Goal: Task Accomplishment & Management: Manage account settings

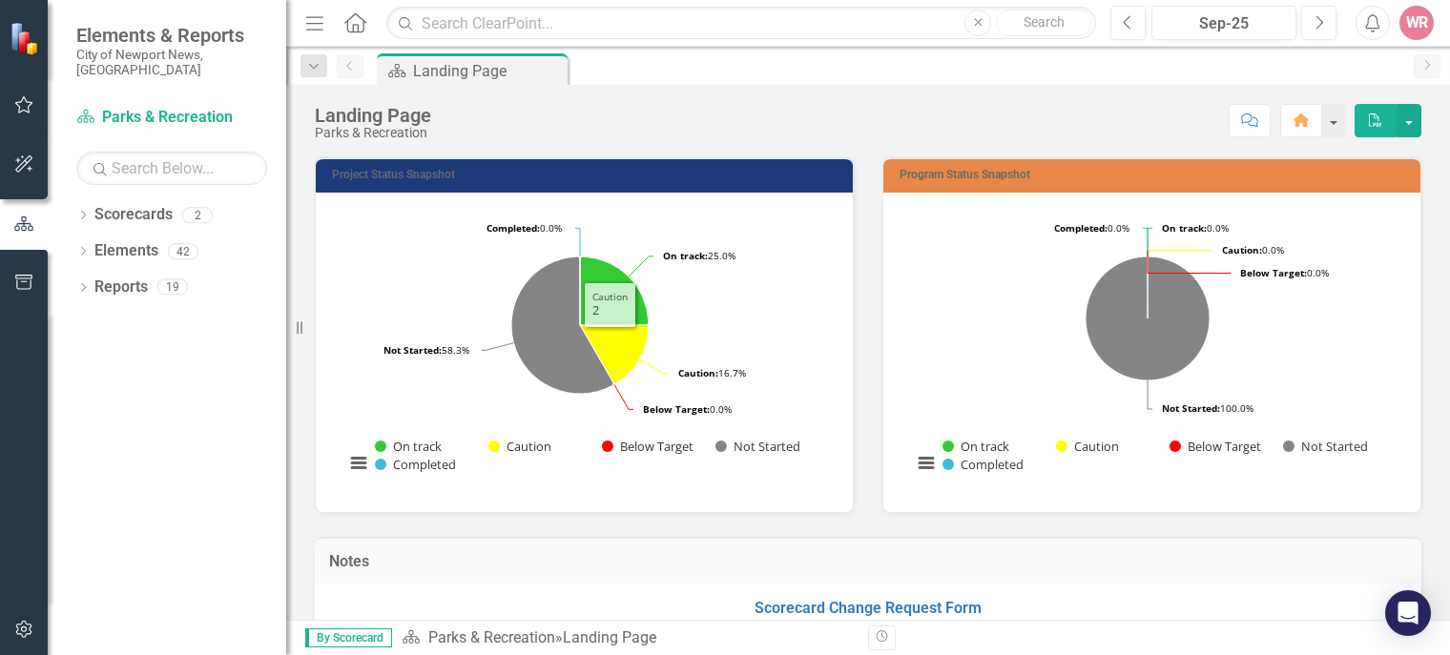
click at [399, 203] on div "Loading... Chart Pie chart with 5 slices. Project Status Snapshot (Chart Type: …" at bounding box center [584, 353] width 537 height 320
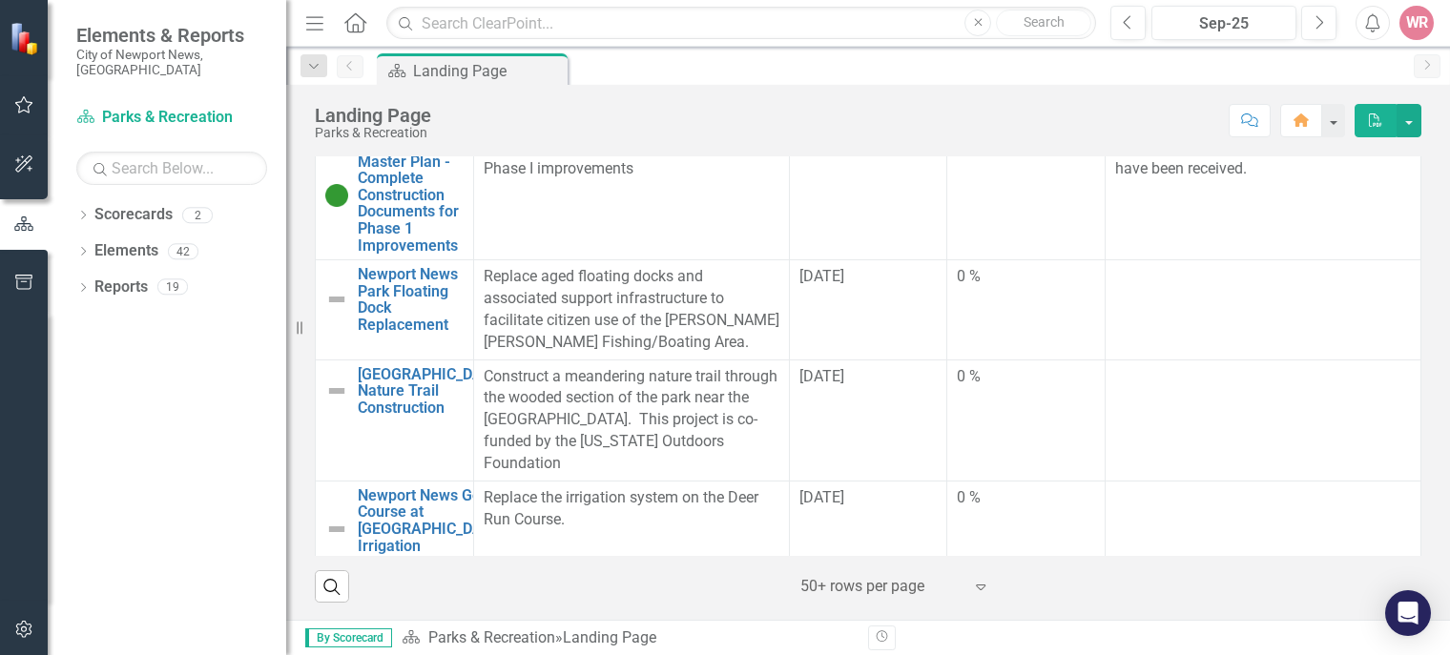
scroll to position [700, 0]
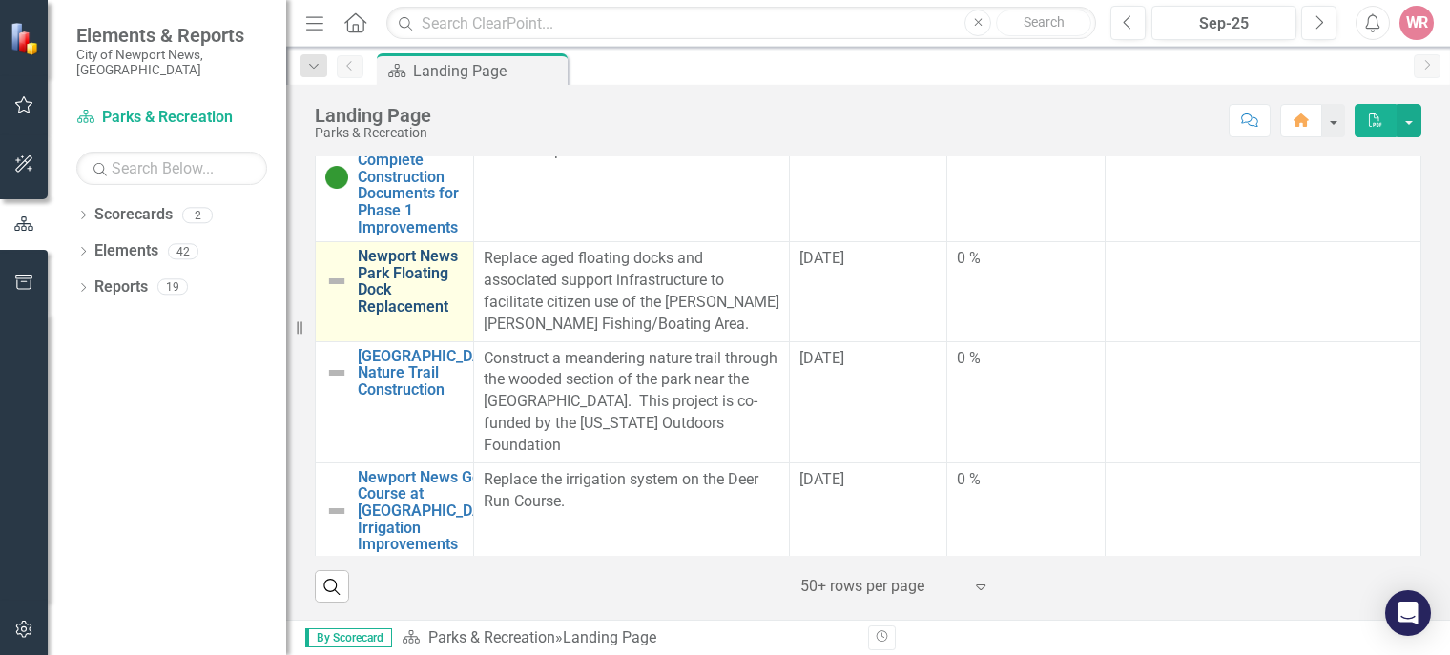
click at [374, 315] on link "Newport News Park Floating Dock Replacement" at bounding box center [411, 281] width 106 height 67
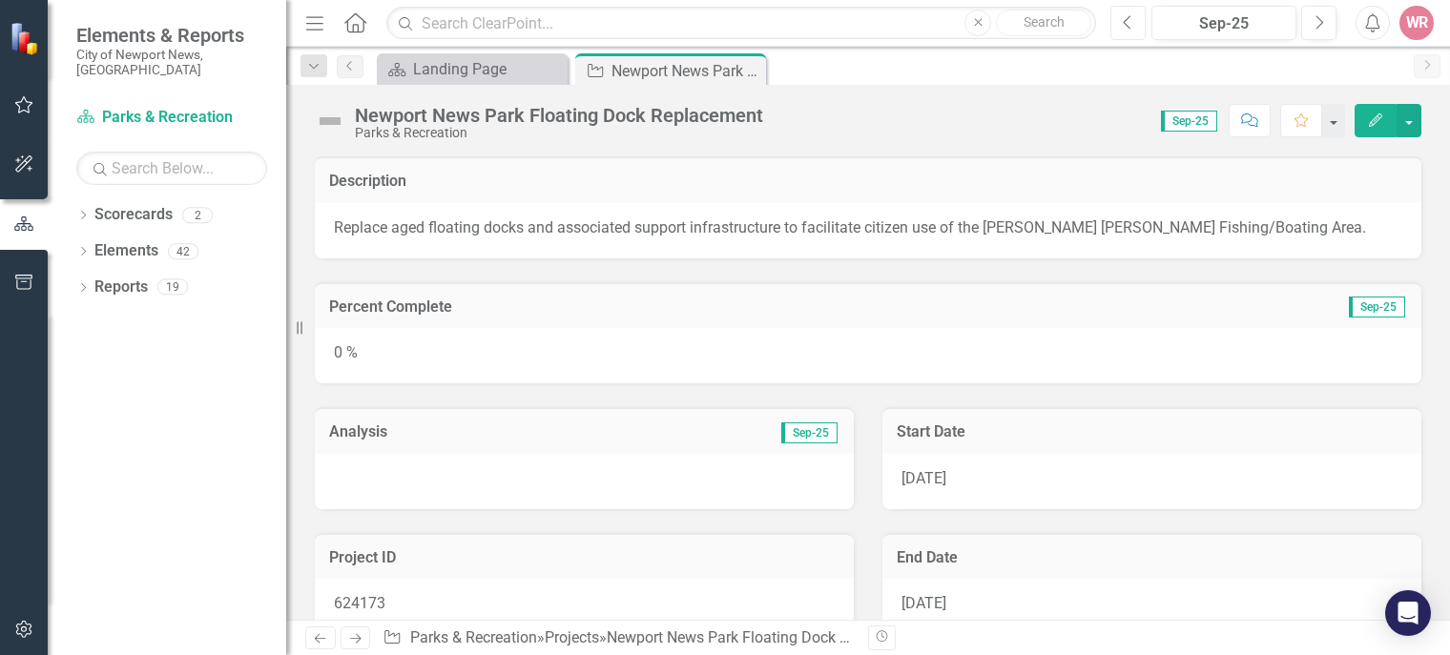
click at [1132, 35] on button "Previous" at bounding box center [1127, 23] width 35 height 34
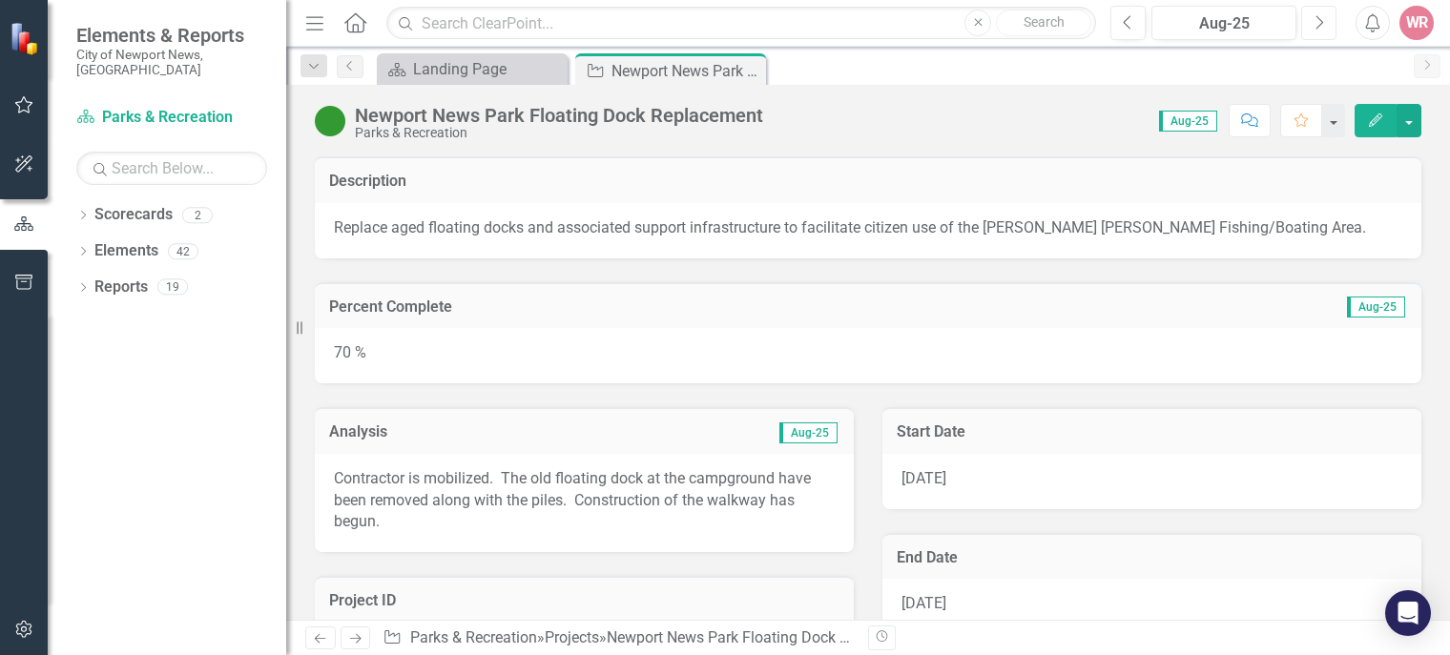
click at [1322, 21] on icon "button" at bounding box center [1320, 21] width 8 height 13
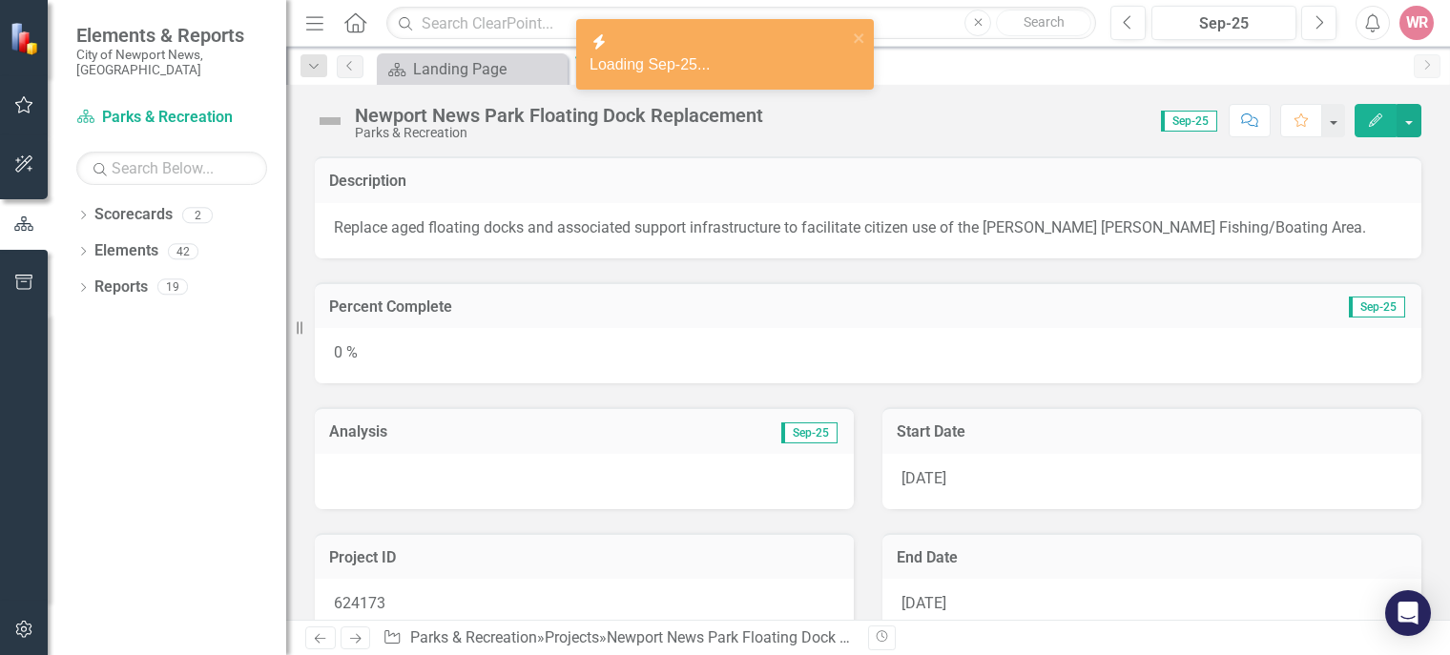
click at [360, 353] on div "0 %" at bounding box center [868, 355] width 1107 height 55
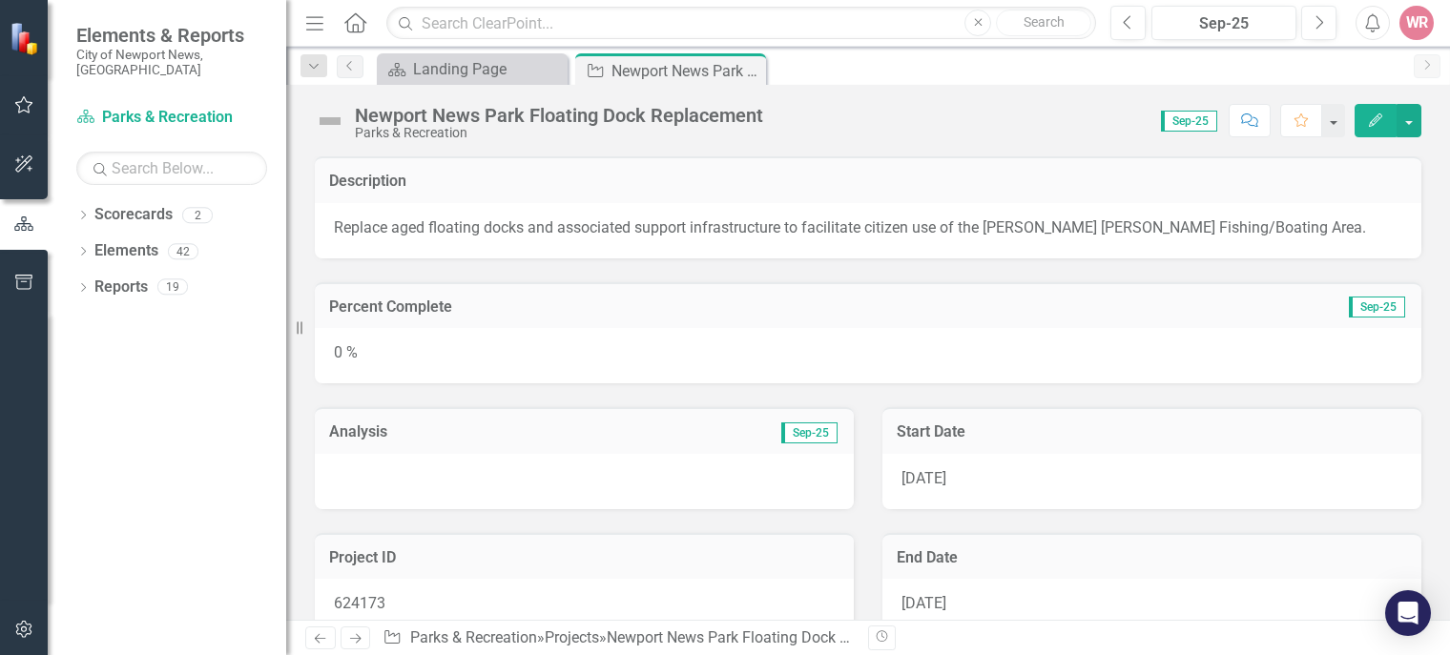
click at [359, 362] on div "0 %" at bounding box center [868, 355] width 1107 height 55
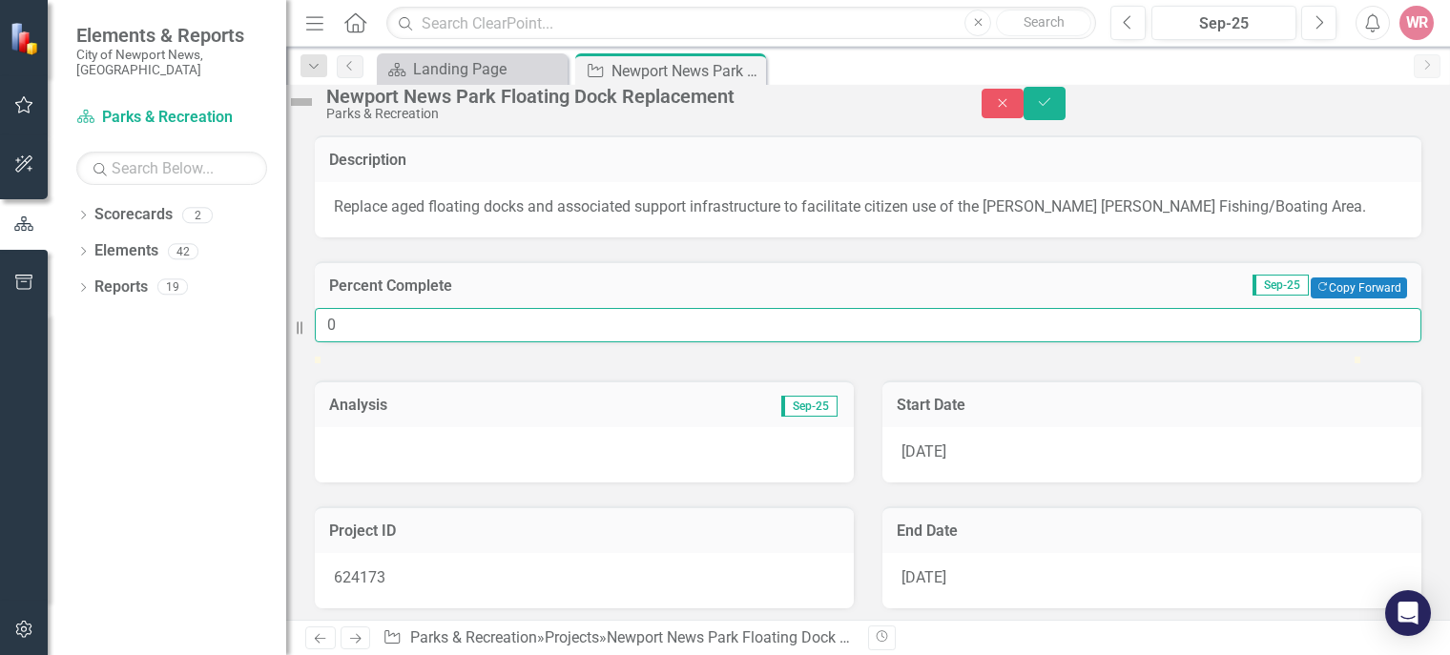
click at [368, 343] on input "0" at bounding box center [868, 325] width 1107 height 35
type input "75"
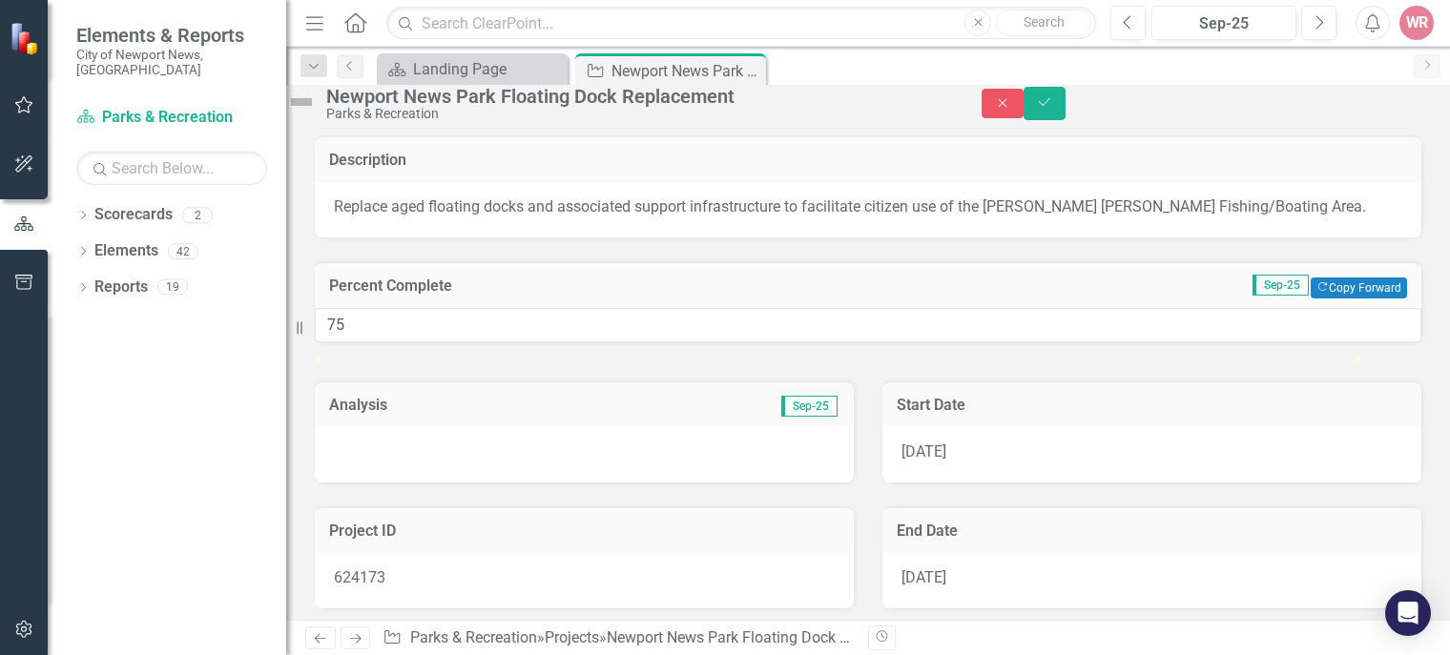
click at [370, 483] on div at bounding box center [584, 454] width 539 height 55
click at [389, 483] on div at bounding box center [584, 454] width 539 height 55
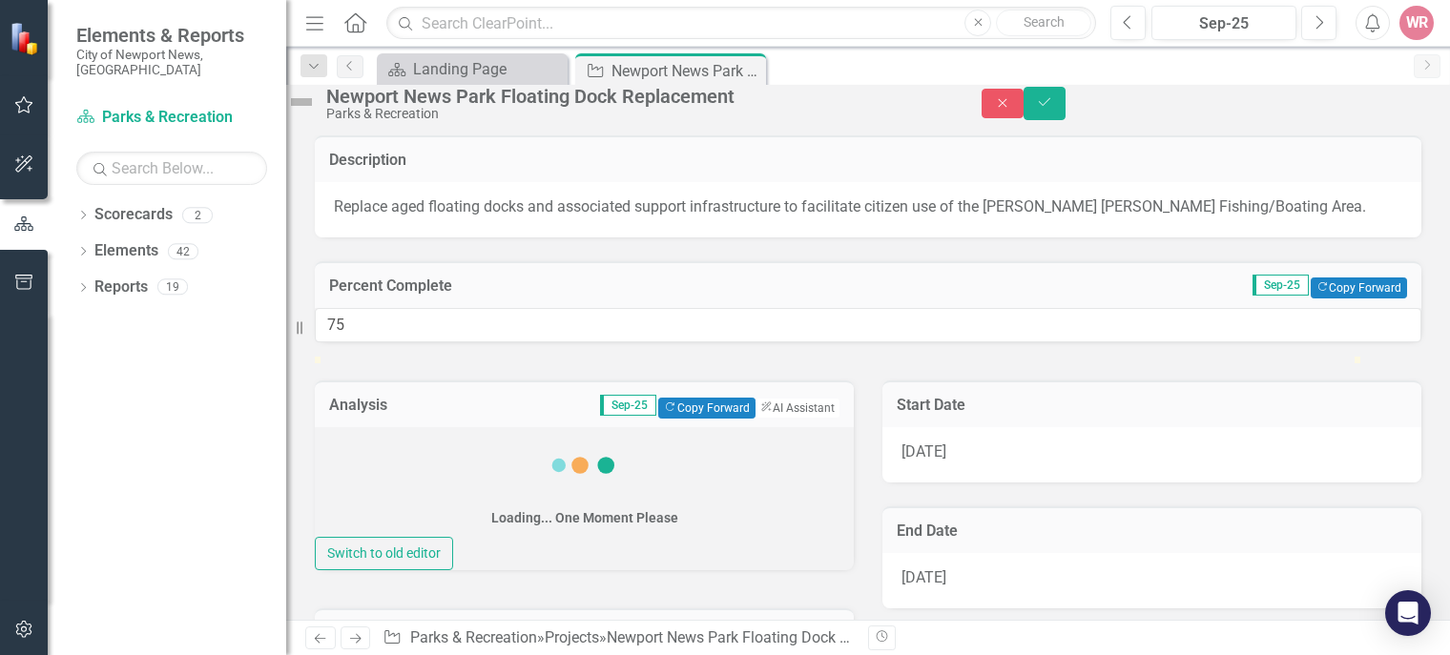
click at [389, 537] on div "Loading... One Moment Please" at bounding box center [584, 482] width 539 height 110
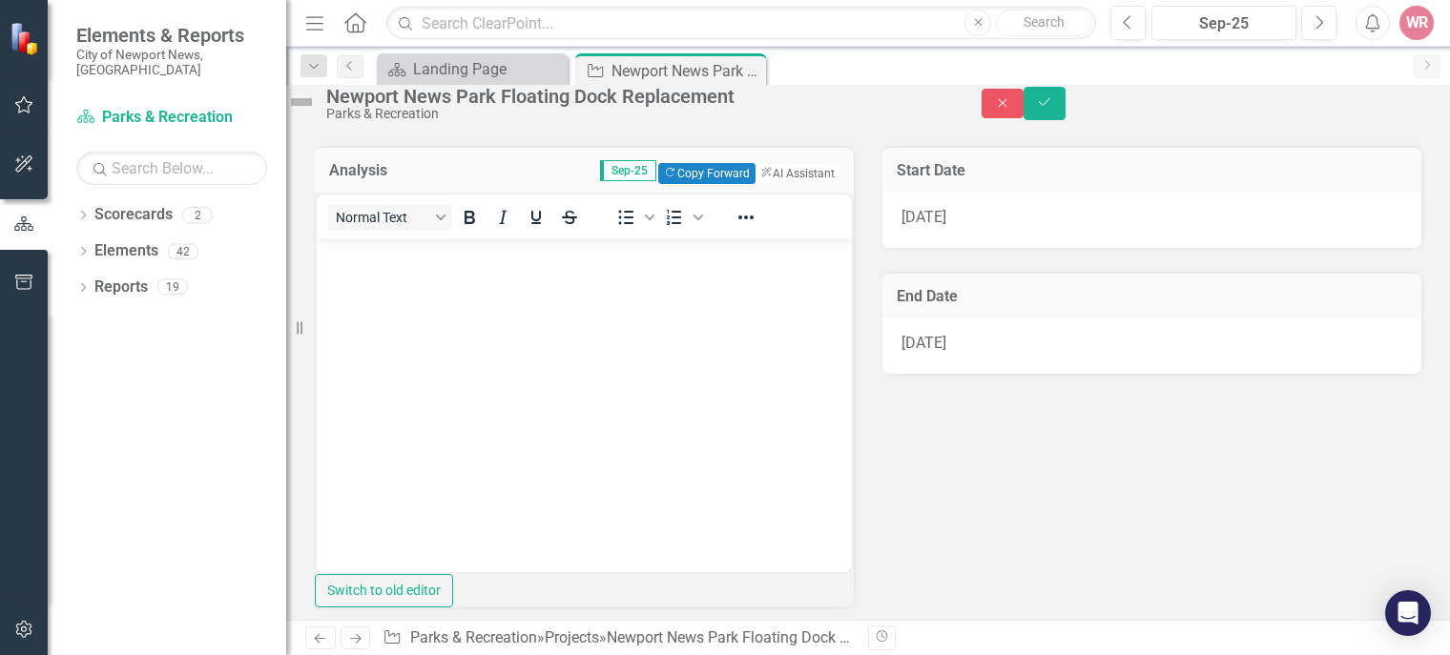
scroll to position [250, 0]
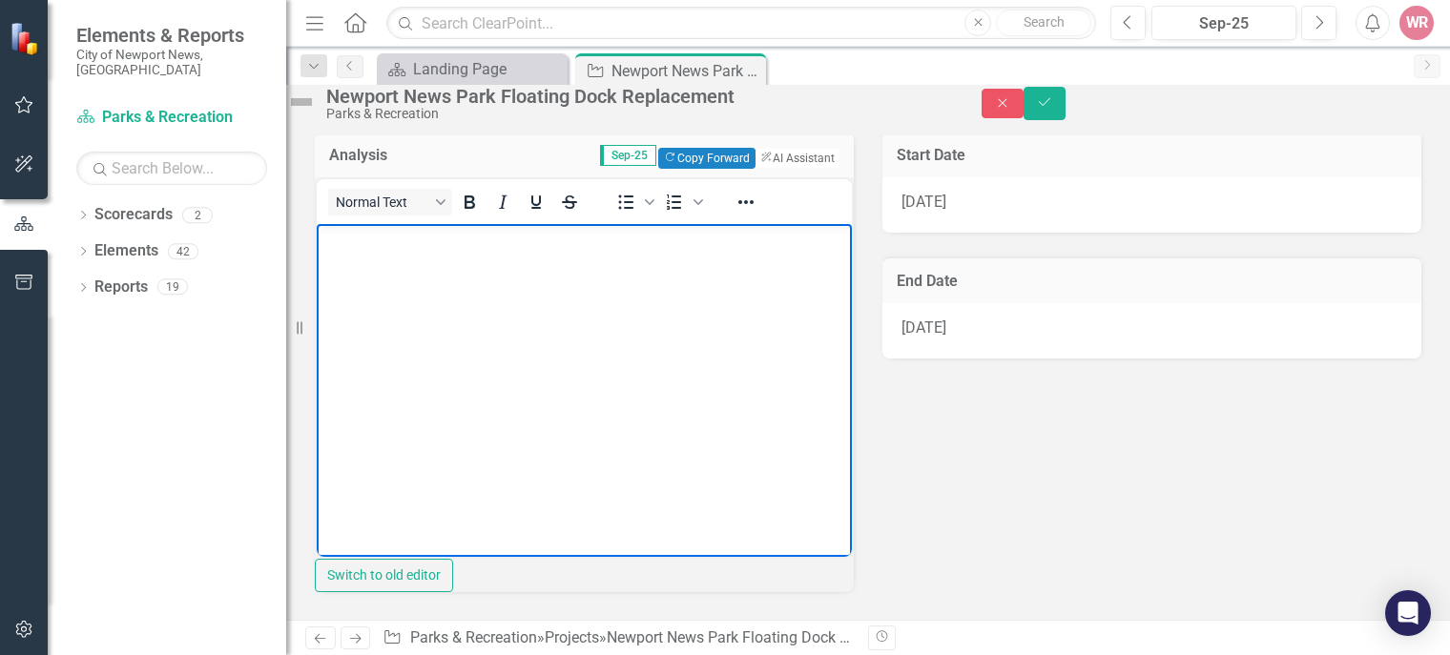
click at [380, 292] on body "Rich Text Area. Press ALT-0 for help." at bounding box center [584, 367] width 535 height 286
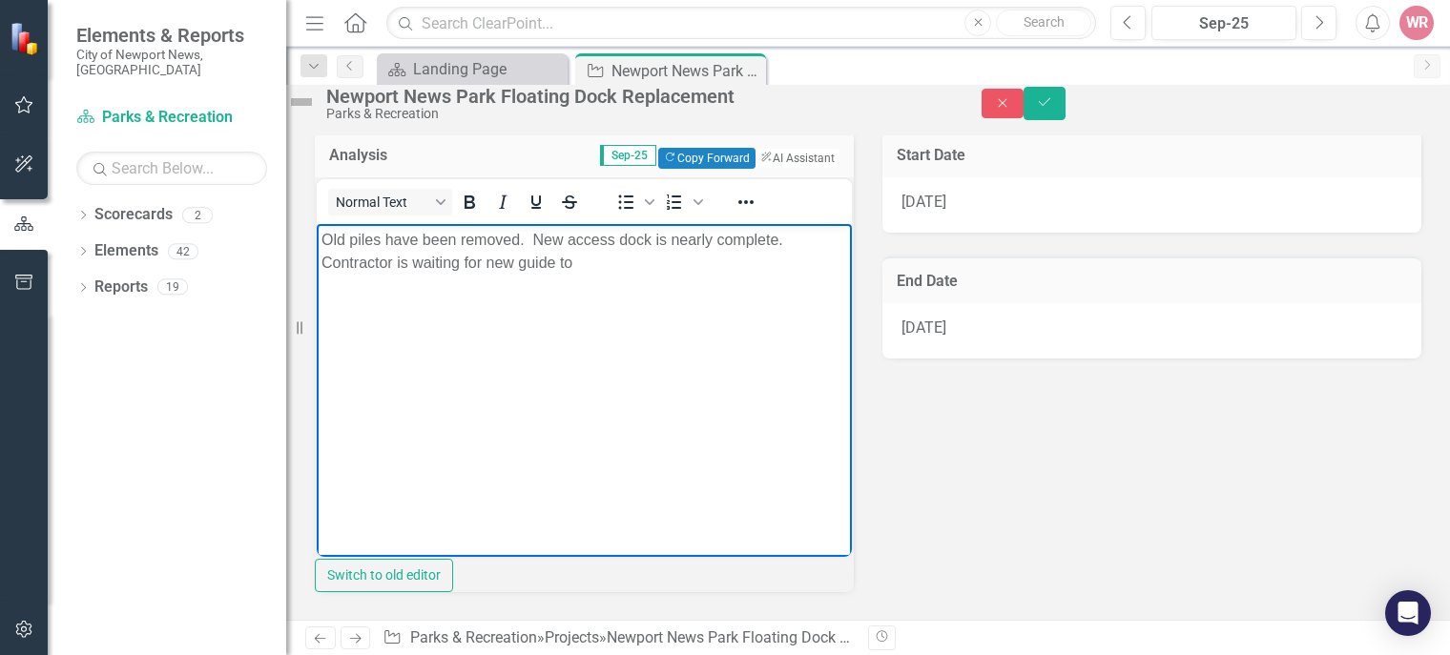
click at [558, 259] on p "Old piles have been removed. New access dock is nearly complete. Contractor is …" at bounding box center [584, 252] width 526 height 46
click at [714, 260] on p "Old piles have been removed. New access dock is nearly complete. Contractor is …" at bounding box center [584, 252] width 526 height 46
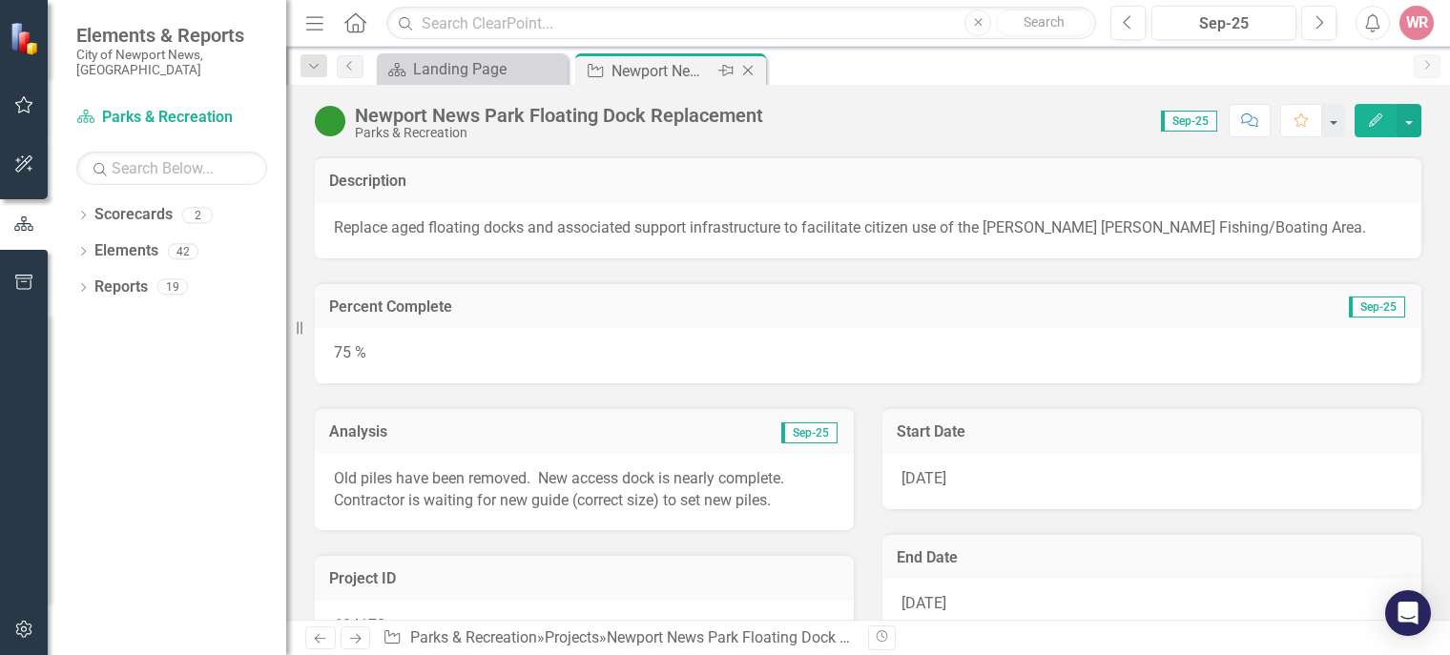
click at [752, 72] on icon "Close" at bounding box center [747, 70] width 19 height 15
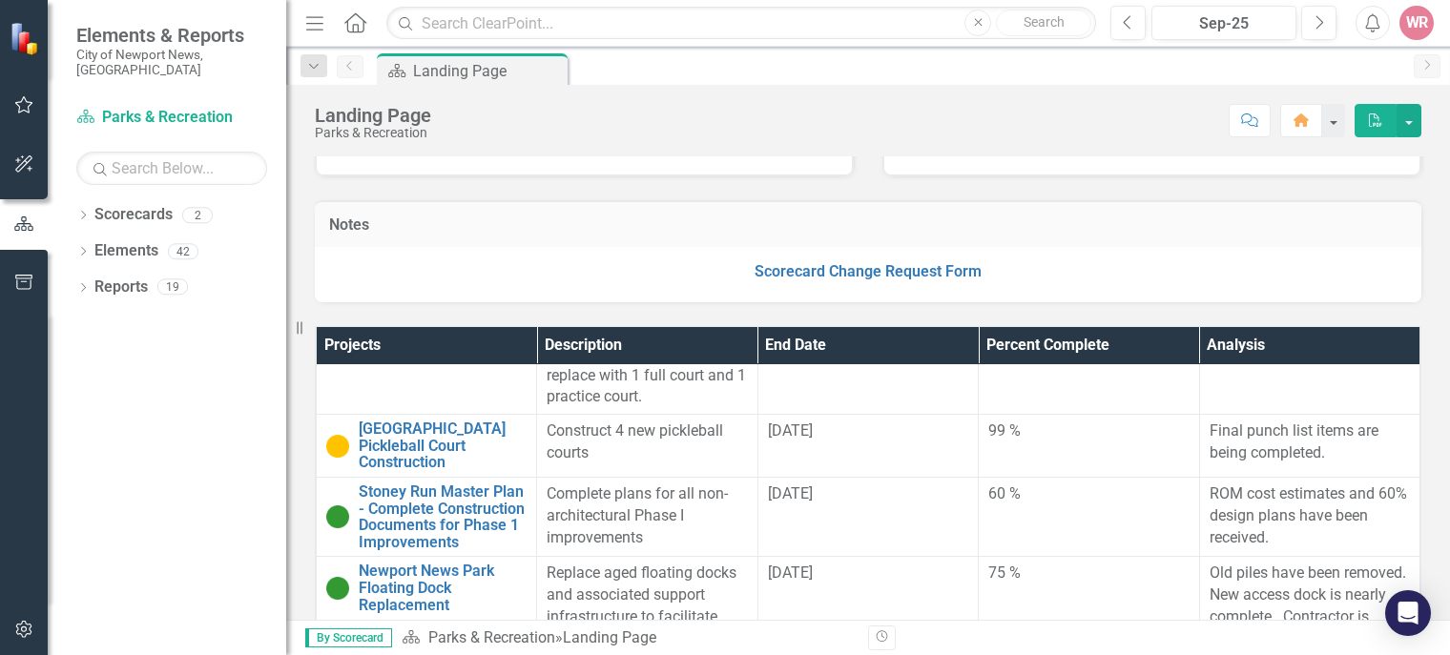
scroll to position [881, 0]
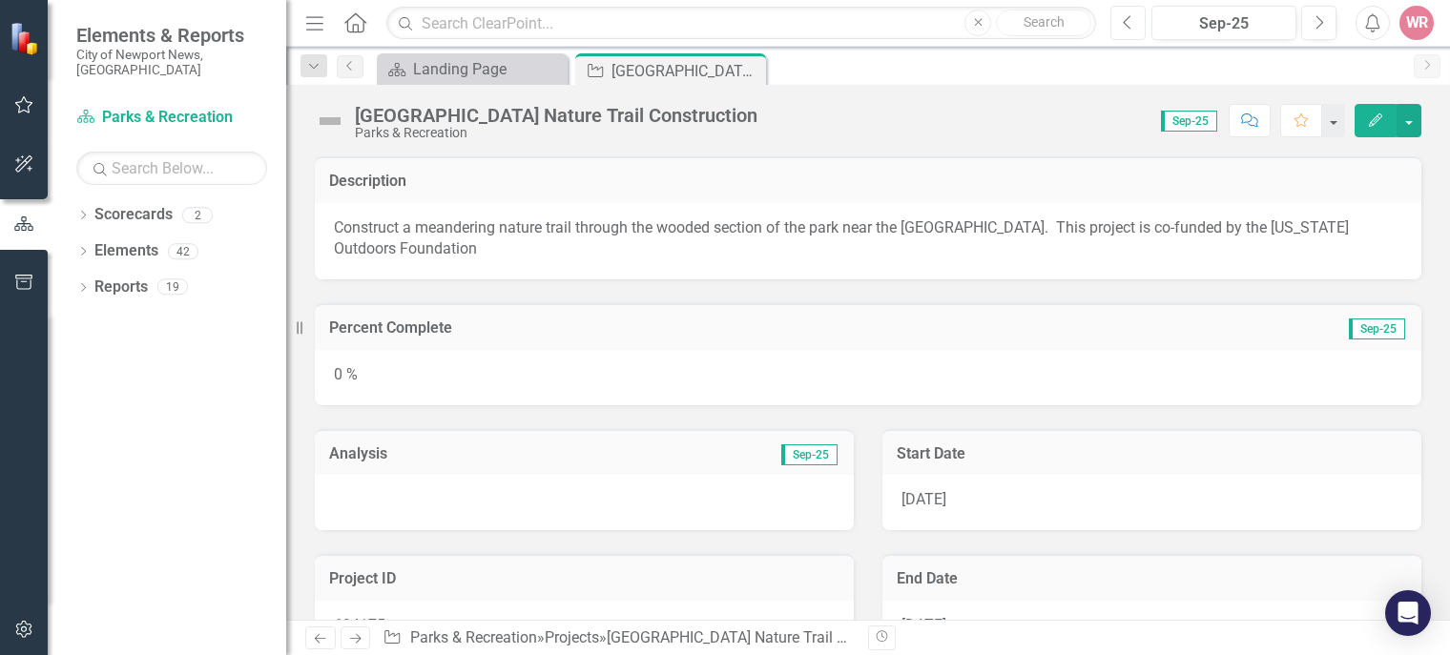
click at [1125, 20] on icon "Previous" at bounding box center [1128, 22] width 10 height 17
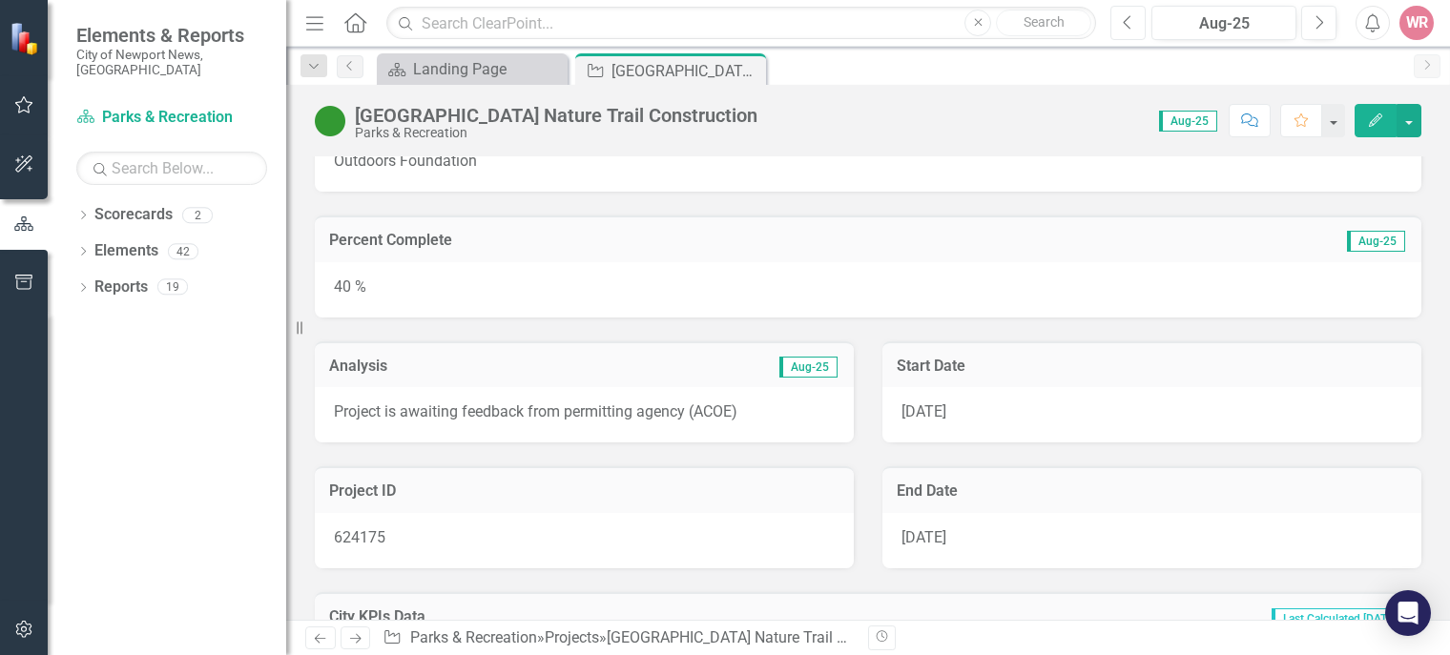
scroll to position [88, 0]
drag, startPoint x: 742, startPoint y: 409, endPoint x: 306, endPoint y: 436, distance: 436.7
click at [306, 436] on div "Analysis Aug-25 Project is awaiting feedback from permitting agency (ACOE)" at bounding box center [584, 381] width 568 height 126
click at [458, 417] on p "Project is awaiting feedback from permitting agency (ACOE)" at bounding box center [584, 413] width 501 height 22
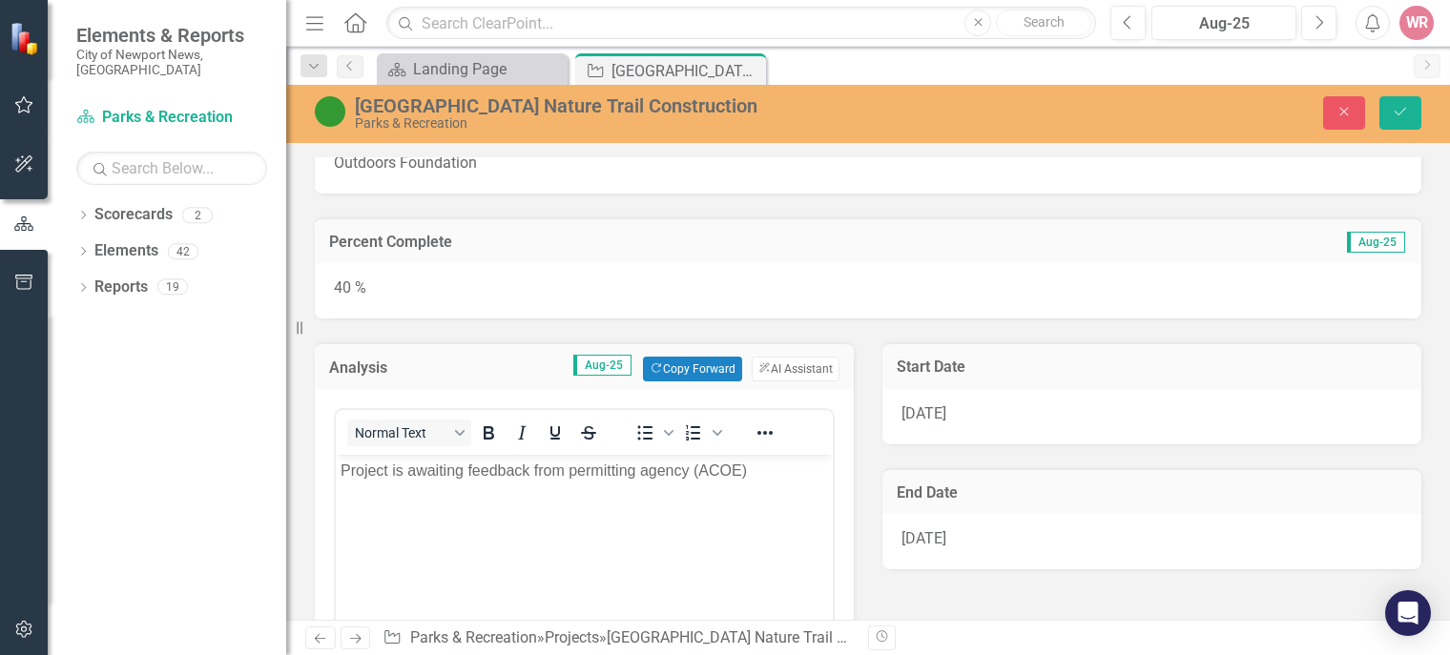
scroll to position [0, 0]
click at [524, 477] on p "Project is awaiting feedback from permitting agency (ACOE)" at bounding box center [584, 471] width 487 height 23
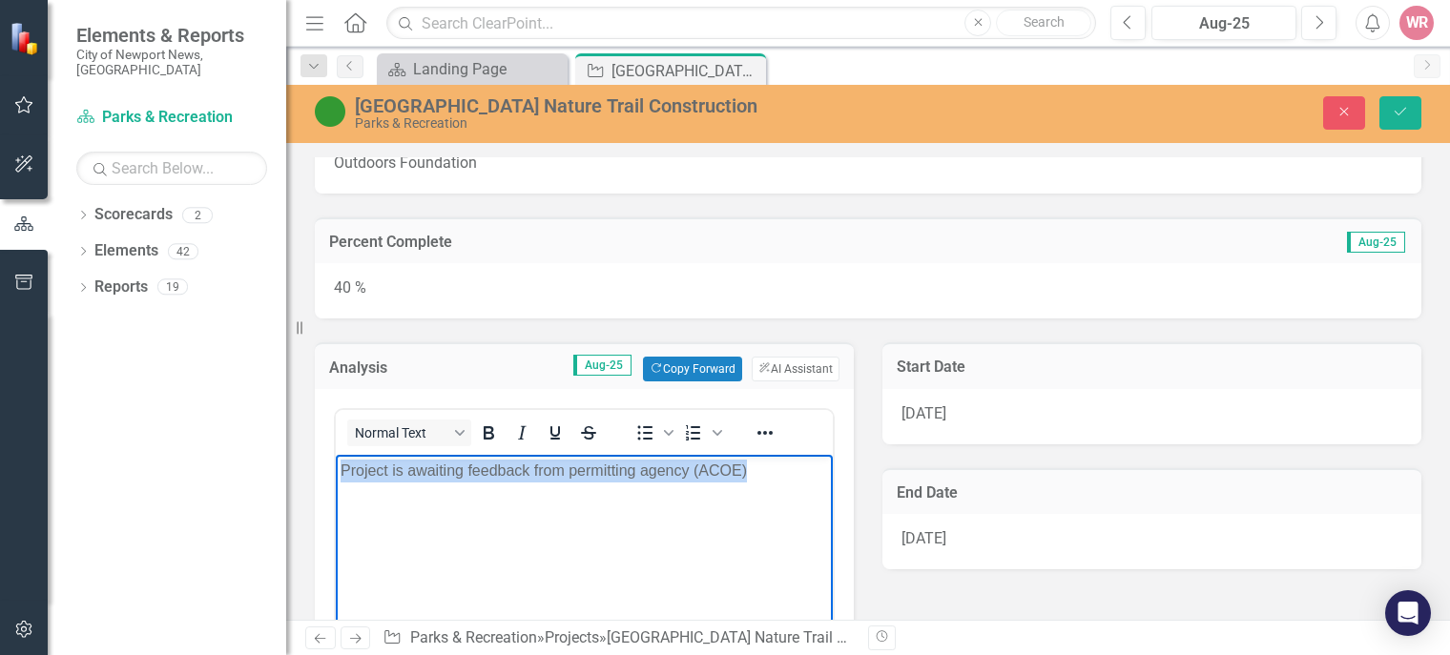
click at [524, 477] on p "Project is awaiting feedback from permitting agency (ACOE)" at bounding box center [584, 471] width 487 height 23
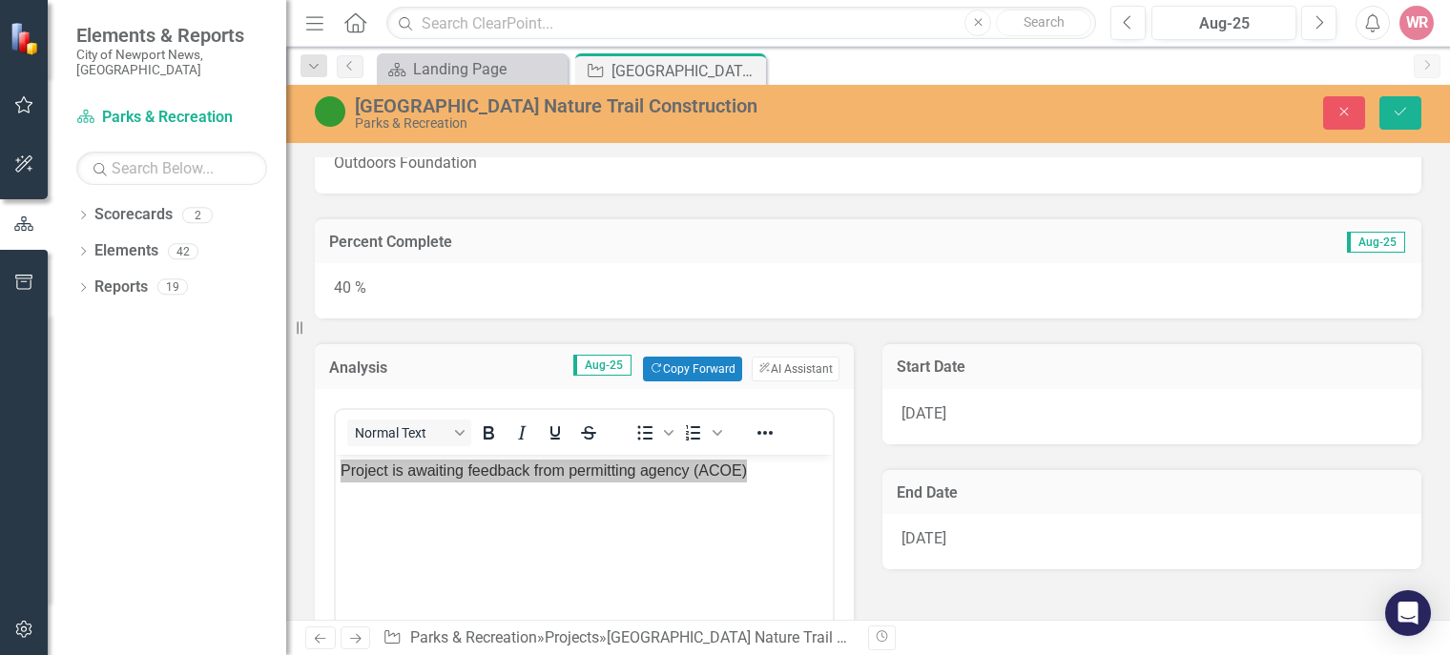
click at [1365, 87] on div "Stoney Run Park Nature Trail Construction Parks & Recreation Close Save" at bounding box center [868, 114] width 1164 height 58
click at [1341, 121] on button "Close" at bounding box center [1344, 112] width 42 height 33
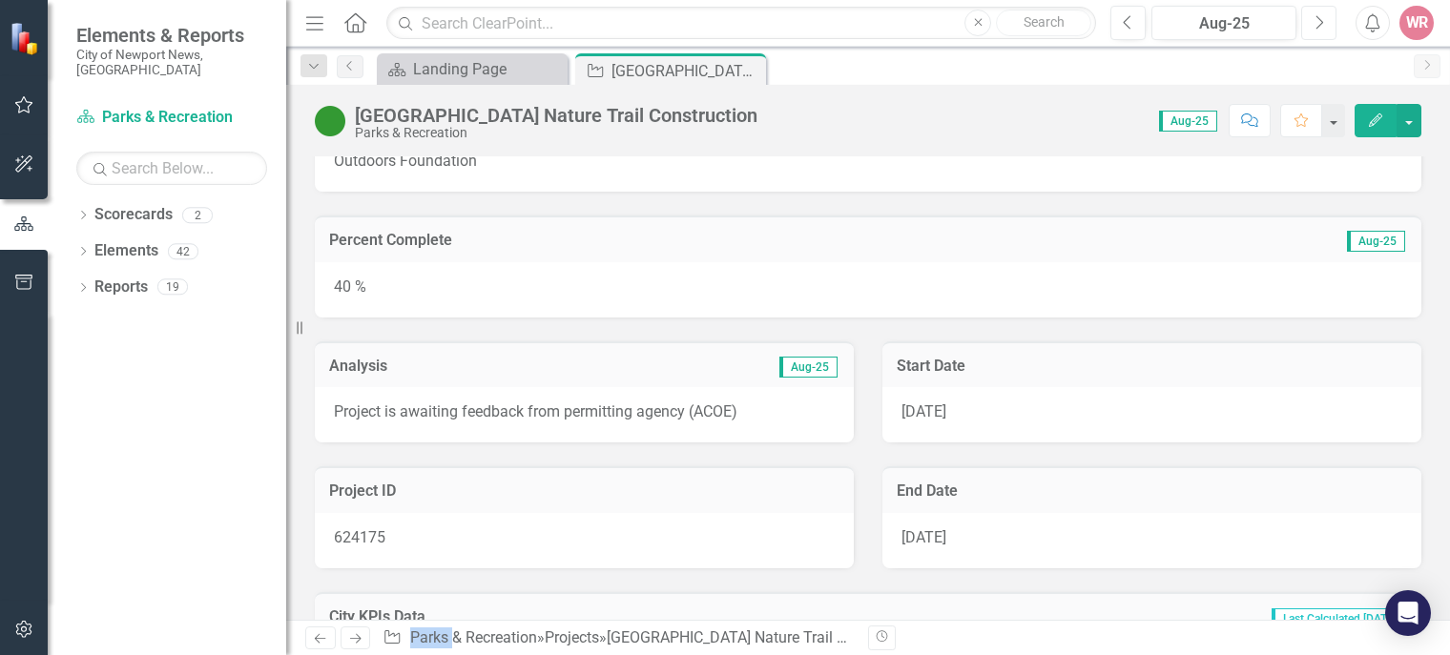
click at [1316, 36] on button "Next" at bounding box center [1318, 23] width 35 height 34
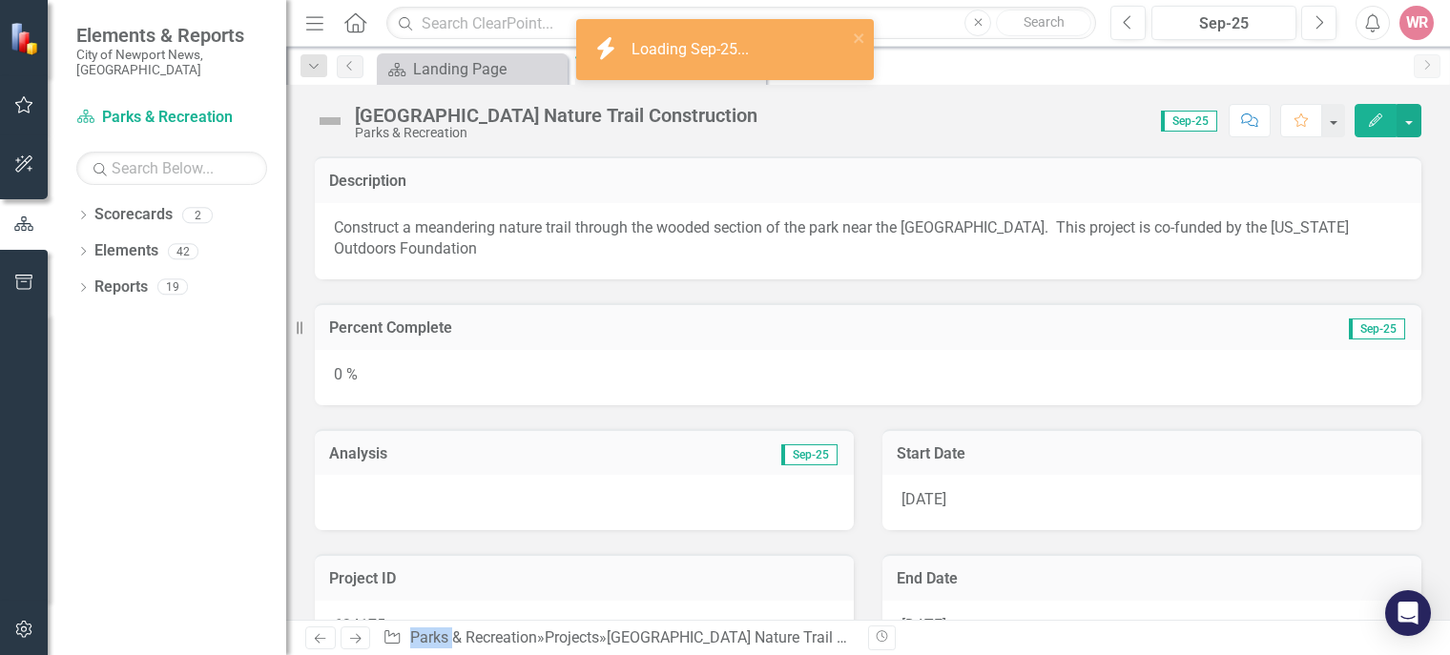
click at [522, 514] on div at bounding box center [584, 502] width 539 height 55
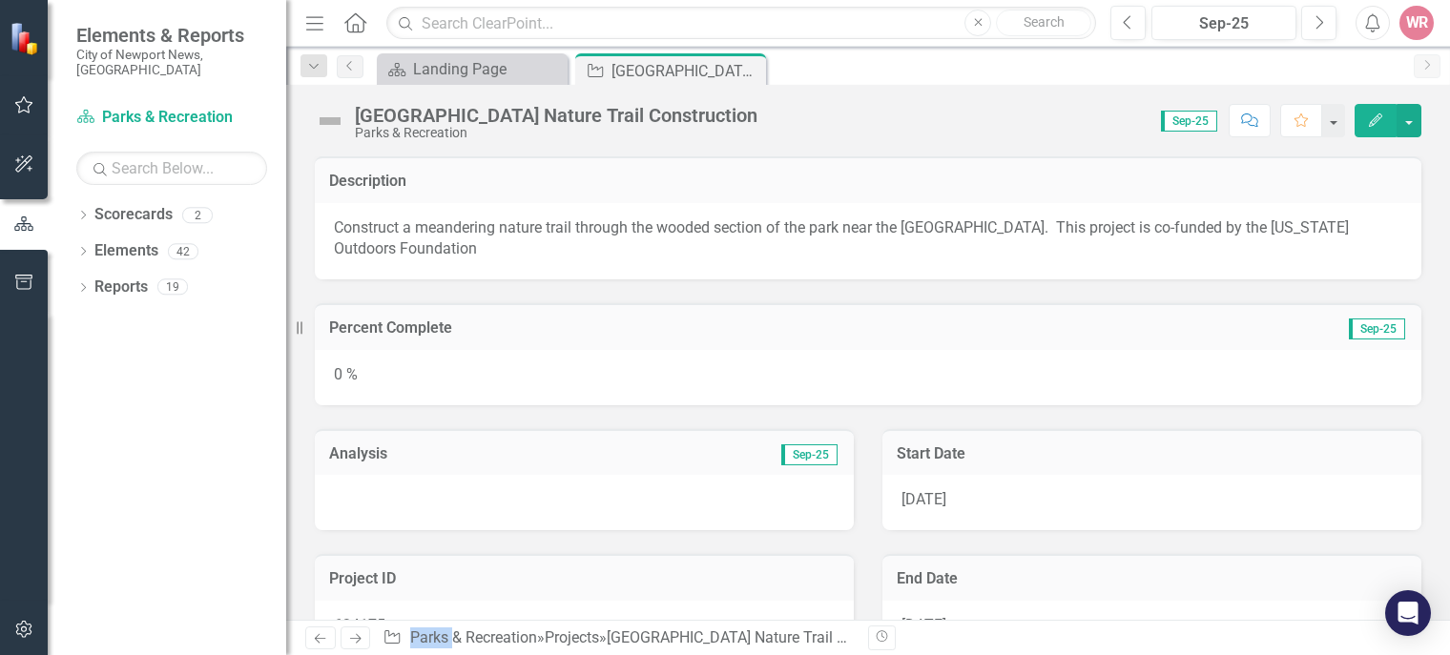
click at [438, 507] on div at bounding box center [584, 502] width 539 height 55
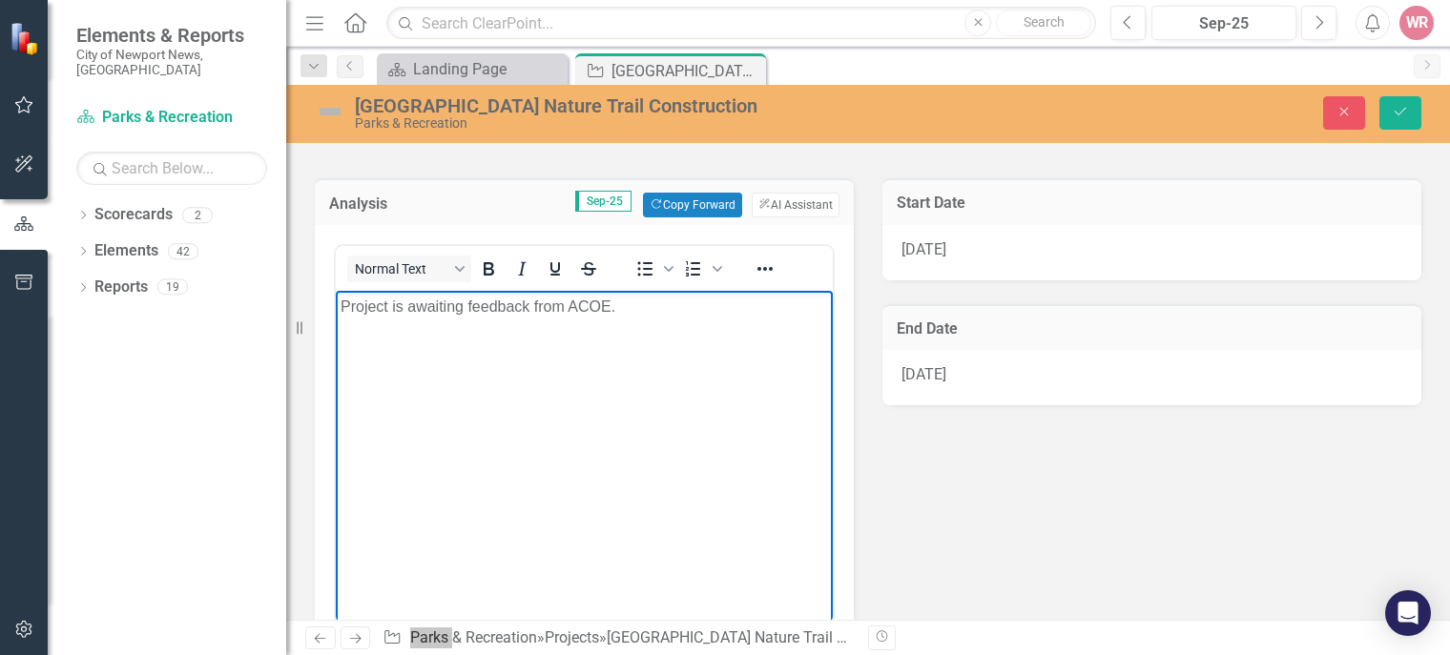
scroll to position [252, 0]
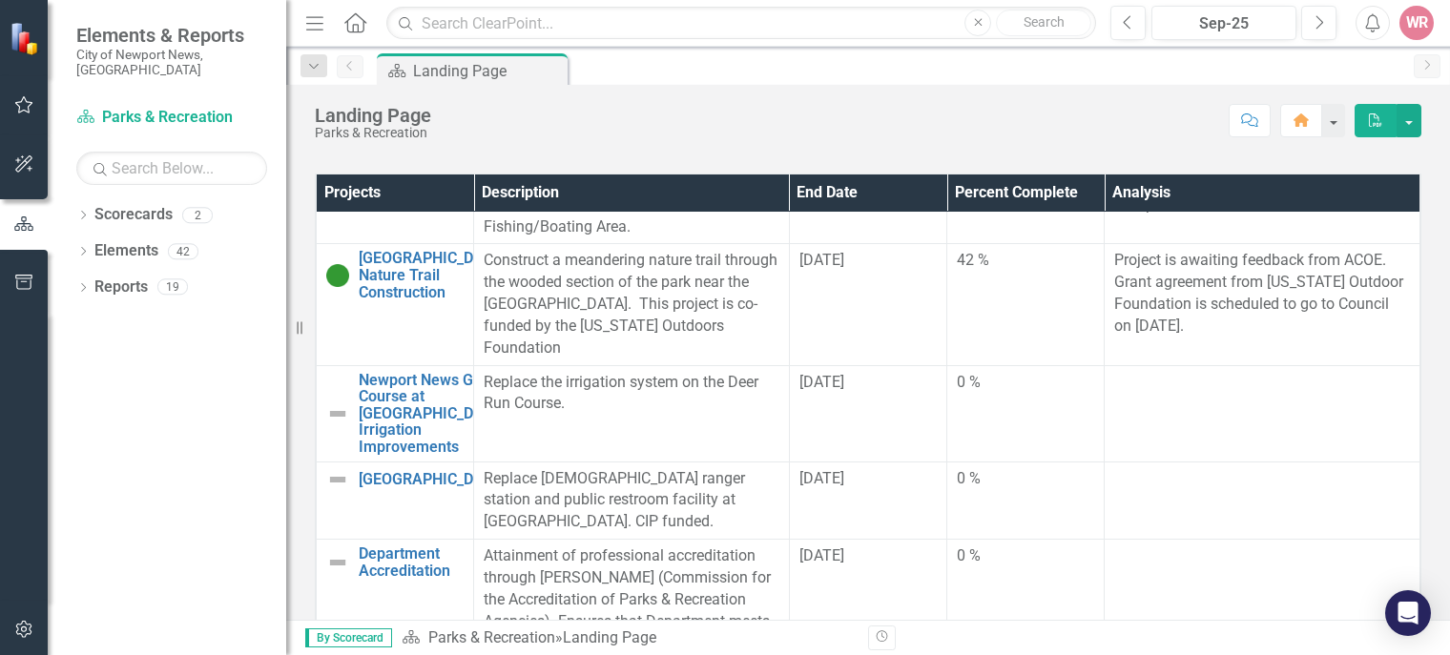
scroll to position [927, 0]
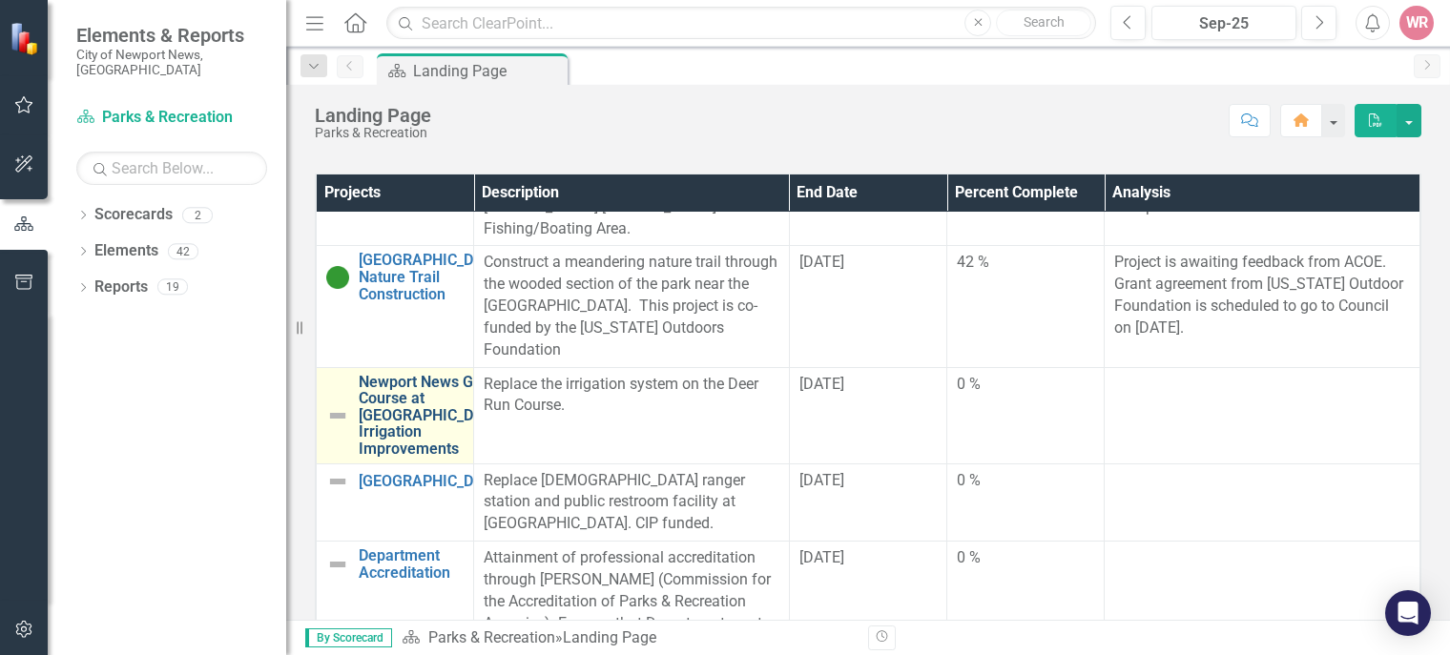
click at [362, 385] on link "Newport News Golf Course at [GEOGRAPHIC_DATA] Irrigation Improvements" at bounding box center [432, 416] width 147 height 84
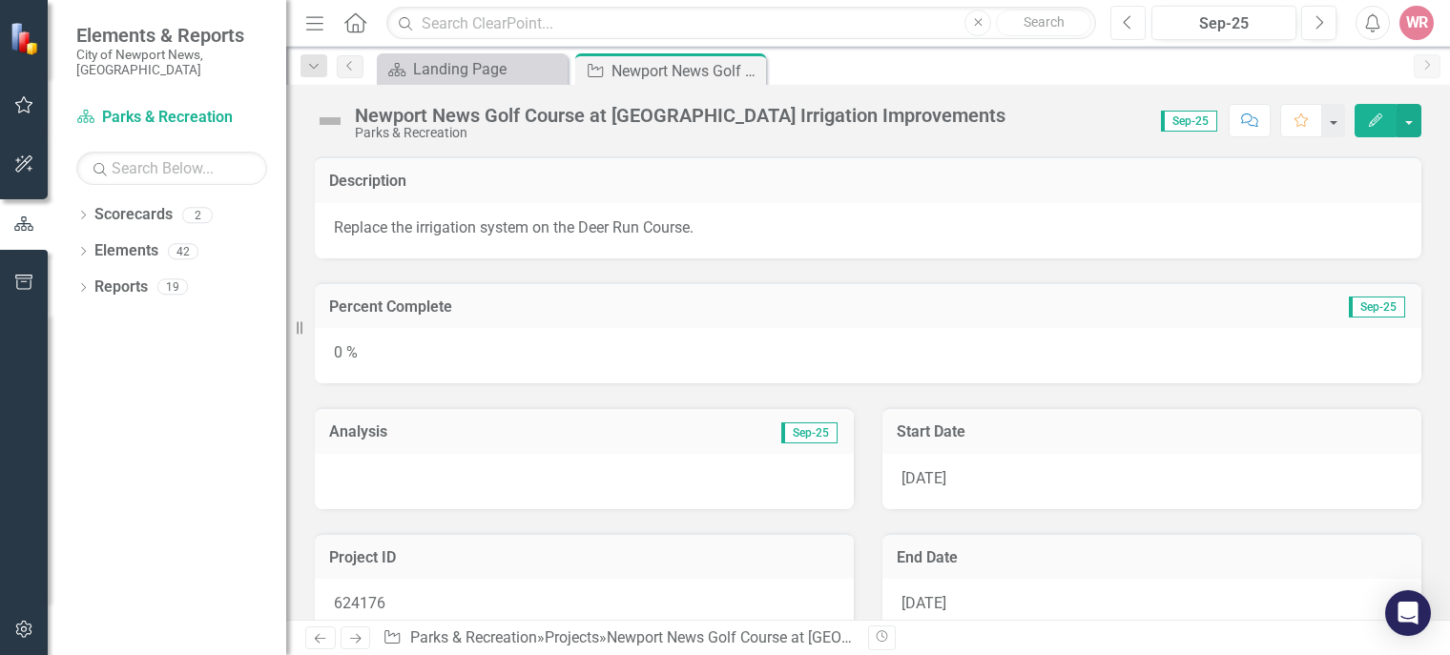
click at [1117, 18] on button "Previous" at bounding box center [1127, 23] width 35 height 34
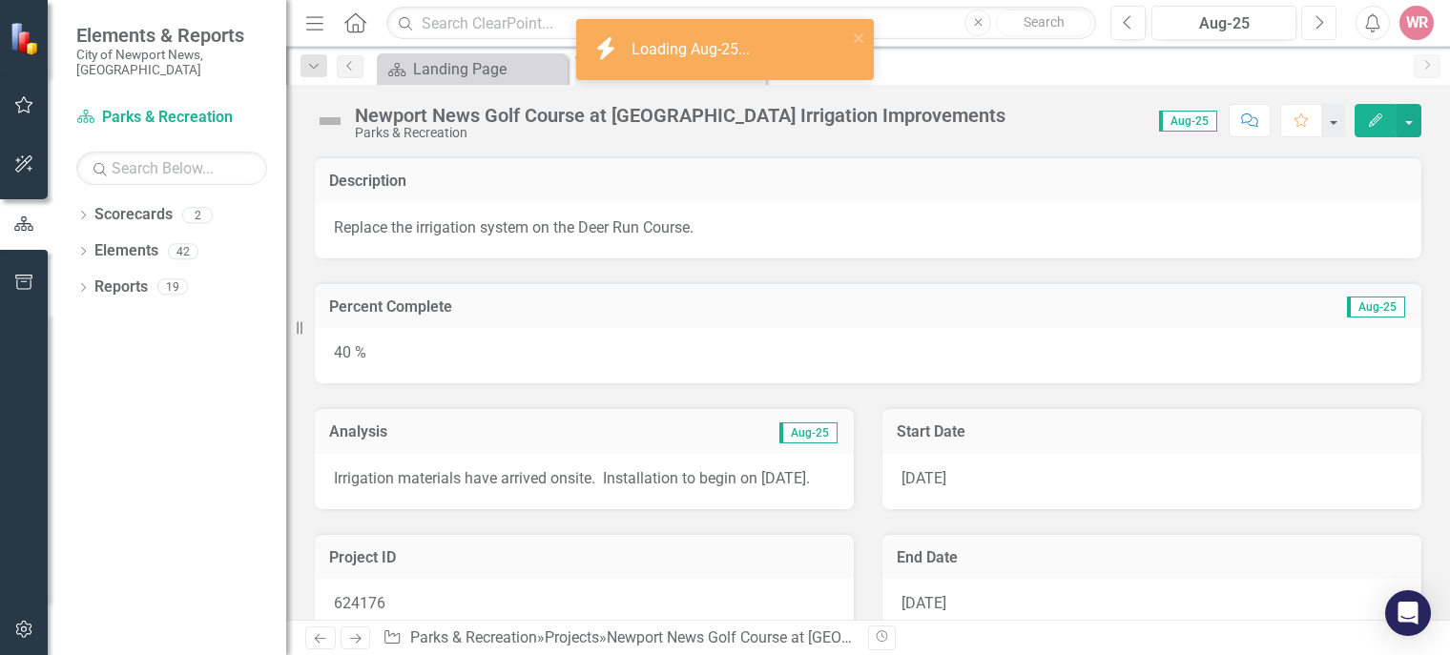
click at [1311, 26] on button "Next" at bounding box center [1318, 23] width 35 height 34
click at [380, 476] on div at bounding box center [584, 481] width 539 height 55
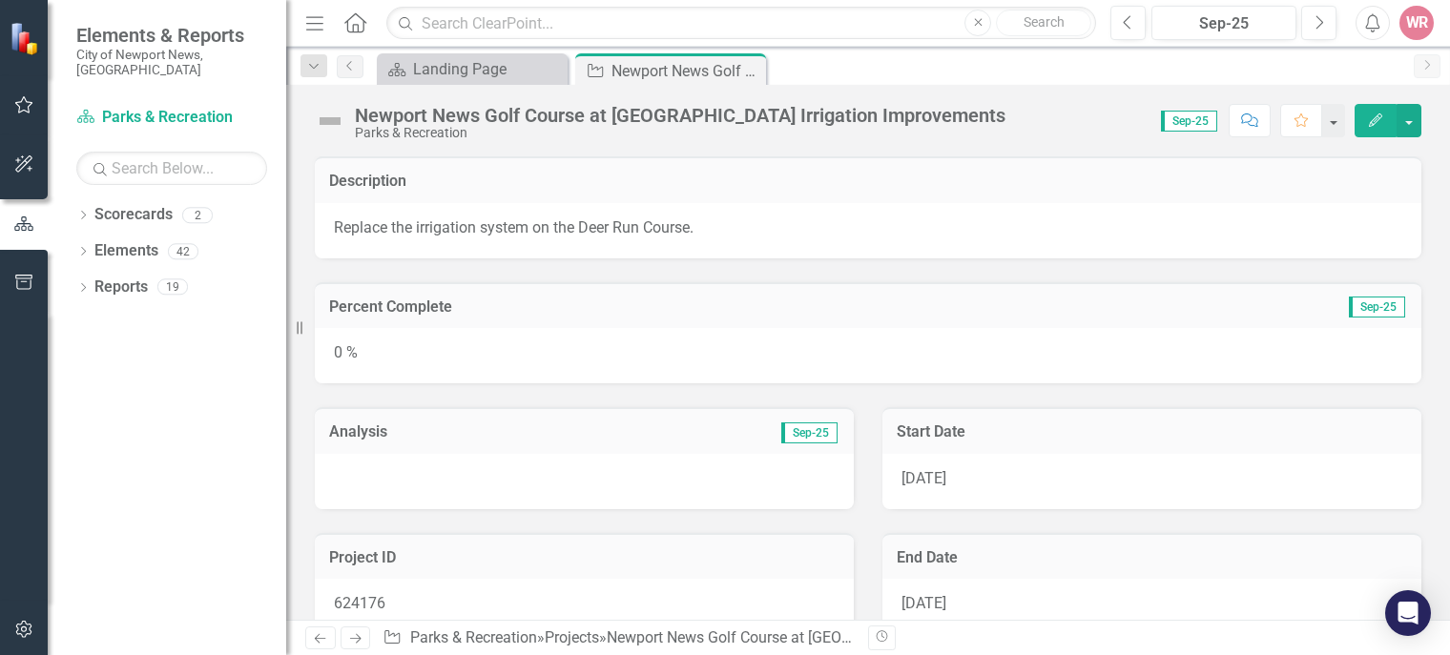
click at [407, 478] on div at bounding box center [584, 481] width 539 height 55
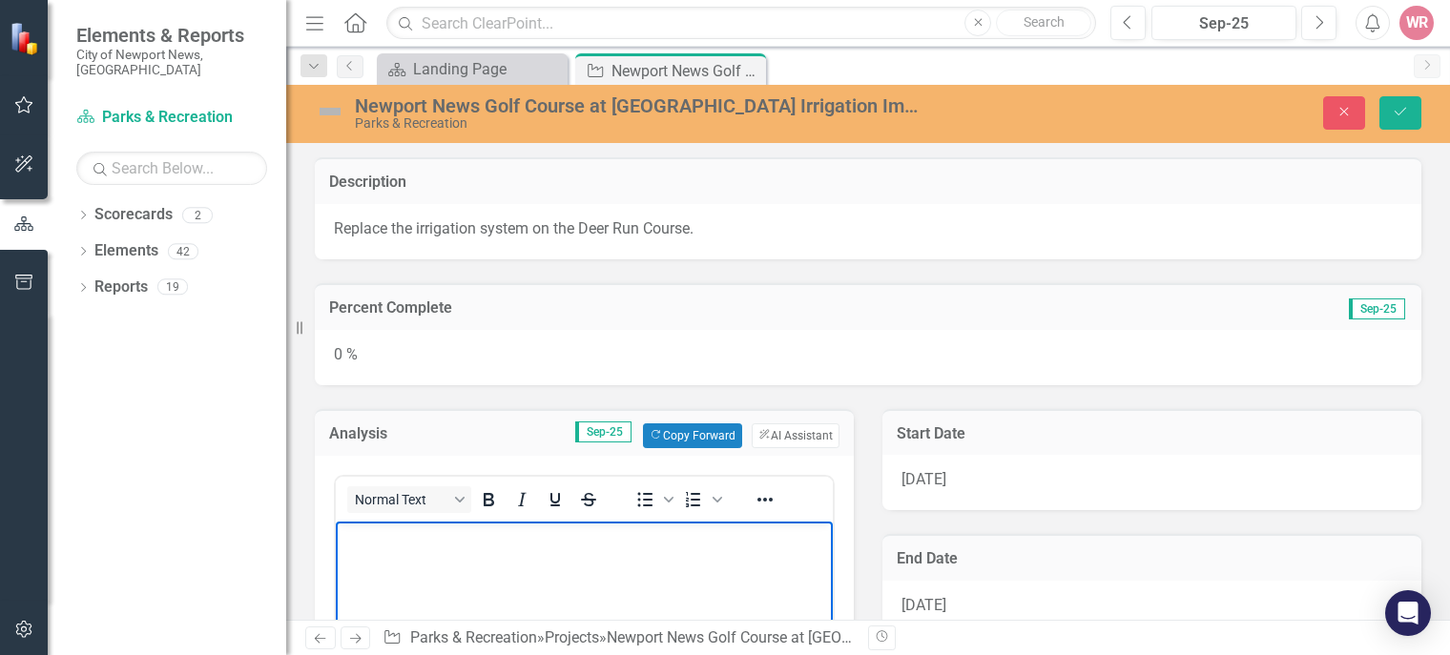
click at [410, 555] on body "Rich Text Area. Press ALT-0 for help." at bounding box center [584, 664] width 497 height 286
click at [369, 553] on body "Instalaltion is underway" at bounding box center [584, 664] width 497 height 286
click at [513, 545] on p "Installation is underway" at bounding box center [584, 537] width 487 height 23
click at [617, 359] on div "0 %" at bounding box center [868, 357] width 1107 height 55
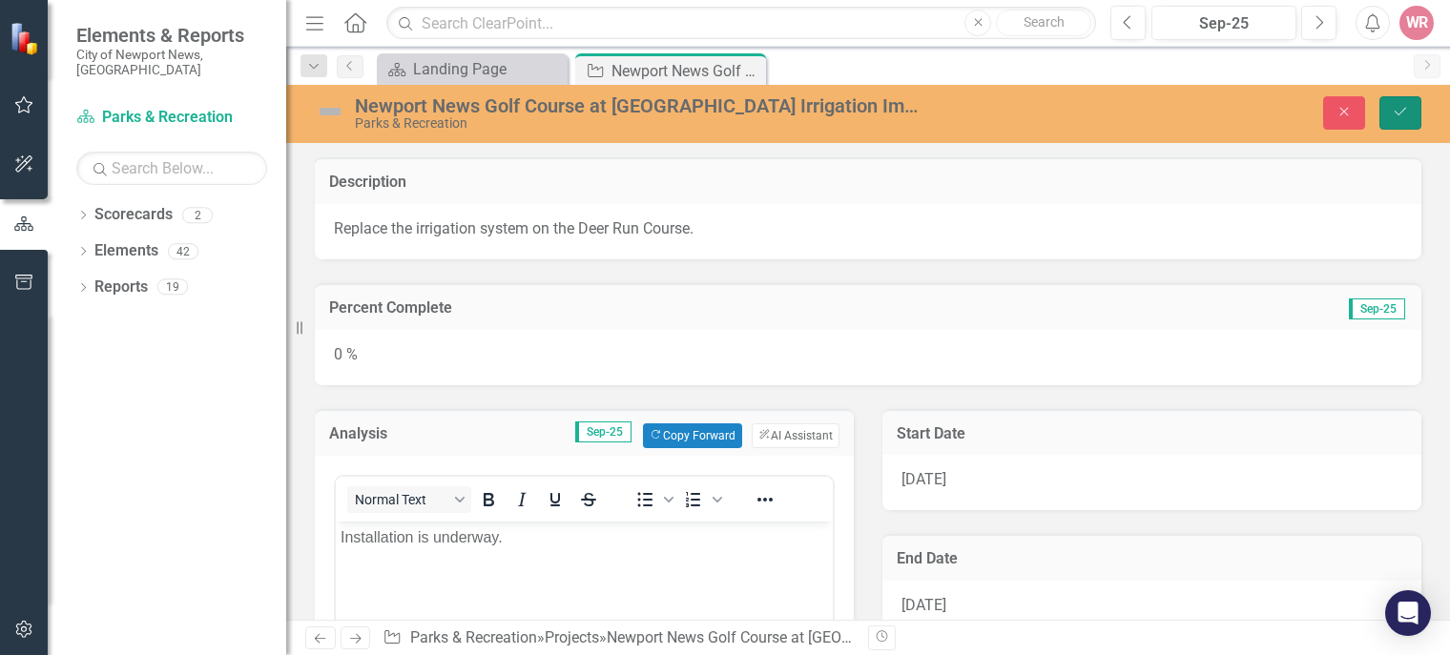
click at [1416, 106] on button "Save" at bounding box center [1400, 112] width 42 height 33
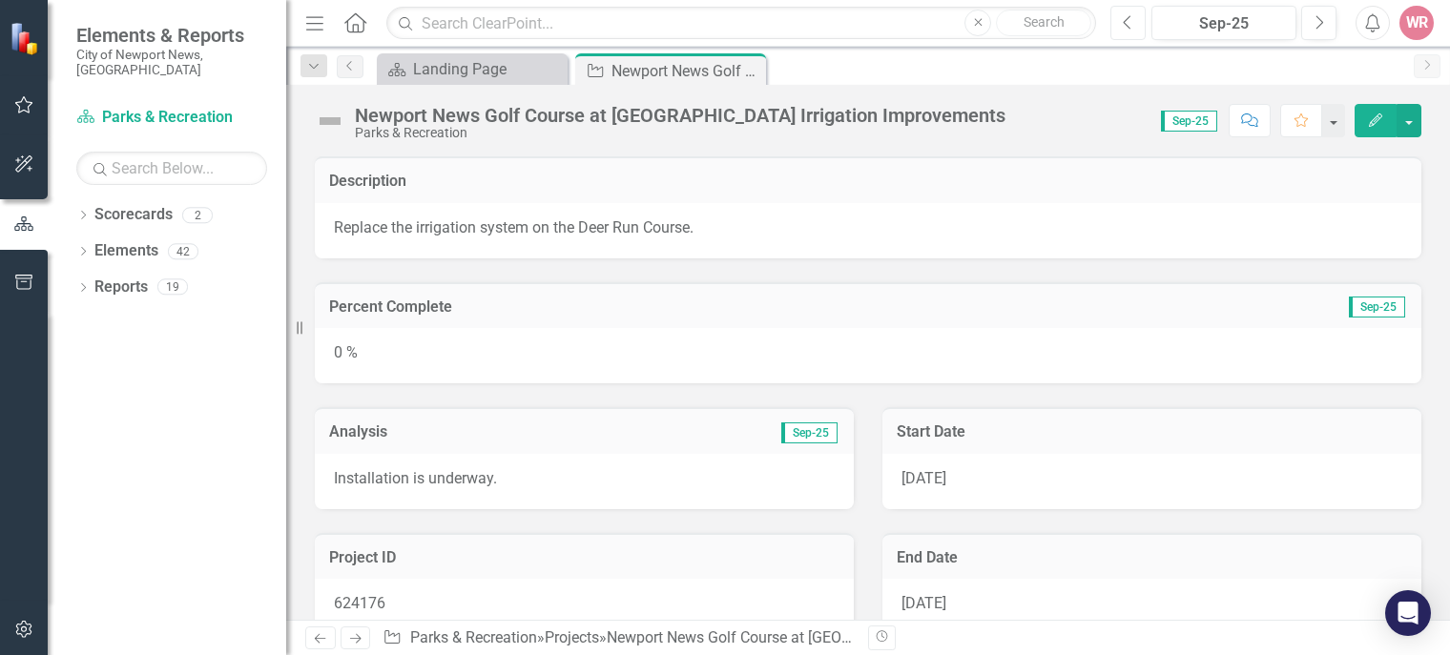
click at [1130, 18] on icon "Previous" at bounding box center [1128, 22] width 10 height 17
click at [1322, 18] on icon "Next" at bounding box center [1319, 22] width 10 height 17
click at [343, 353] on div "0 %" at bounding box center [868, 355] width 1107 height 55
click at [355, 346] on div "0 %" at bounding box center [868, 355] width 1107 height 55
click at [343, 350] on div "0 %" at bounding box center [868, 355] width 1107 height 55
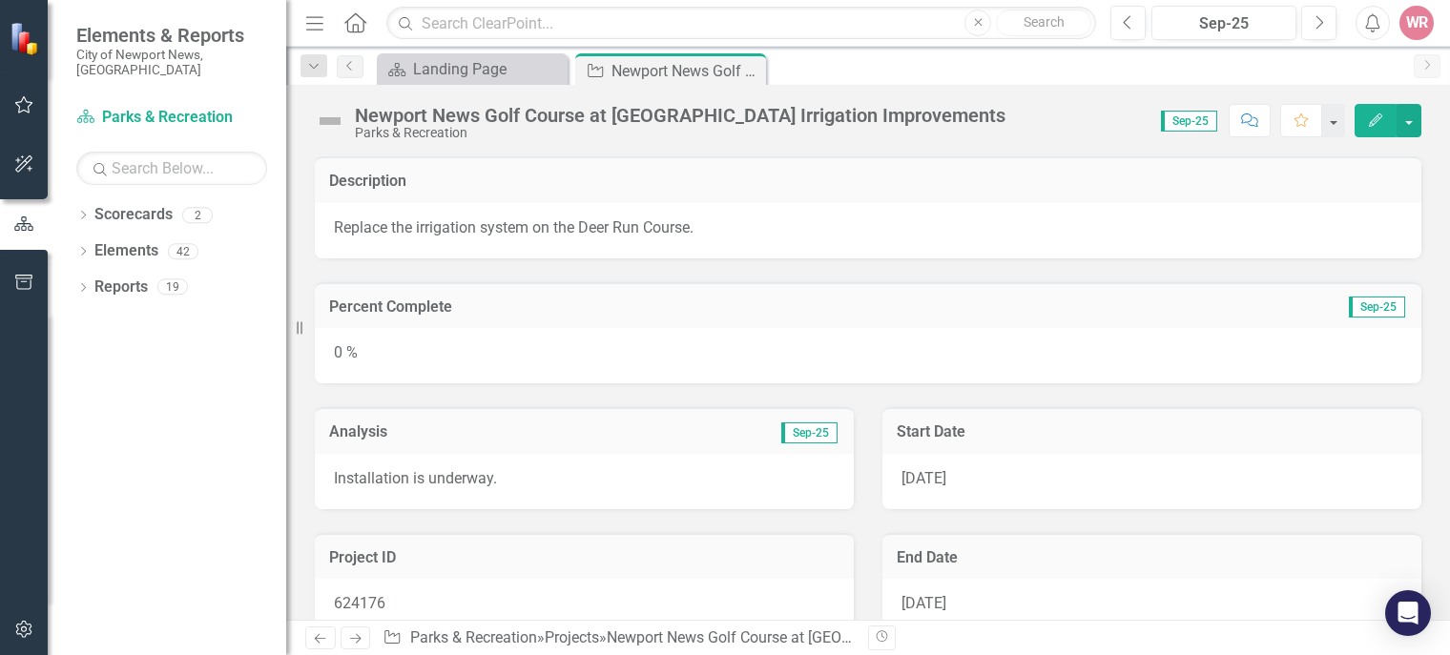
click at [343, 350] on div "0 %" at bounding box center [868, 355] width 1107 height 55
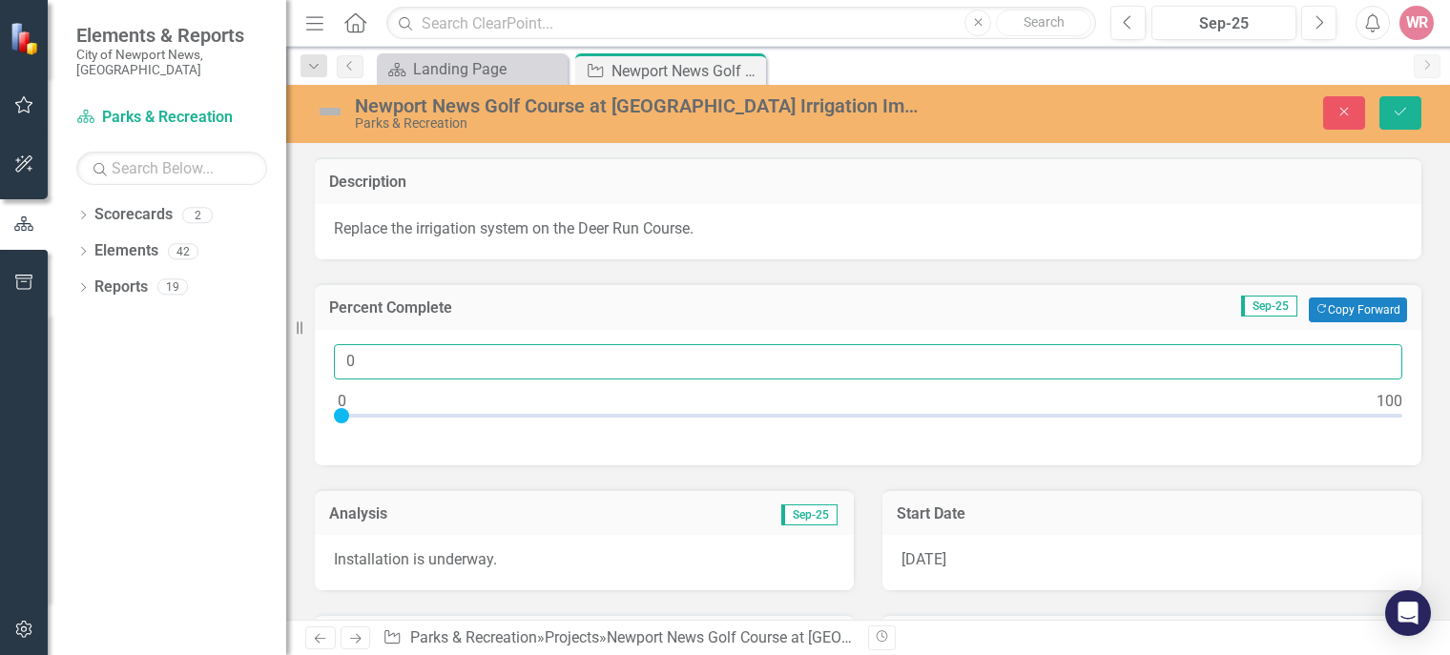
click at [364, 365] on input "0" at bounding box center [868, 361] width 1068 height 35
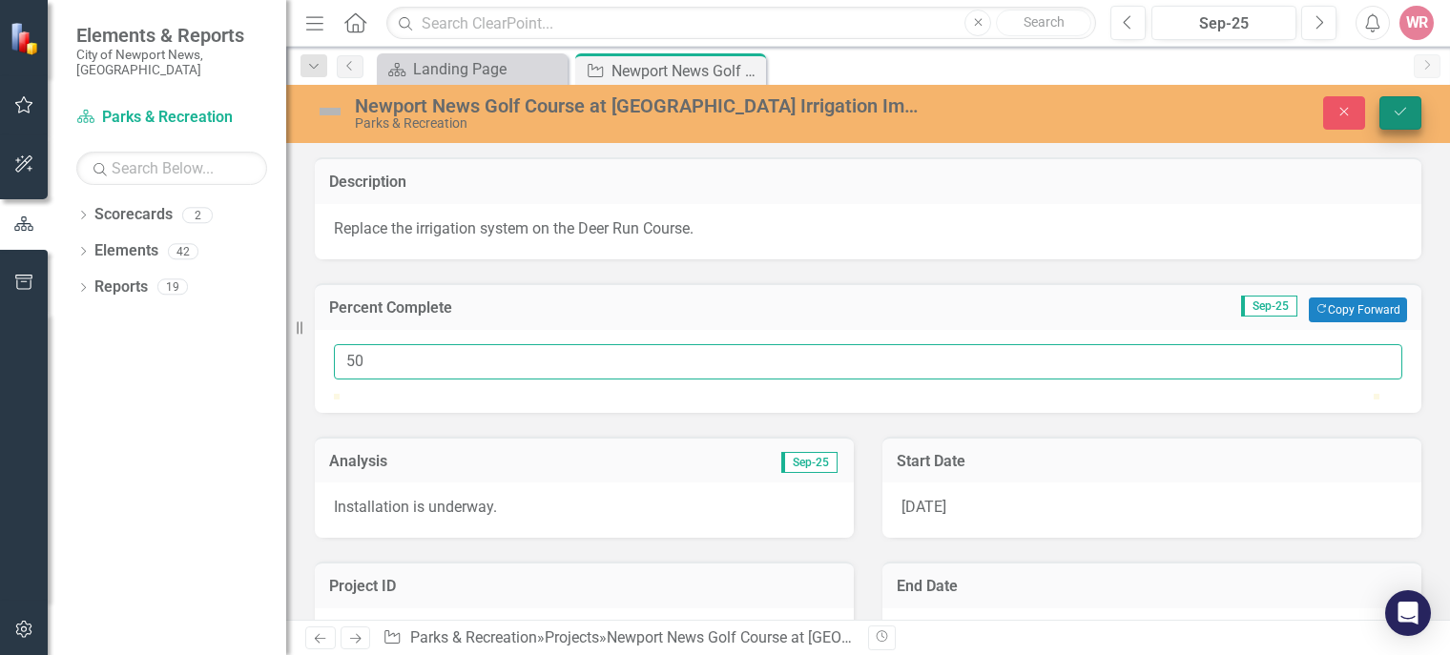
type input "50"
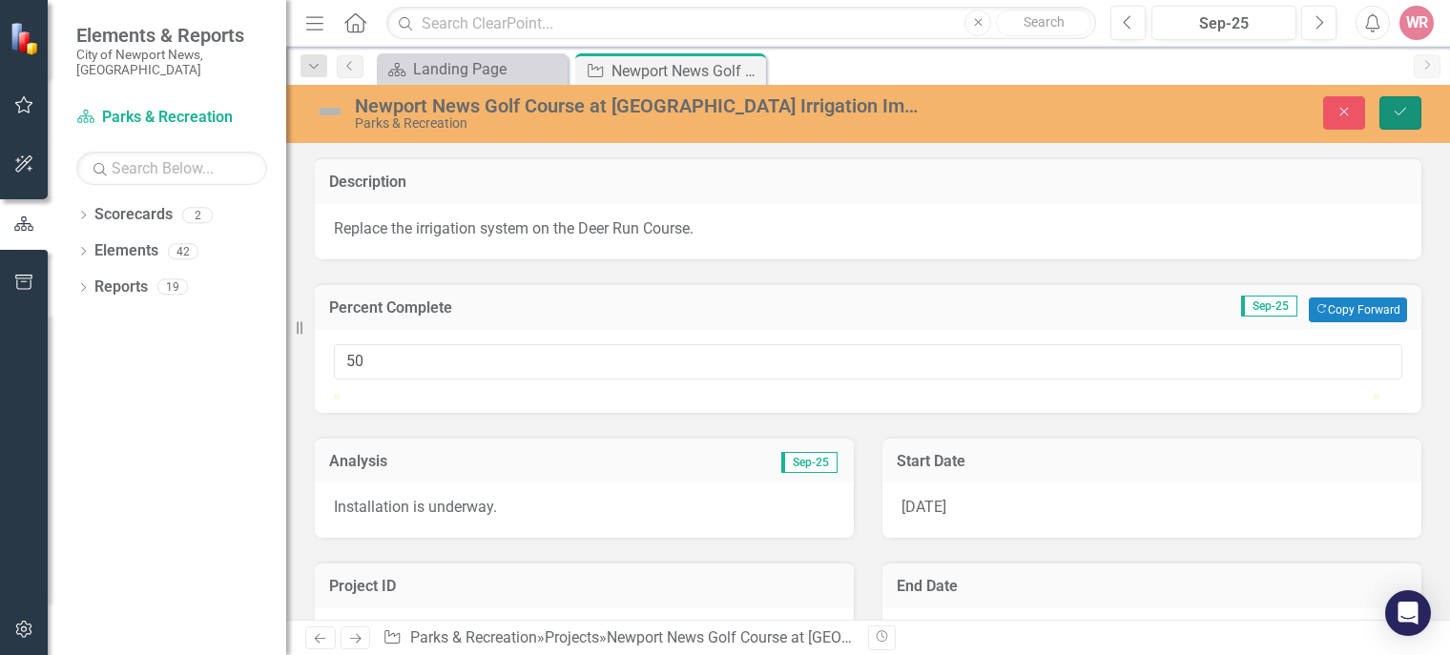
click at [1402, 123] on button "Save" at bounding box center [1400, 112] width 42 height 33
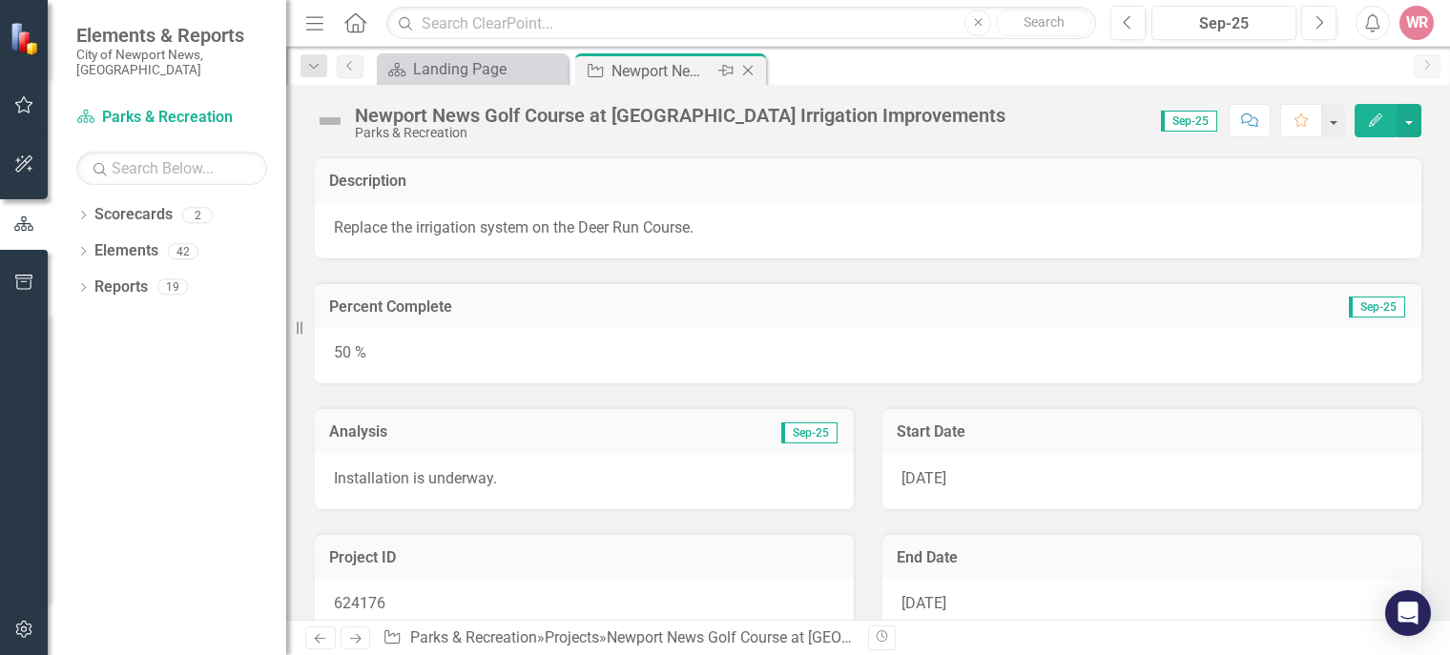
click at [755, 69] on icon "Close" at bounding box center [747, 70] width 19 height 15
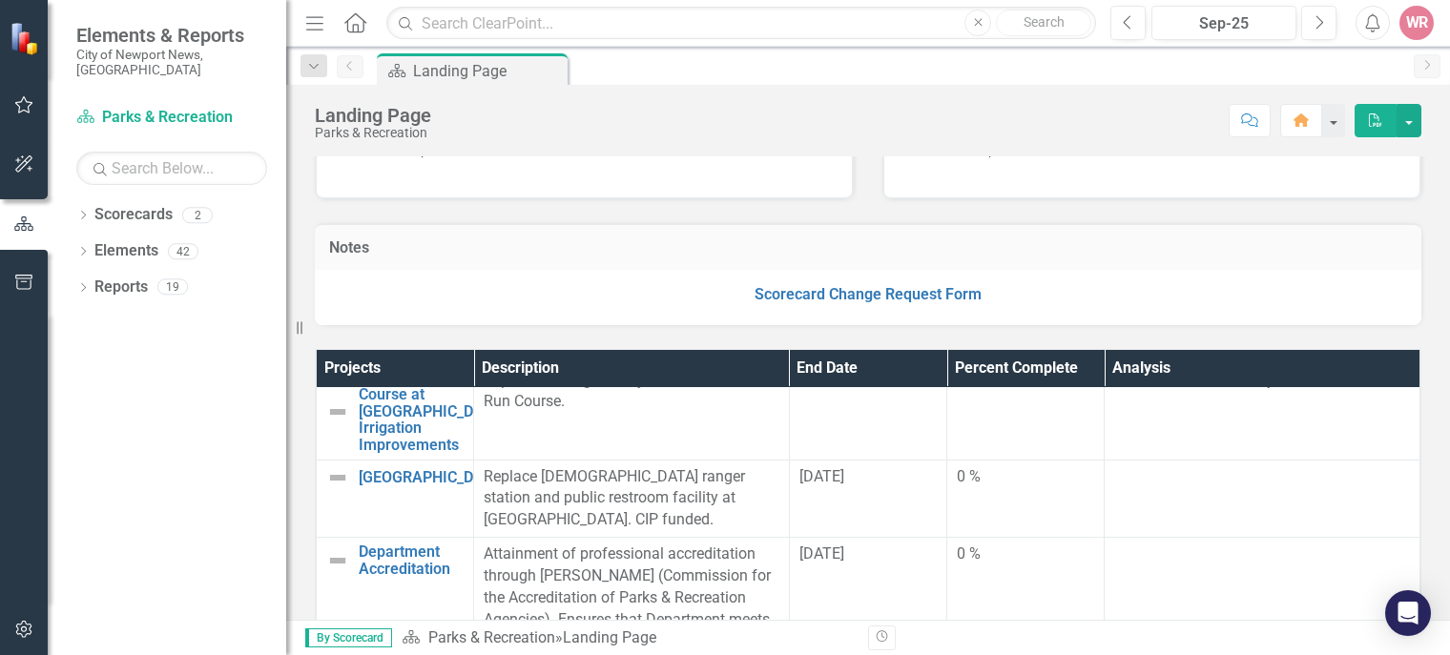
scroll to position [1061, 0]
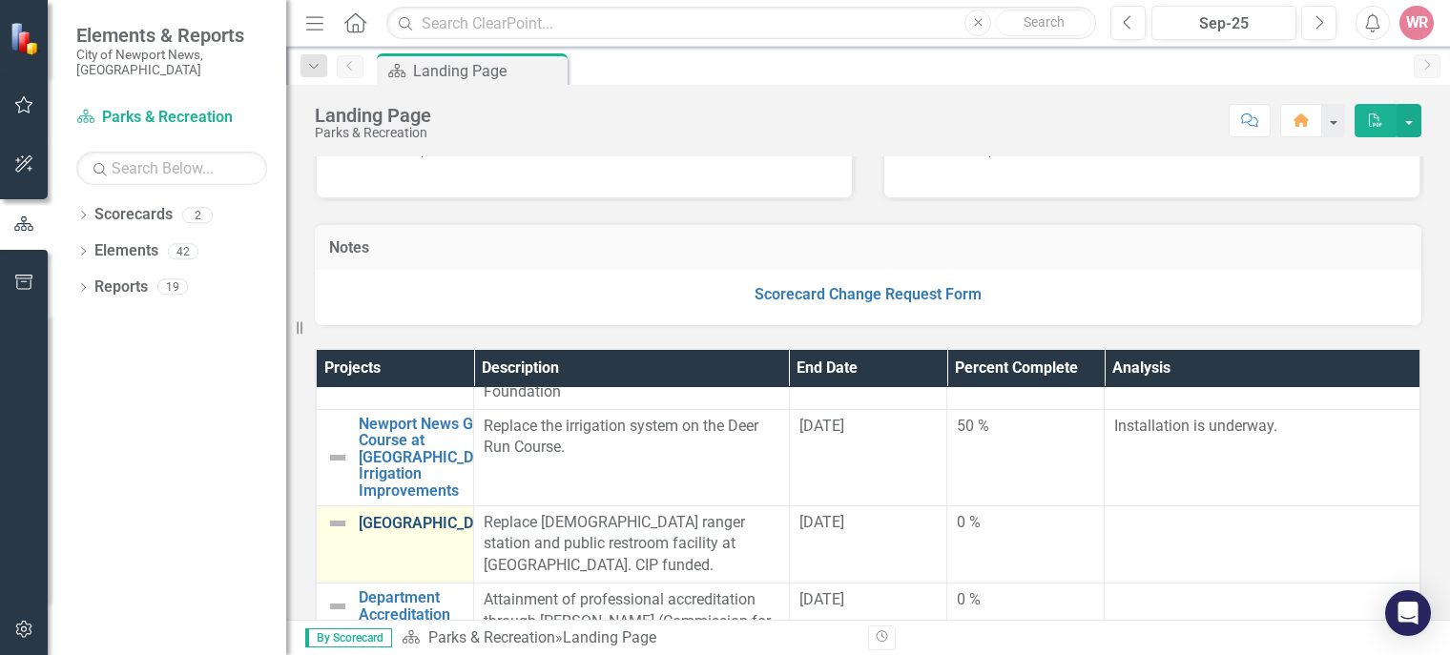
click at [385, 516] on link "[GEOGRAPHIC_DATA]" at bounding box center [432, 523] width 147 height 17
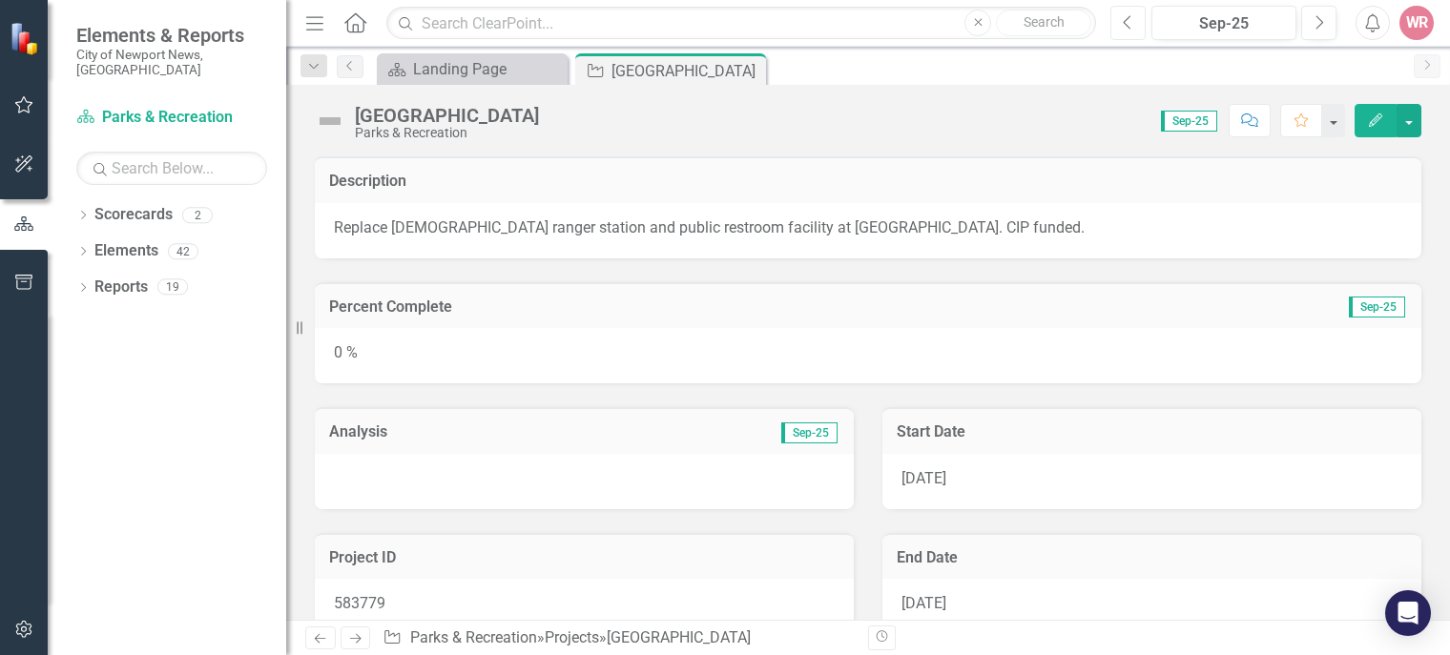
click at [1128, 28] on icon "Previous" at bounding box center [1128, 22] width 10 height 17
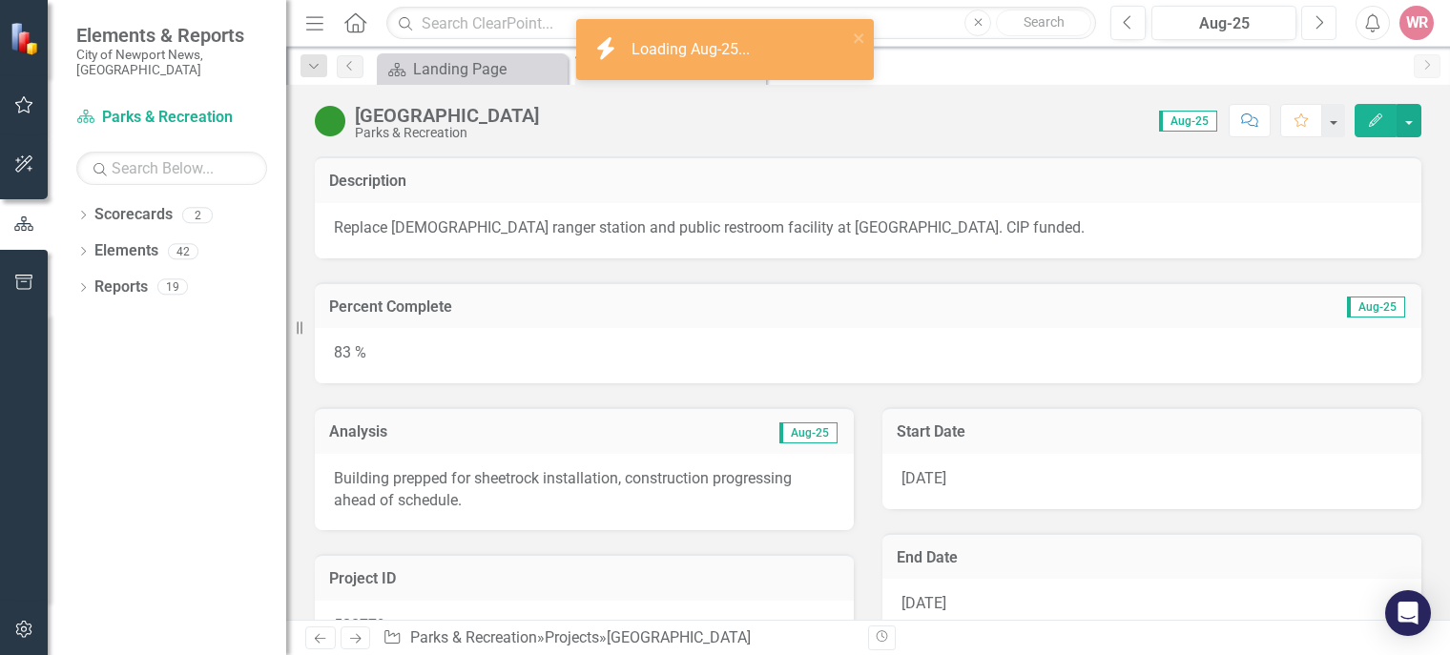
click at [1320, 11] on button "Next" at bounding box center [1318, 23] width 35 height 34
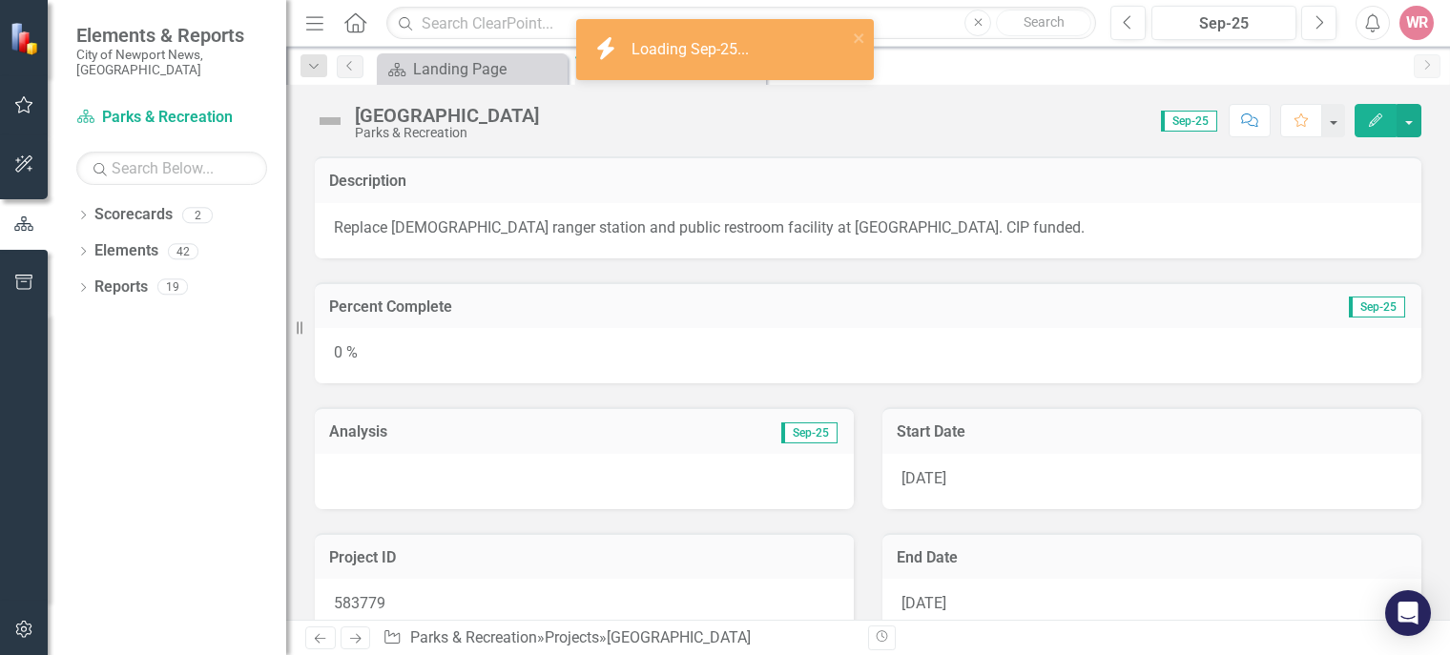
click at [361, 343] on div "0 %" at bounding box center [868, 355] width 1107 height 55
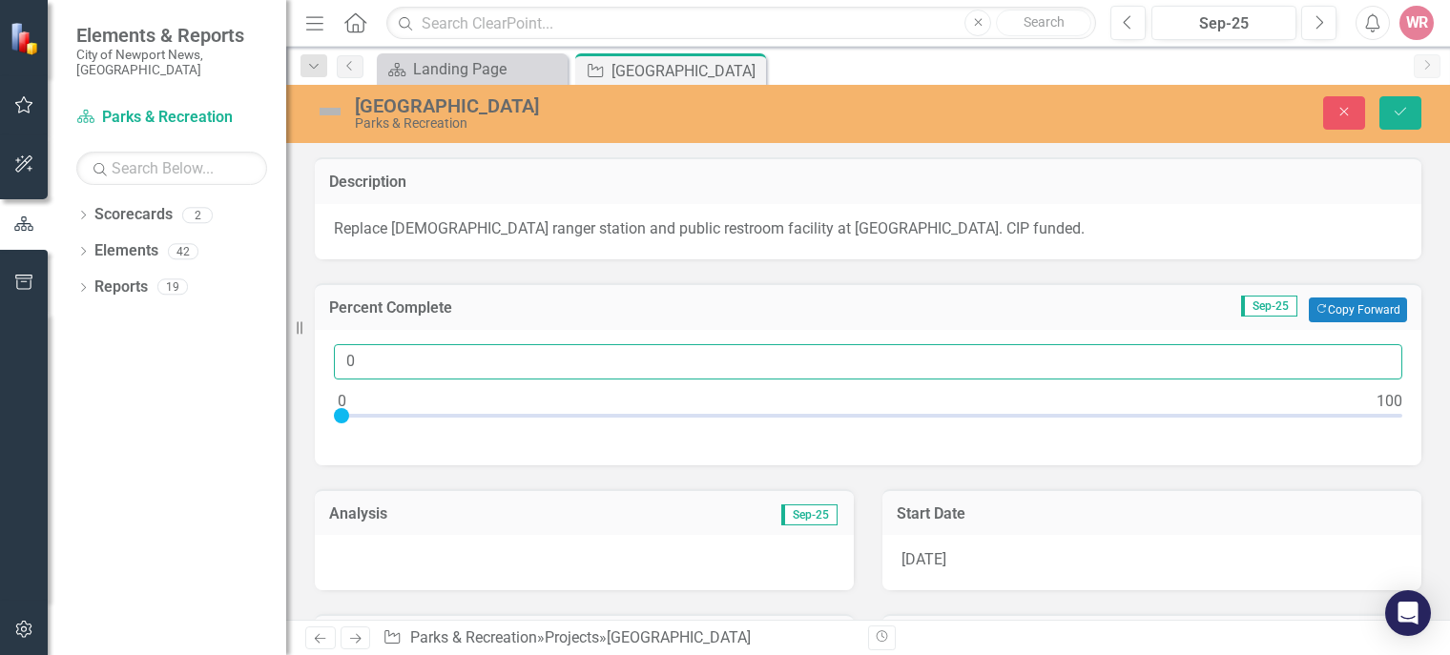
click at [351, 363] on input "0" at bounding box center [868, 361] width 1068 height 35
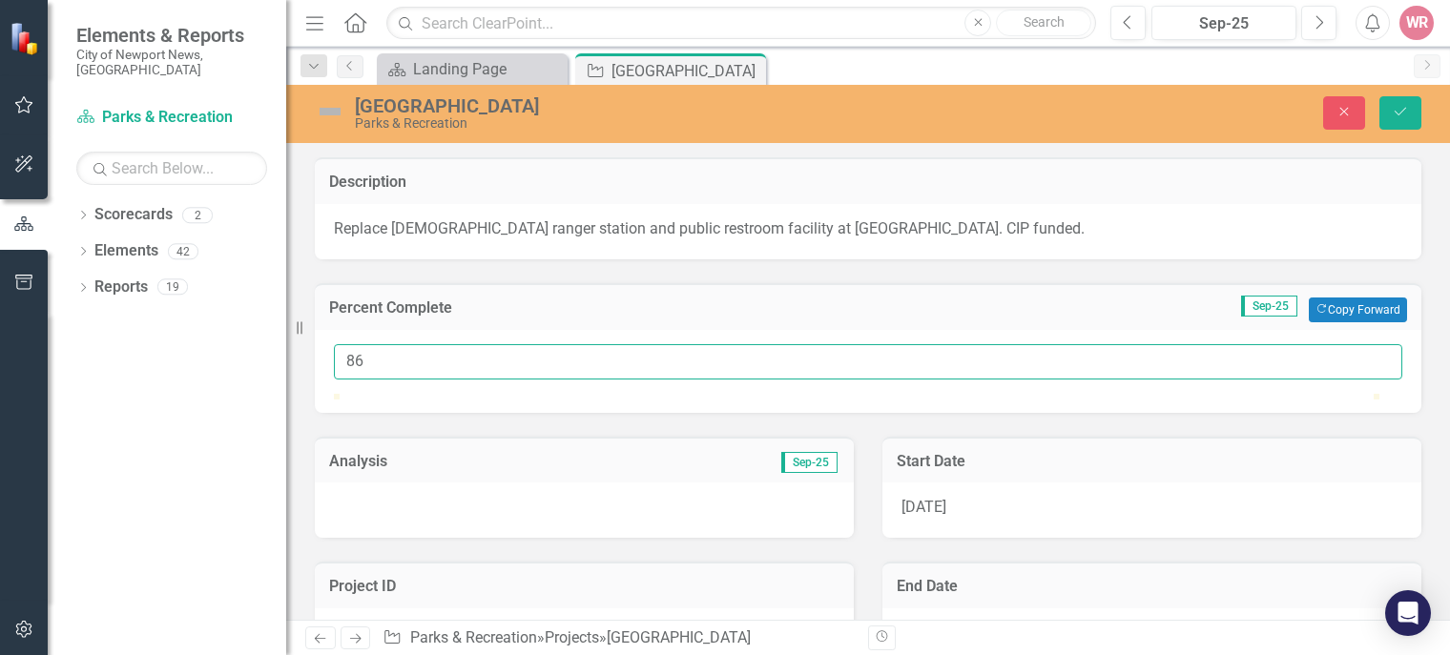
type input "86"
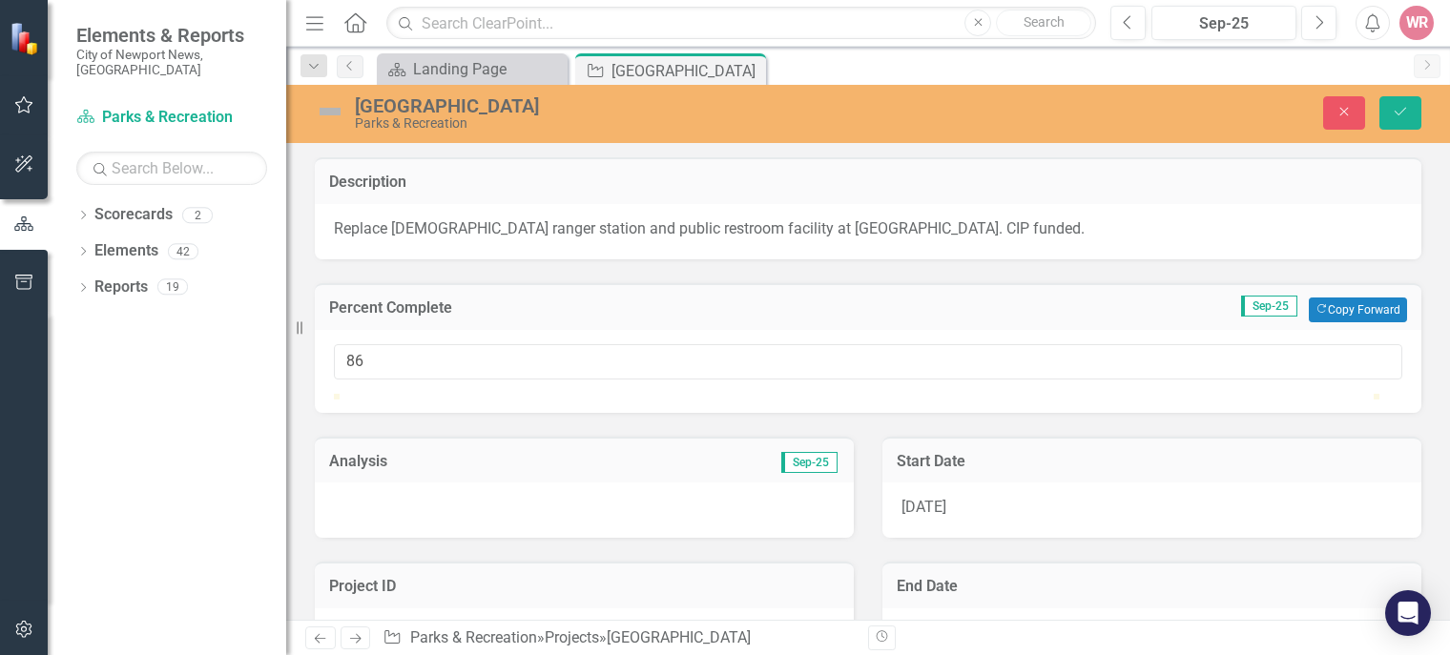
click at [365, 538] on div at bounding box center [584, 510] width 539 height 55
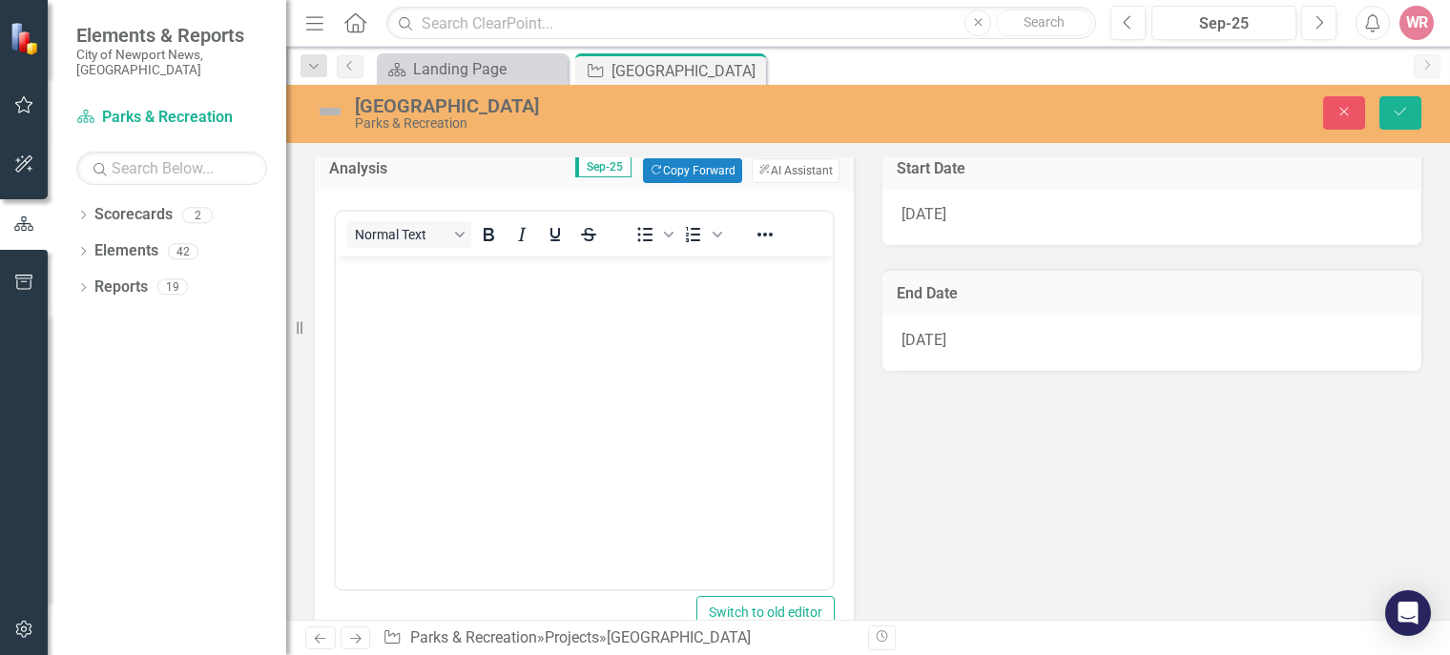
scroll to position [292, 0]
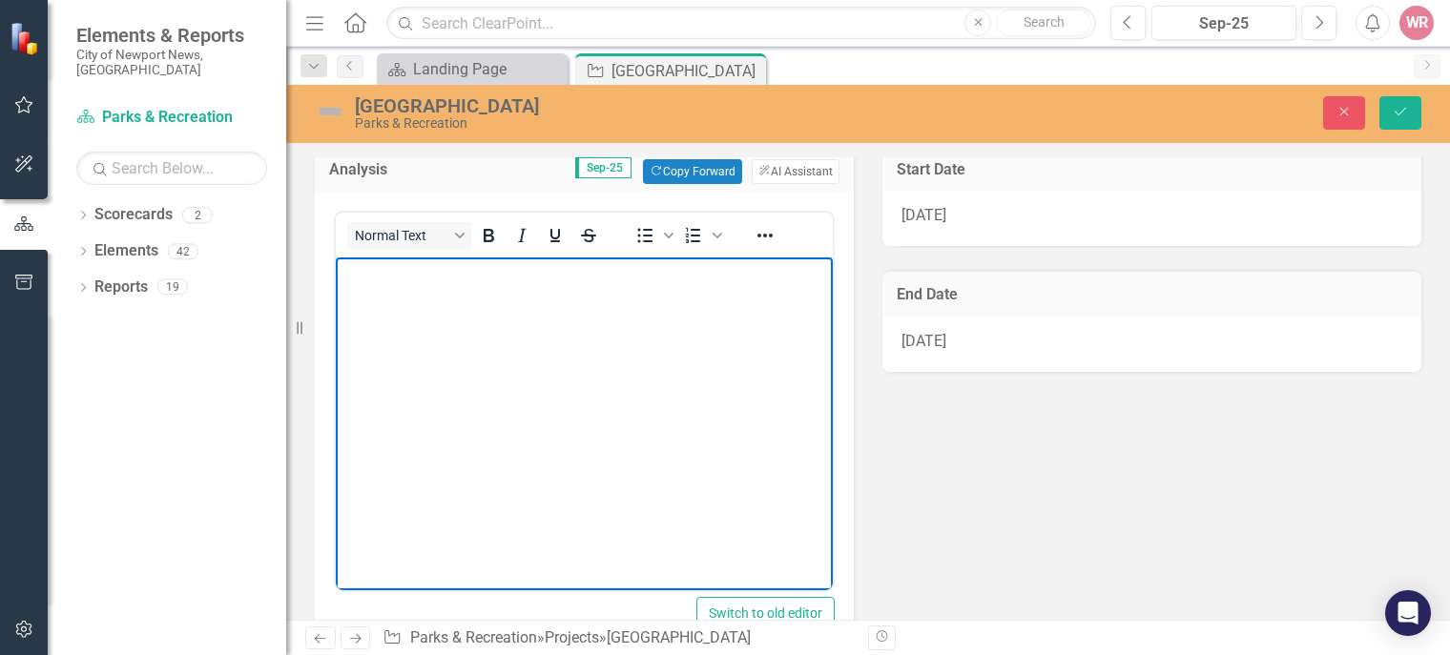
click at [420, 331] on body "Rich Text Area. Press ALT-0 for help." at bounding box center [584, 400] width 497 height 286
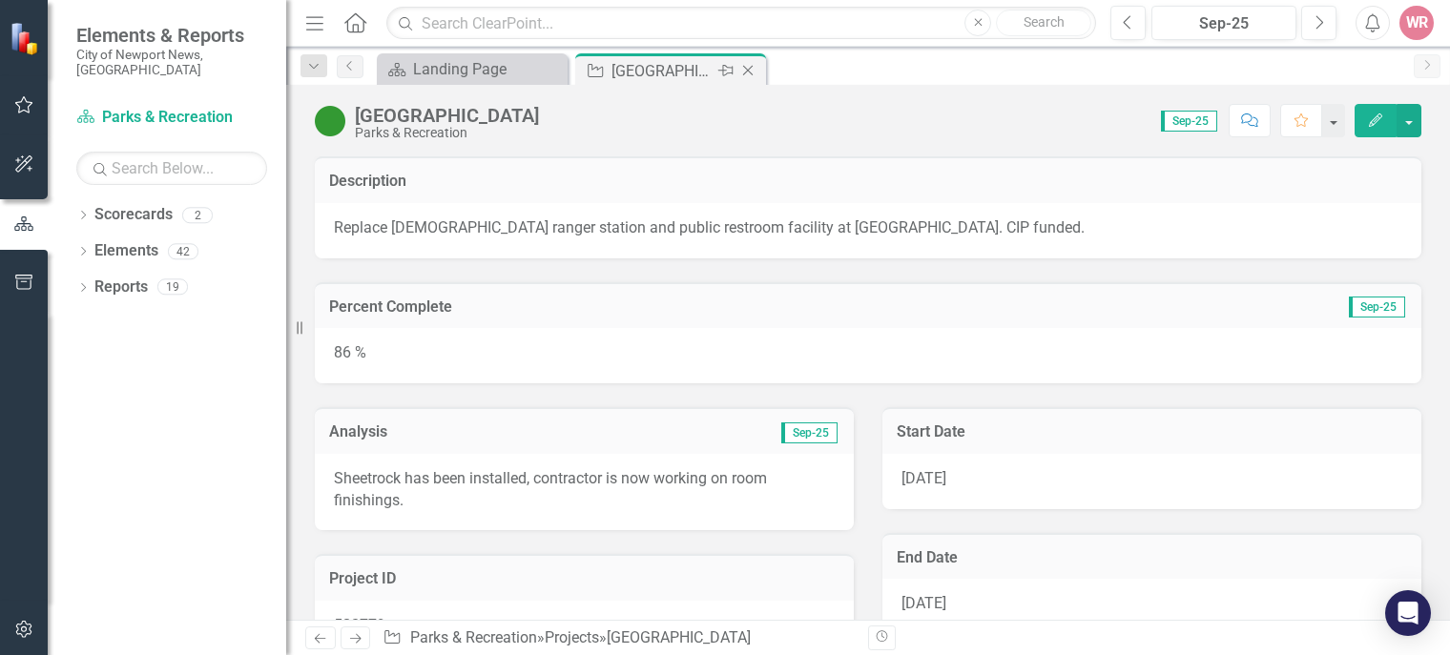
click at [738, 73] on icon "Close" at bounding box center [747, 70] width 19 height 15
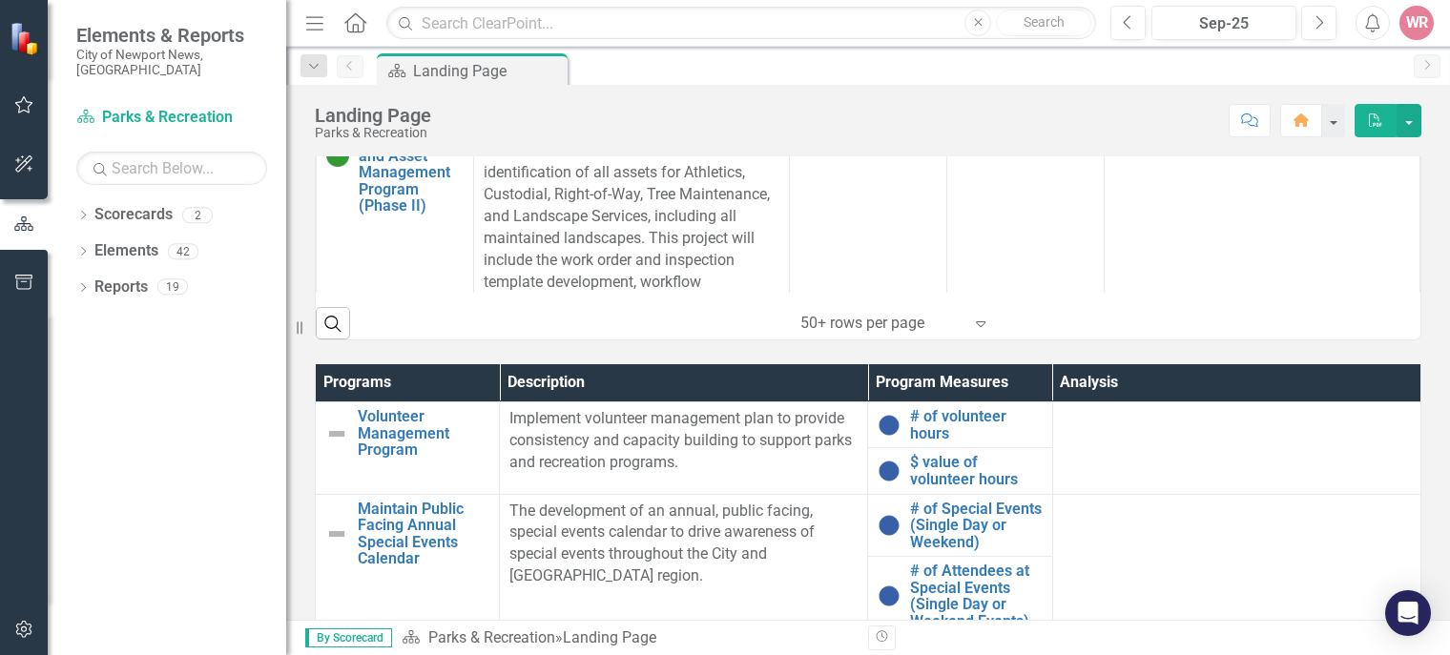
scroll to position [865, 0]
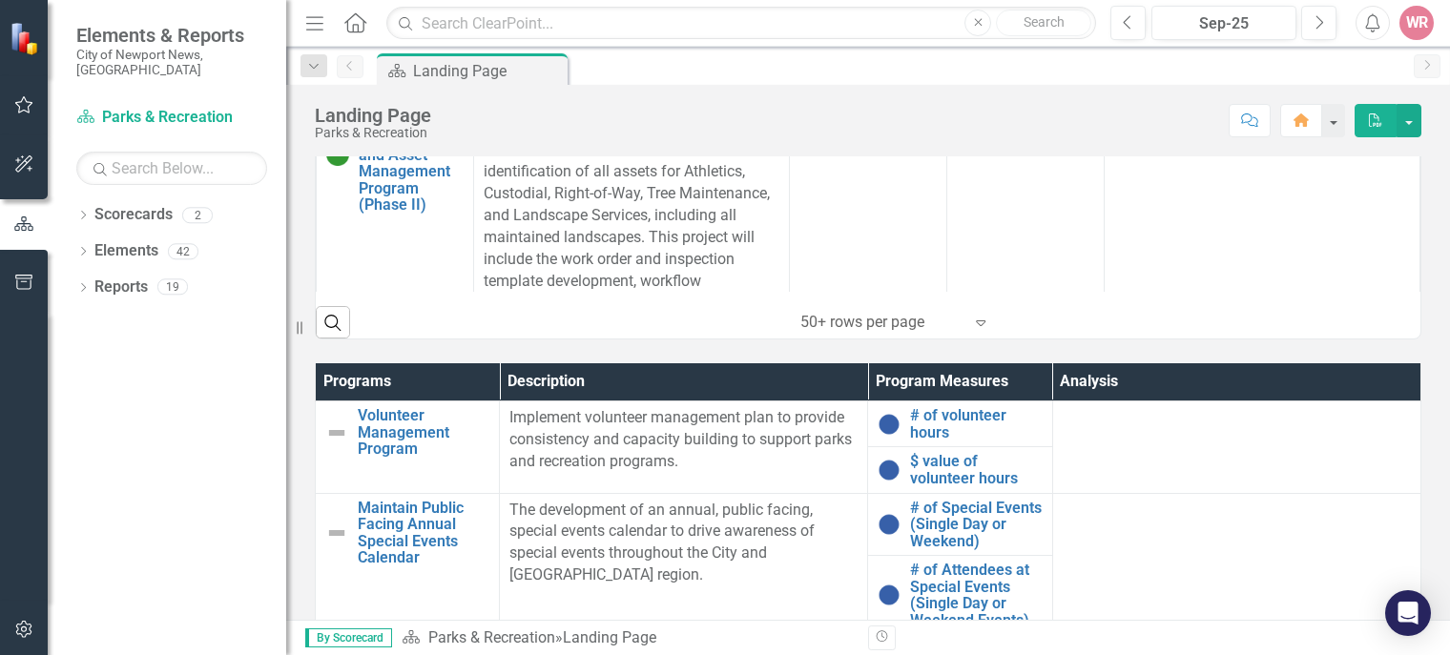
click at [305, 400] on div "Programs Description Program Measures Analysis Volunteer Management Program Edi…" at bounding box center [867, 621] width 1135 height 563
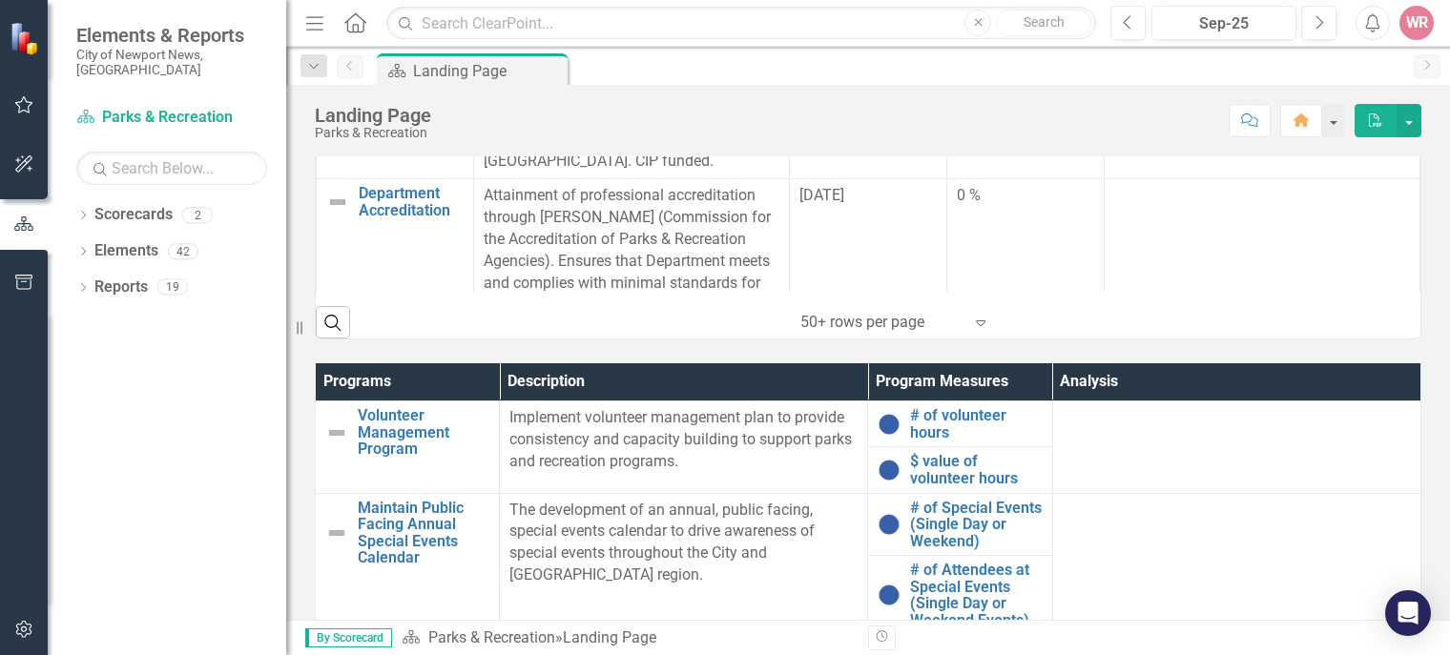
scroll to position [919, 0]
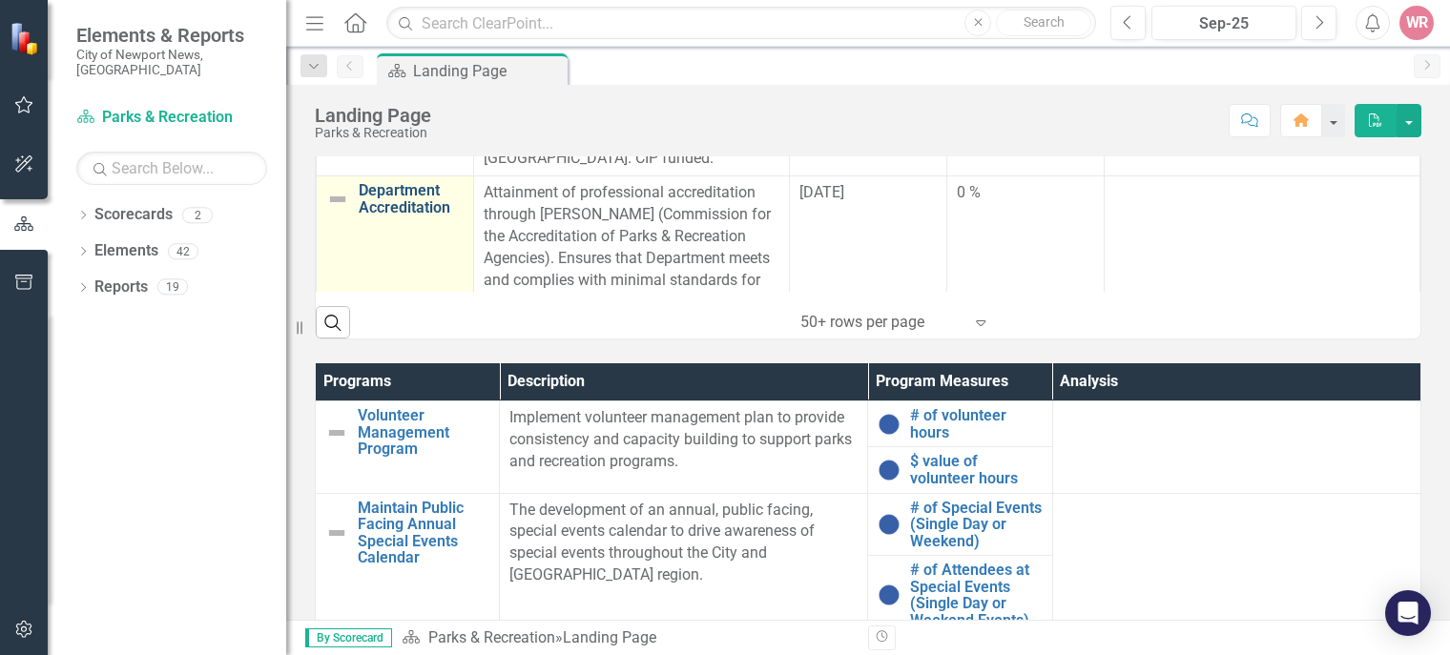
click at [389, 186] on link "Department Accreditation" at bounding box center [411, 198] width 105 height 33
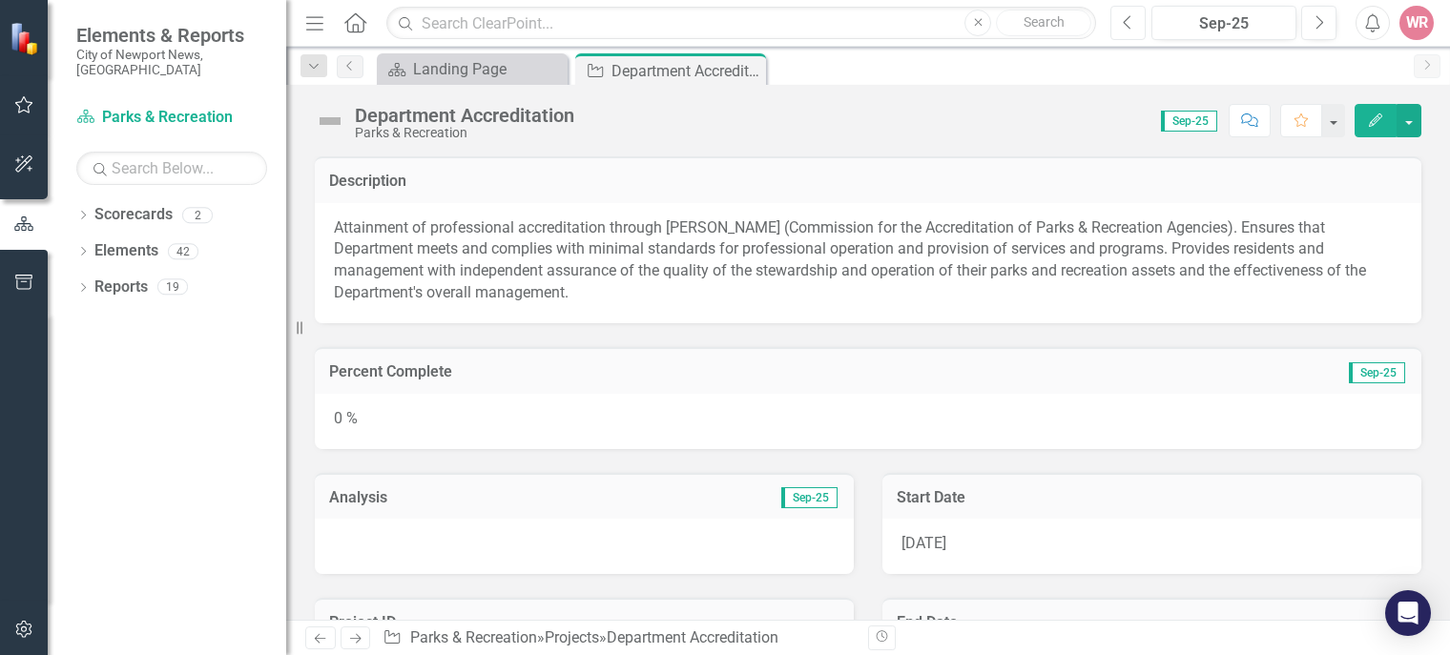
click at [1137, 15] on button "Previous" at bounding box center [1127, 23] width 35 height 34
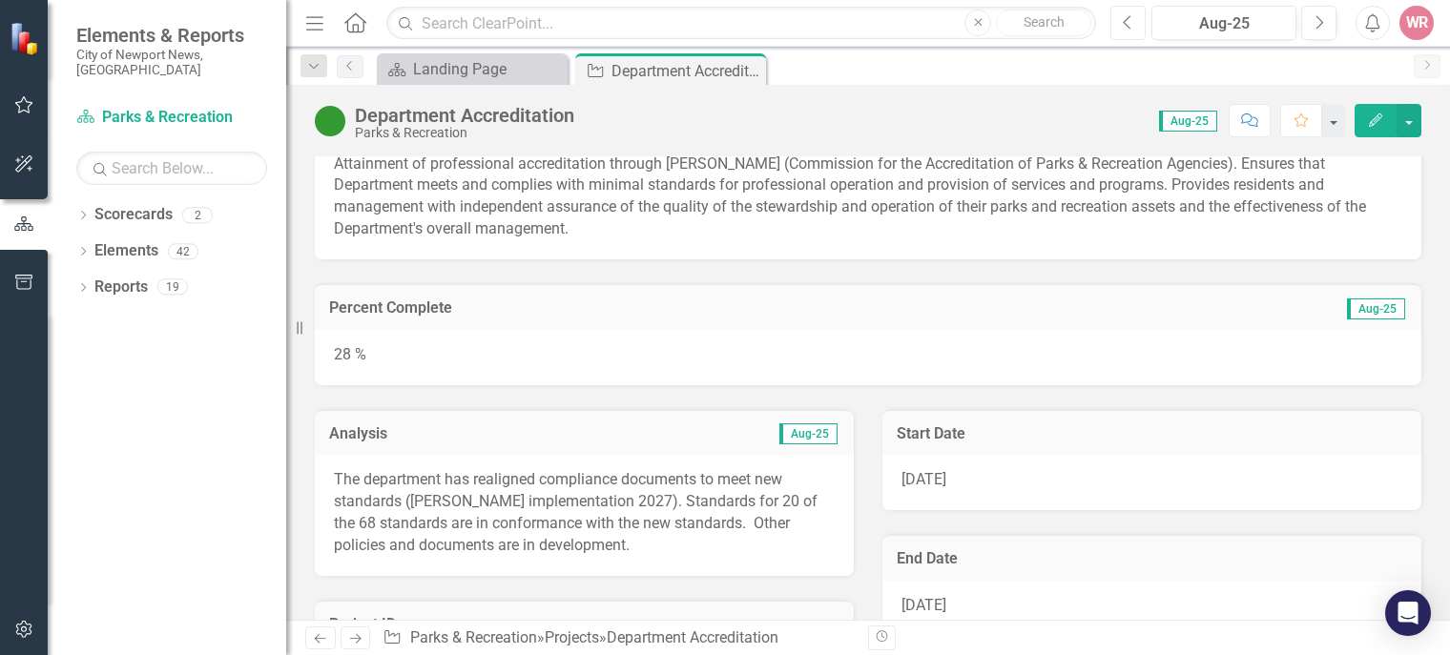
scroll to position [65, 0]
click at [534, 534] on p "The department has realigned compliance documents to meet new standards (CAPRA …" at bounding box center [584, 511] width 501 height 87
click at [550, 533] on p "The department has realigned compliance documents to meet new standards (CAPRA …" at bounding box center [584, 511] width 501 height 87
click at [507, 519] on p "The department has realigned compliance documents to meet new standards (CAPRA …" at bounding box center [584, 511] width 501 height 87
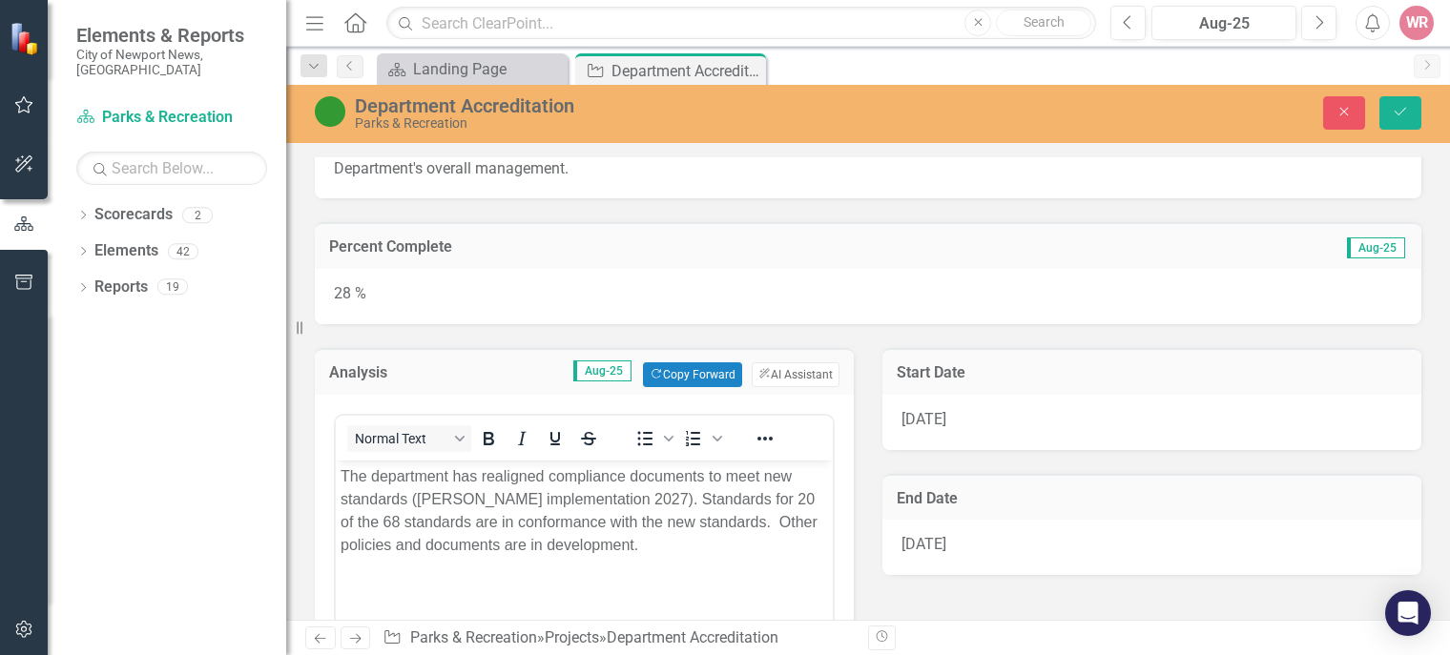
scroll to position [126, 0]
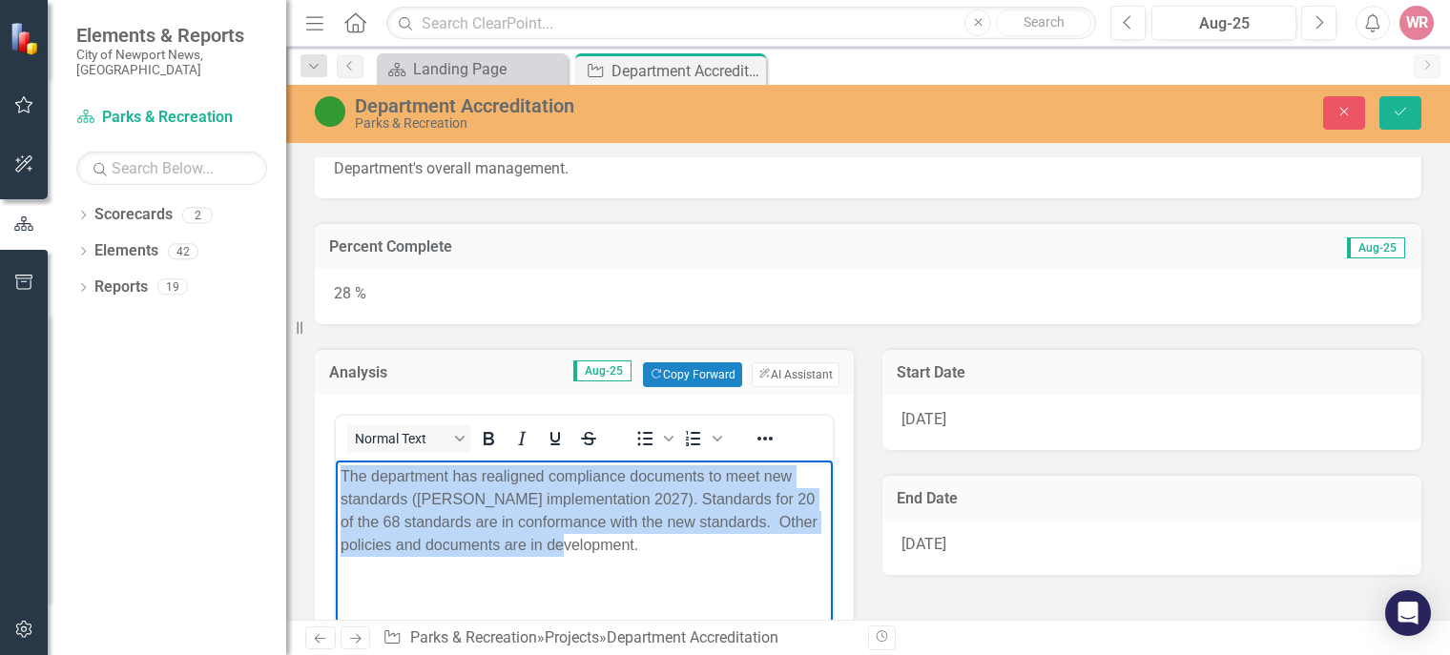
drag, startPoint x: 572, startPoint y: 563, endPoint x: 288, endPoint y: 441, distance: 309.4
click at [336, 461] on html "The department has realigned compliance documents to meet new standards (CAPRA …" at bounding box center [584, 604] width 497 height 286
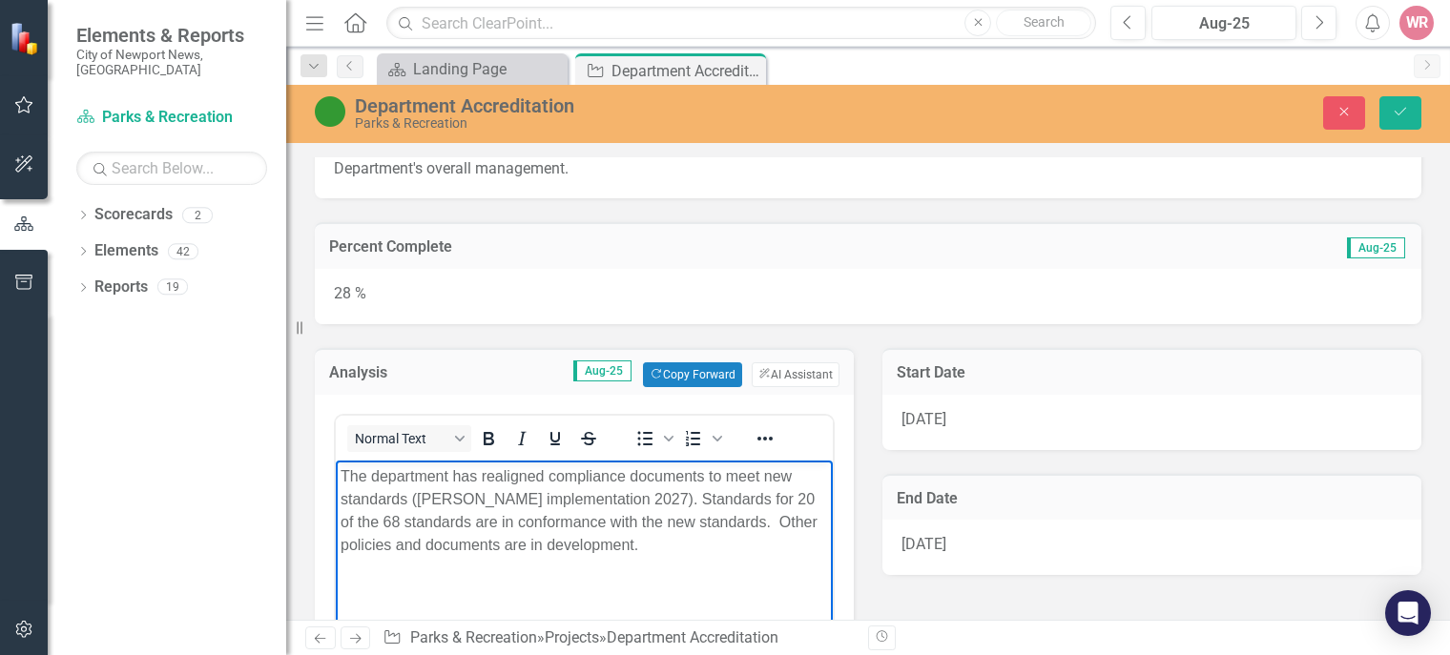
click at [762, 580] on body "The department has realigned compliance documents to meet new standards (CAPRA …" at bounding box center [584, 604] width 497 height 286
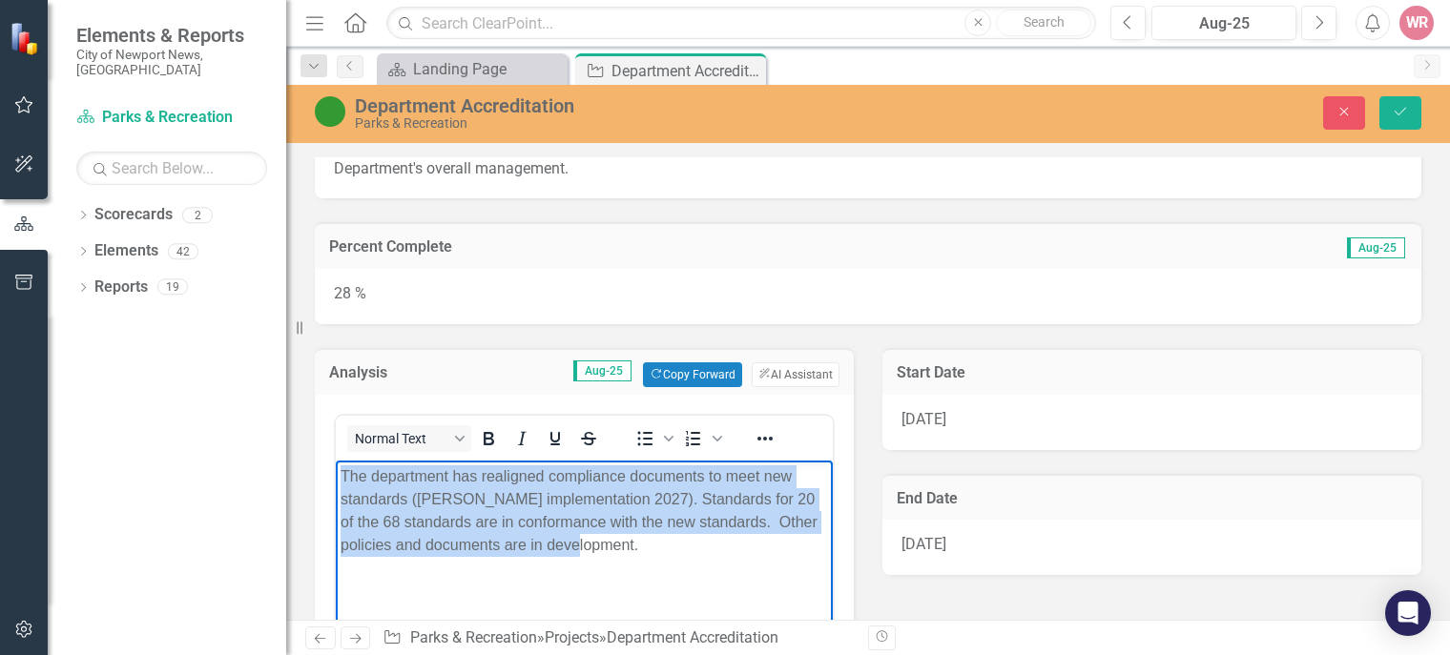
drag, startPoint x: 581, startPoint y: 545, endPoint x: 248, endPoint y: 432, distance: 351.4
click at [336, 461] on html "The department has realigned compliance documents to meet new standards (CAPRA …" at bounding box center [584, 604] width 497 height 286
copy p "The department has realigned compliance documents to meet new standards (CAPRA …"
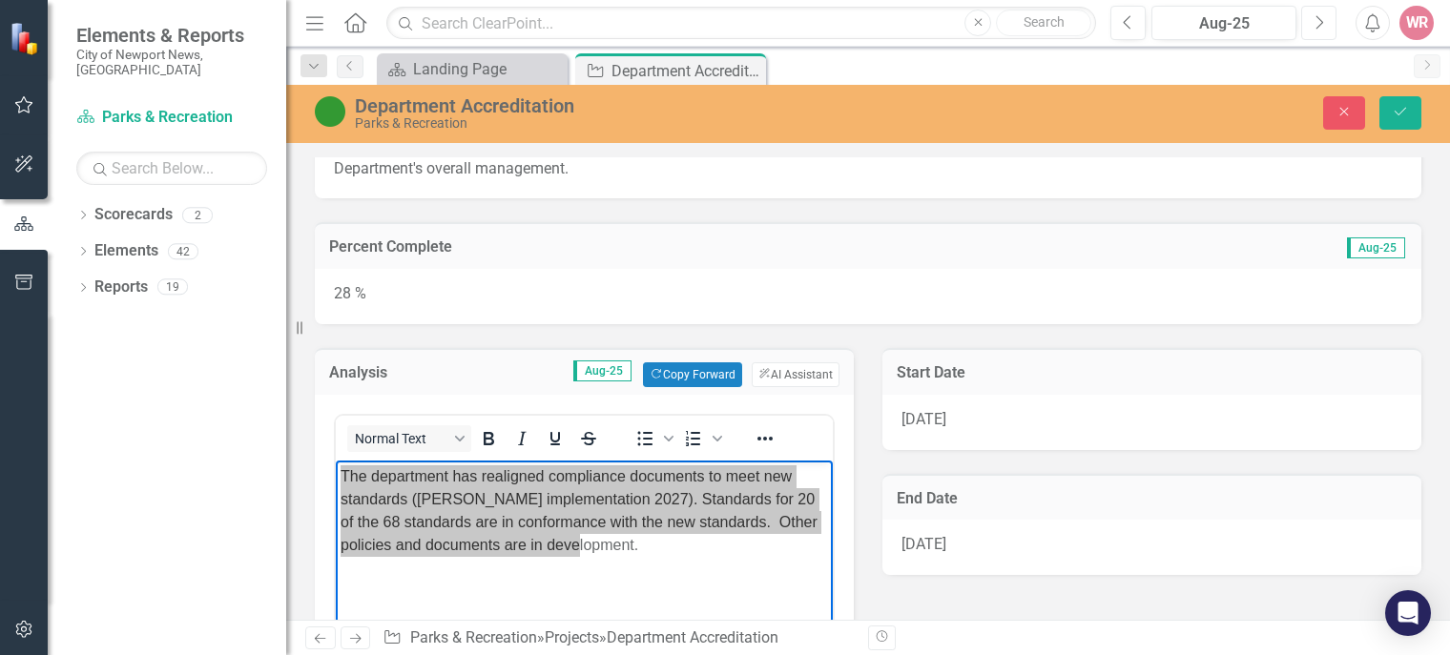
click at [1316, 29] on icon "button" at bounding box center [1320, 21] width 8 height 13
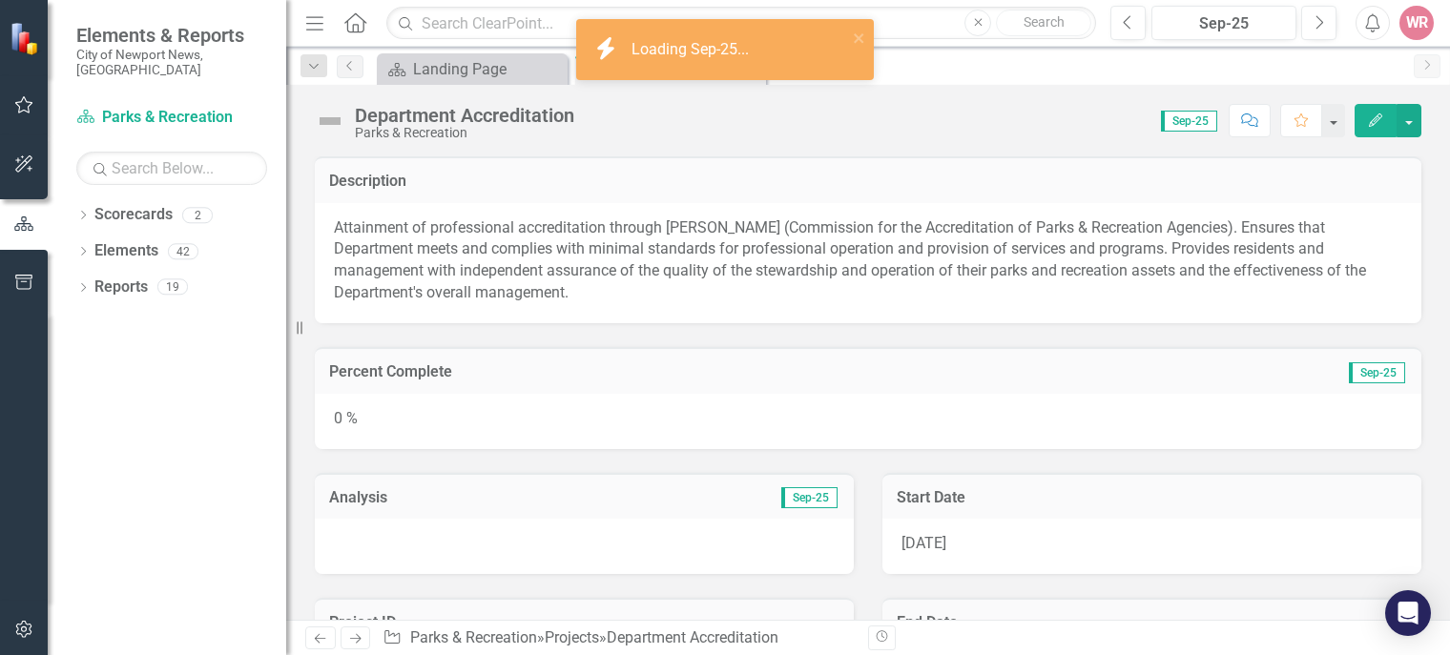
click at [418, 545] on div at bounding box center [584, 546] width 539 height 55
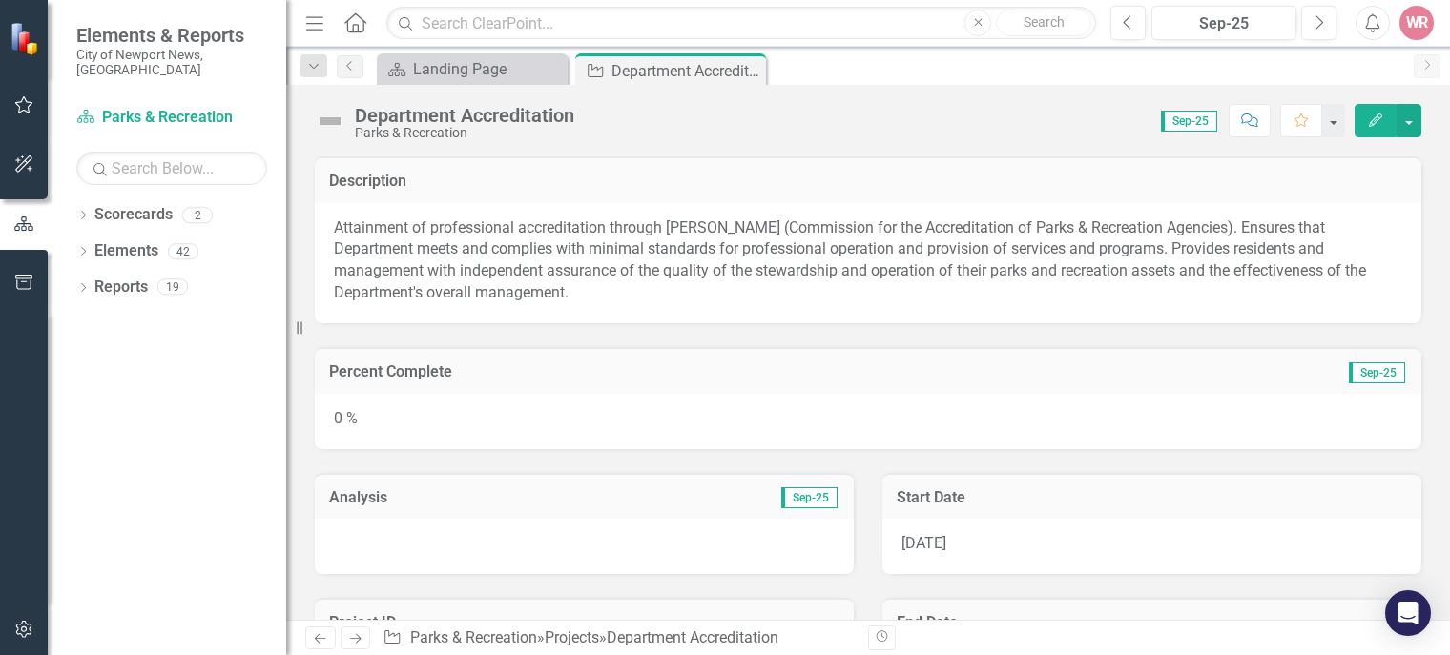
click at [490, 566] on div at bounding box center [584, 546] width 539 height 55
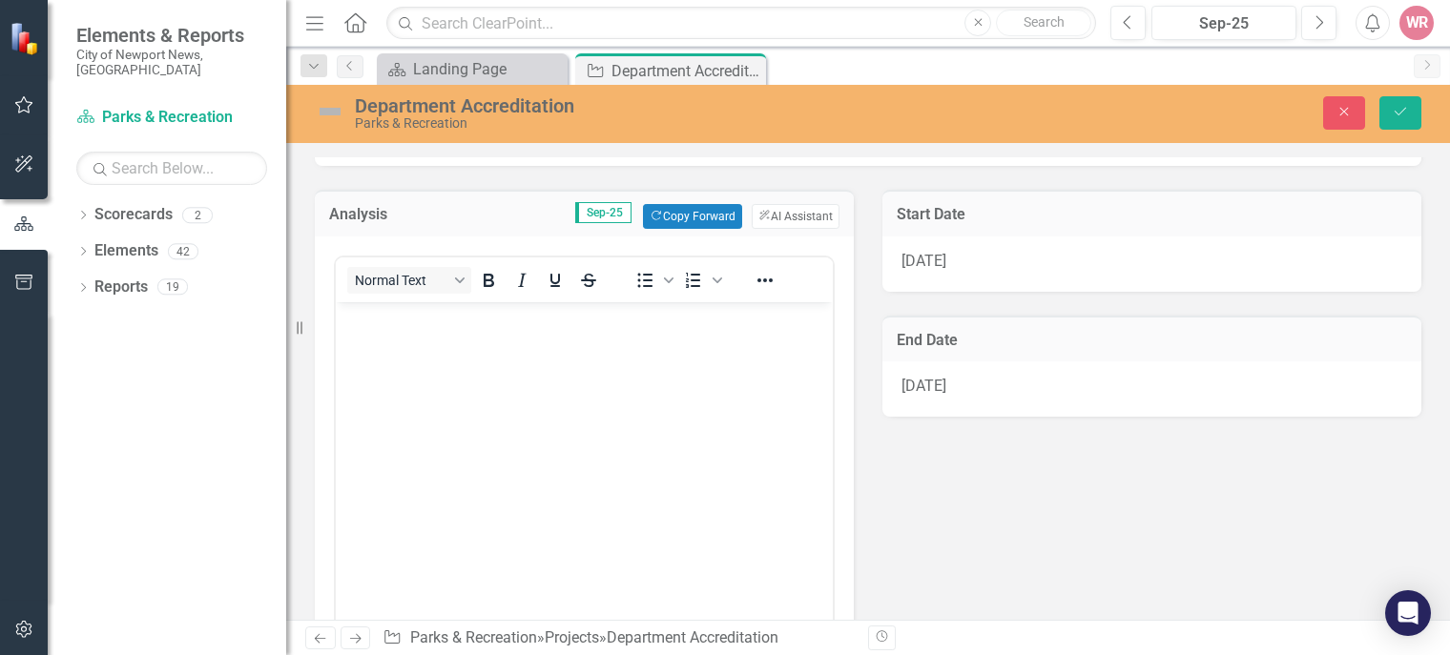
scroll to position [286, 0]
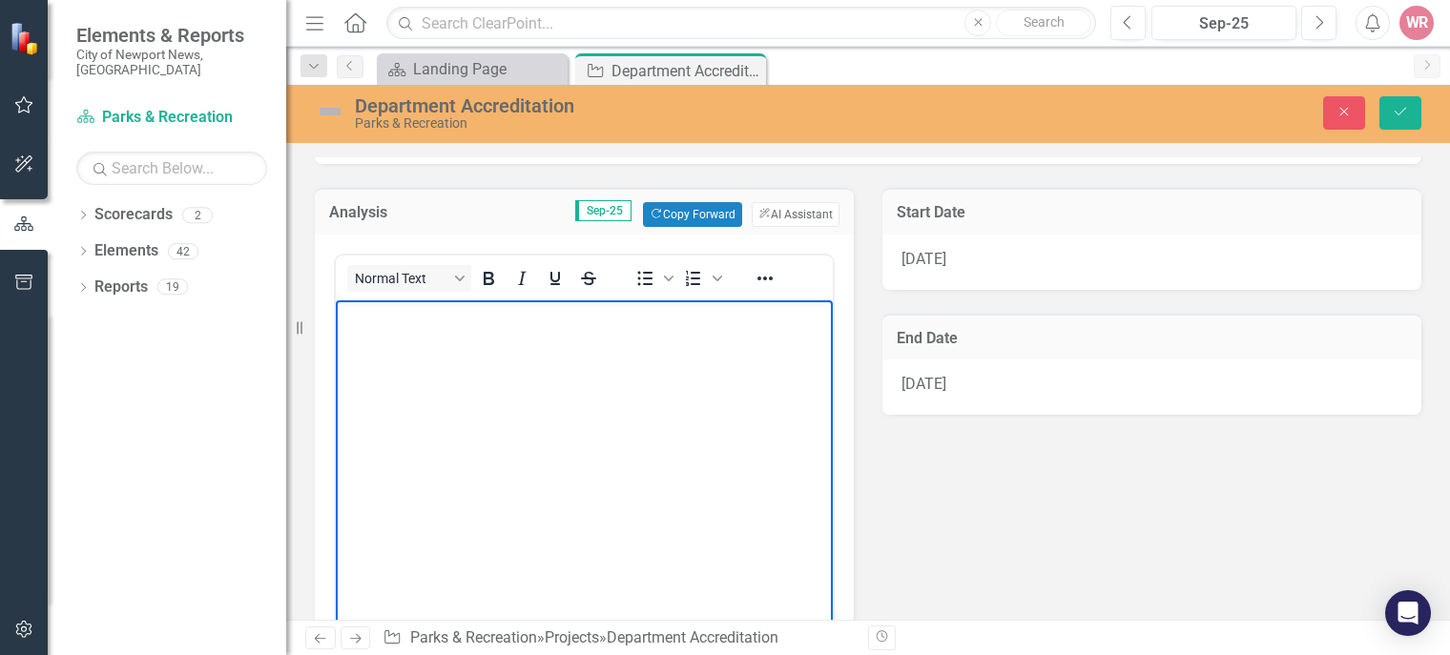
click at [438, 373] on body "Rich Text Area. Press ALT-0 for help." at bounding box center [584, 443] width 497 height 286
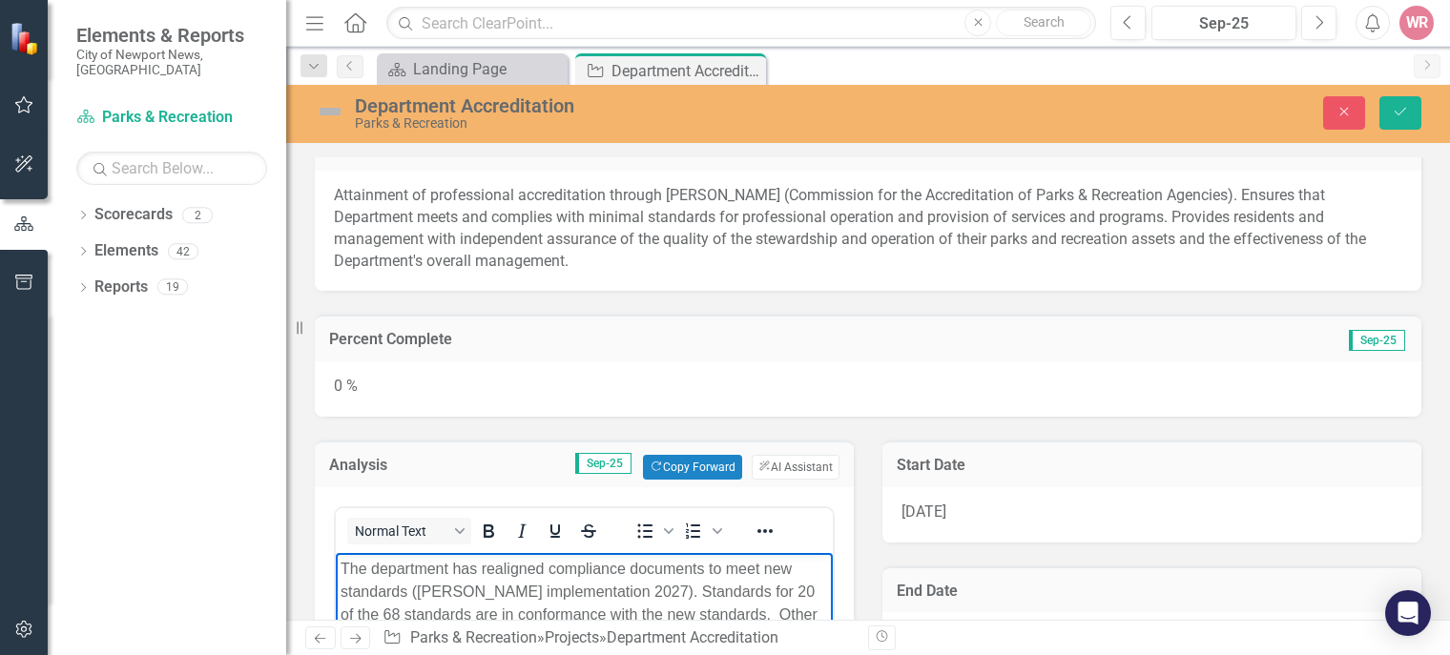
scroll to position [38, 0]
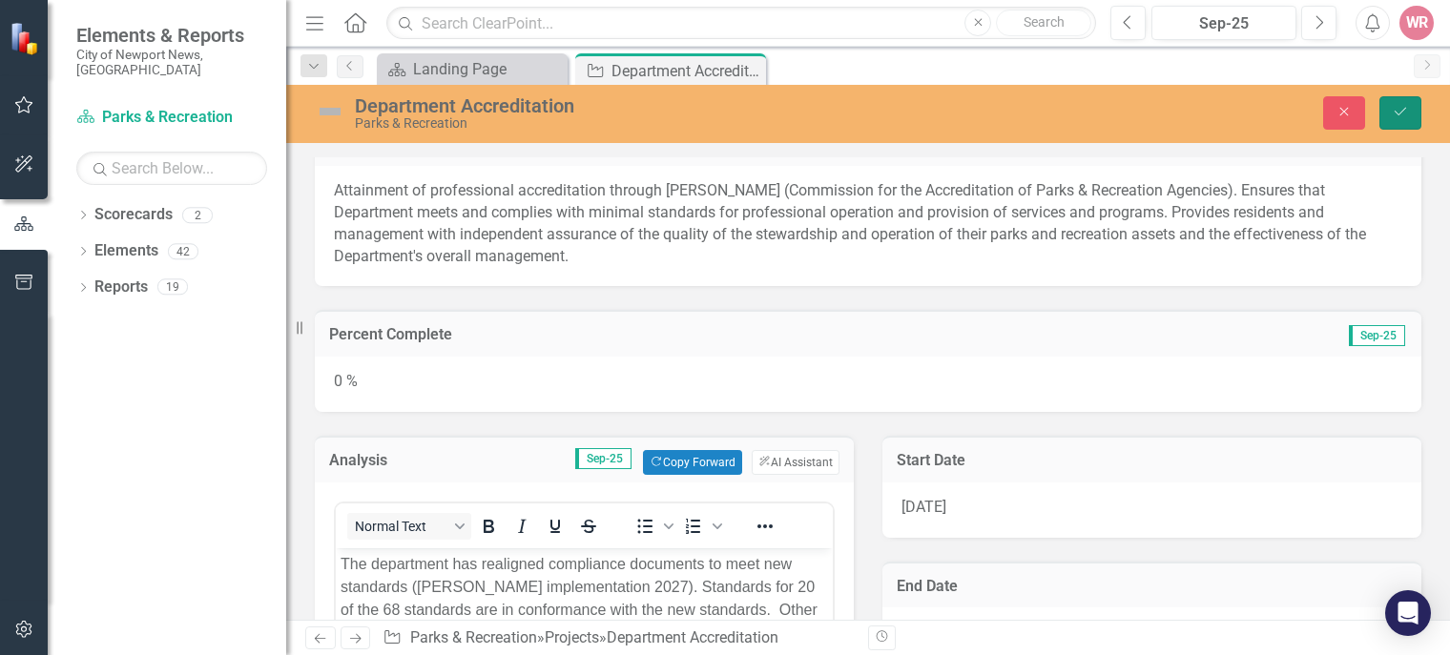
click at [1404, 112] on icon "Save" at bounding box center [1400, 111] width 17 height 13
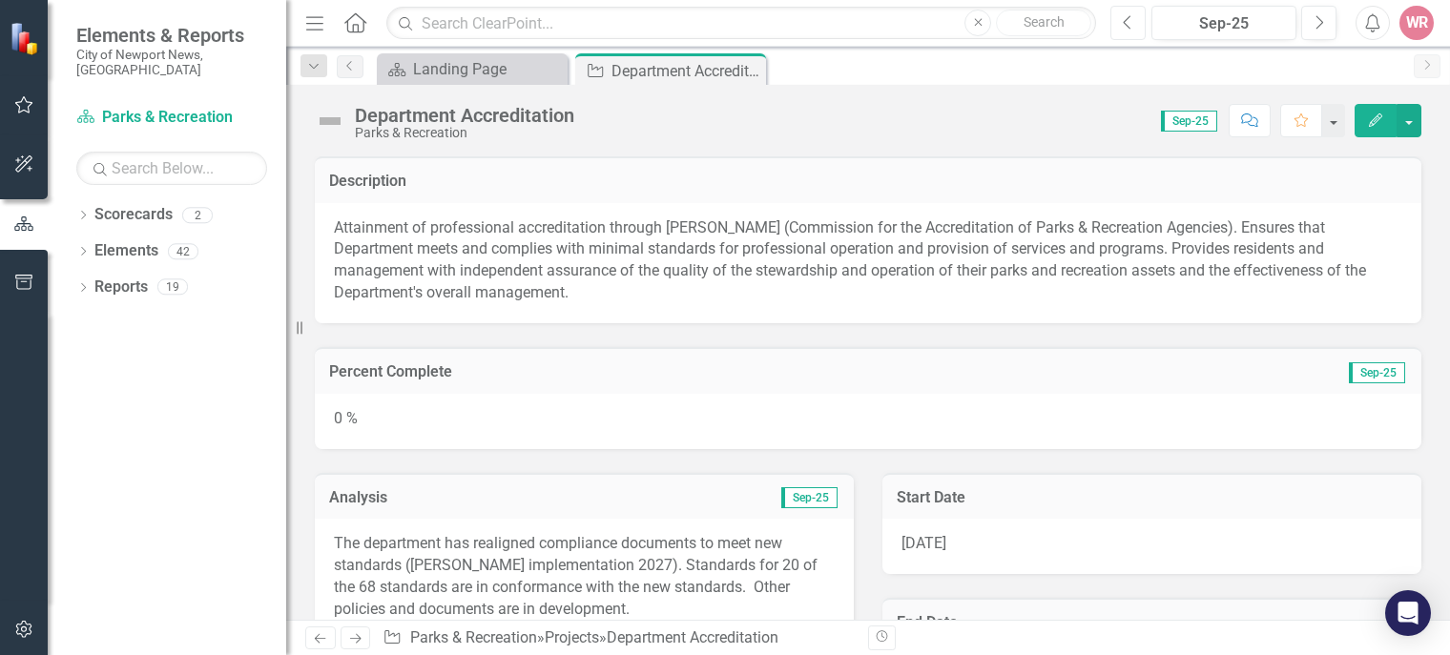
click at [1126, 24] on icon "button" at bounding box center [1128, 21] width 8 height 13
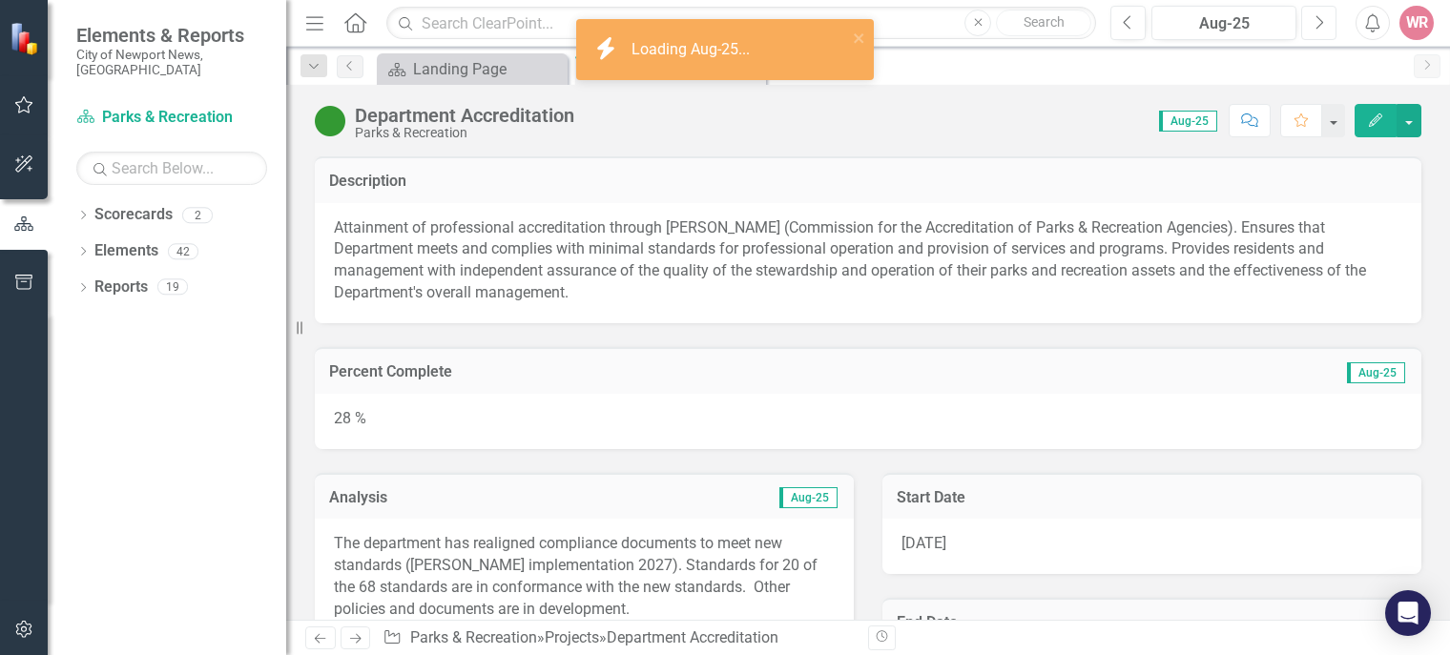
click at [1323, 27] on icon "Next" at bounding box center [1319, 22] width 10 height 17
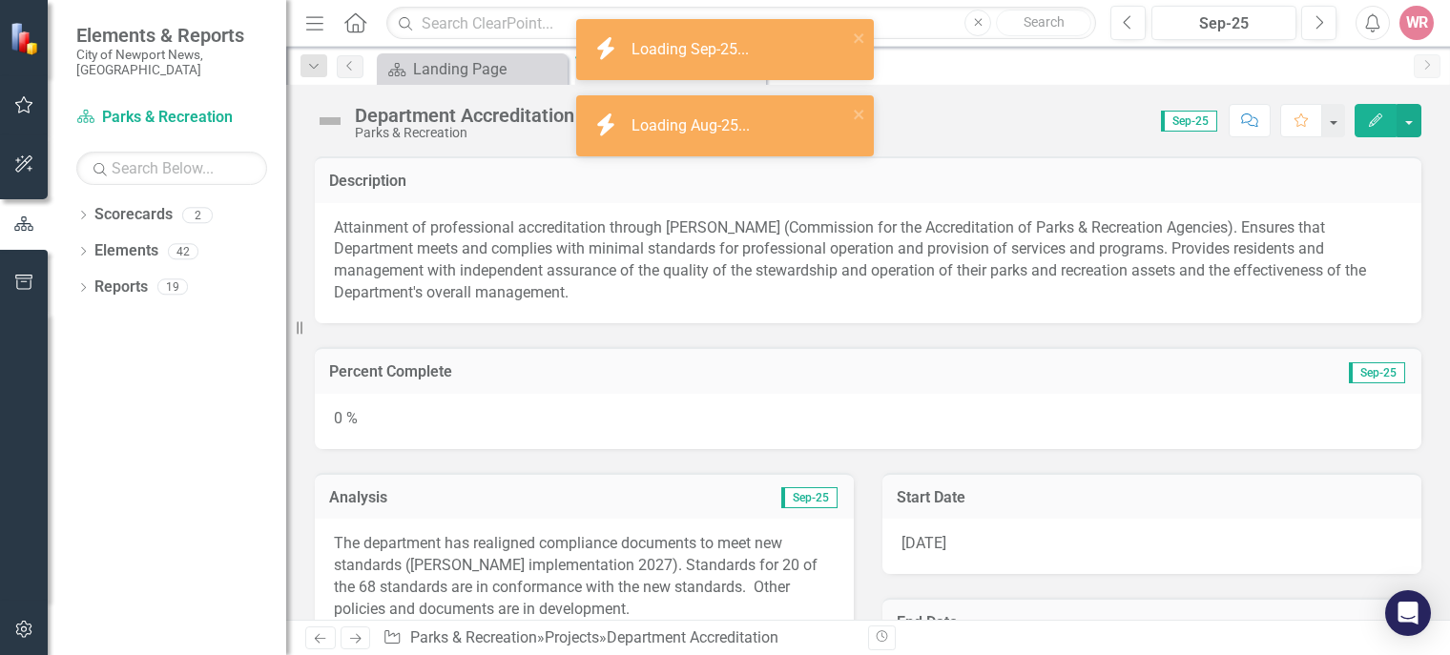
click at [338, 424] on div "0 %" at bounding box center [868, 421] width 1107 height 55
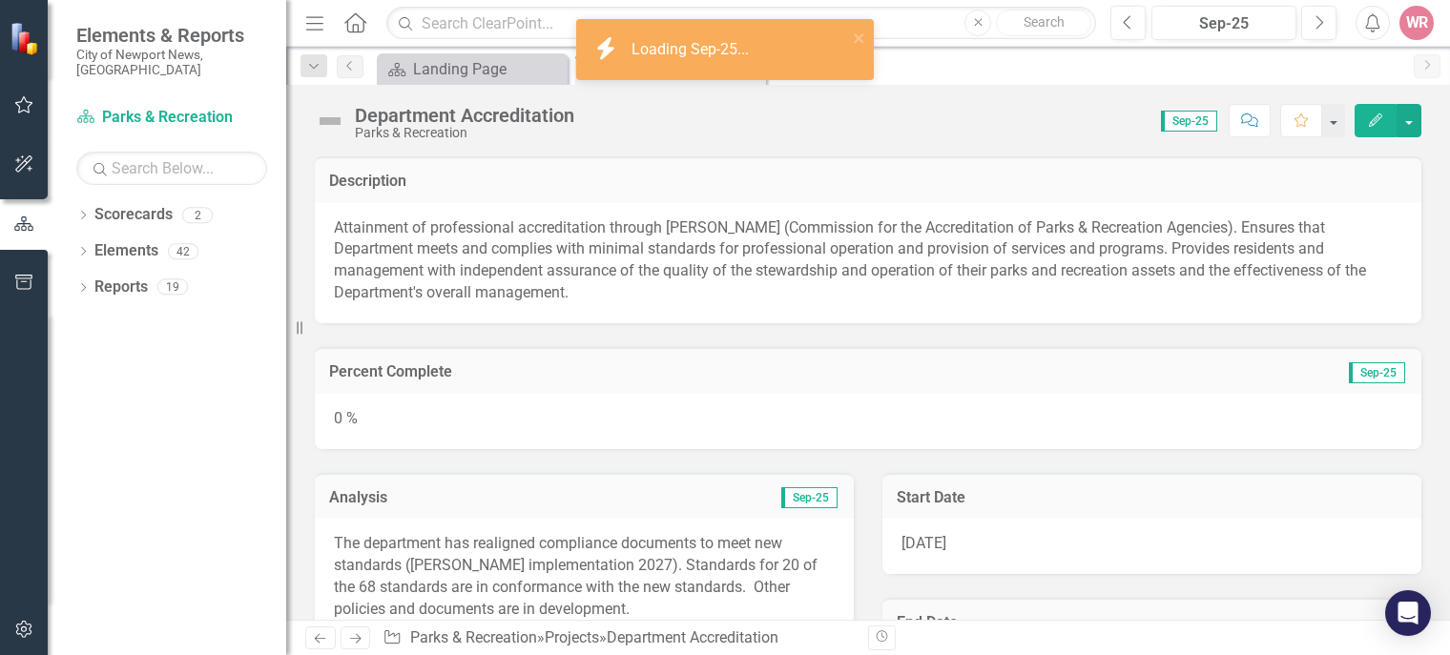
click at [338, 424] on div "0 %" at bounding box center [868, 421] width 1107 height 55
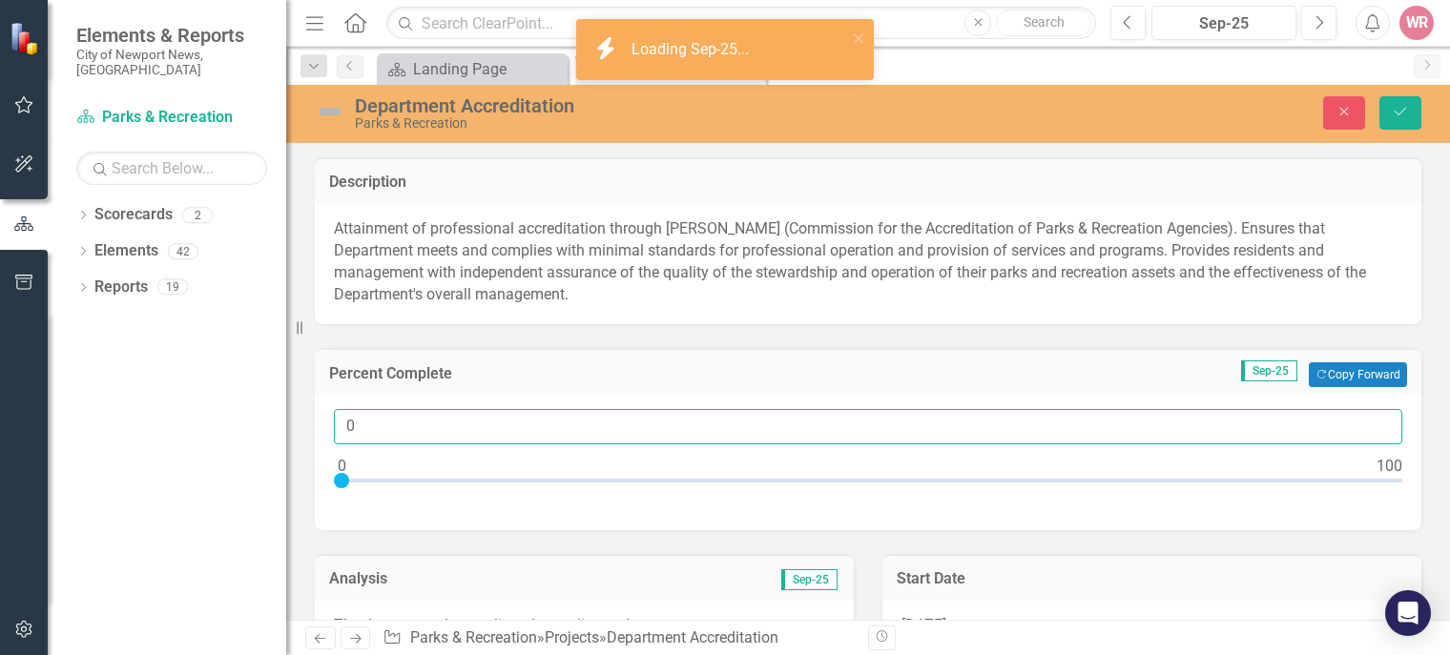
click at [362, 416] on input "0" at bounding box center [868, 426] width 1068 height 35
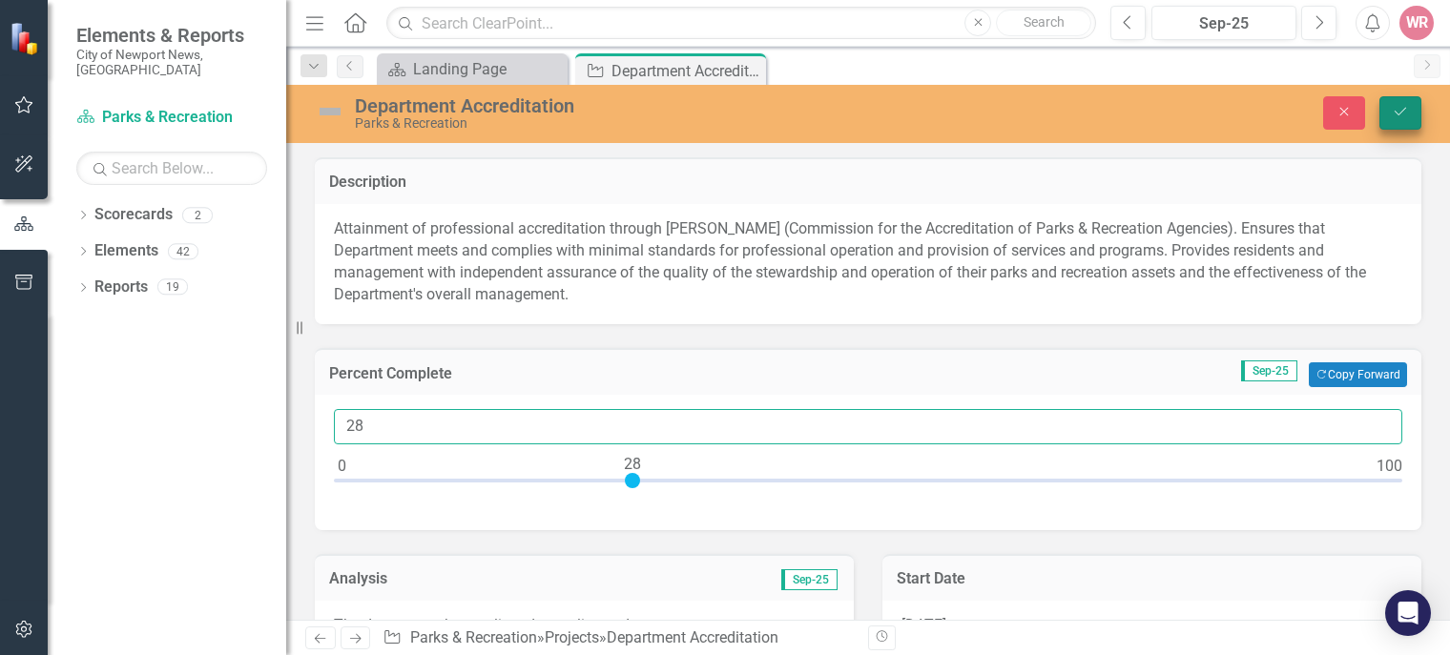
type input "28"
click at [1408, 107] on icon "Save" at bounding box center [1400, 111] width 17 height 13
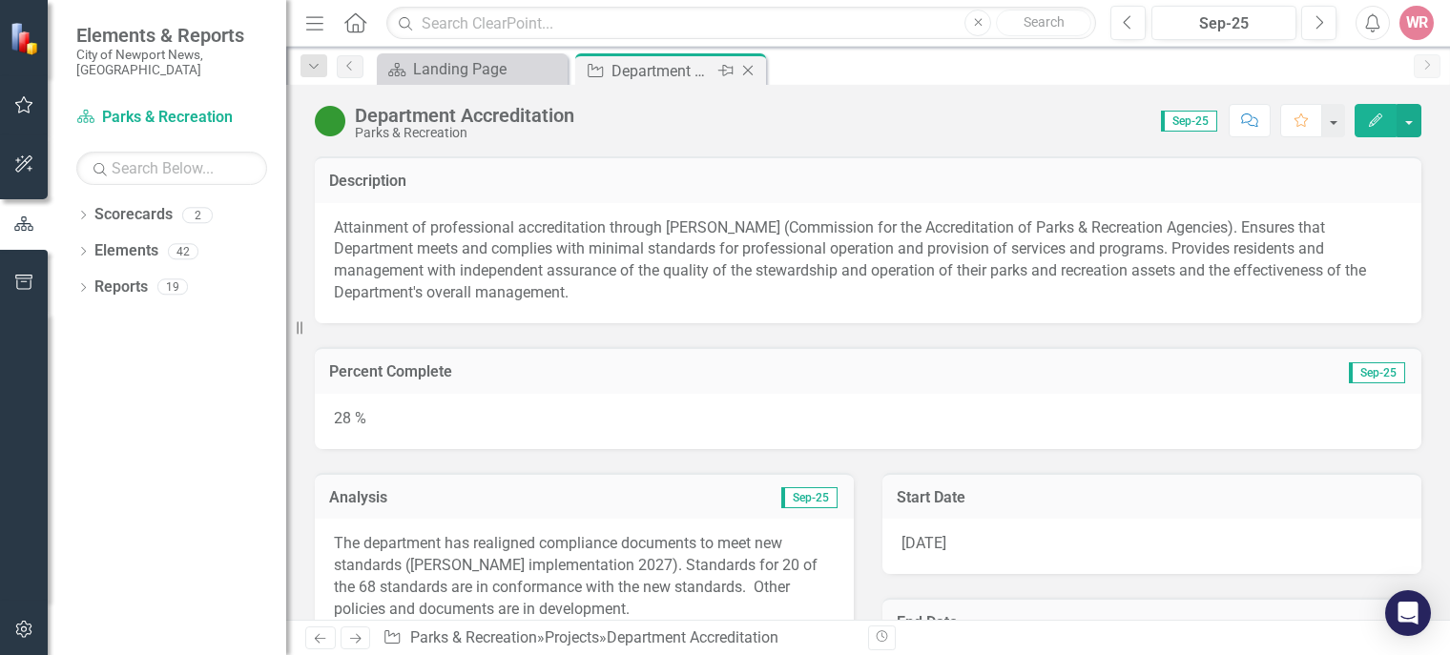
click at [755, 71] on icon "Close" at bounding box center [747, 70] width 19 height 15
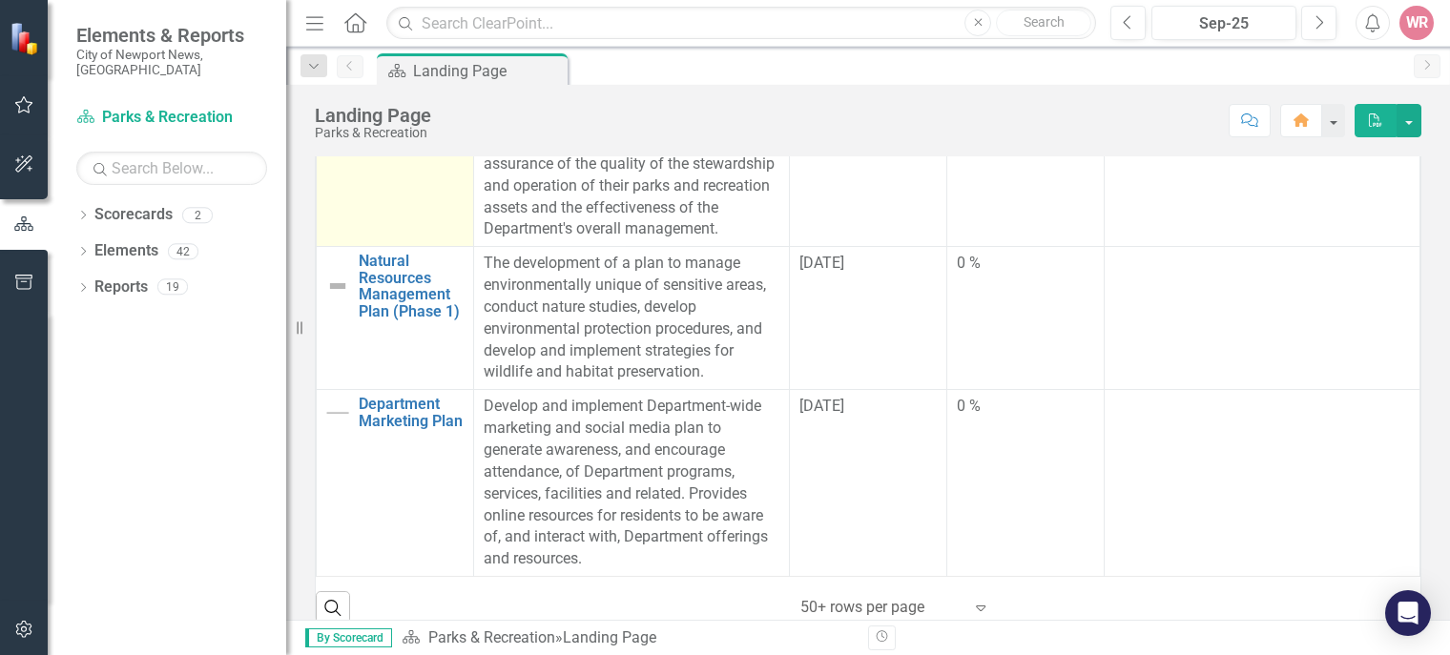
scroll to position [582, 0]
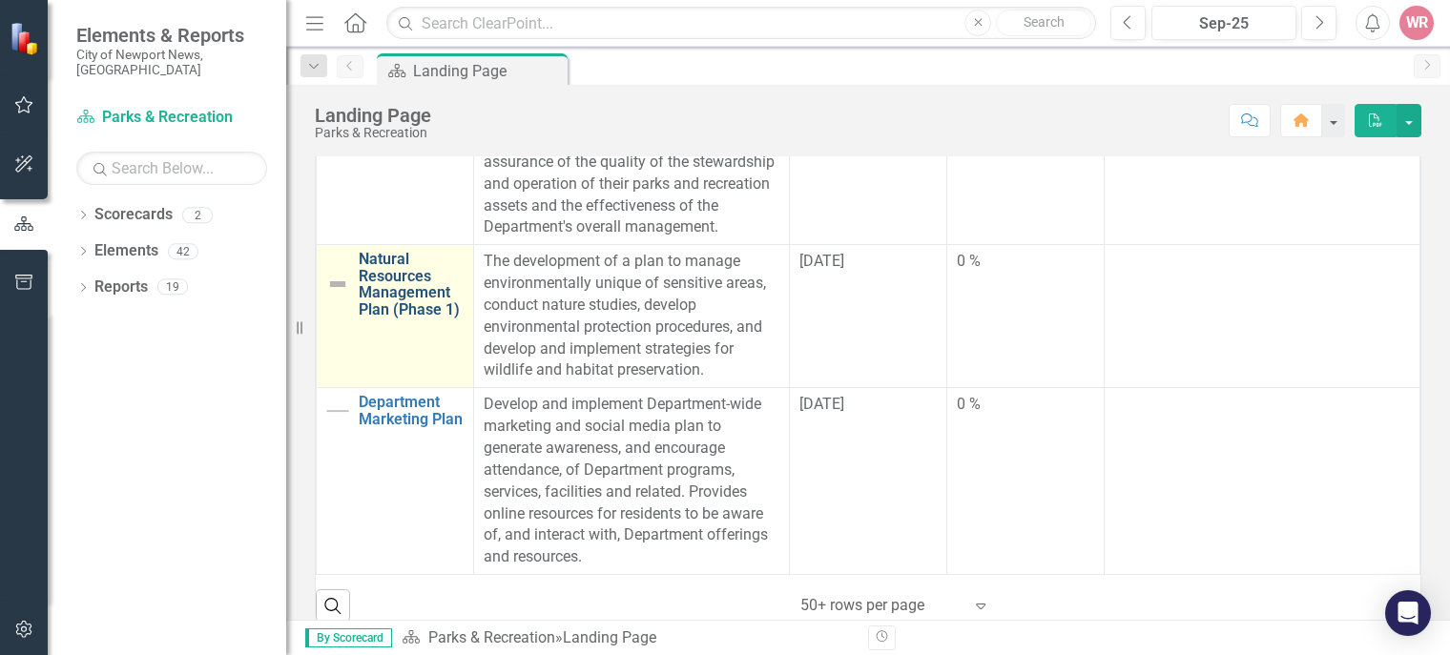
click at [378, 276] on link "Natural Resources Management Plan (Phase 1)" at bounding box center [411, 284] width 105 height 67
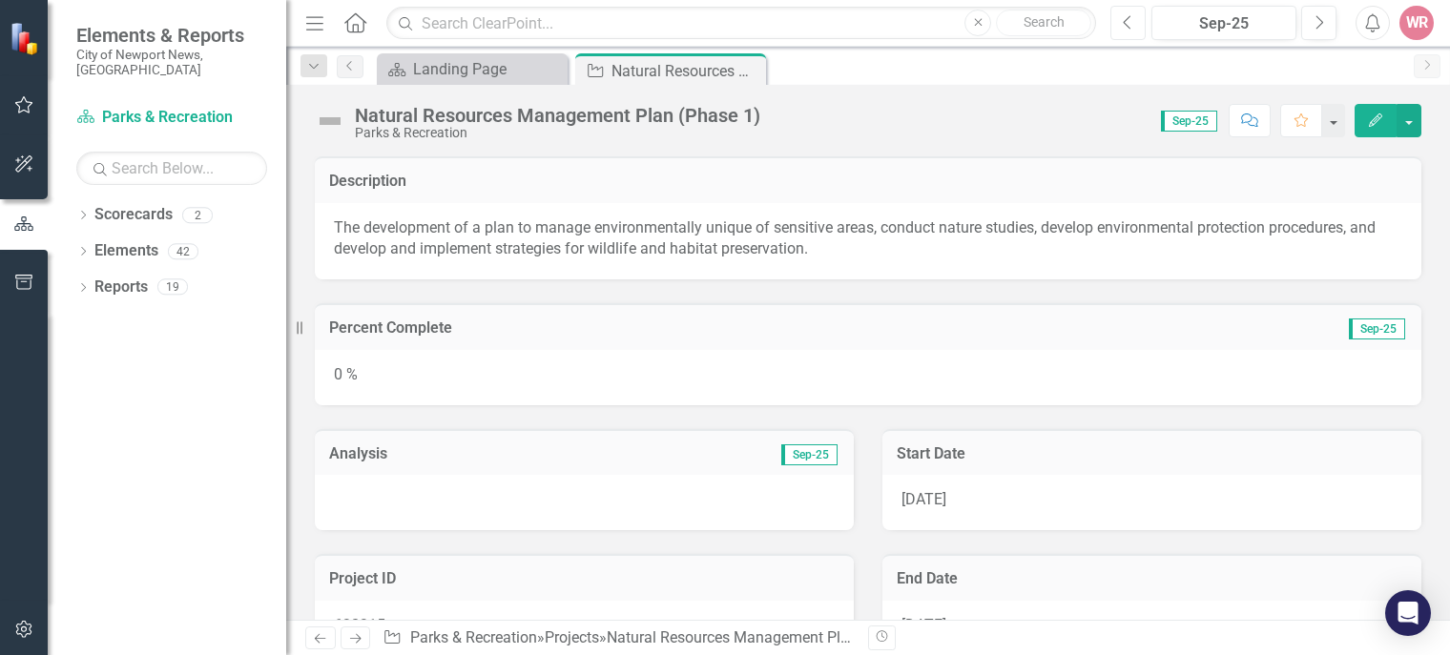
click at [1134, 16] on button "Previous" at bounding box center [1127, 23] width 35 height 34
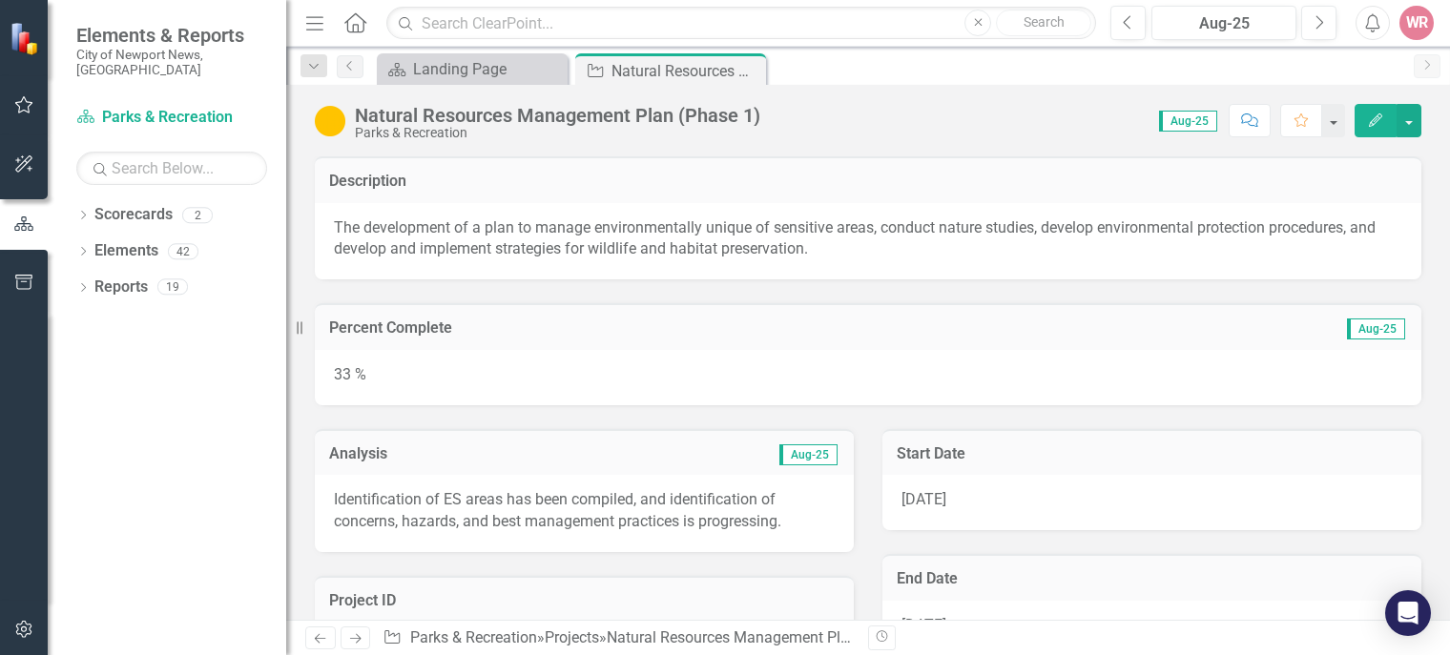
click at [547, 499] on p "Identification of ES areas has been compiled, and identification of concerns, h…" at bounding box center [584, 511] width 501 height 44
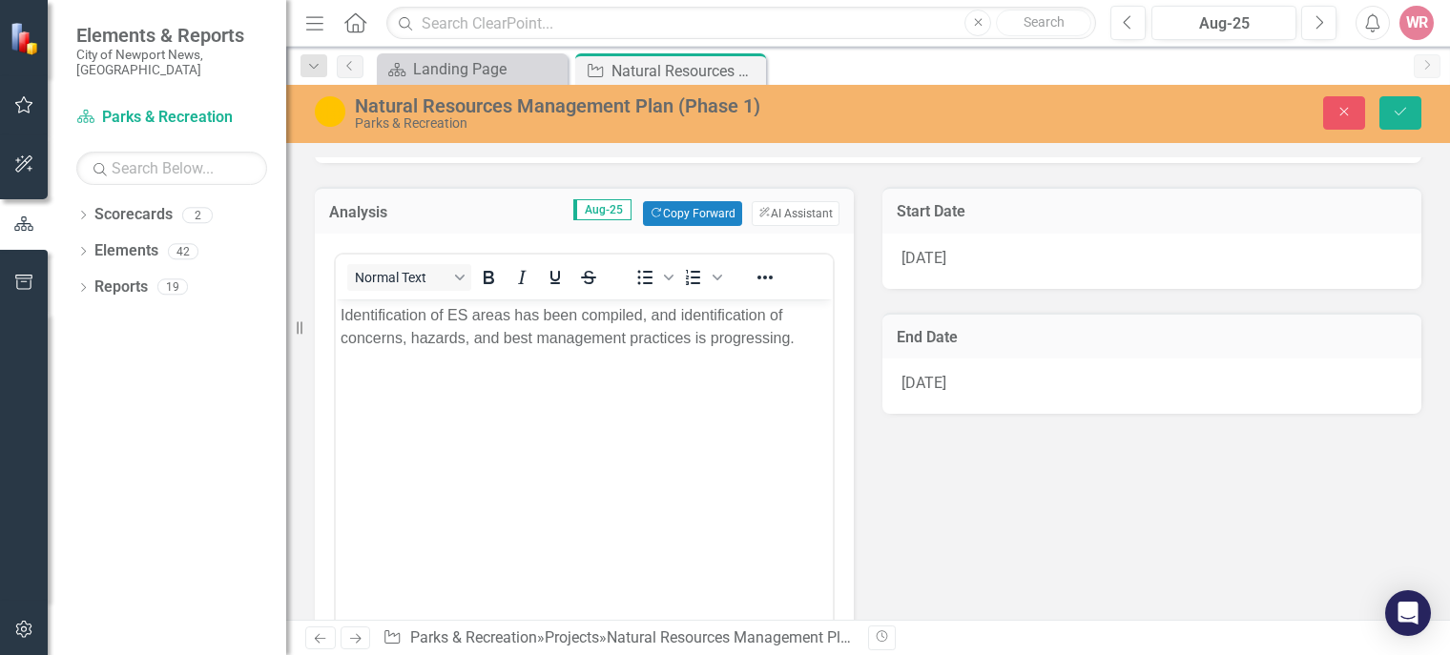
scroll to position [244, 0]
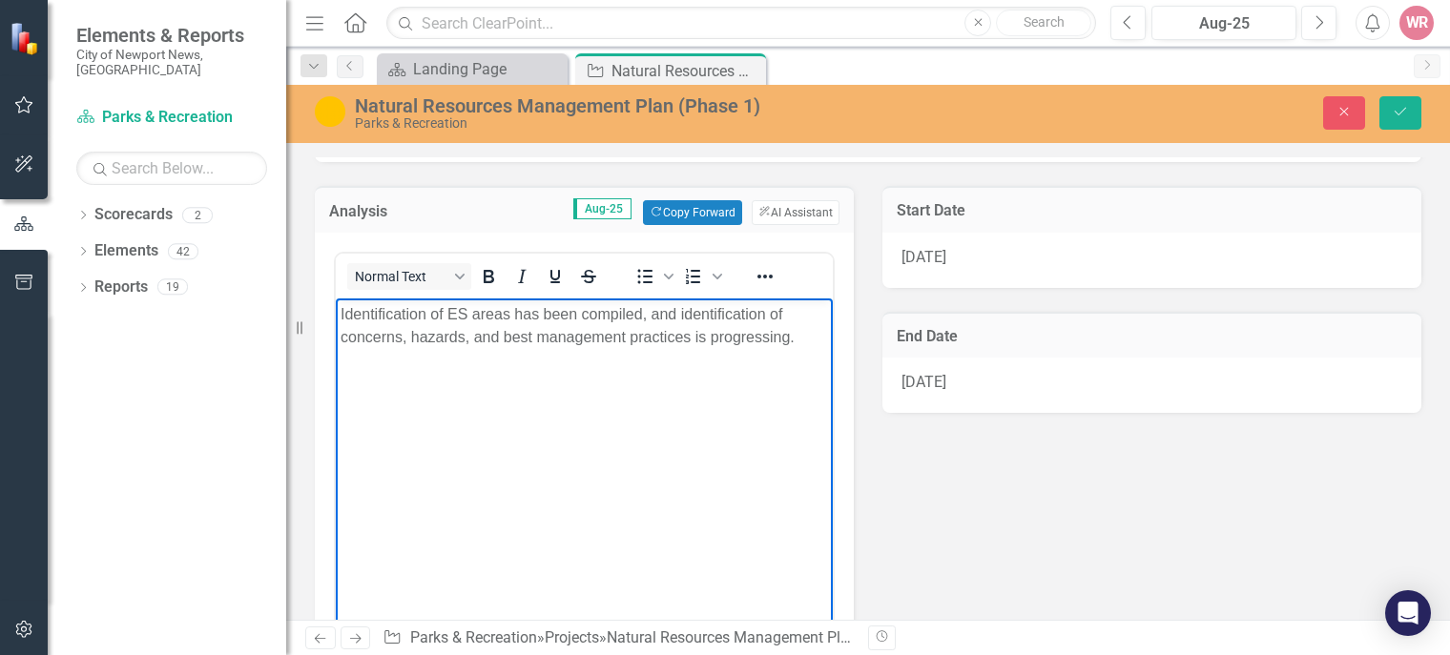
drag, startPoint x: 799, startPoint y: 348, endPoint x: 258, endPoint y: 284, distance: 545.6
click at [336, 299] on html "Identification of ES areas has been compiled, and identification of concerns, h…" at bounding box center [584, 442] width 497 height 286
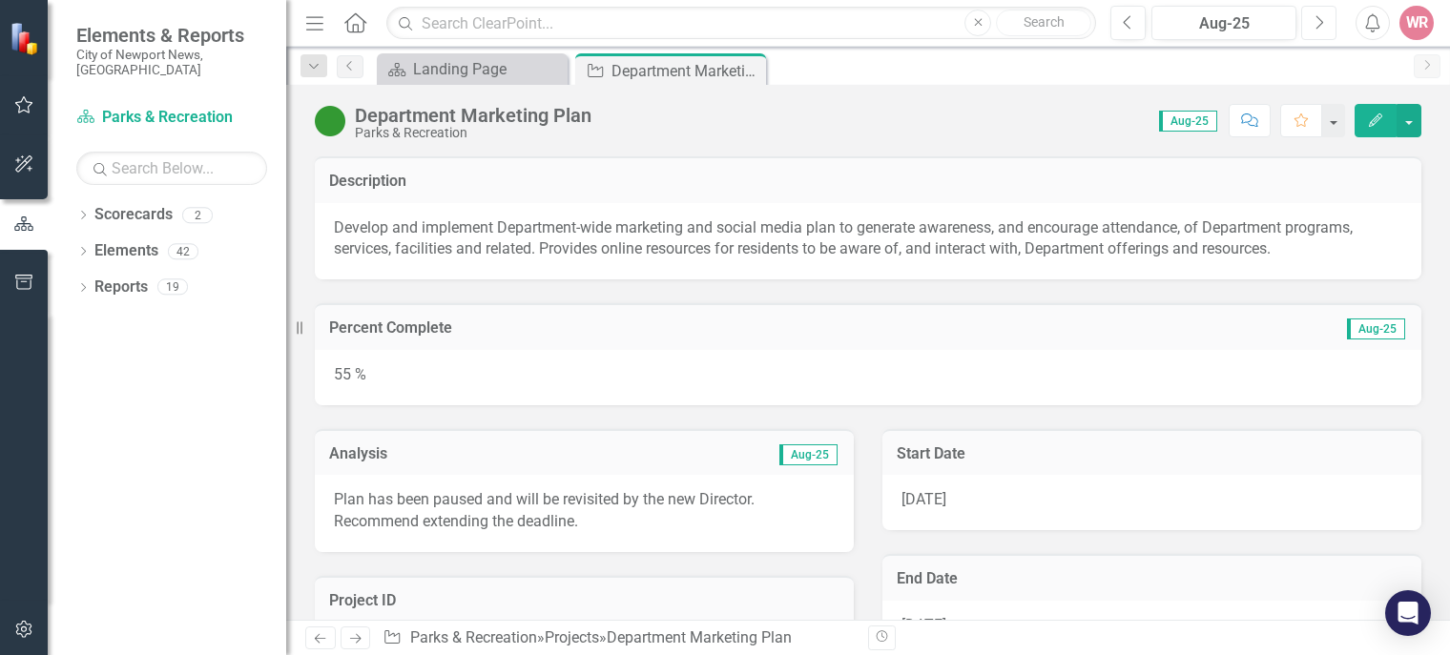
click at [1319, 20] on icon "Next" at bounding box center [1319, 22] width 10 height 17
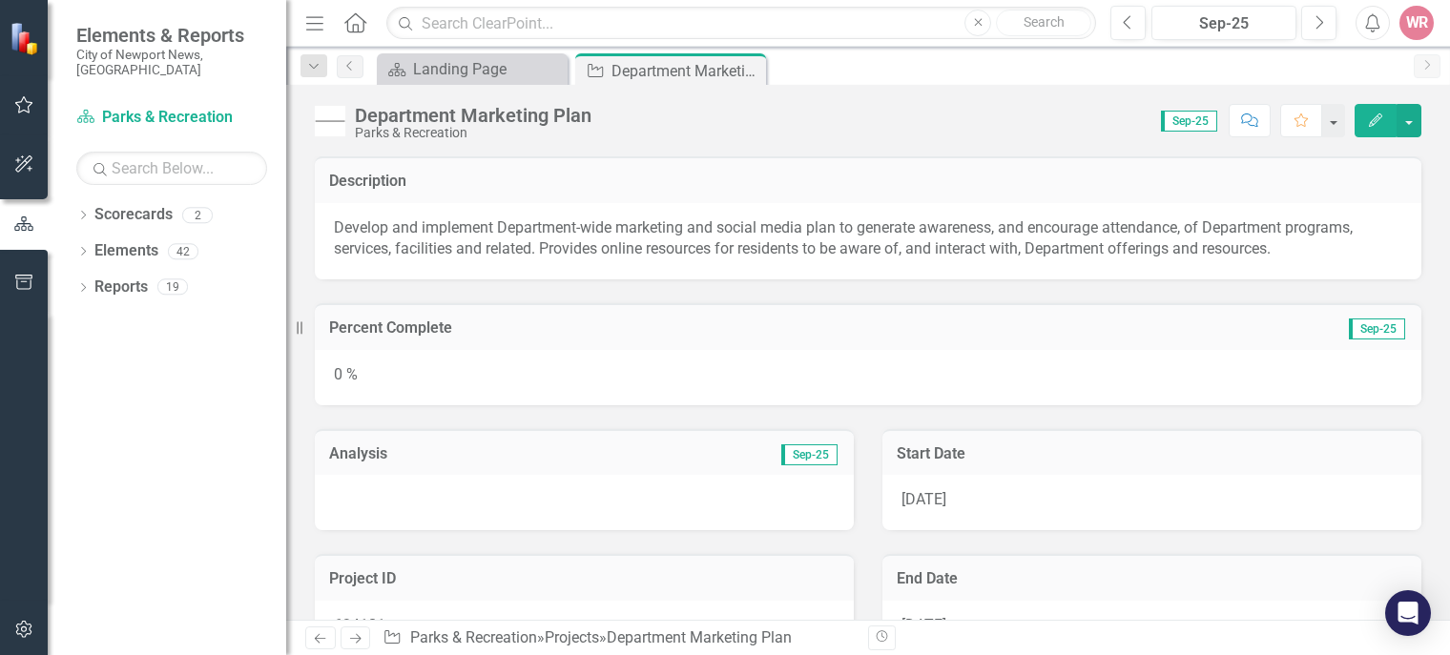
click at [332, 369] on div "0 %" at bounding box center [868, 377] width 1107 height 55
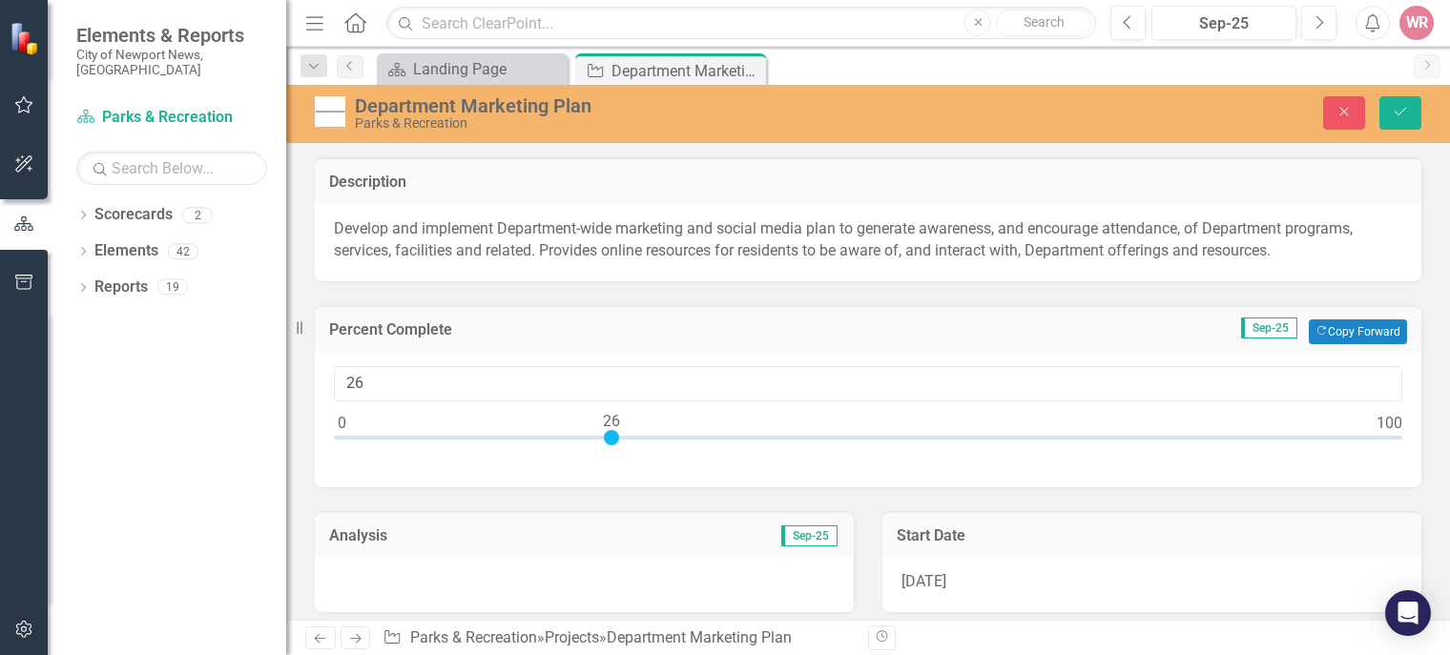
type input "25"
drag, startPoint x: 341, startPoint y: 433, endPoint x: 597, endPoint y: 453, distance: 257.4
click at [597, 453] on div "25" at bounding box center [868, 419] width 1107 height 135
click at [418, 583] on div at bounding box center [584, 584] width 539 height 55
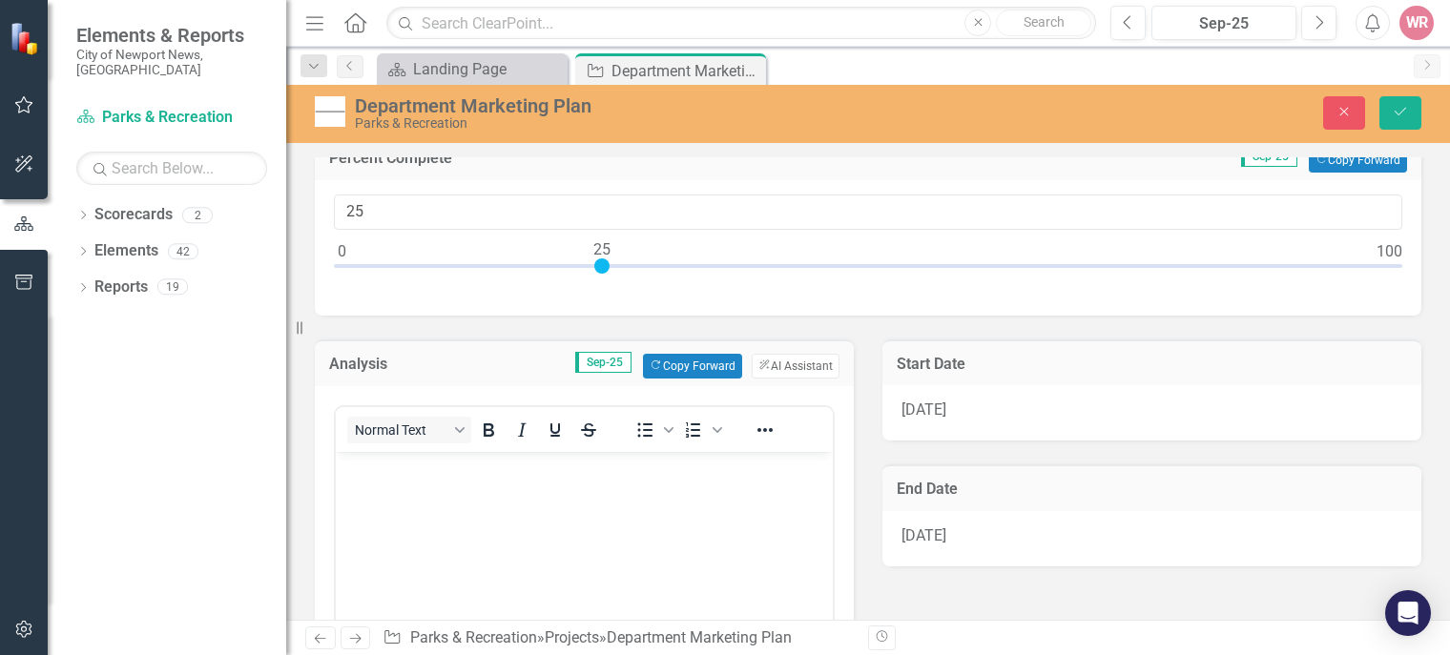
scroll to position [174, 0]
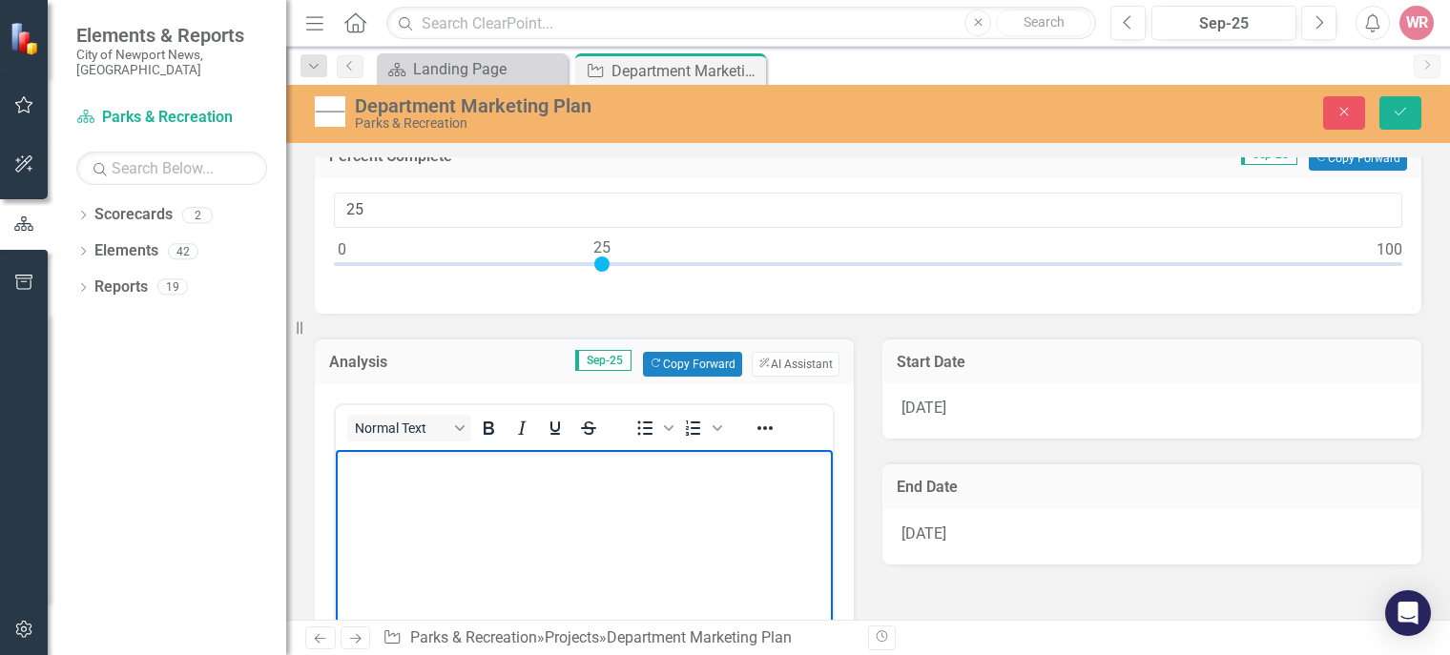
click at [422, 478] on body "Rich Text Area. Press ALT-0 for help." at bounding box center [584, 592] width 497 height 286
drag, startPoint x: 538, startPoint y: 462, endPoint x: 479, endPoint y: 472, distance: 60.1
click at [479, 472] on p "A revised marketing program is in development" at bounding box center [584, 465] width 487 height 23
click at [1415, 120] on button "Save" at bounding box center [1400, 112] width 42 height 33
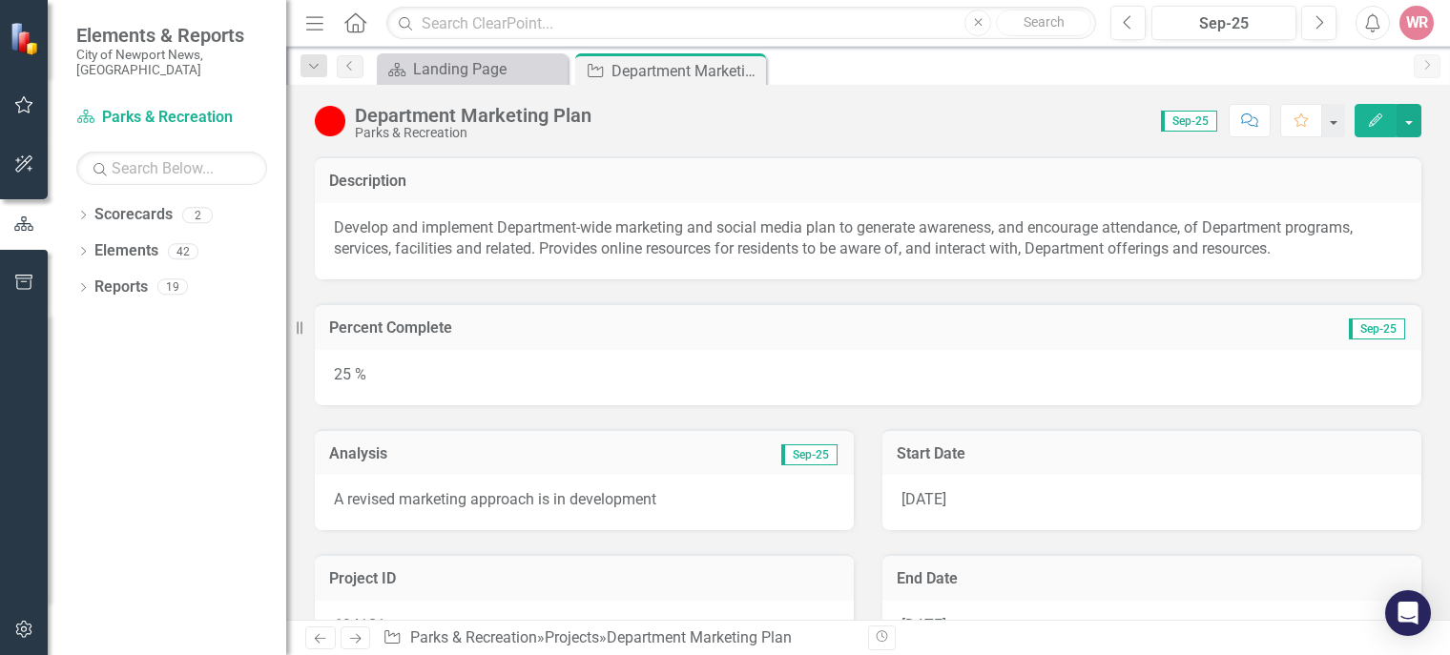
scroll to position [11, 0]
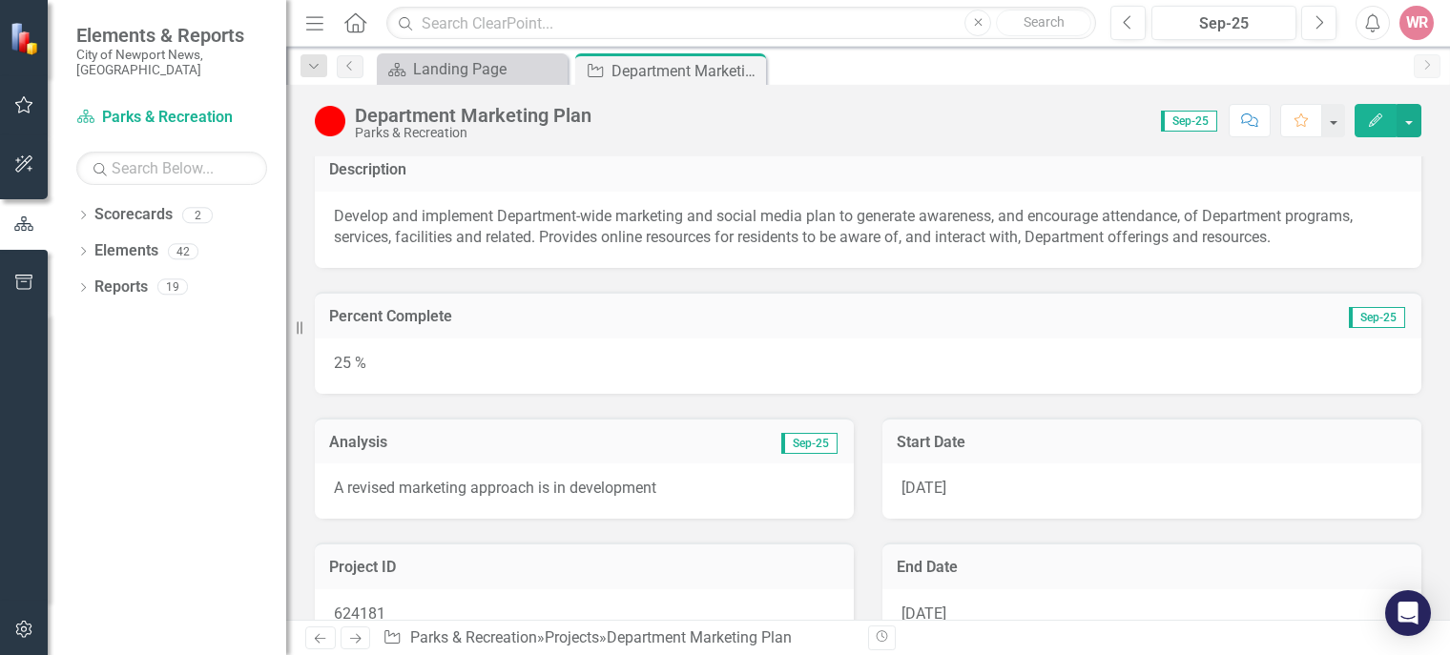
click at [418, 359] on div "25 %" at bounding box center [868, 366] width 1107 height 55
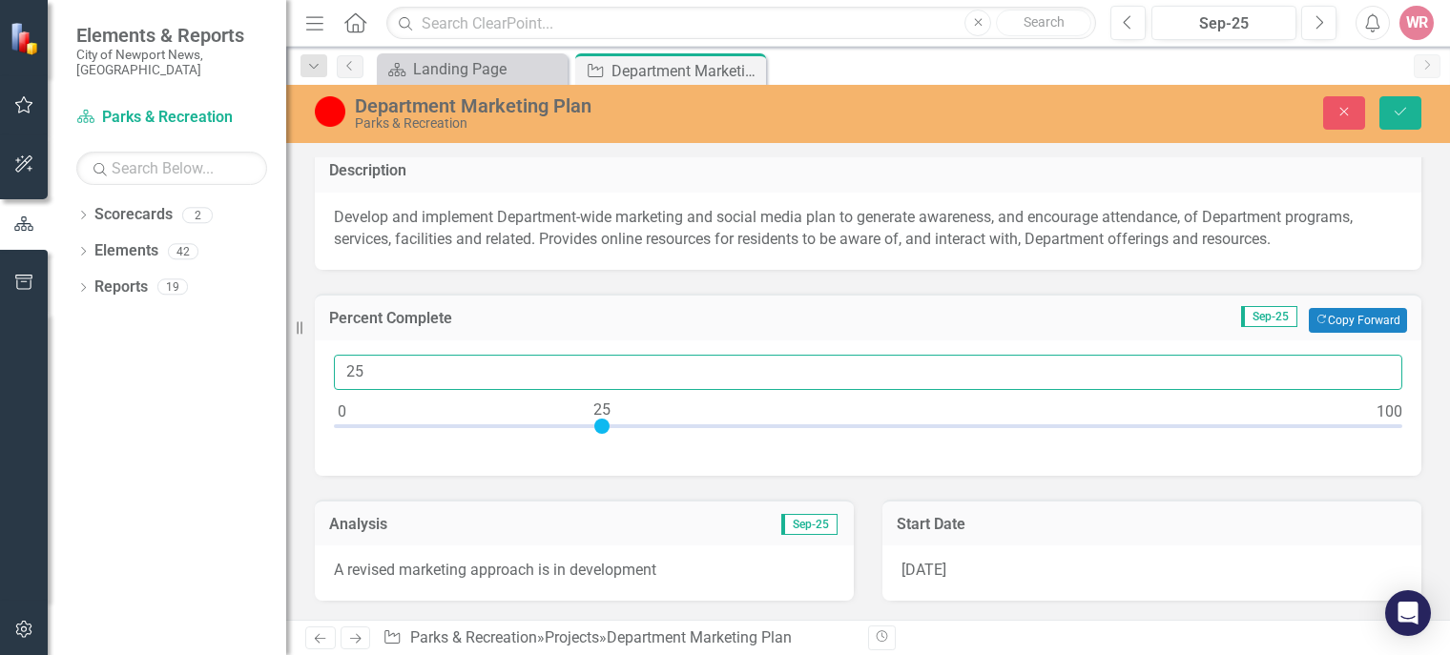
click at [347, 363] on input "25" at bounding box center [868, 372] width 1068 height 35
type input "35"
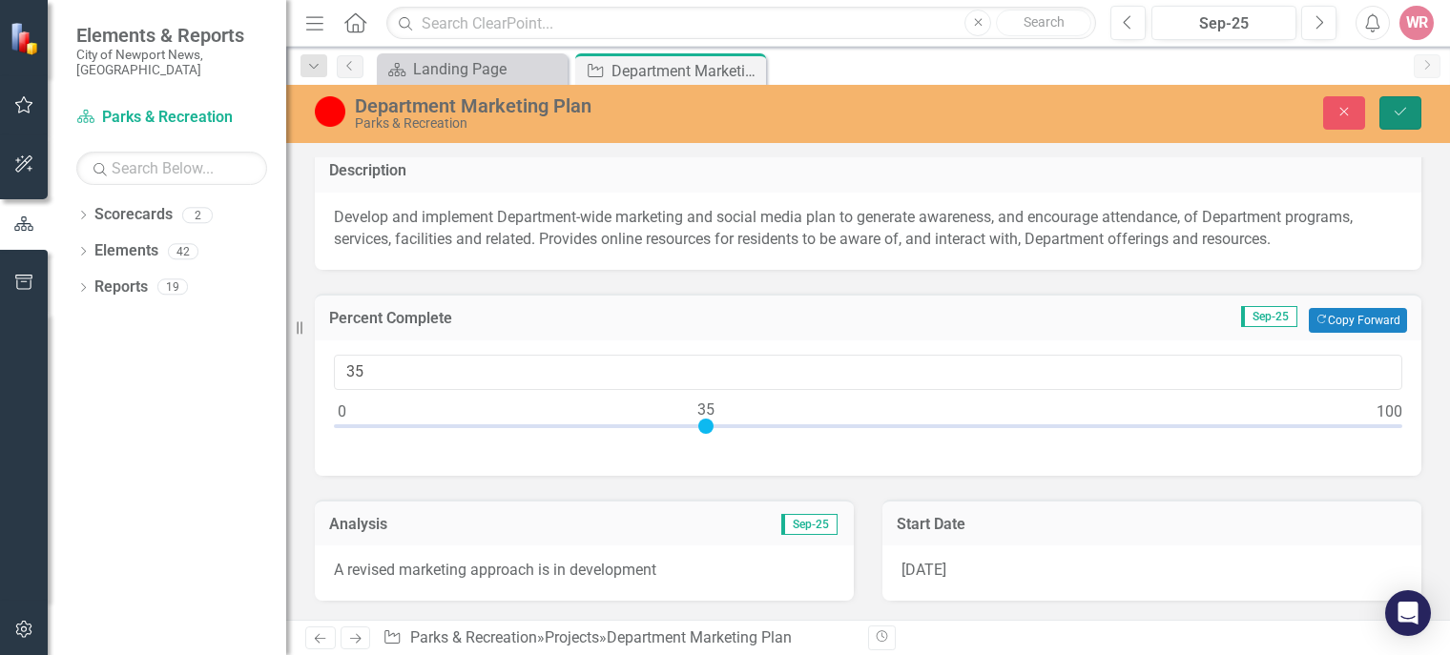
click at [1393, 109] on icon "Save" at bounding box center [1400, 111] width 17 height 13
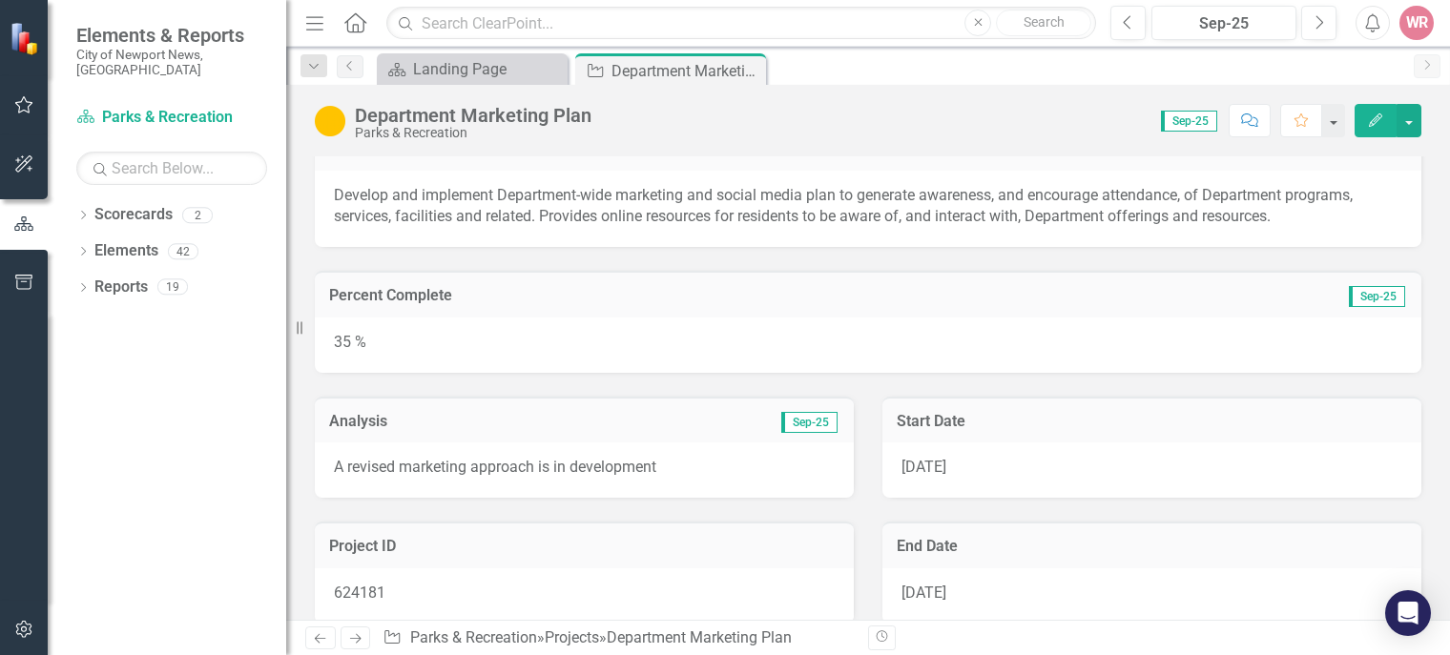
scroll to position [31, 0]
click at [336, 342] on div "35 %" at bounding box center [868, 347] width 1107 height 55
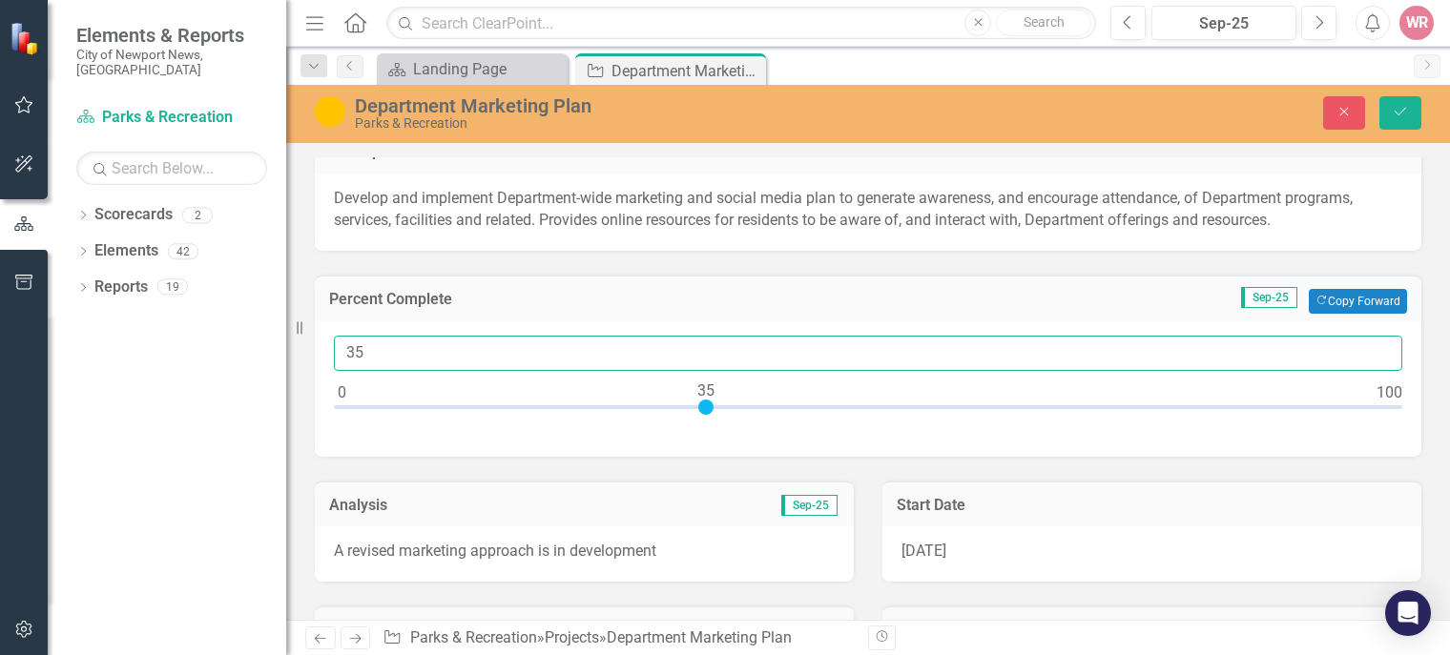
drag, startPoint x: 363, startPoint y: 356, endPoint x: 212, endPoint y: 349, distance: 151.8
click at [212, 349] on div "Elements & Reports City of Newport News, VA Scorecard Parks & Recreation Search…" at bounding box center [725, 327] width 1450 height 655
type input "40"
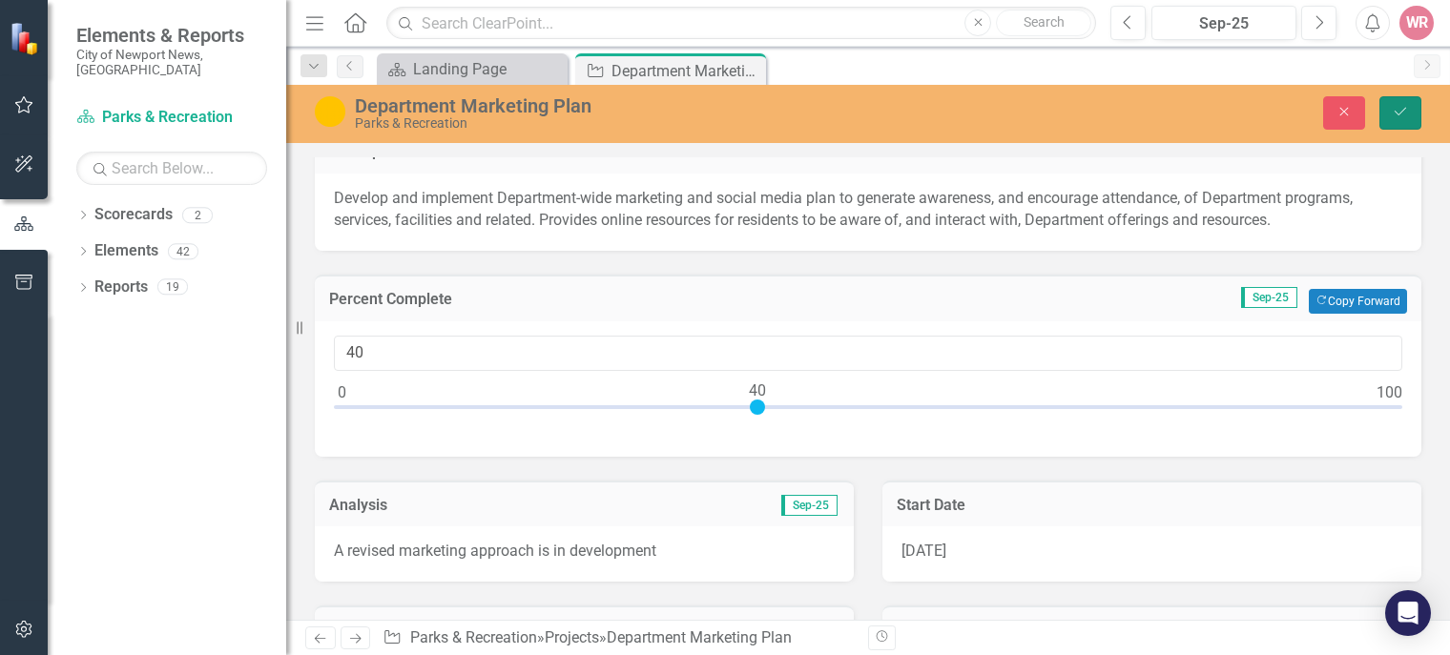
click at [1392, 111] on icon "Save" at bounding box center [1400, 111] width 17 height 13
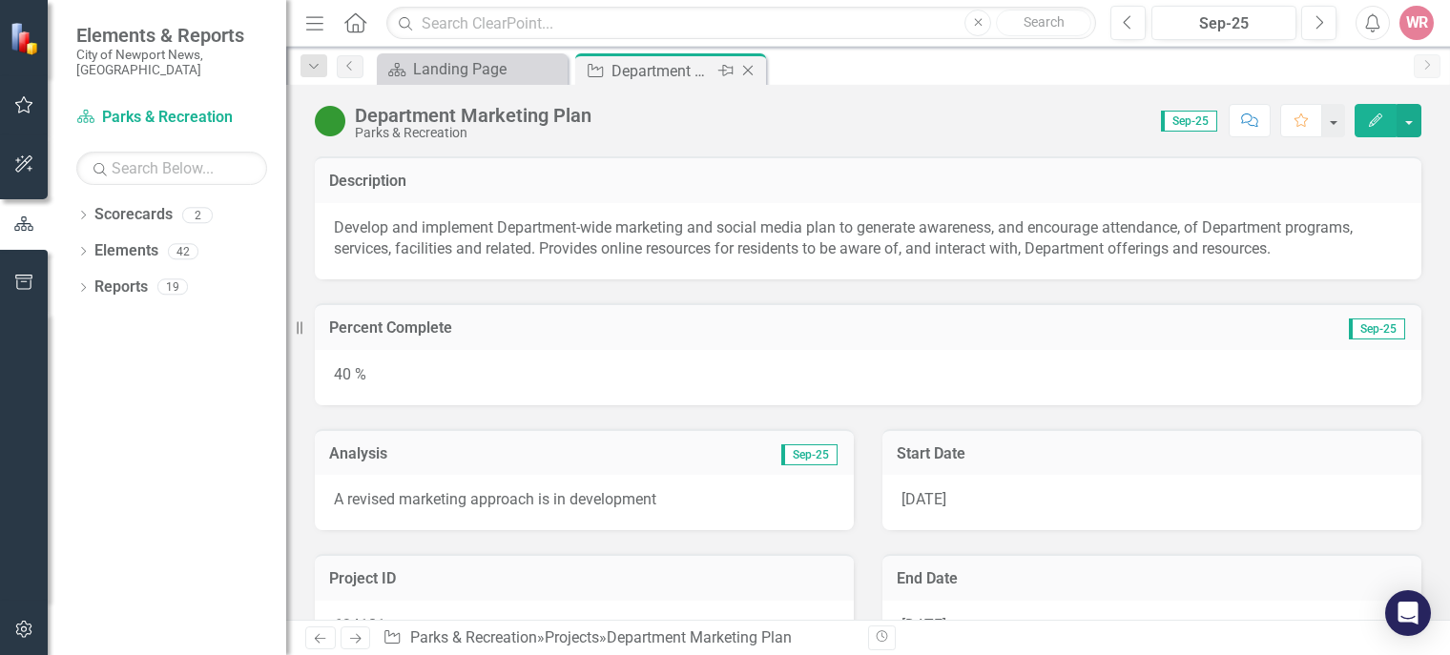
click at [748, 64] on icon "Close" at bounding box center [747, 70] width 19 height 15
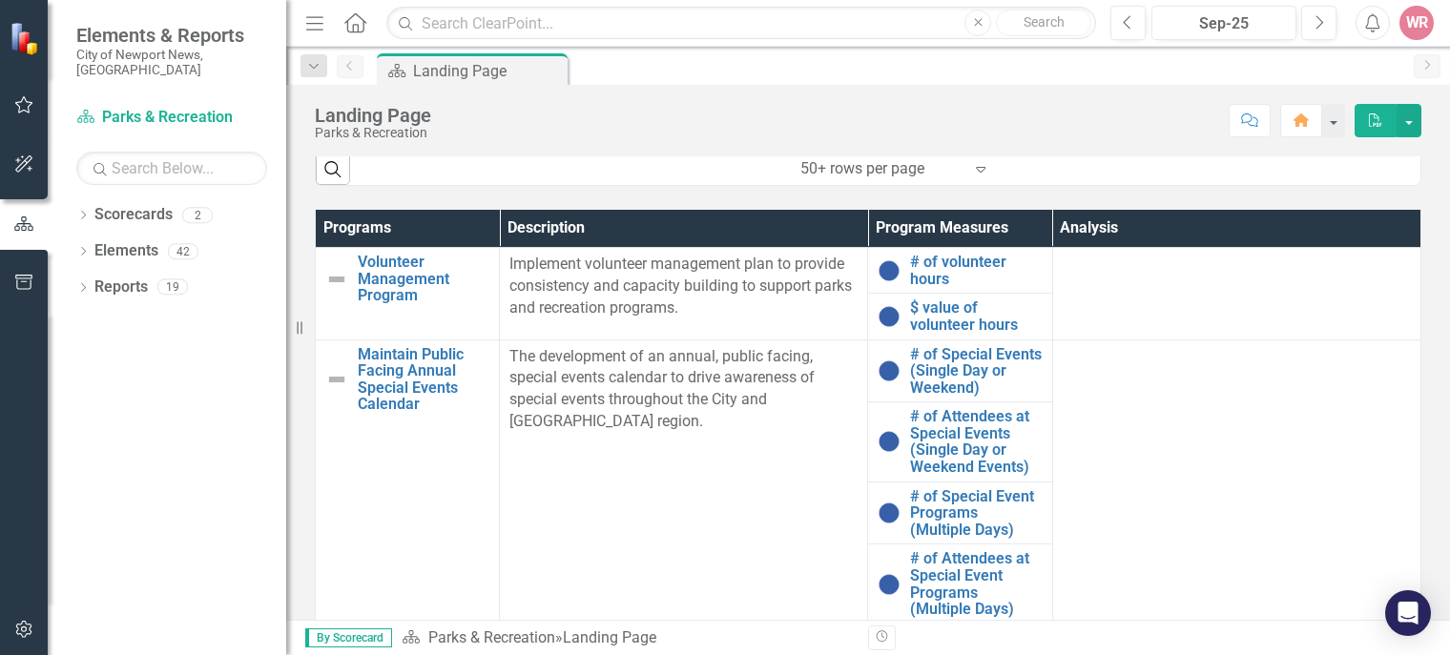
scroll to position [1021, 0]
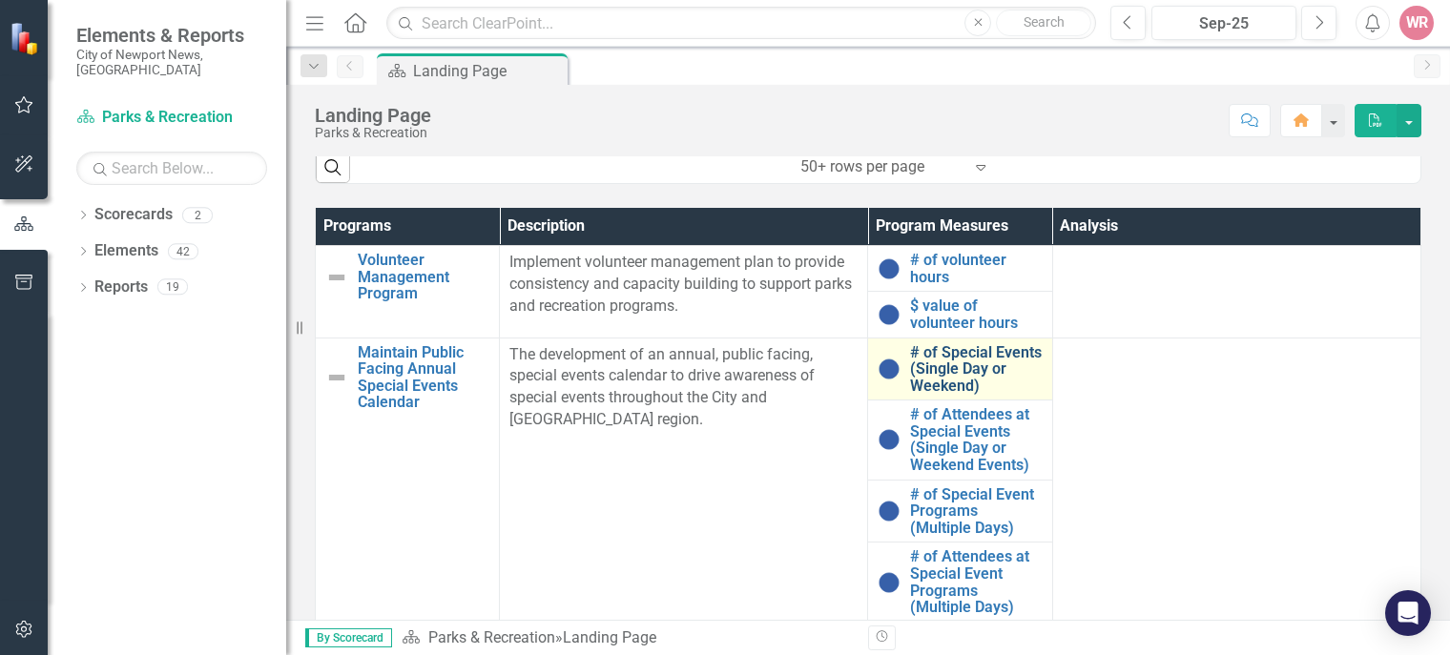
click at [930, 365] on link "# of Special Events (Single Day or Weekend)" at bounding box center [976, 369] width 132 height 51
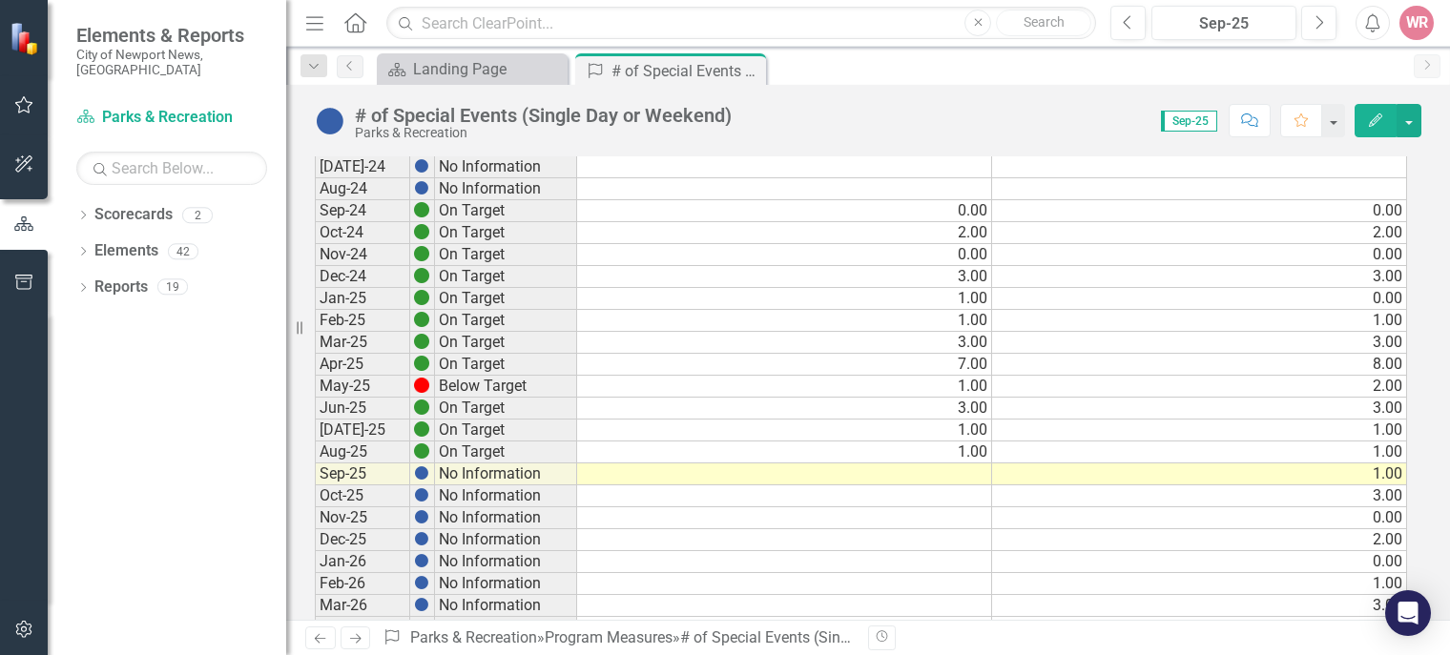
scroll to position [149, 0]
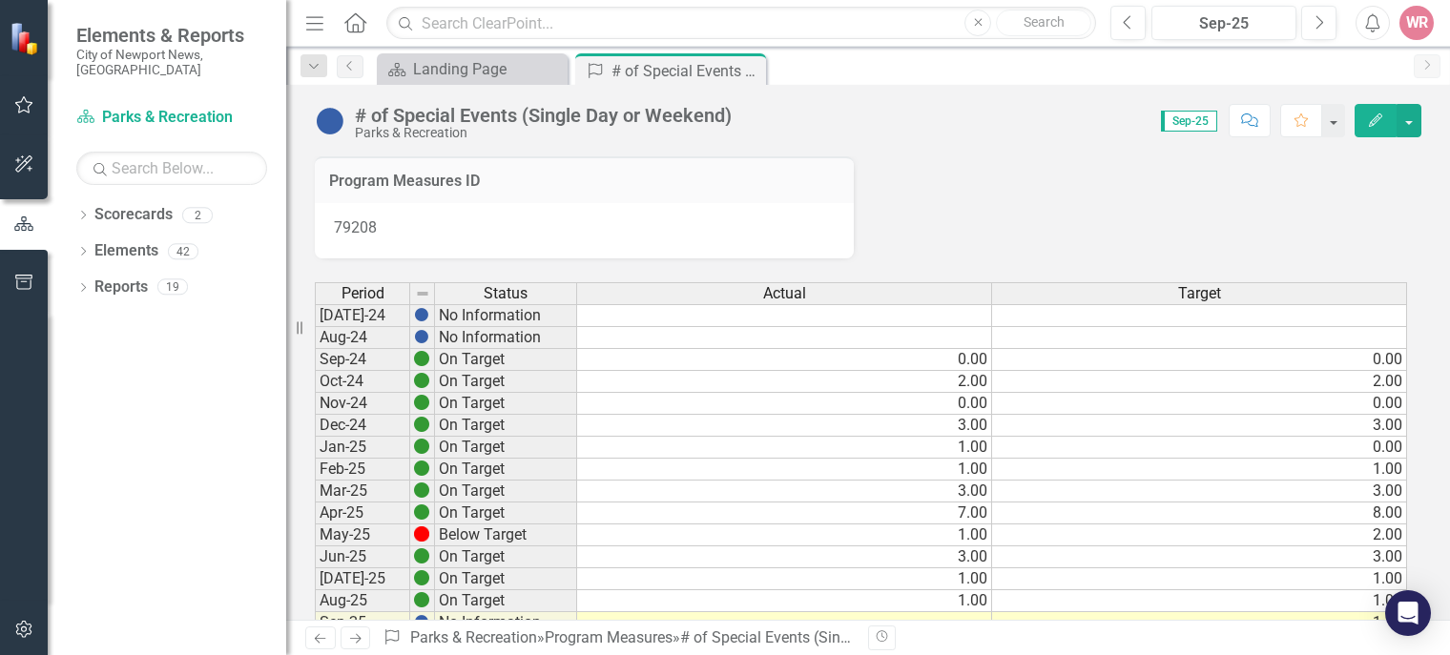
scroll to position [149, 0]
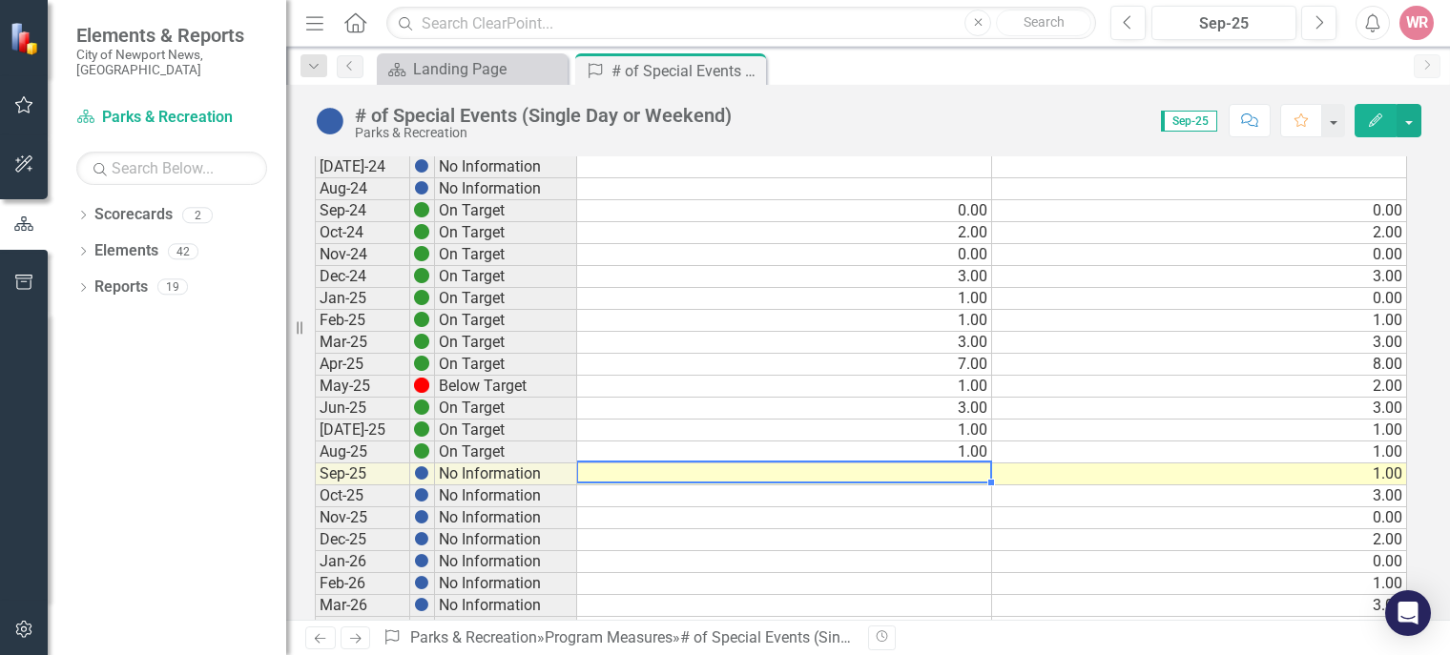
click at [954, 479] on td at bounding box center [784, 475] width 415 height 22
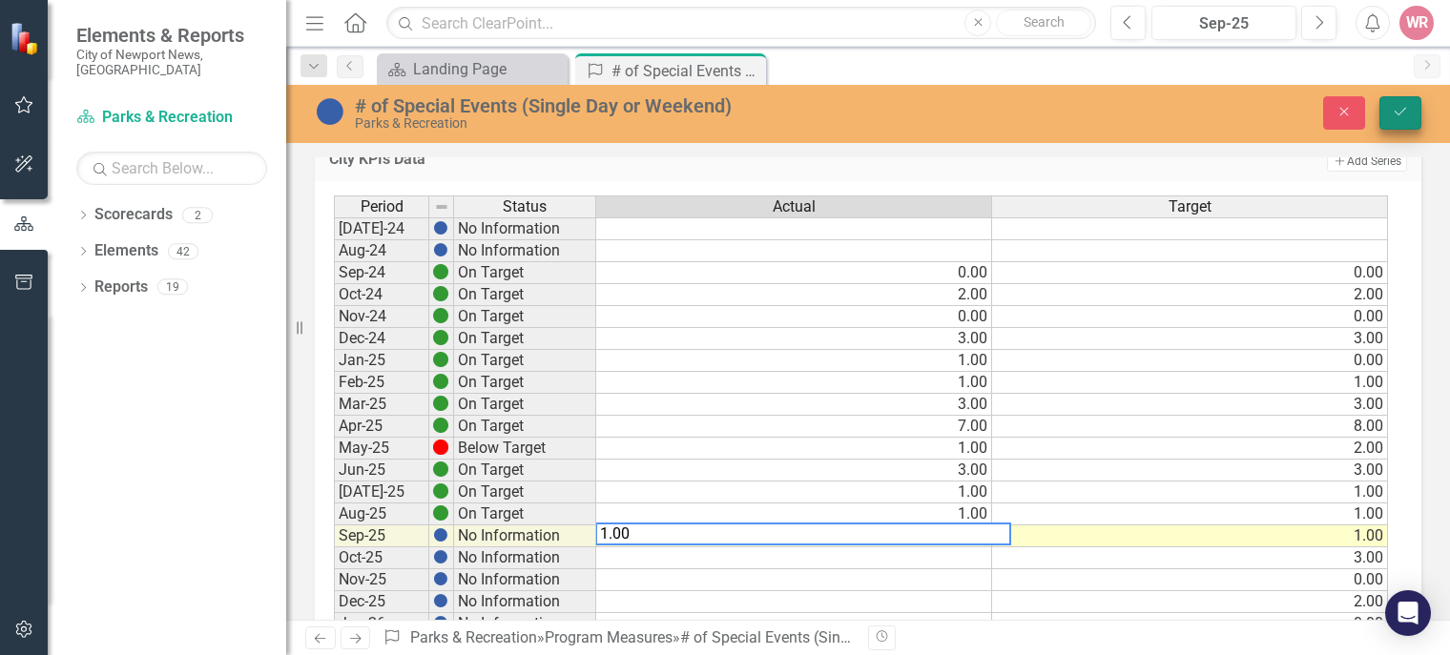
type textarea "1.00"
click at [1396, 113] on icon "submit" at bounding box center [1400, 112] width 11 height 8
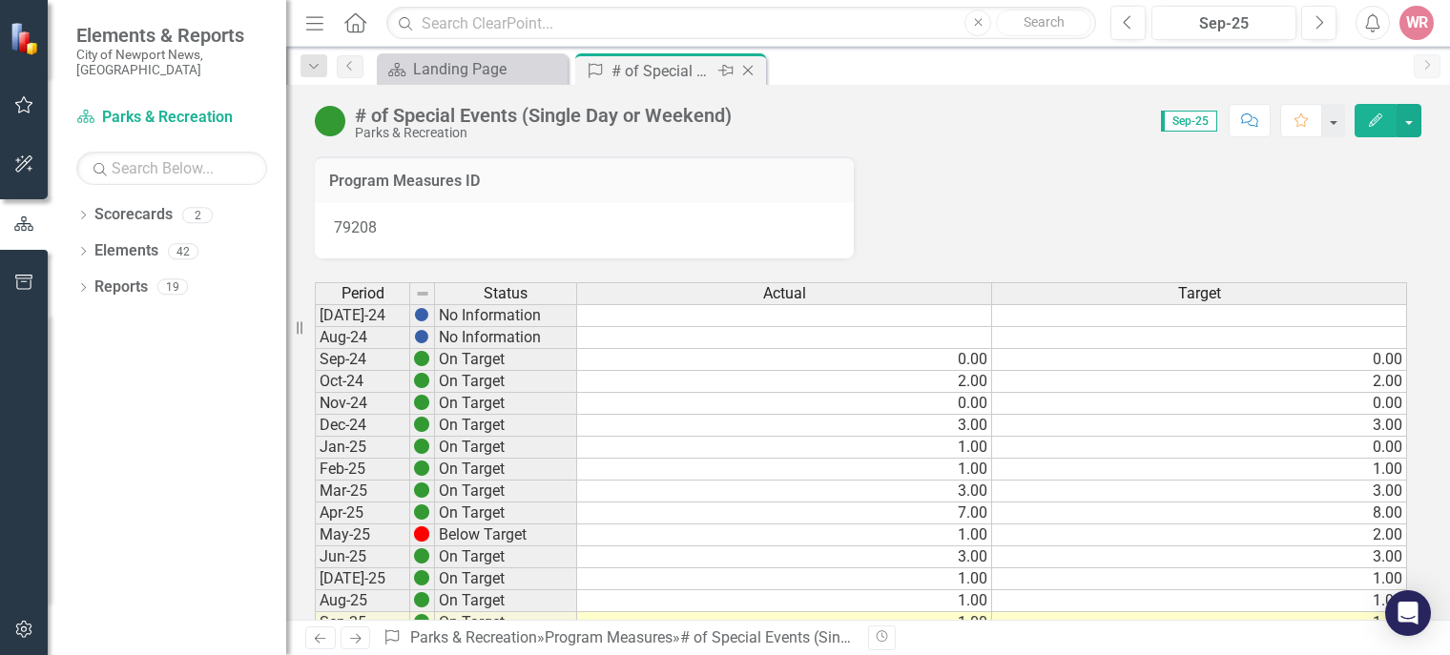
click at [747, 66] on icon "Close" at bounding box center [747, 70] width 19 height 15
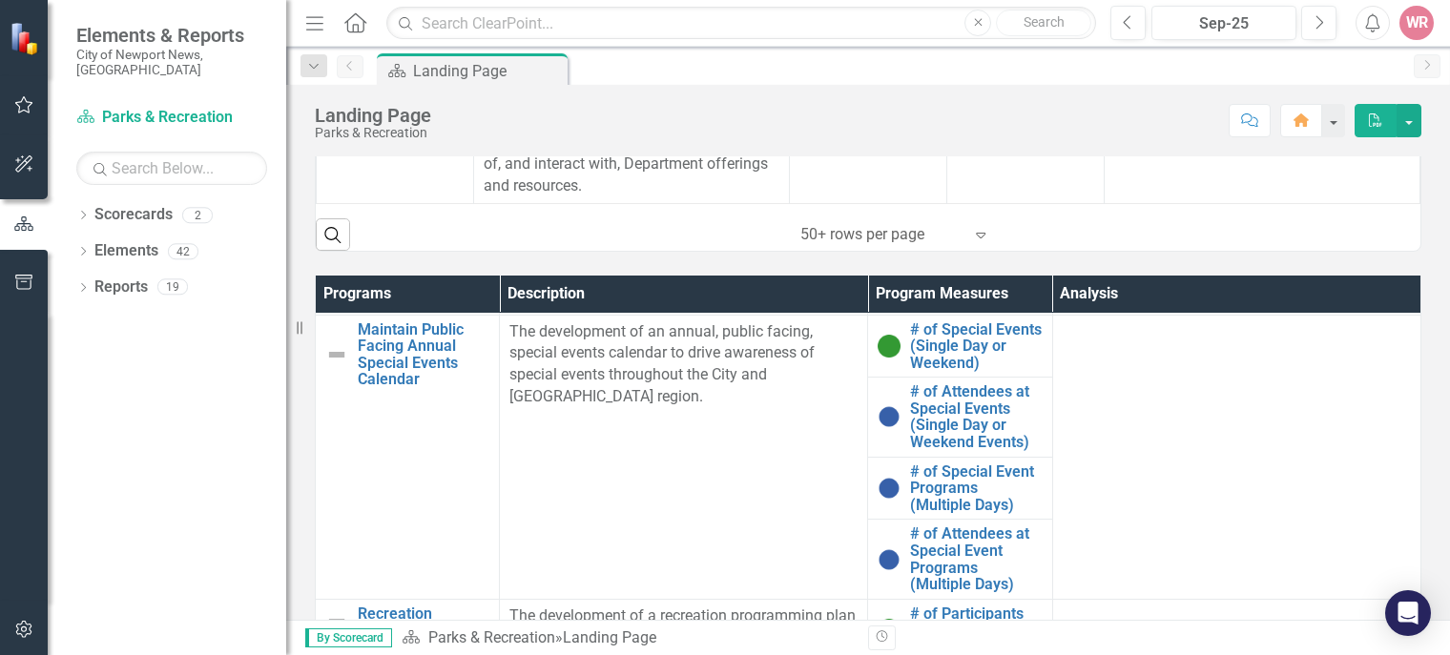
scroll to position [78, 0]
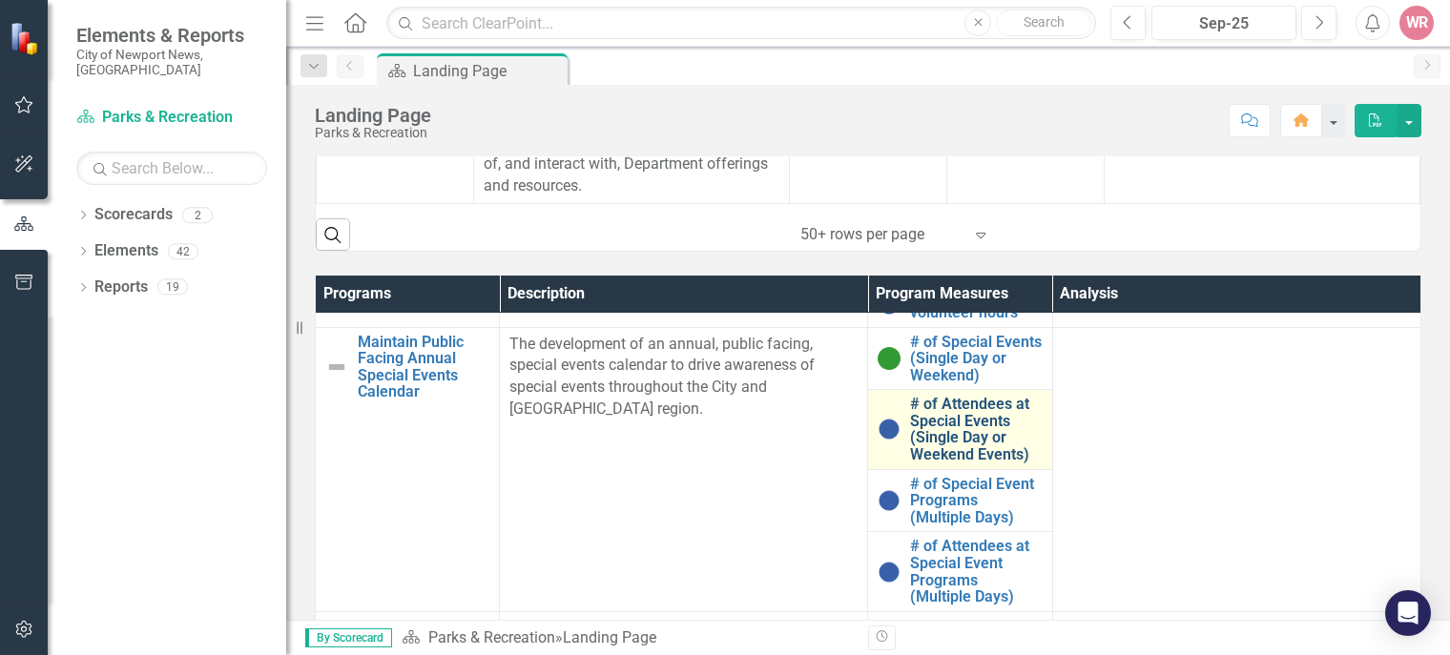
click at [976, 422] on link "# of Attendees at Special Events (Single Day or Weekend Events)" at bounding box center [976, 429] width 132 height 67
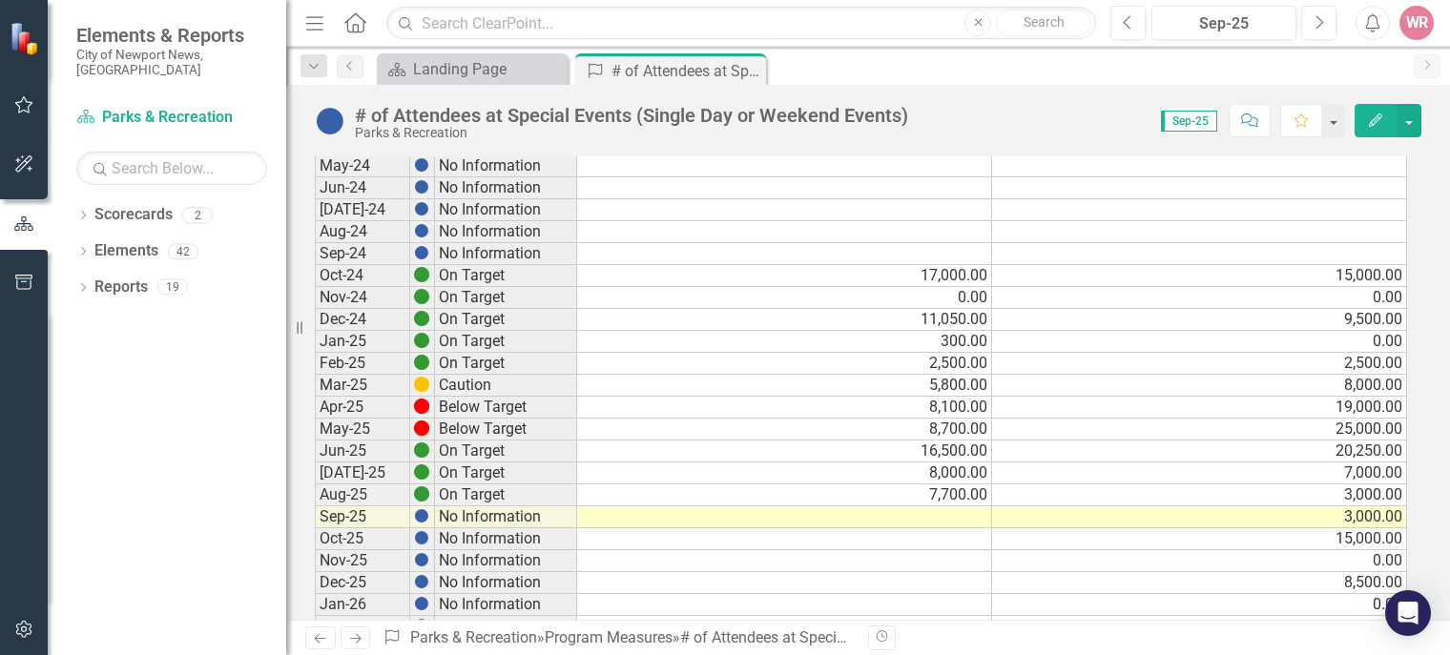
scroll to position [370, 0]
click at [911, 517] on td at bounding box center [784, 517] width 415 height 22
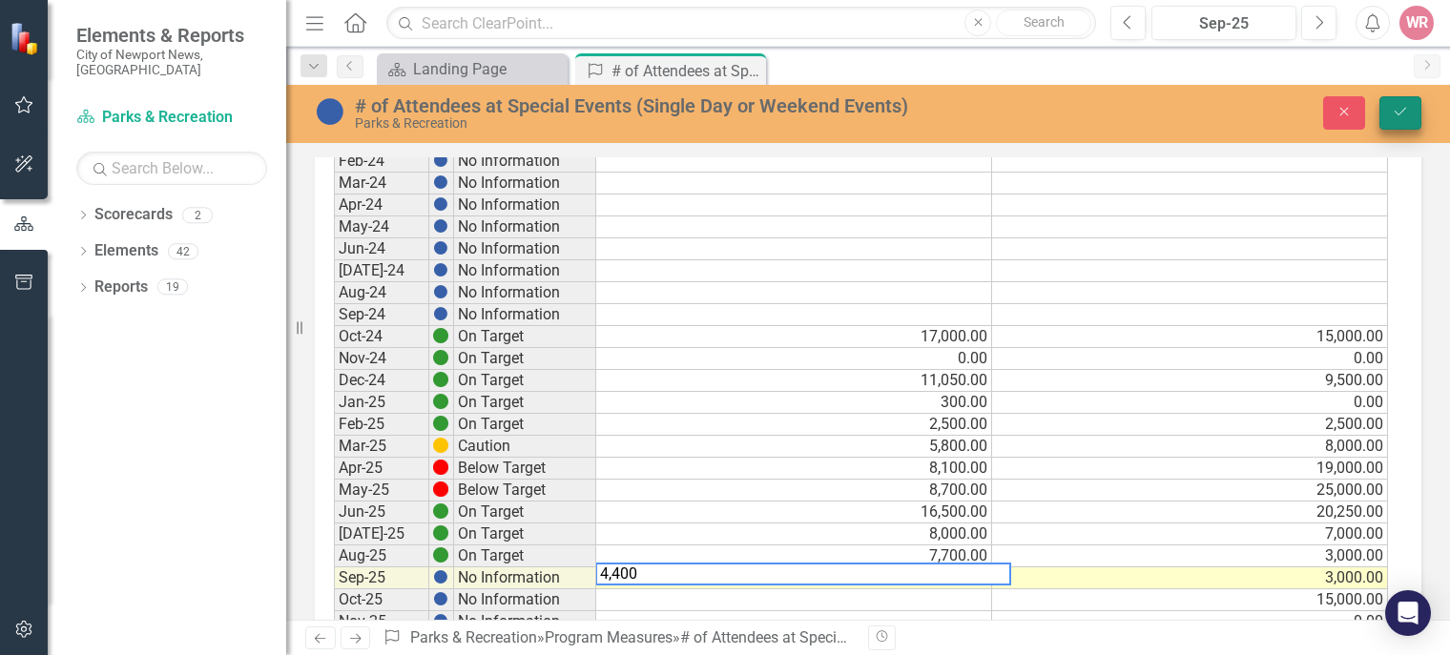
type textarea "4,400"
click at [1393, 122] on button "Save" at bounding box center [1400, 112] width 42 height 33
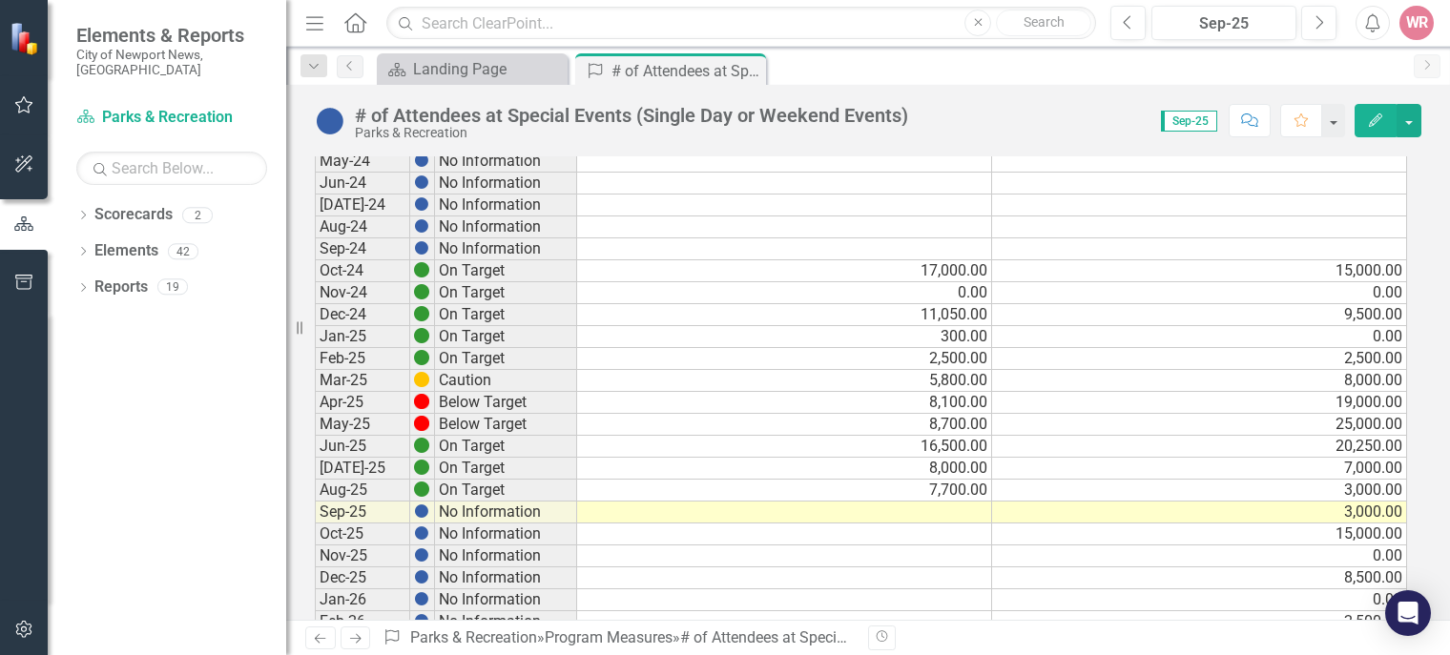
scroll to position [376, 0]
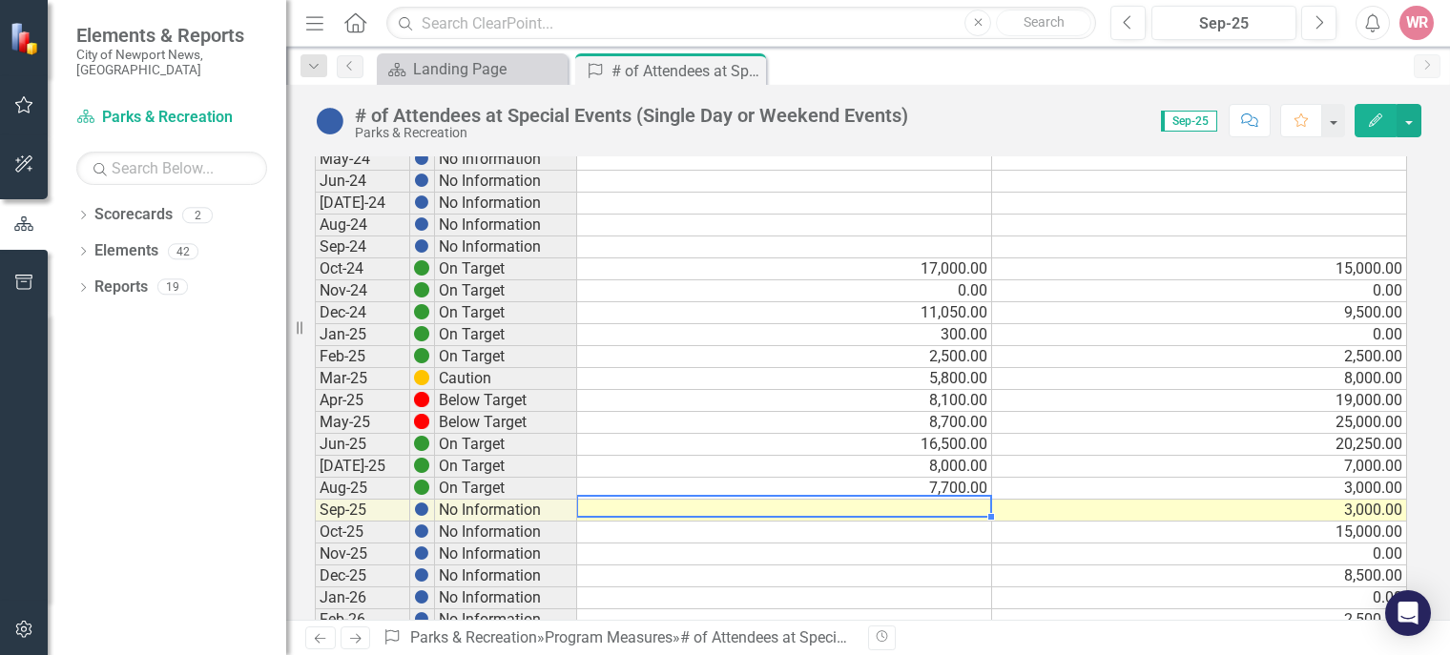
click at [959, 504] on td at bounding box center [784, 511] width 415 height 22
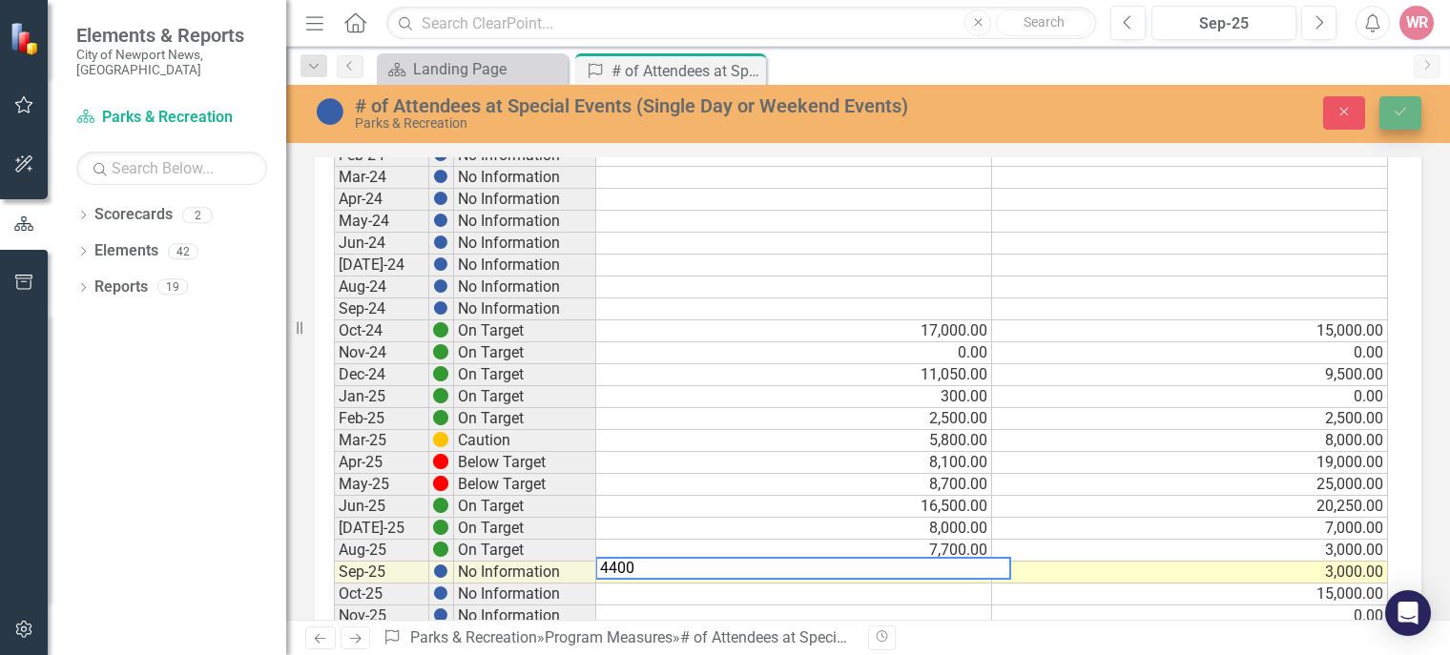
type textarea "4400"
click at [1399, 105] on icon "Save" at bounding box center [1400, 111] width 17 height 13
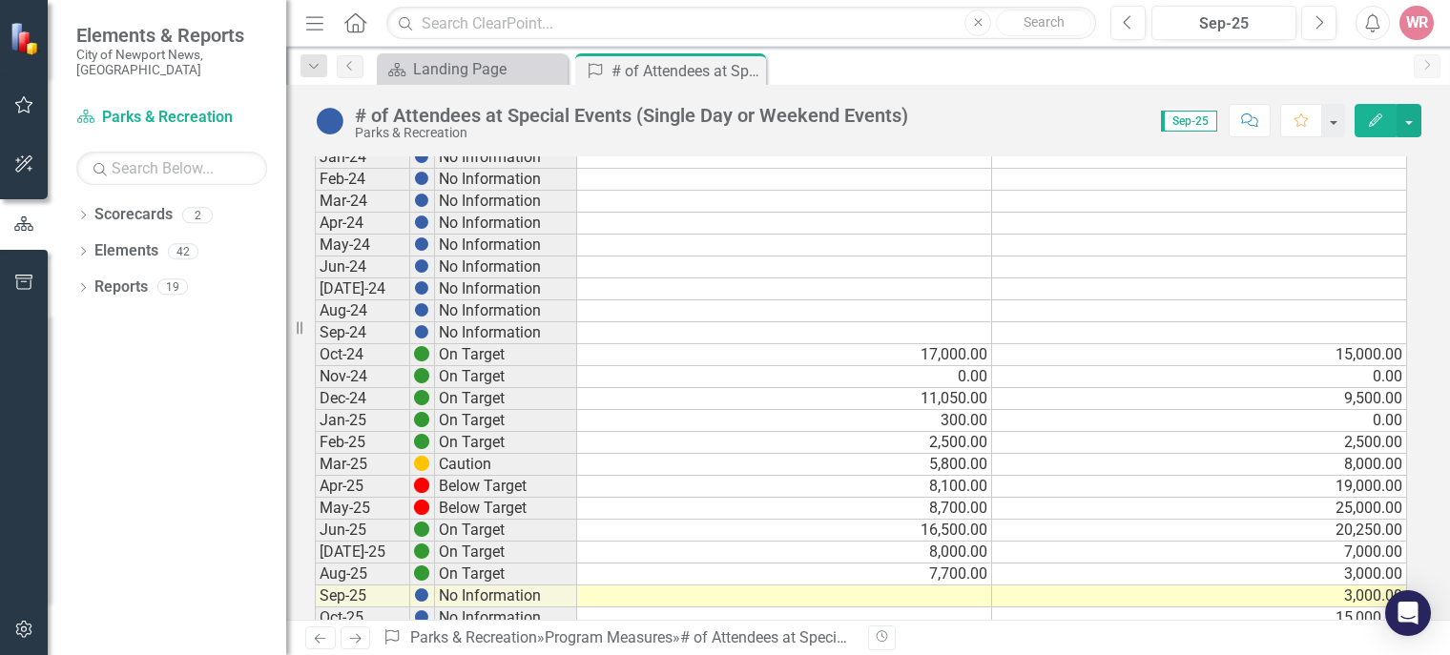
scroll to position [345, 0]
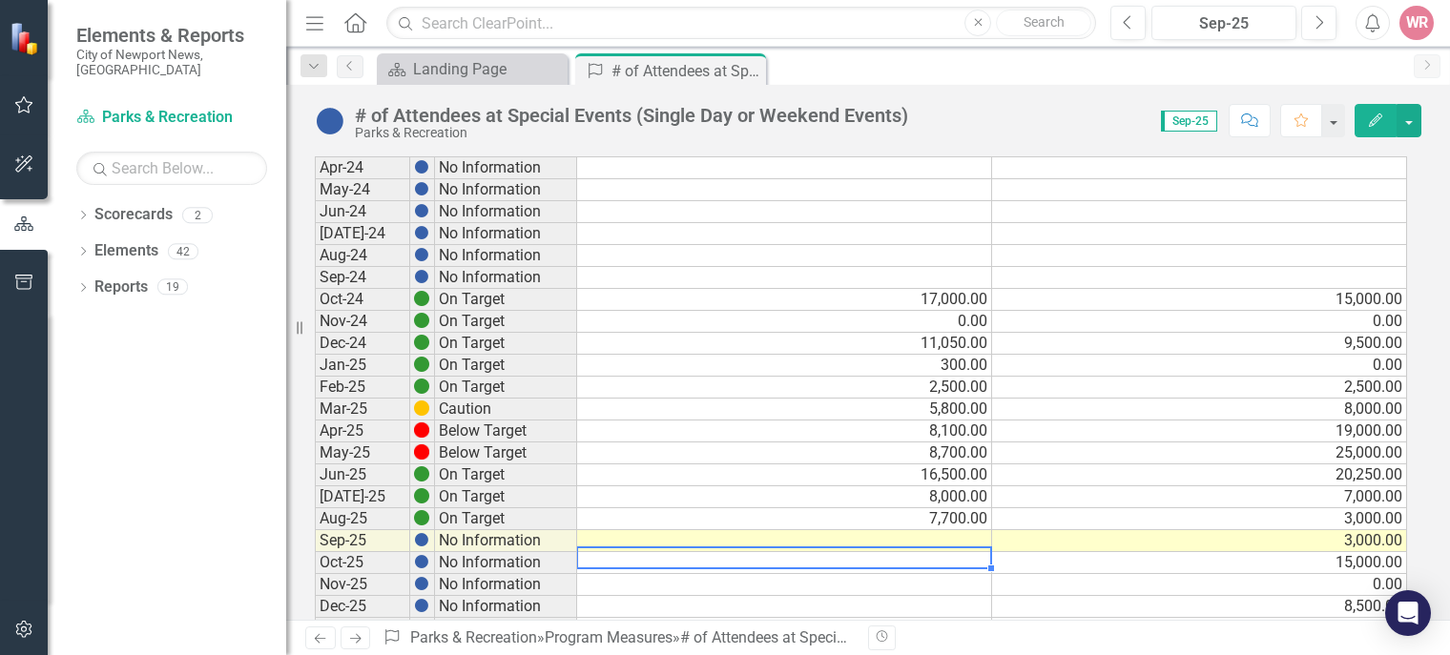
click at [982, 560] on td at bounding box center [784, 563] width 415 height 22
click at [912, 530] on td at bounding box center [784, 541] width 415 height 22
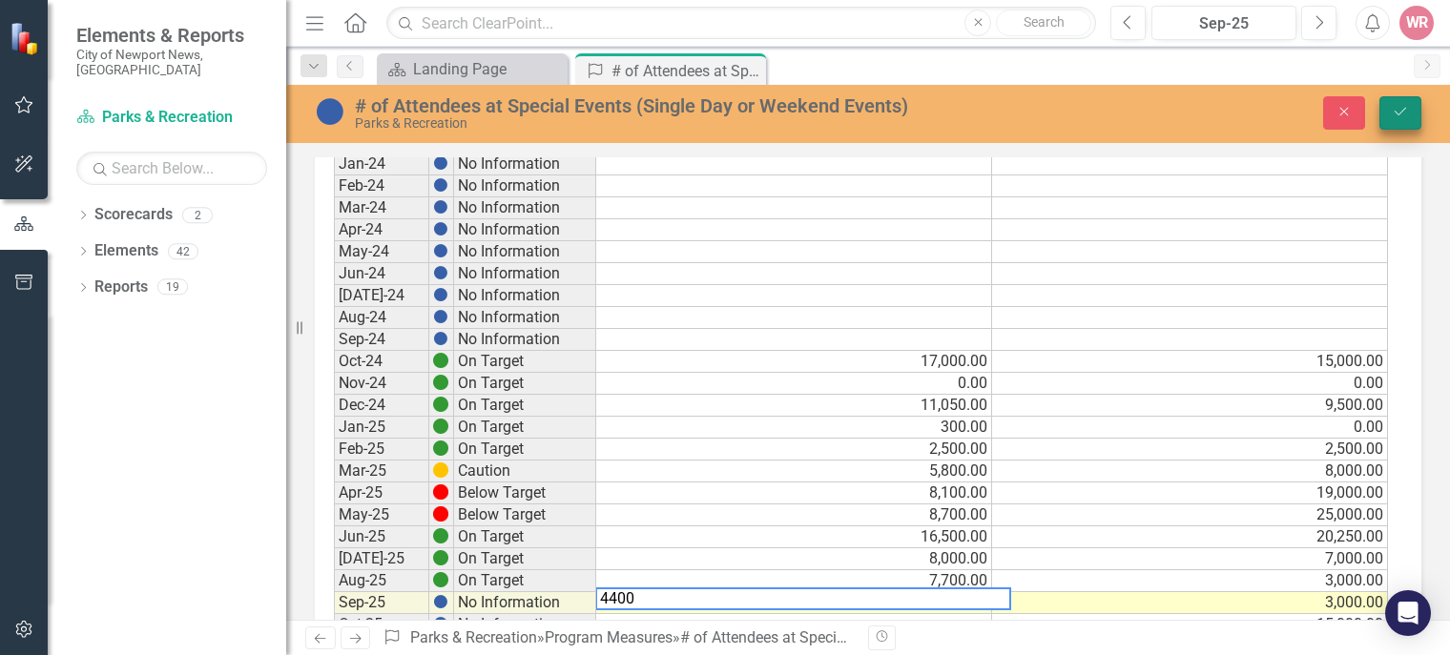
type textarea "4400"
click at [1395, 110] on icon "Save" at bounding box center [1400, 111] width 17 height 13
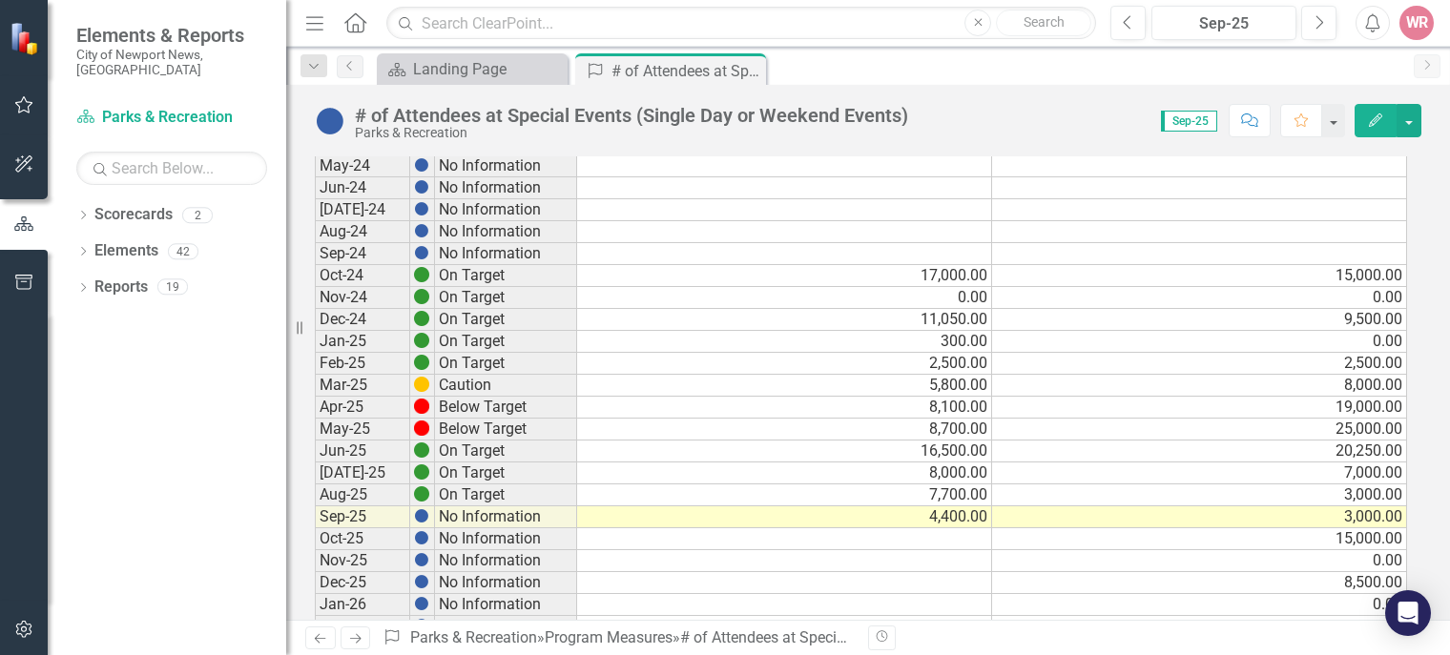
scroll to position [393, 0]
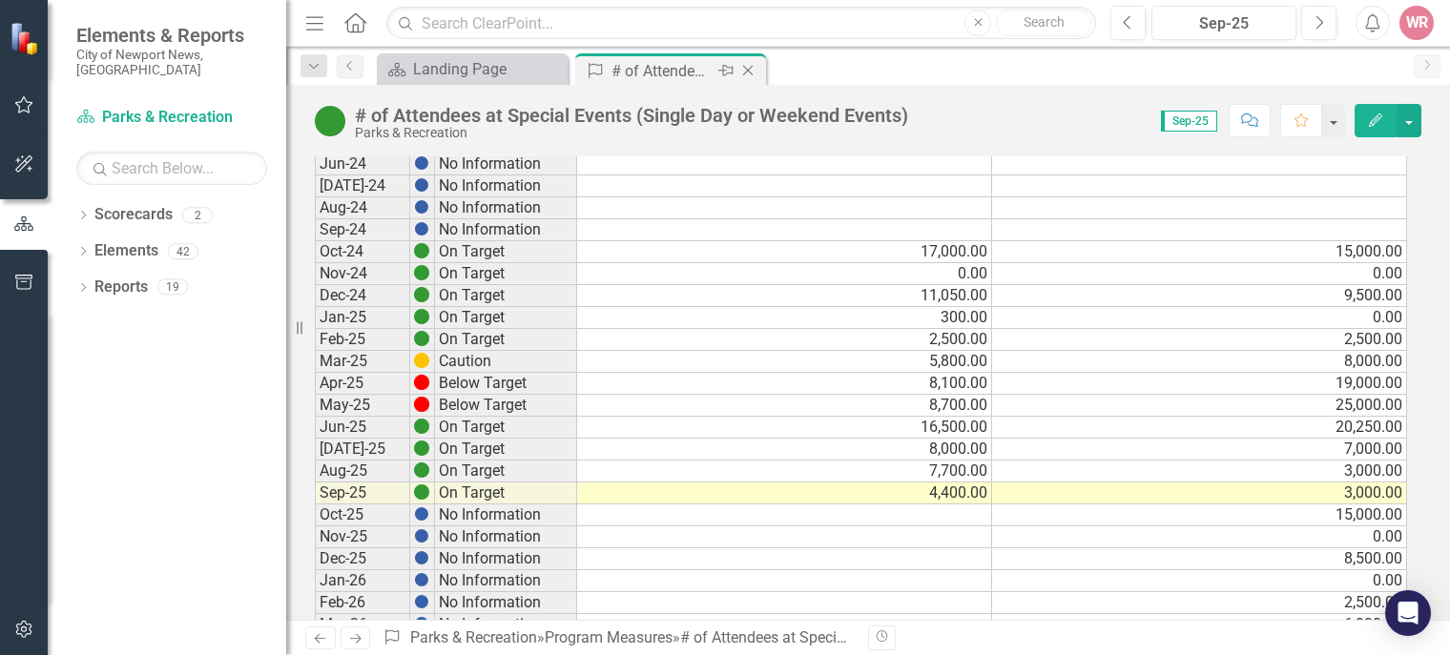
click at [750, 65] on icon "Close" at bounding box center [747, 70] width 19 height 15
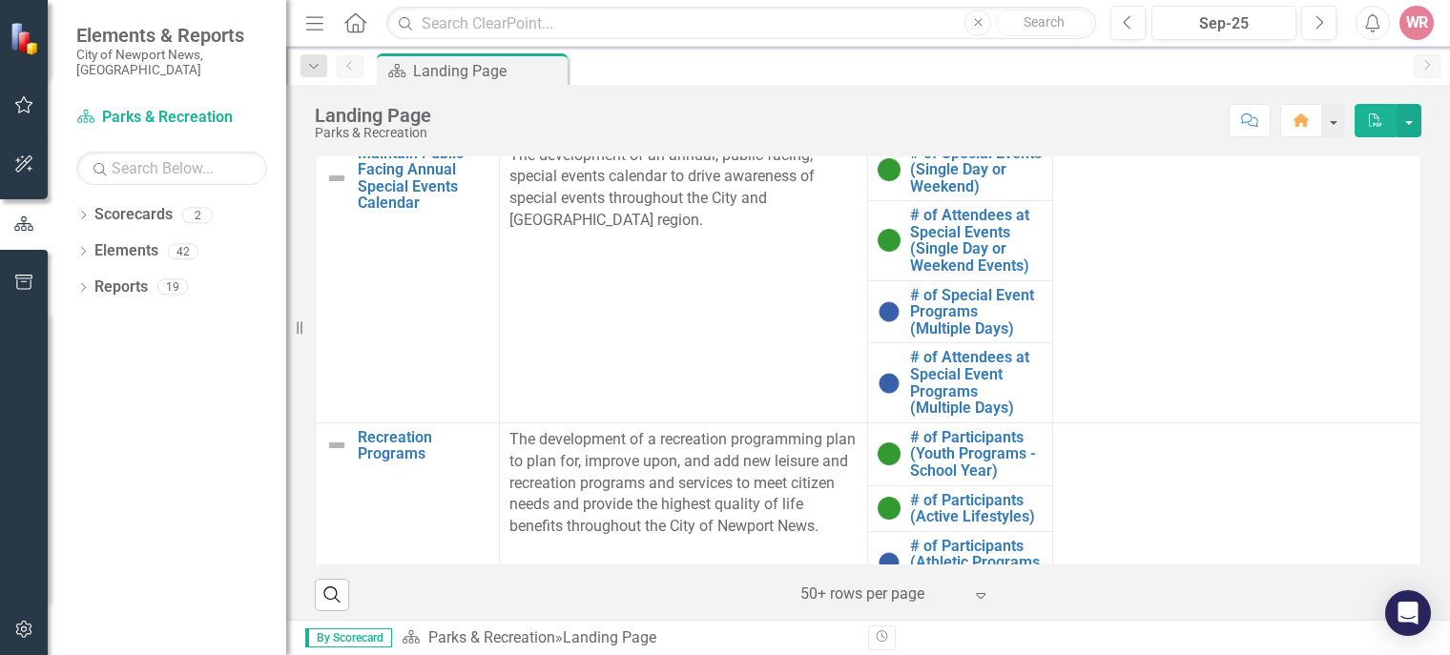
scroll to position [57, 0]
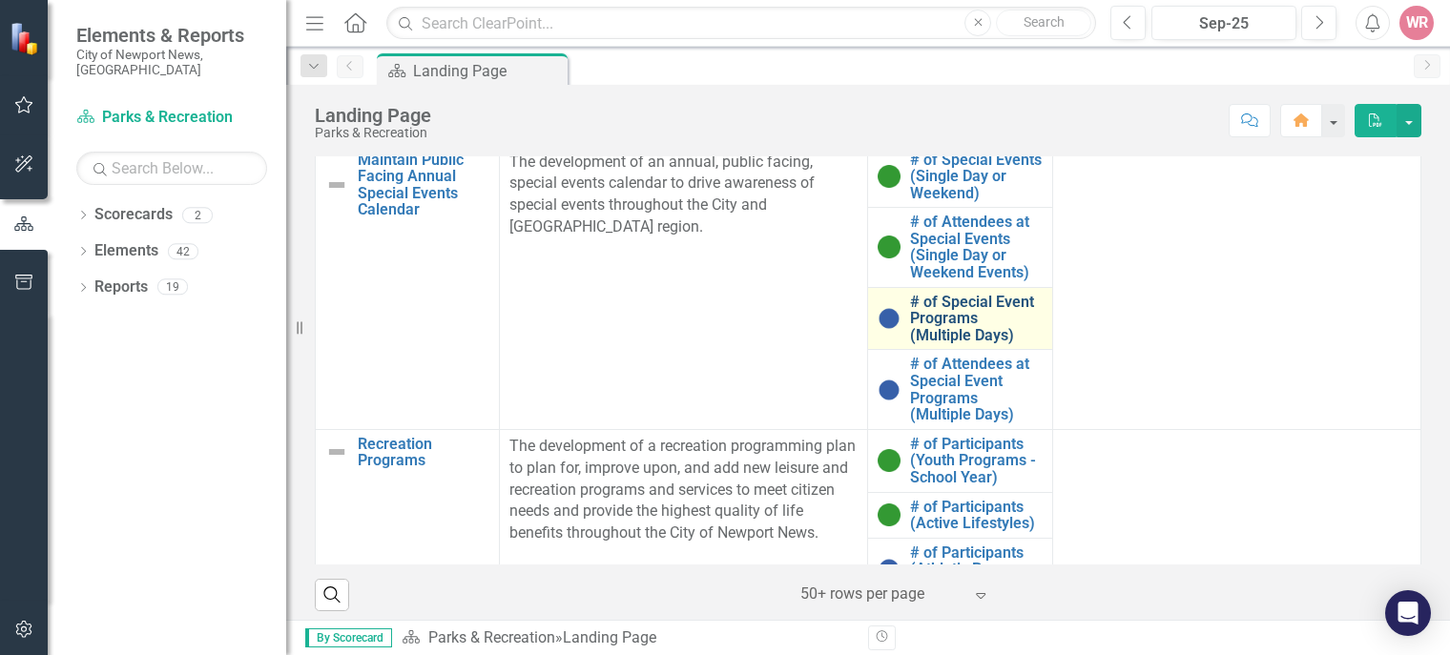
click at [931, 316] on link "# of Special Event Programs (Multiple Days)" at bounding box center [976, 319] width 132 height 51
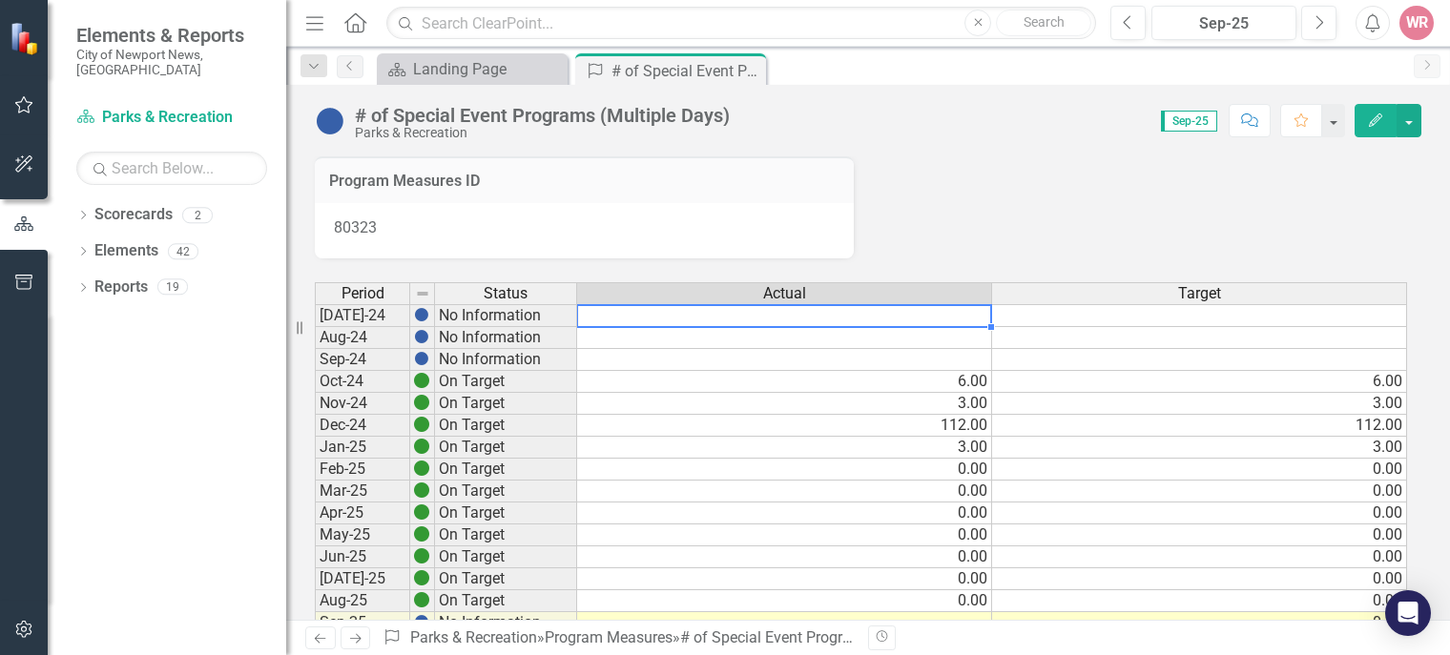
click at [931, 316] on td at bounding box center [784, 315] width 415 height 23
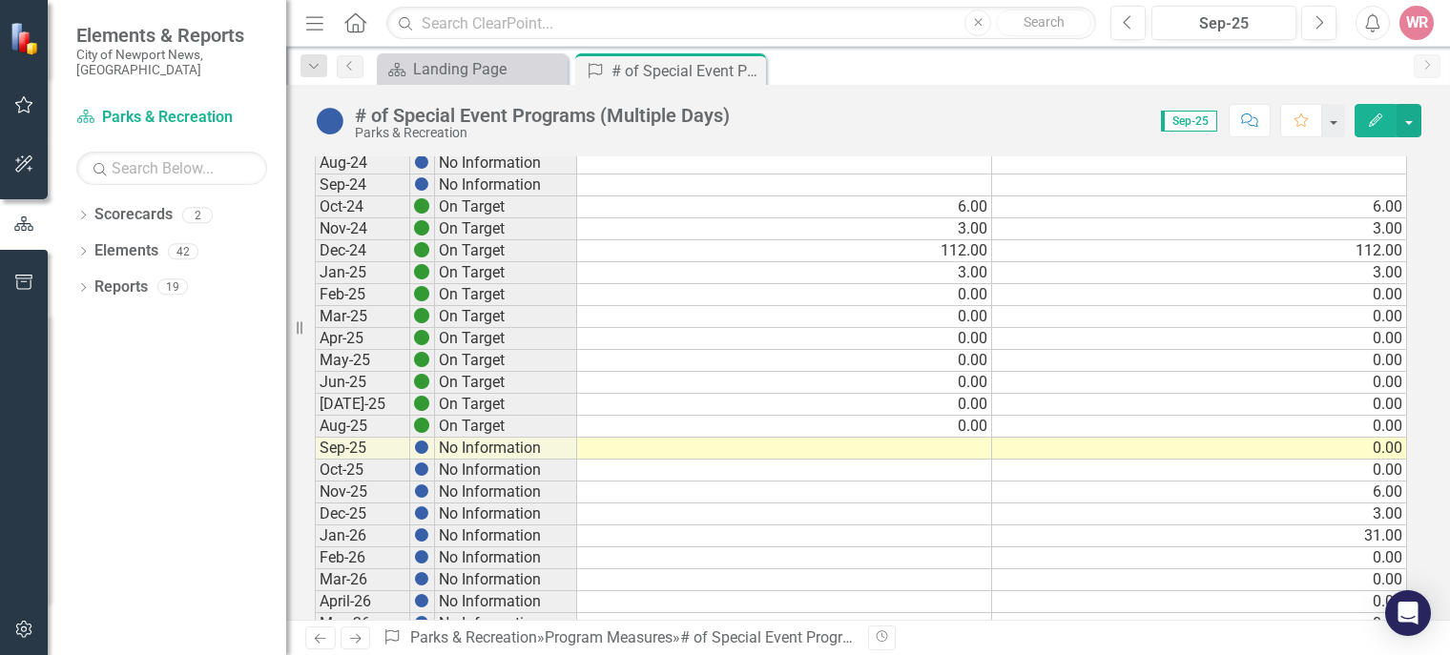
scroll to position [176, 0]
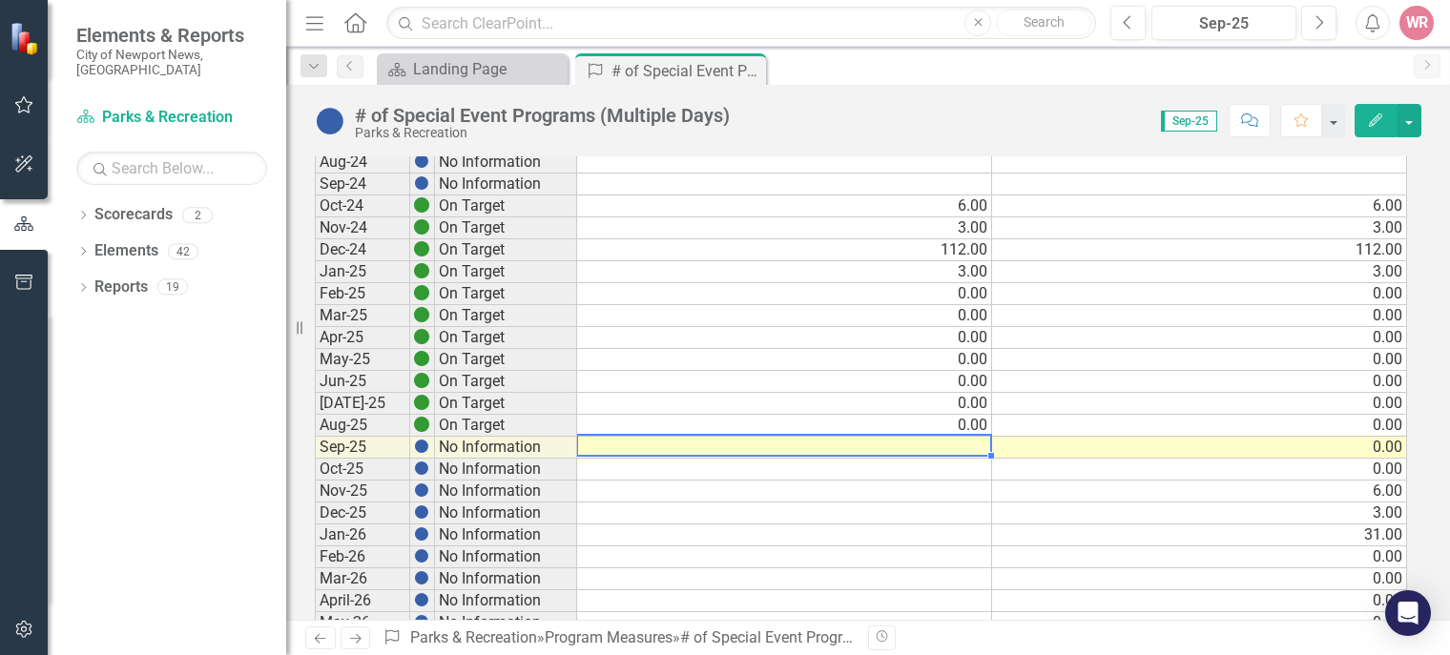
click at [967, 440] on td at bounding box center [784, 448] width 415 height 22
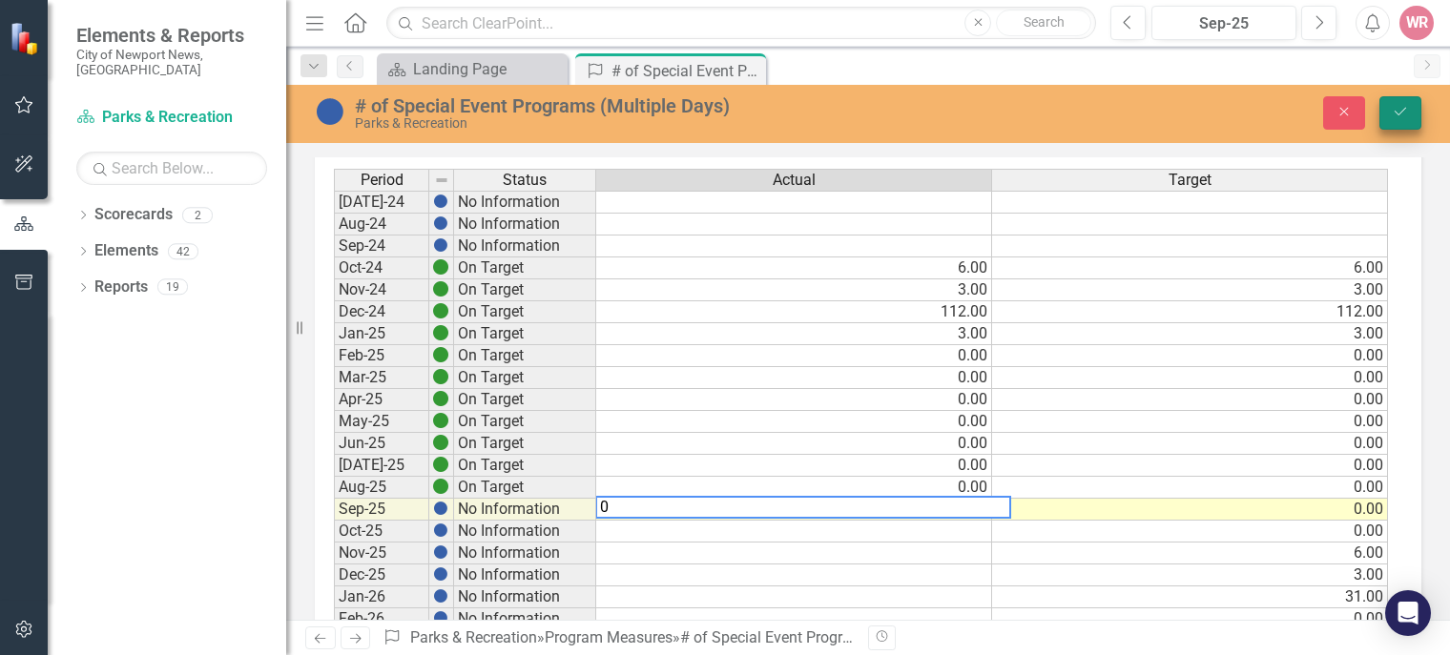
type textarea "0"
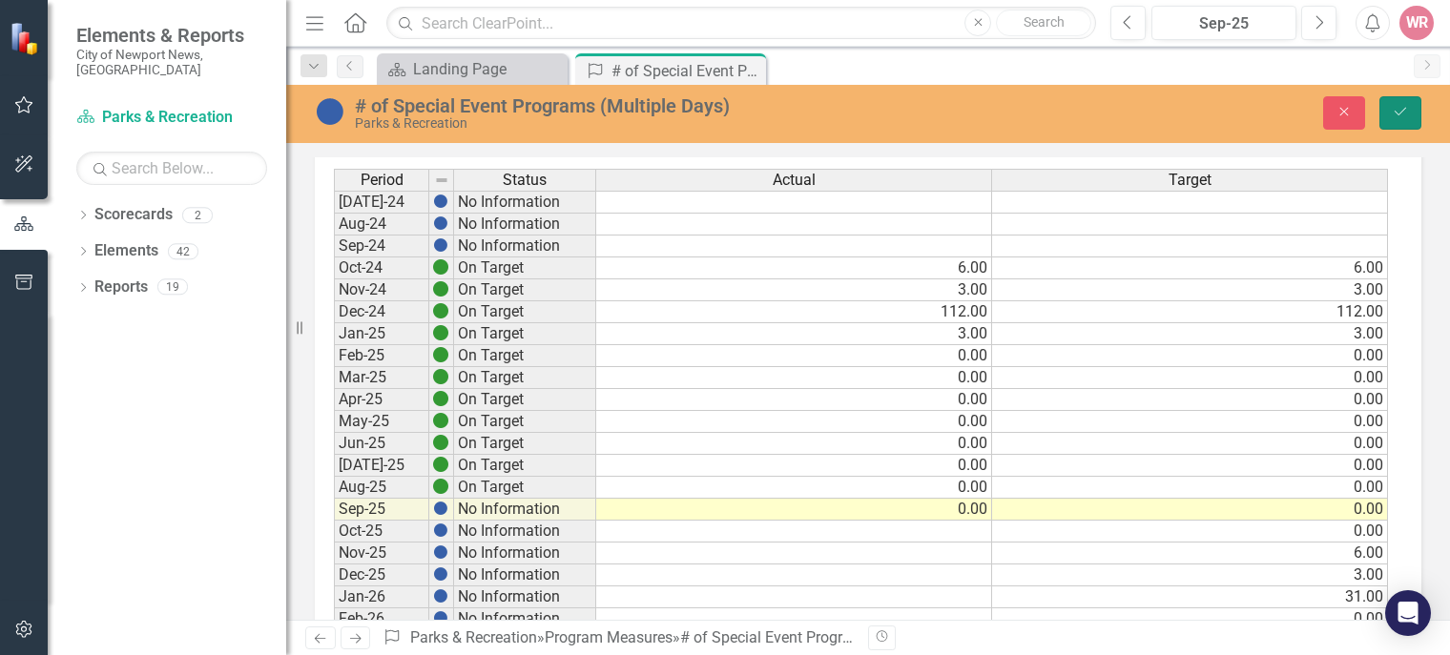
click at [1396, 114] on icon "submit" at bounding box center [1400, 112] width 11 height 8
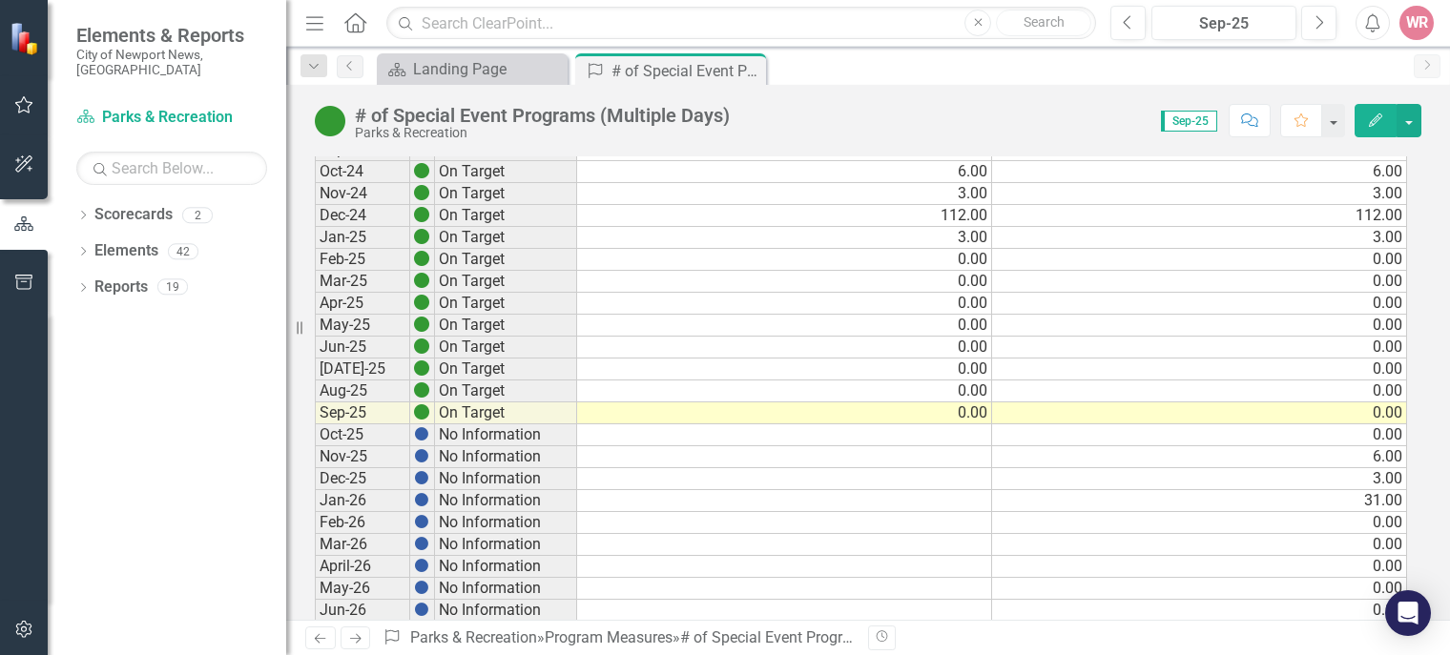
scroll to position [213, 0]
click at [750, 66] on icon "Close" at bounding box center [747, 70] width 19 height 15
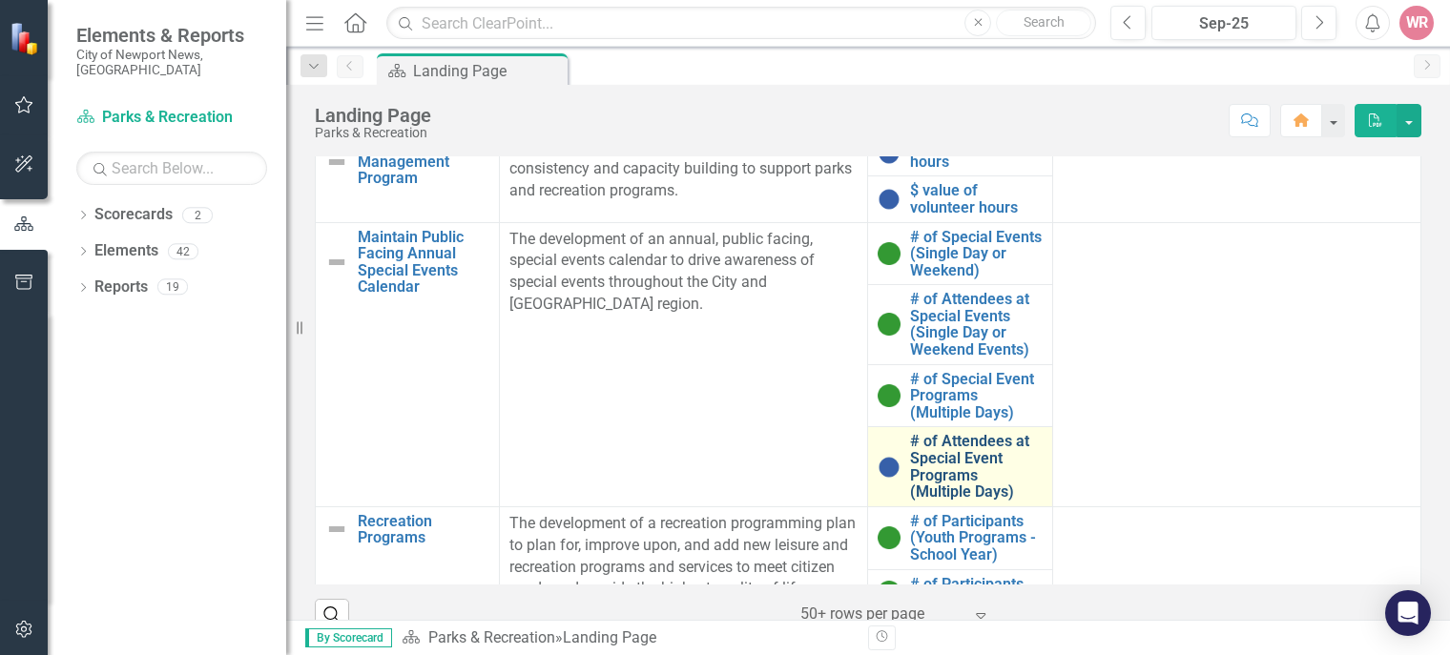
scroll to position [1135, 0]
click at [910, 460] on link "# of Attendees at Special Event Programs (Multiple Days)" at bounding box center [976, 467] width 132 height 67
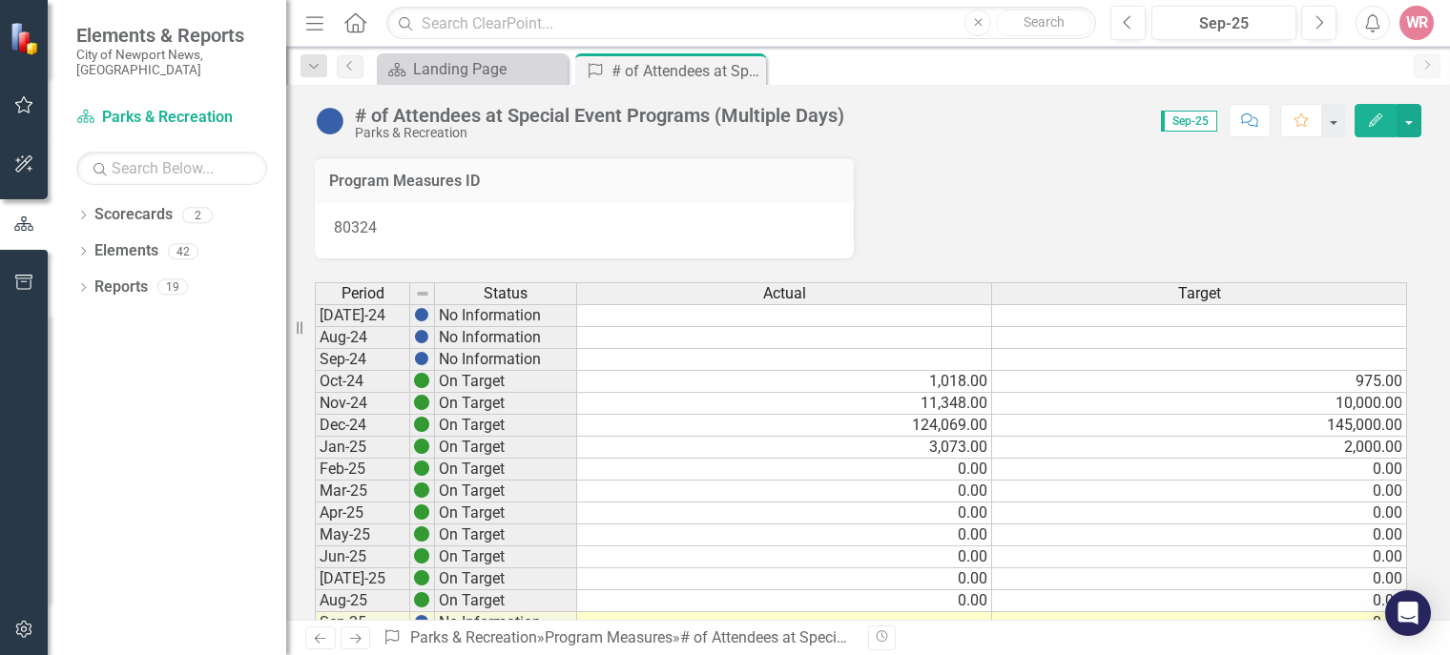
scroll to position [219, 0]
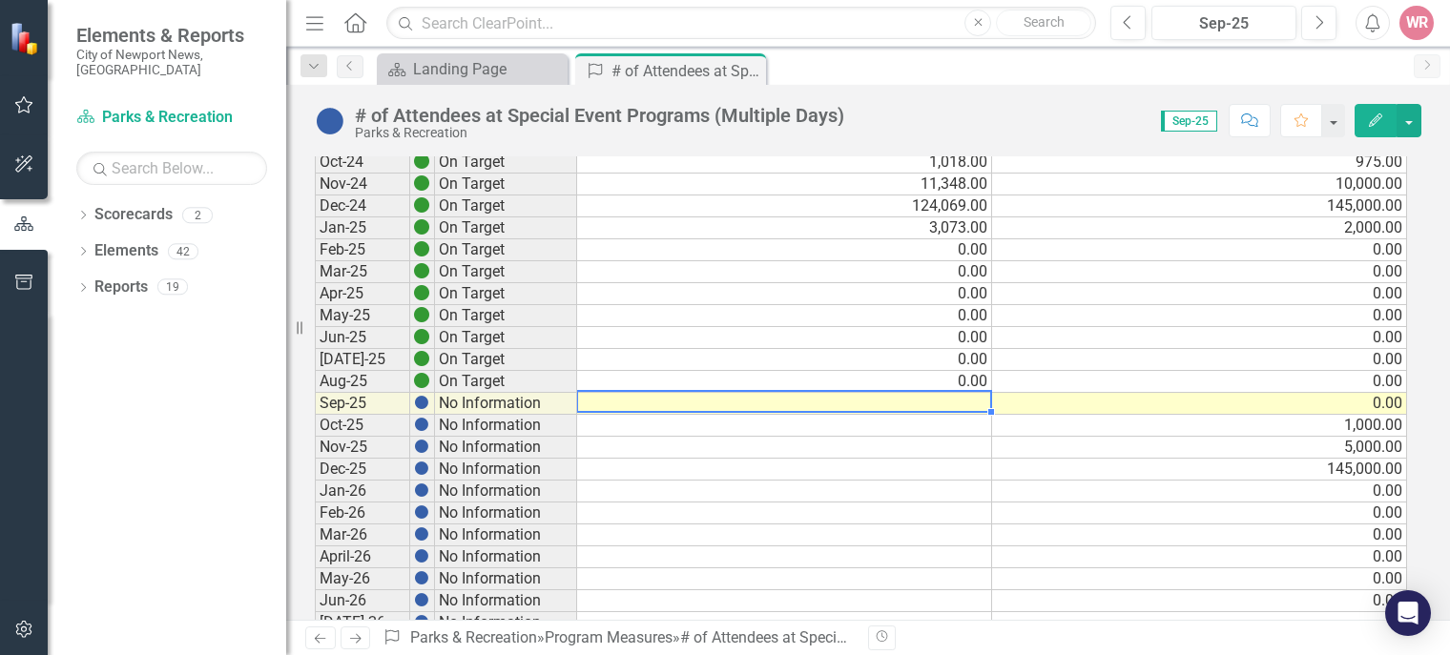
click at [961, 395] on td at bounding box center [784, 404] width 415 height 22
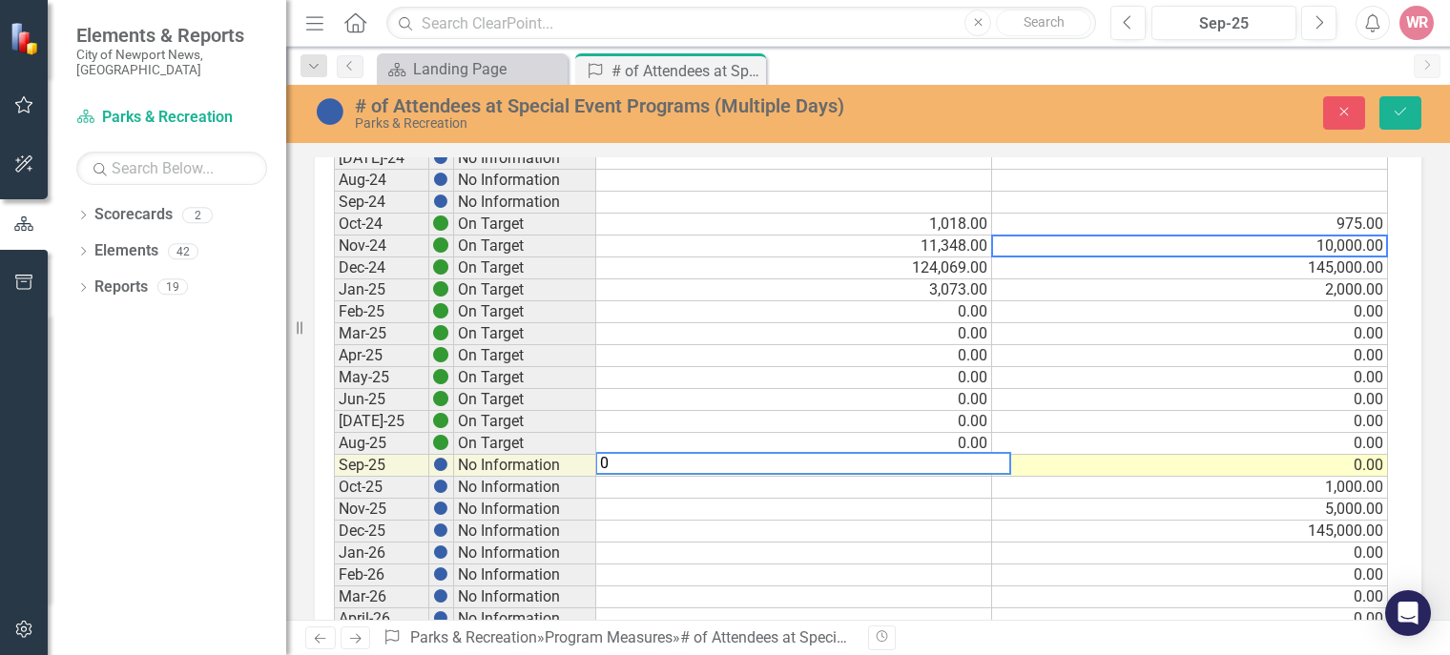
type textarea "10000"
click at [1207, 241] on td "10,000.00" at bounding box center [1190, 247] width 396 height 22
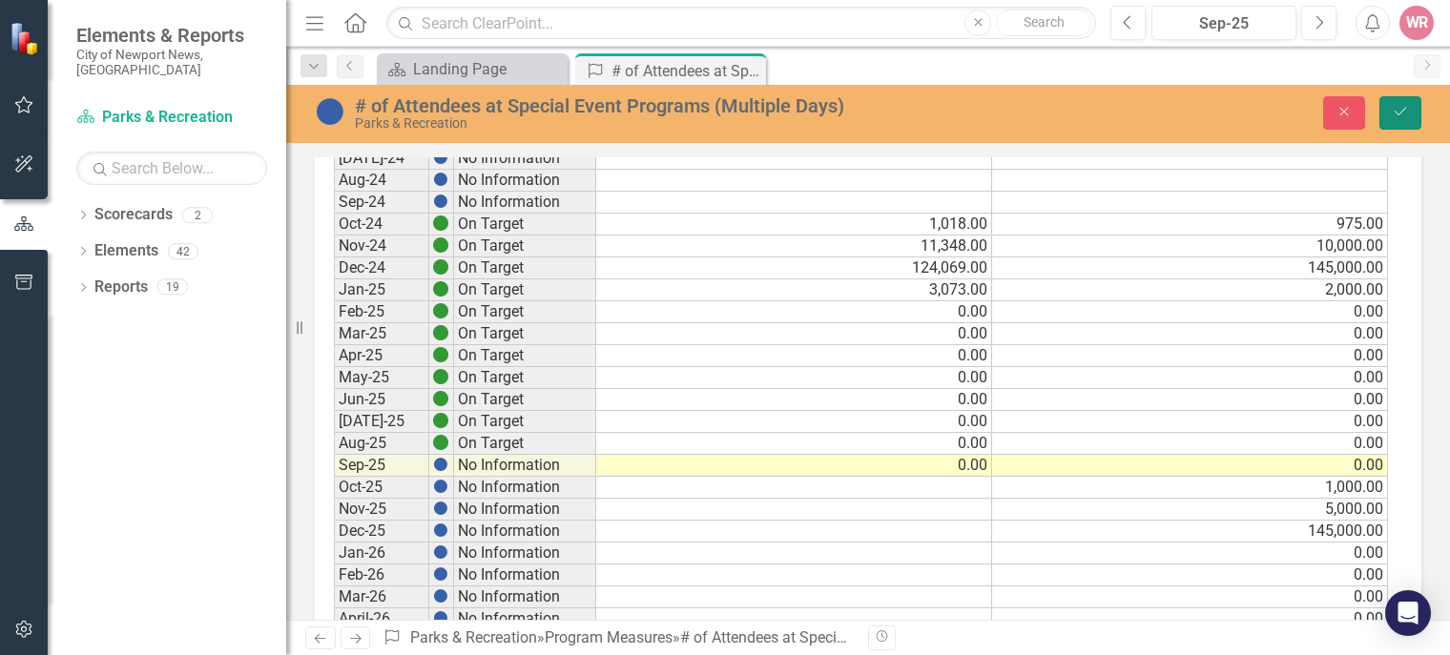
click at [1407, 122] on button "Save" at bounding box center [1400, 112] width 42 height 33
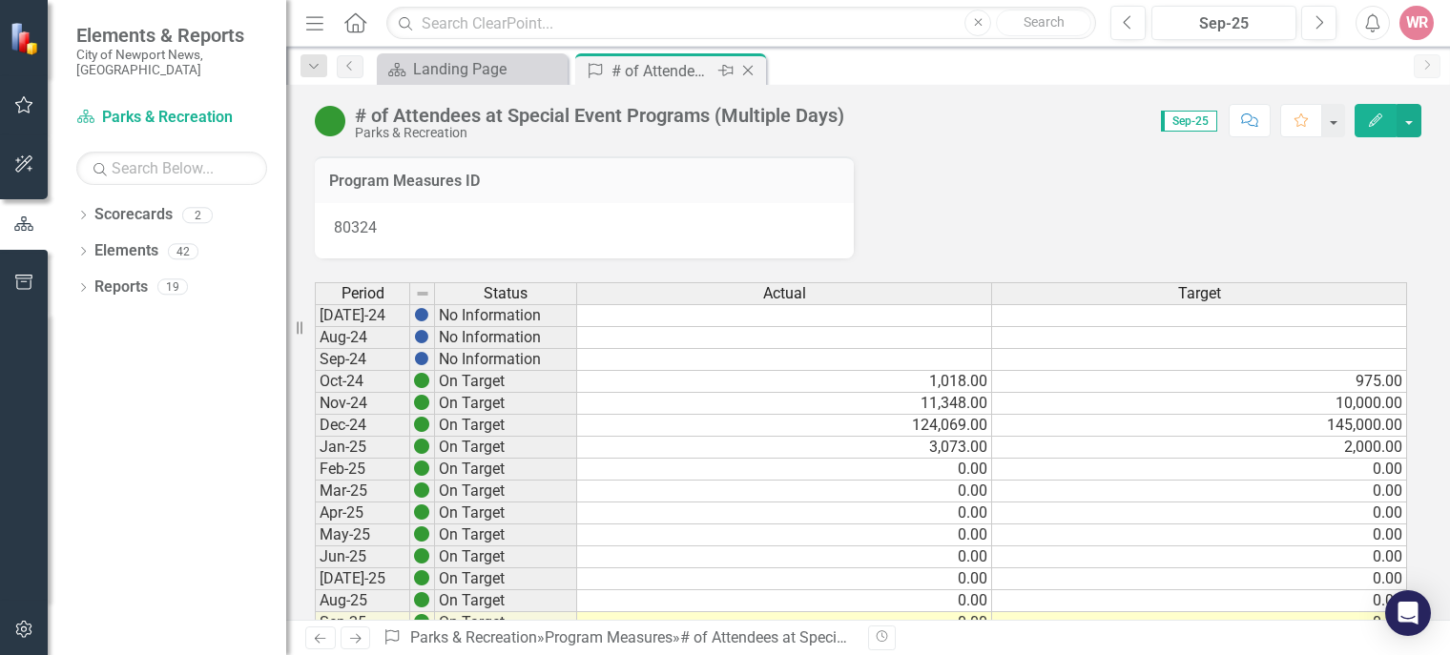
click at [754, 71] on icon "Close" at bounding box center [747, 70] width 19 height 15
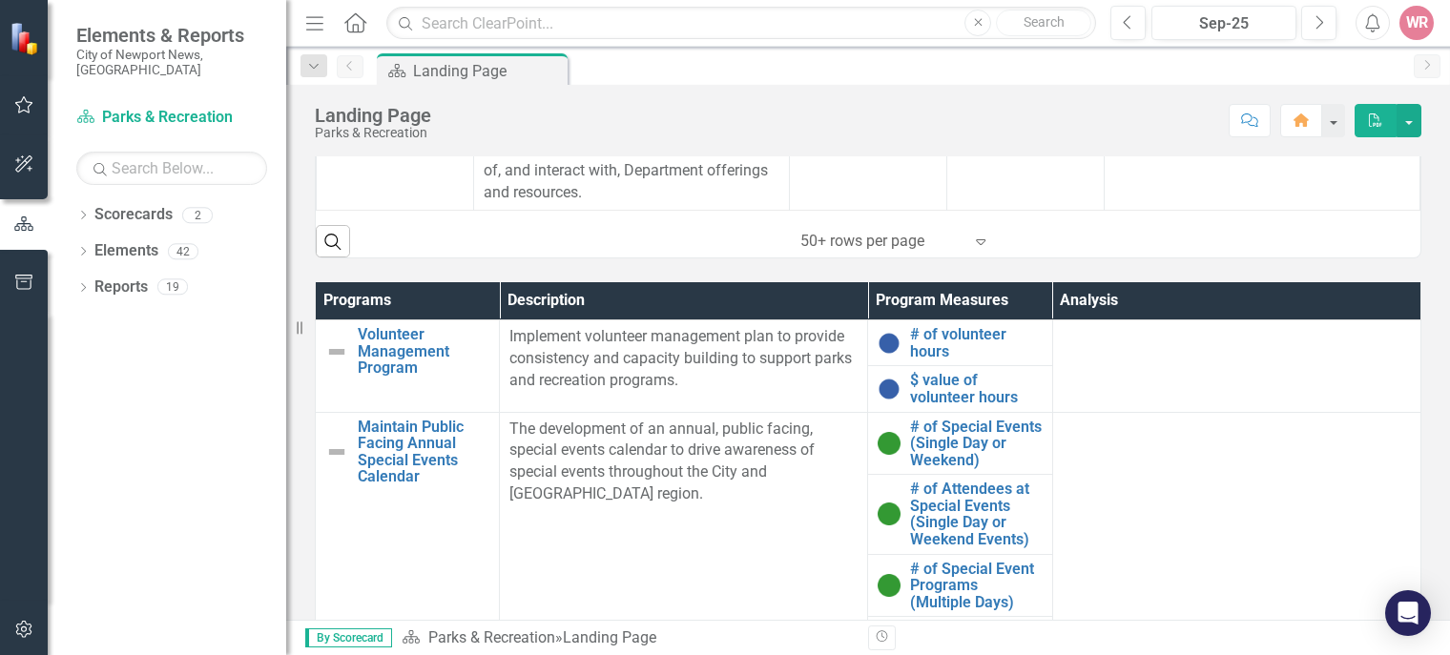
scroll to position [945, 0]
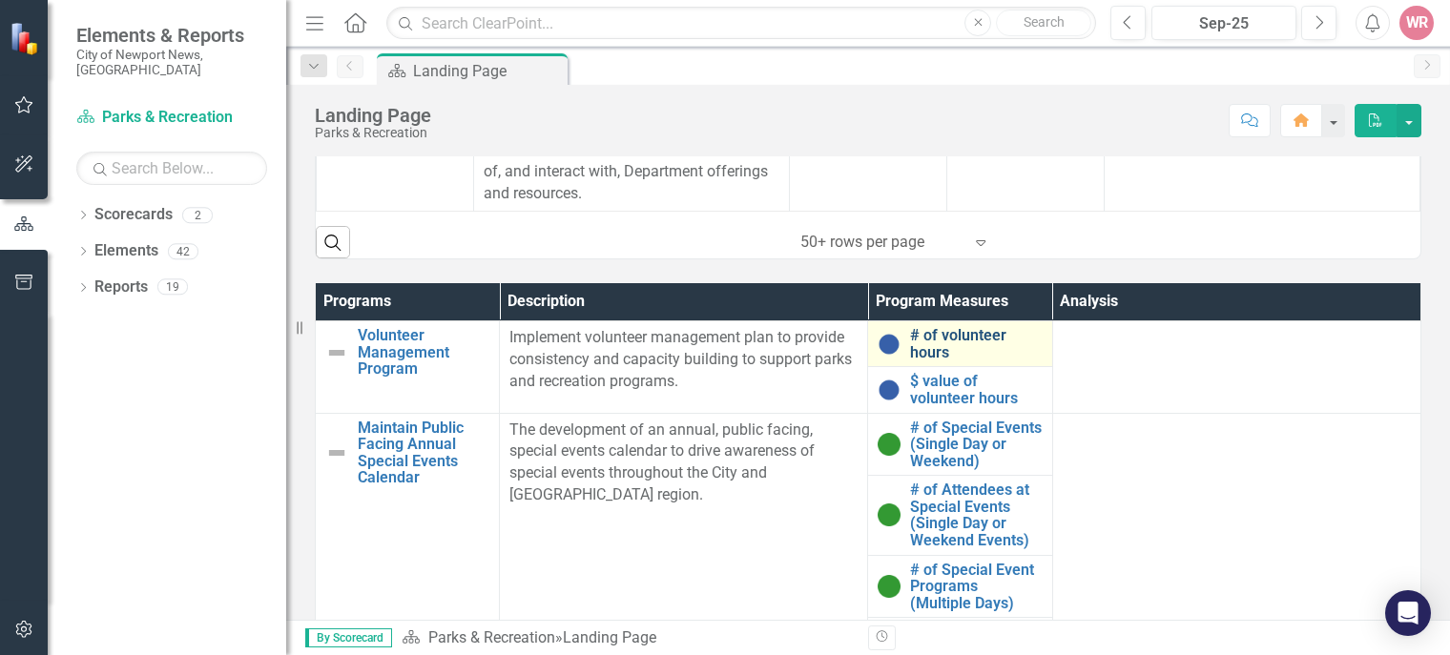
click at [910, 349] on link "# of volunteer hours" at bounding box center [976, 343] width 132 height 33
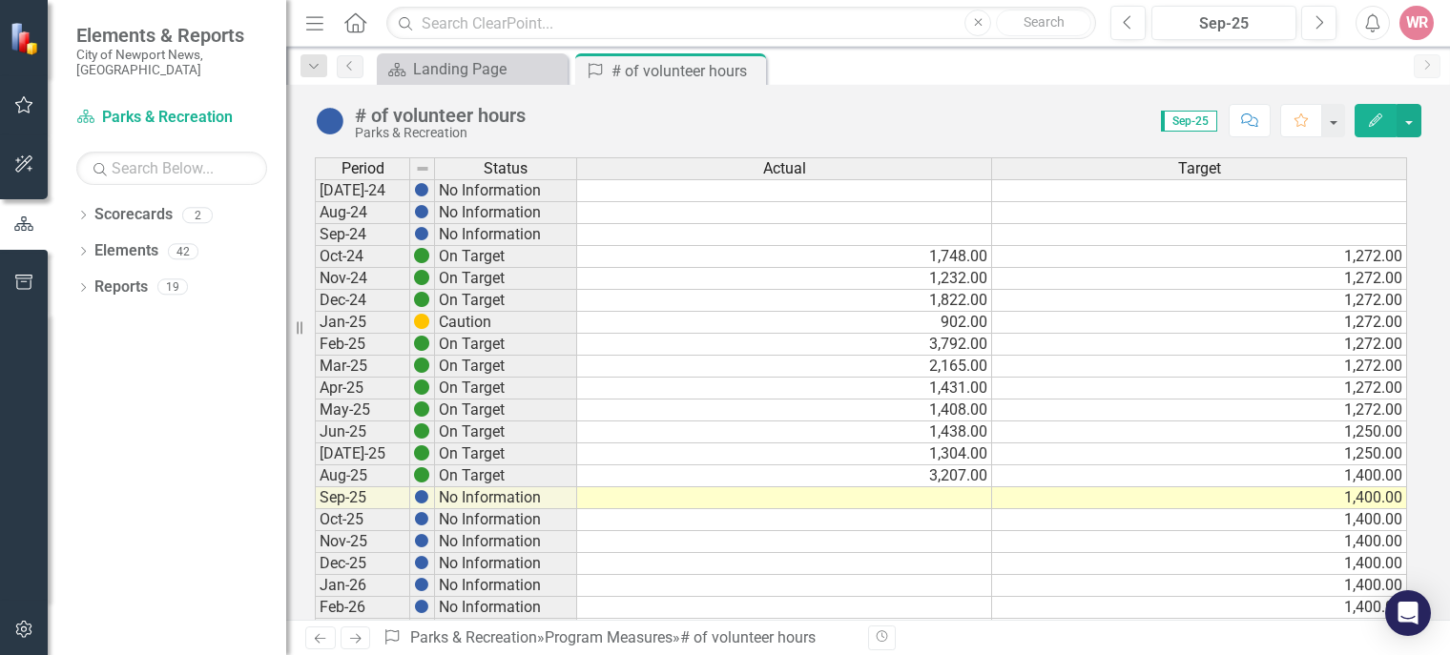
scroll to position [125, 0]
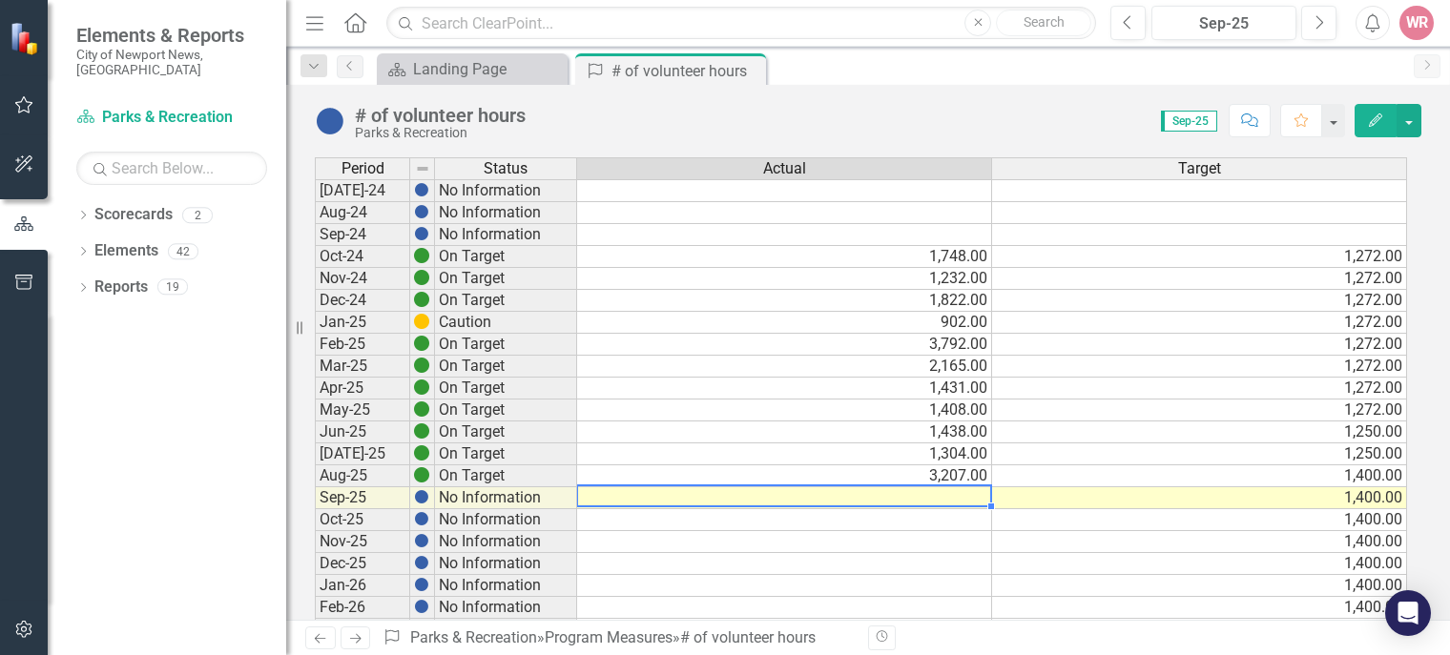
click at [953, 496] on td at bounding box center [784, 498] width 415 height 22
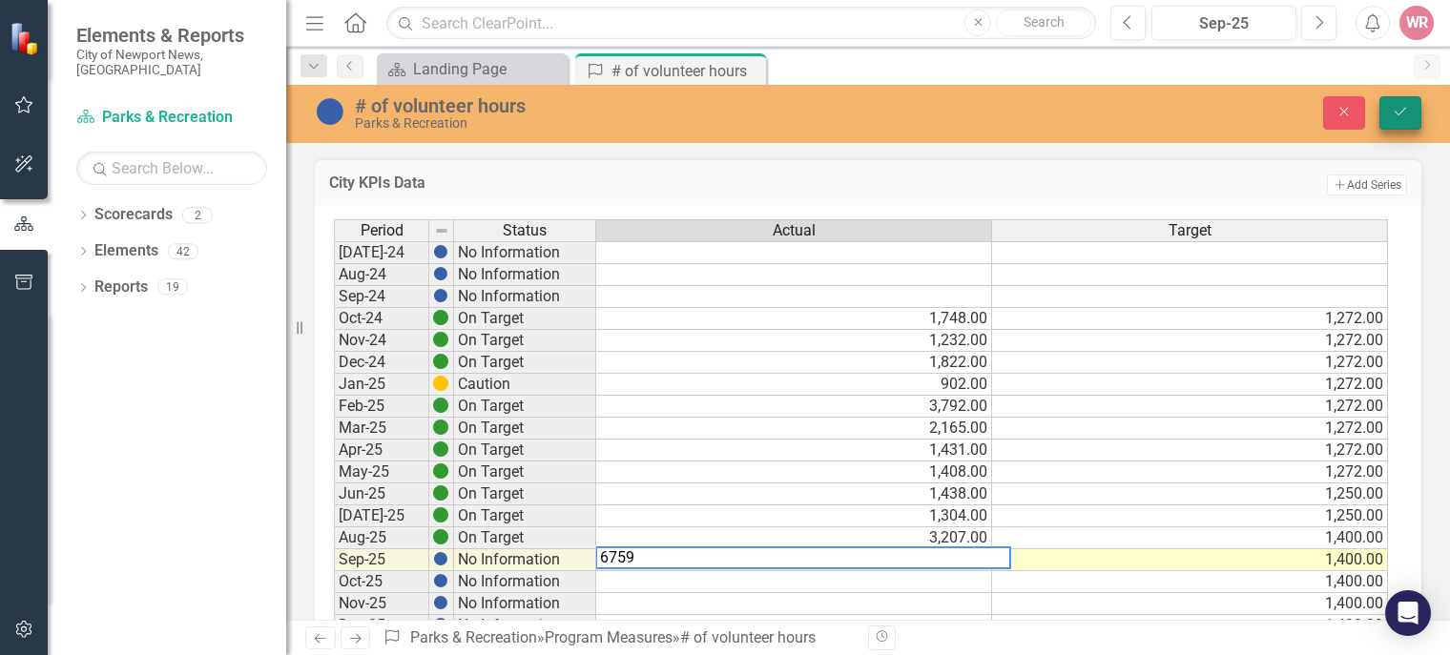
type textarea "6759"
click at [1390, 101] on button "Save" at bounding box center [1400, 112] width 42 height 33
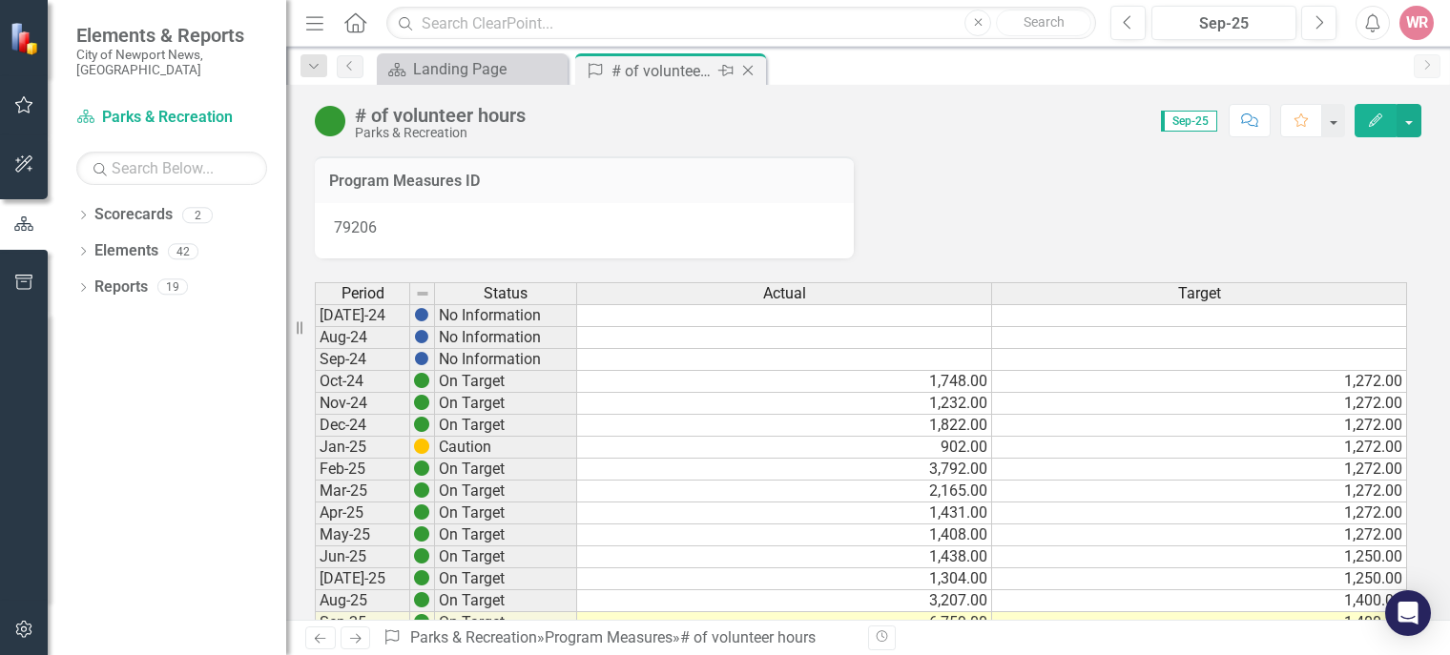
click at [752, 69] on icon "Close" at bounding box center [747, 70] width 19 height 15
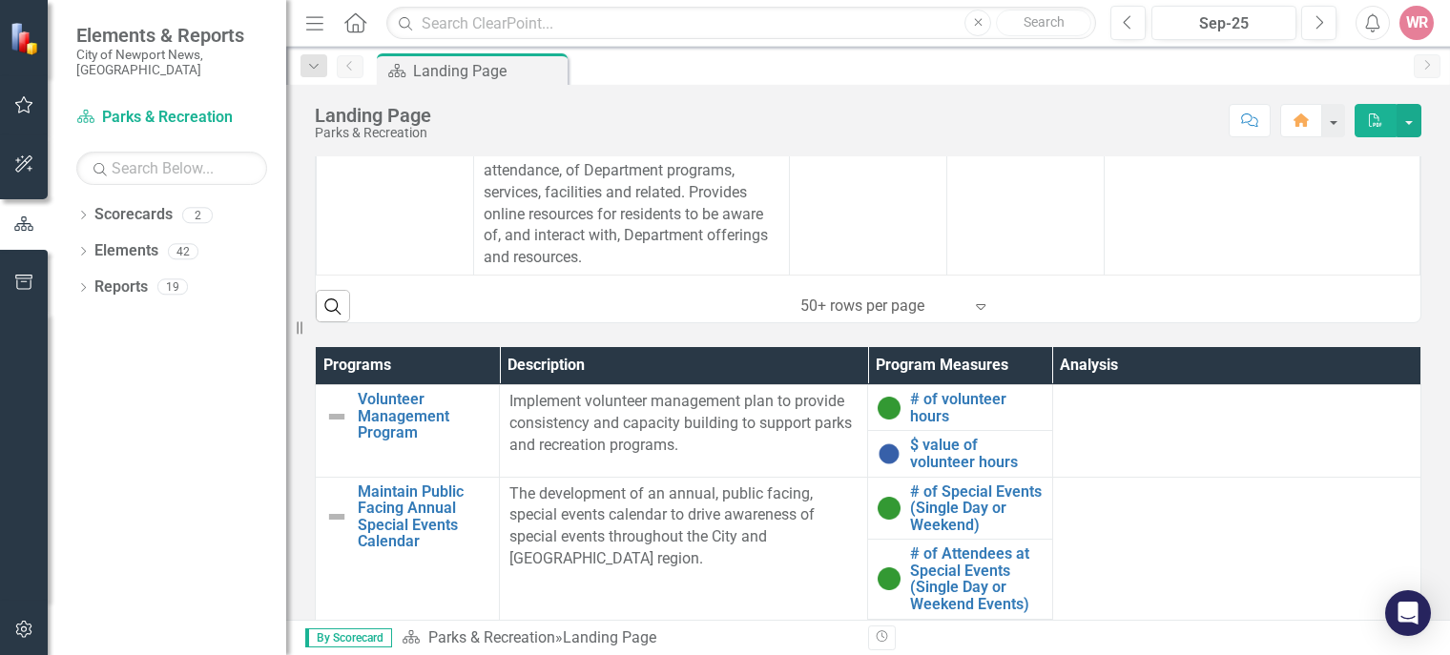
scroll to position [883, 0]
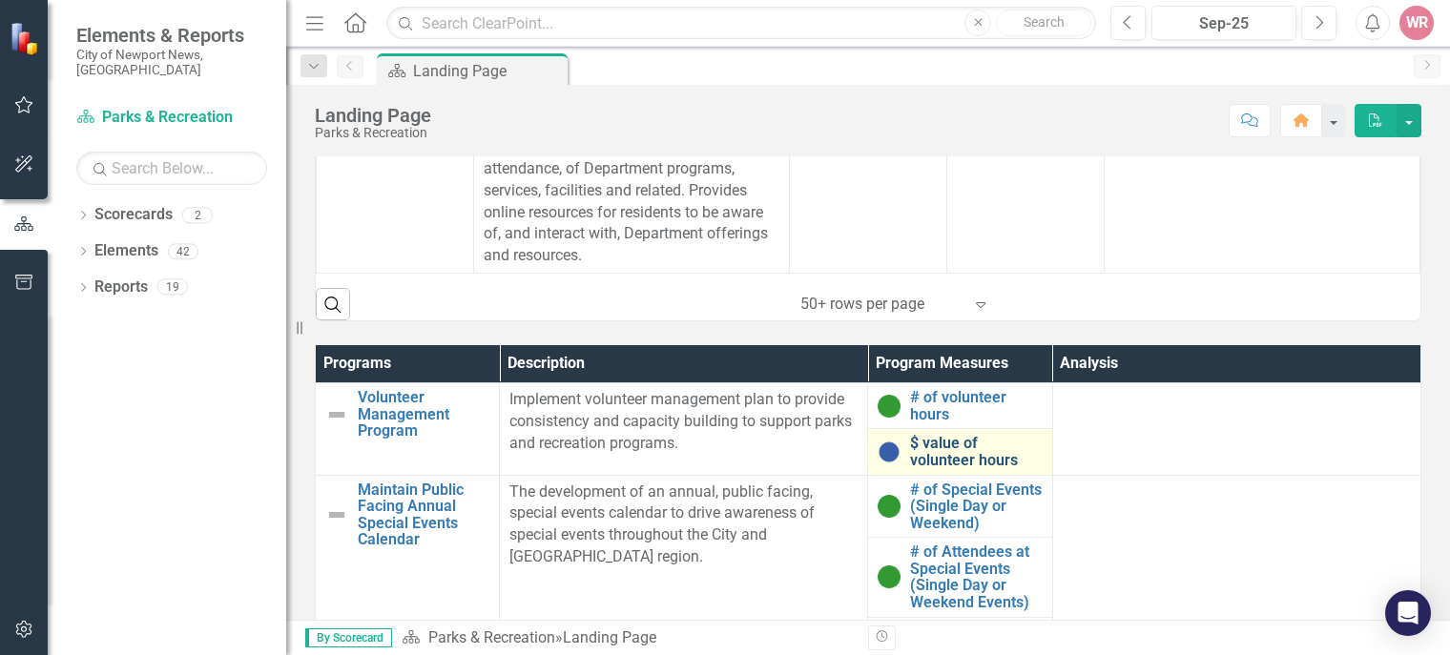
click at [938, 451] on link "$ value of volunteer hours" at bounding box center [976, 451] width 132 height 33
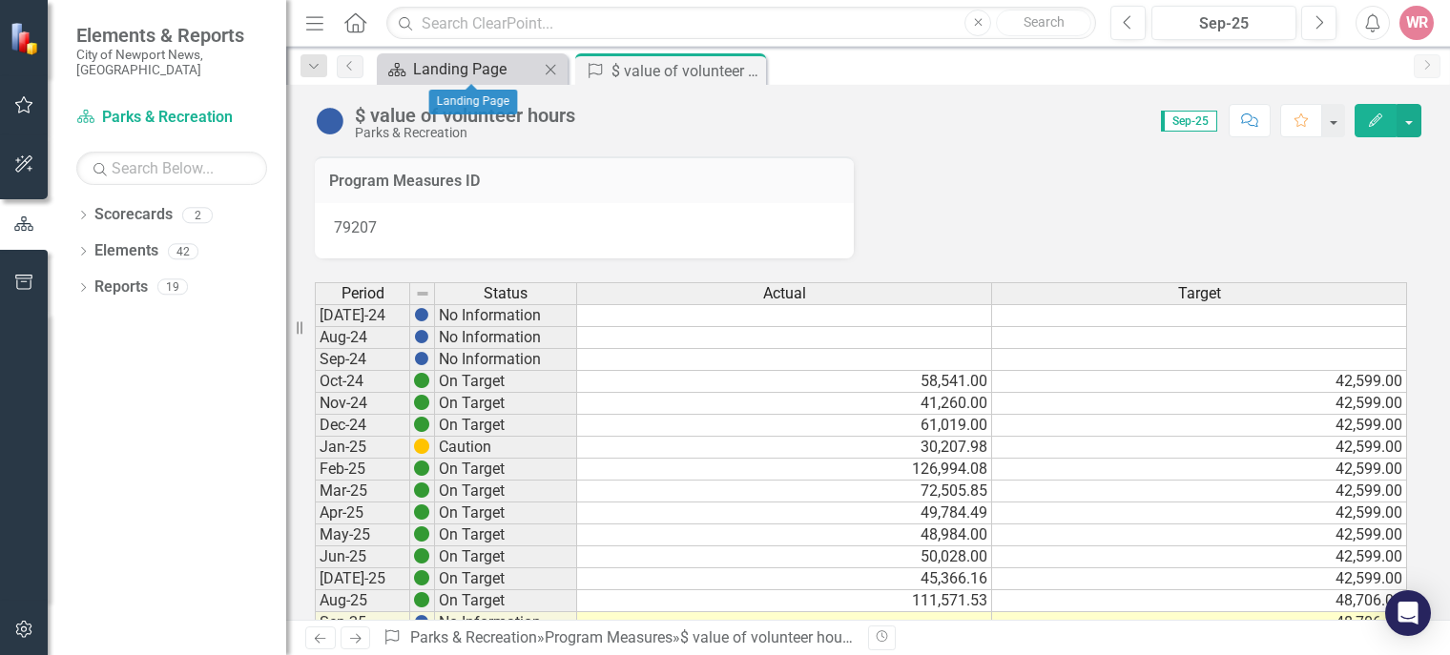
click at [500, 58] on div "Landing Page" at bounding box center [476, 69] width 126 height 24
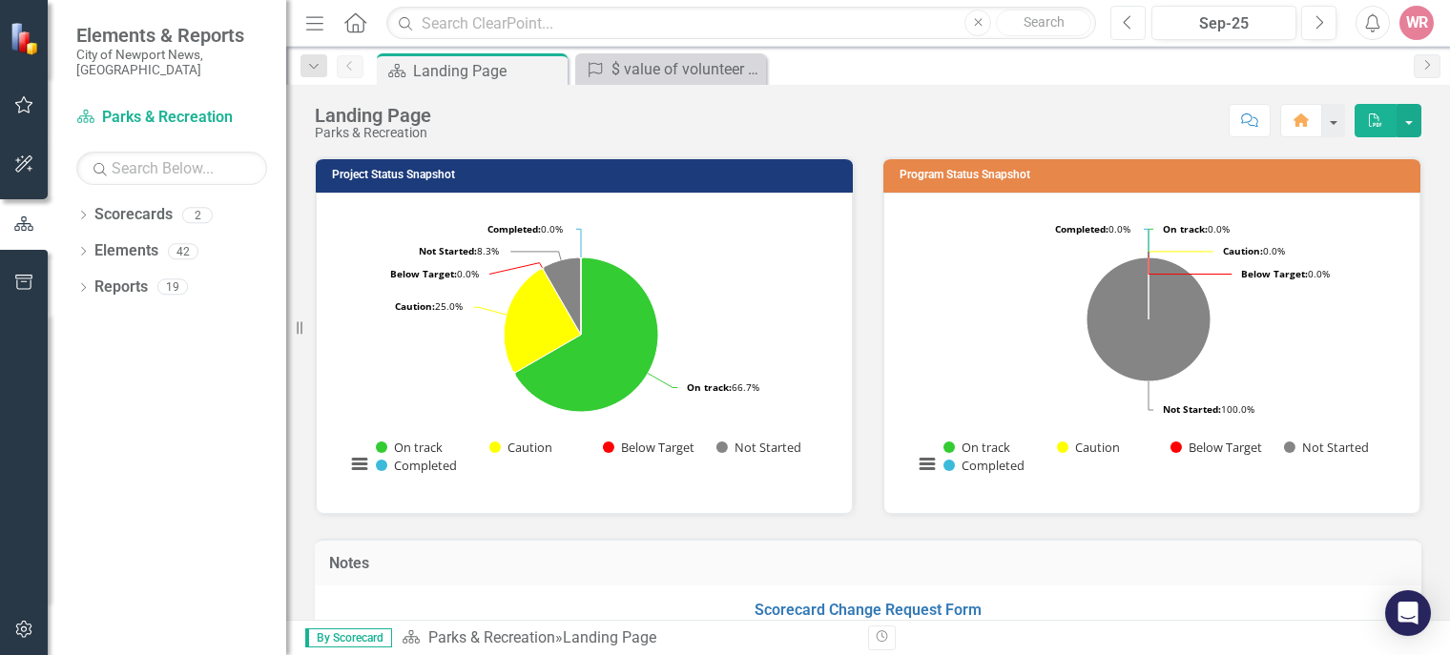
click at [1116, 12] on button "Previous" at bounding box center [1127, 23] width 35 height 34
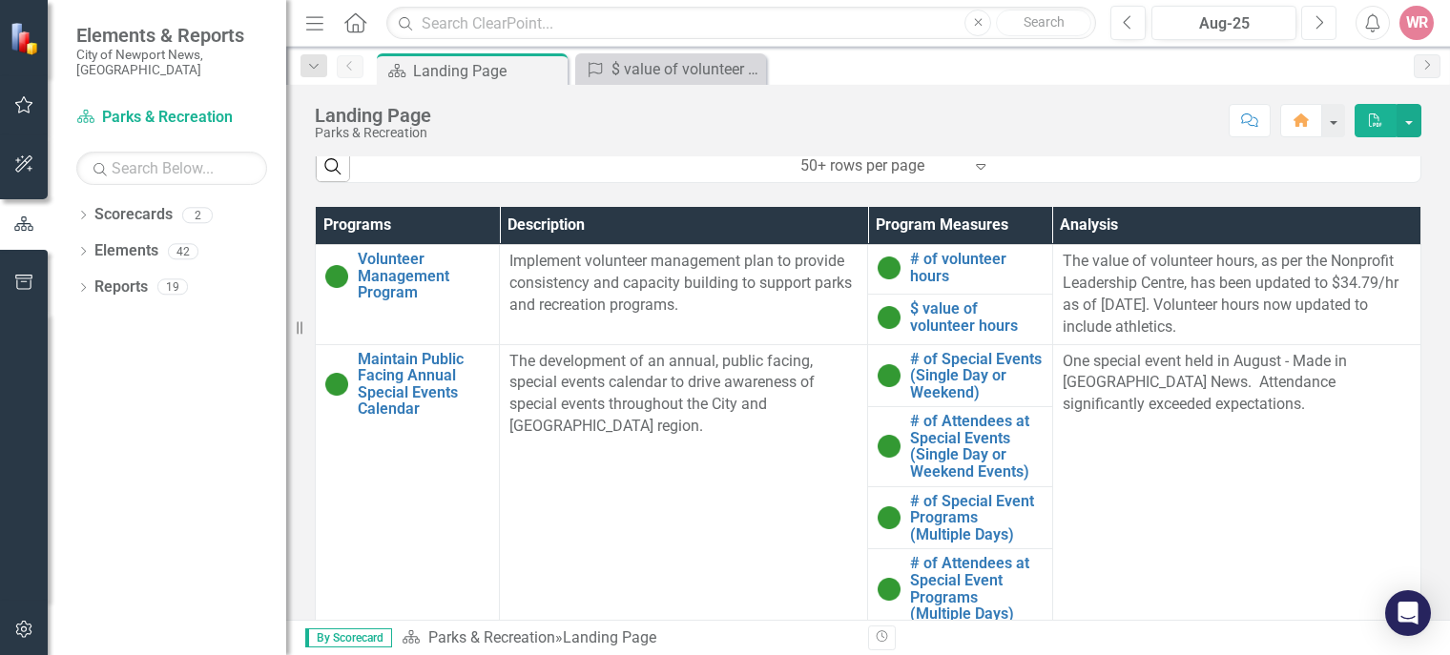
click at [1319, 22] on icon "Next" at bounding box center [1319, 22] width 10 height 17
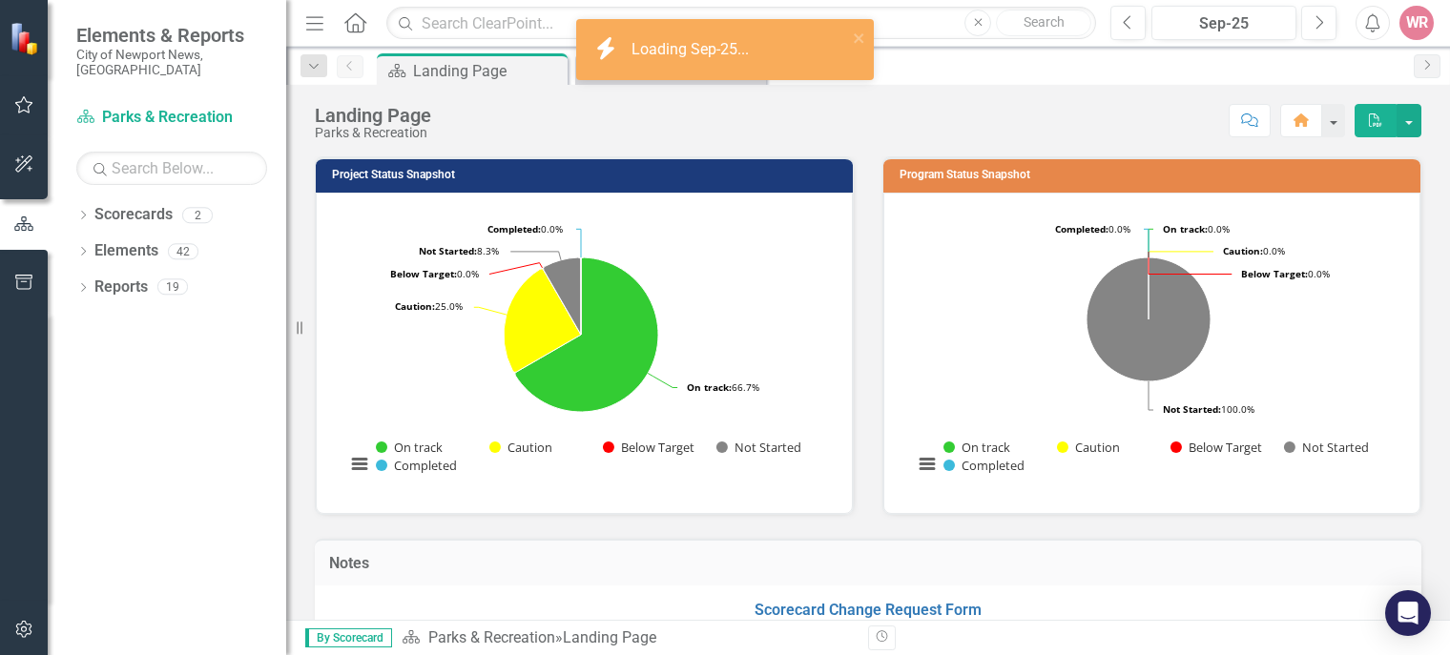
click at [634, 76] on div "icon.bolt Loading Sep-25..." at bounding box center [724, 57] width 305 height 84
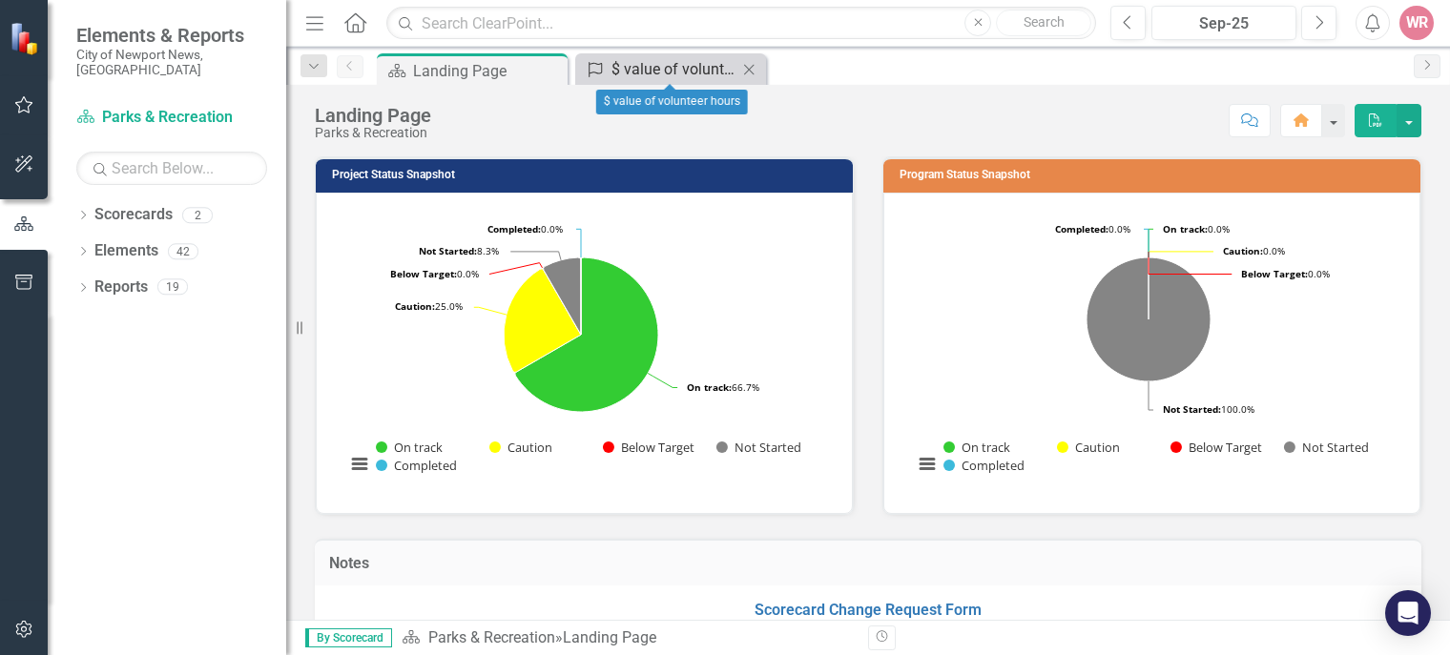
click at [662, 72] on div "$ value of volunteer hours" at bounding box center [674, 69] width 126 height 24
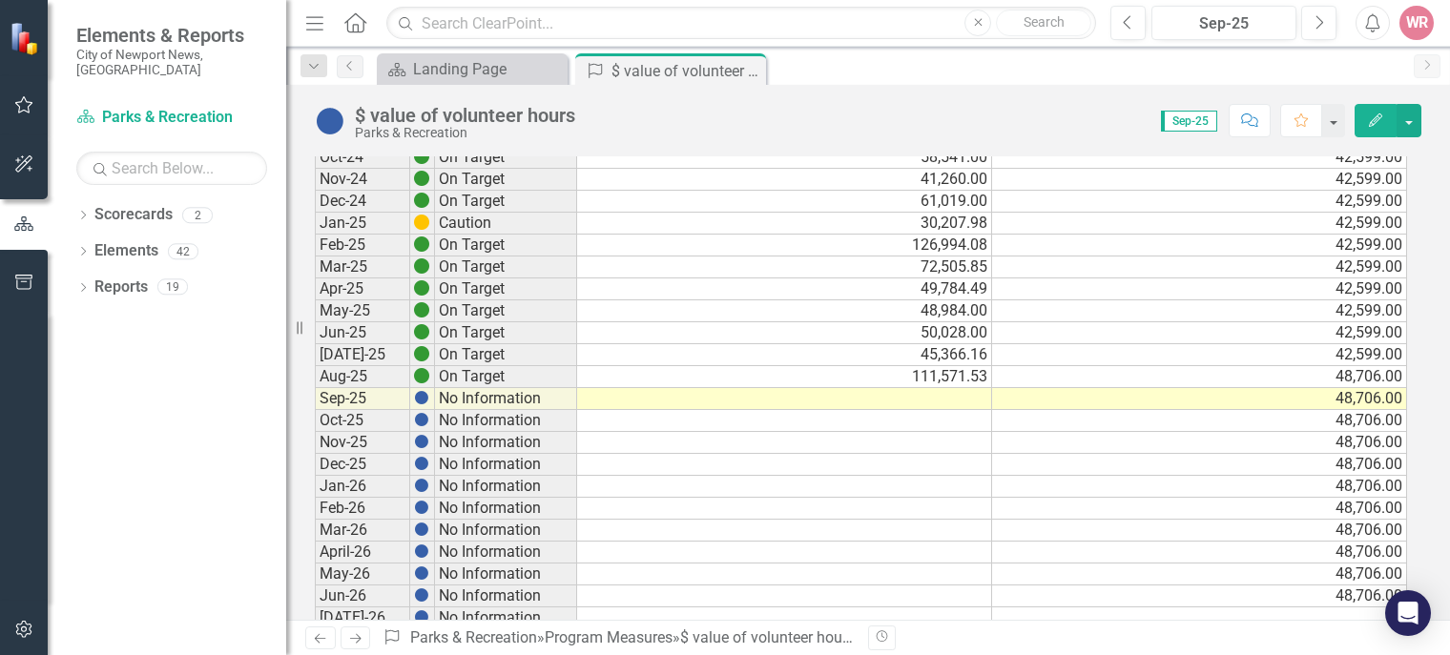
scroll to position [224, 0]
click at [926, 396] on td at bounding box center [784, 399] width 415 height 22
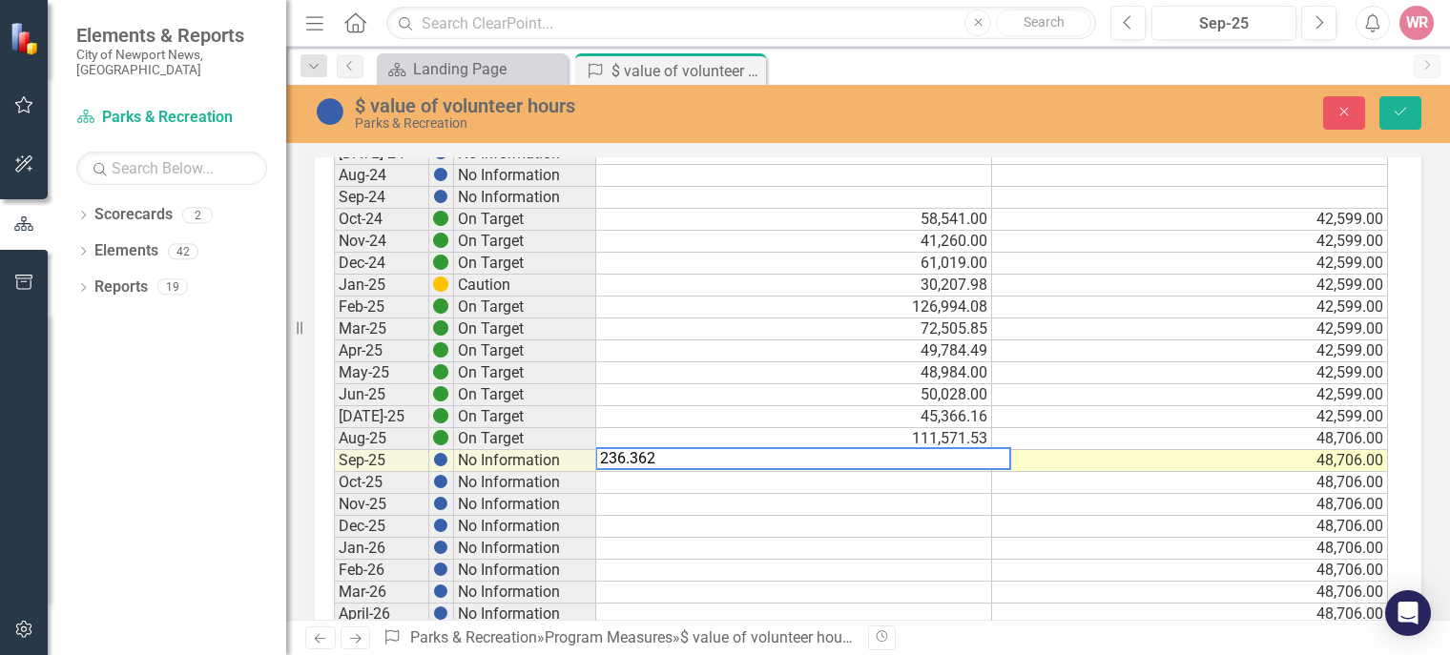
click at [630, 454] on textarea "236.362" at bounding box center [803, 458] width 416 height 23
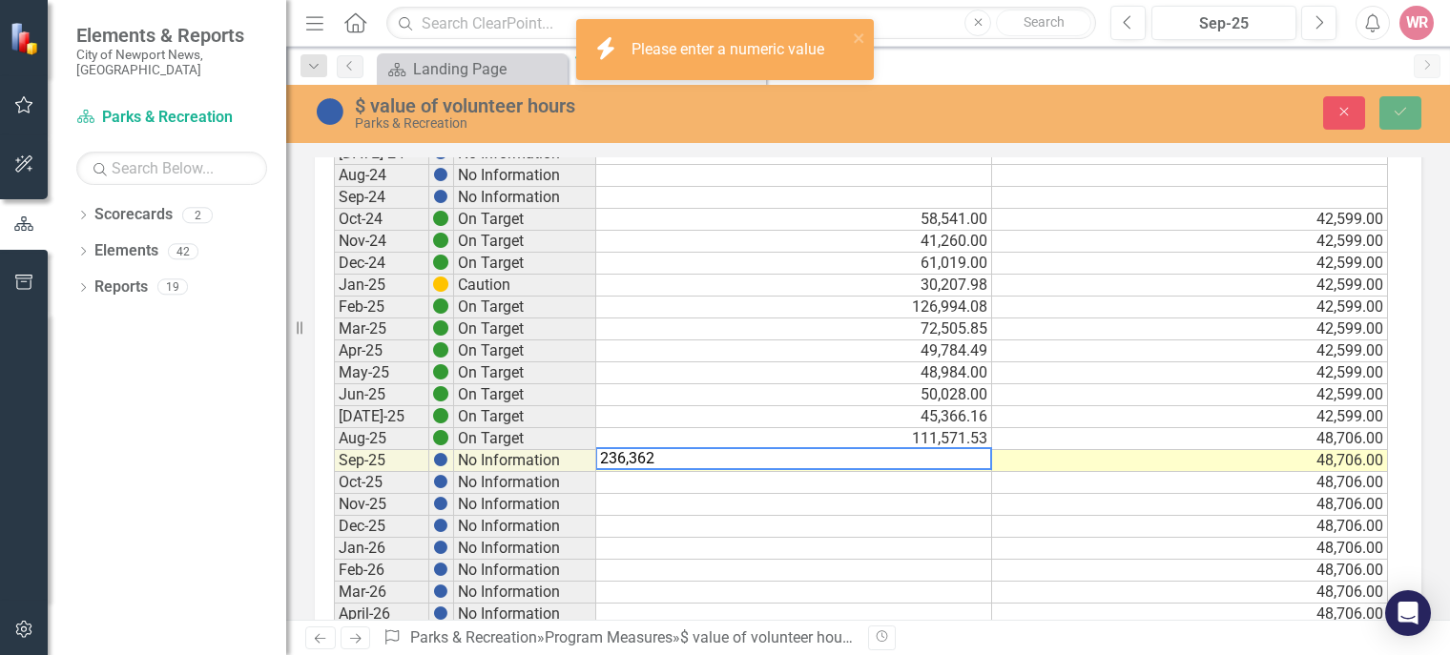
click at [1029, 90] on div "$ value of volunteer hours Parks & Recreation Close Save" at bounding box center [868, 114] width 1164 height 58
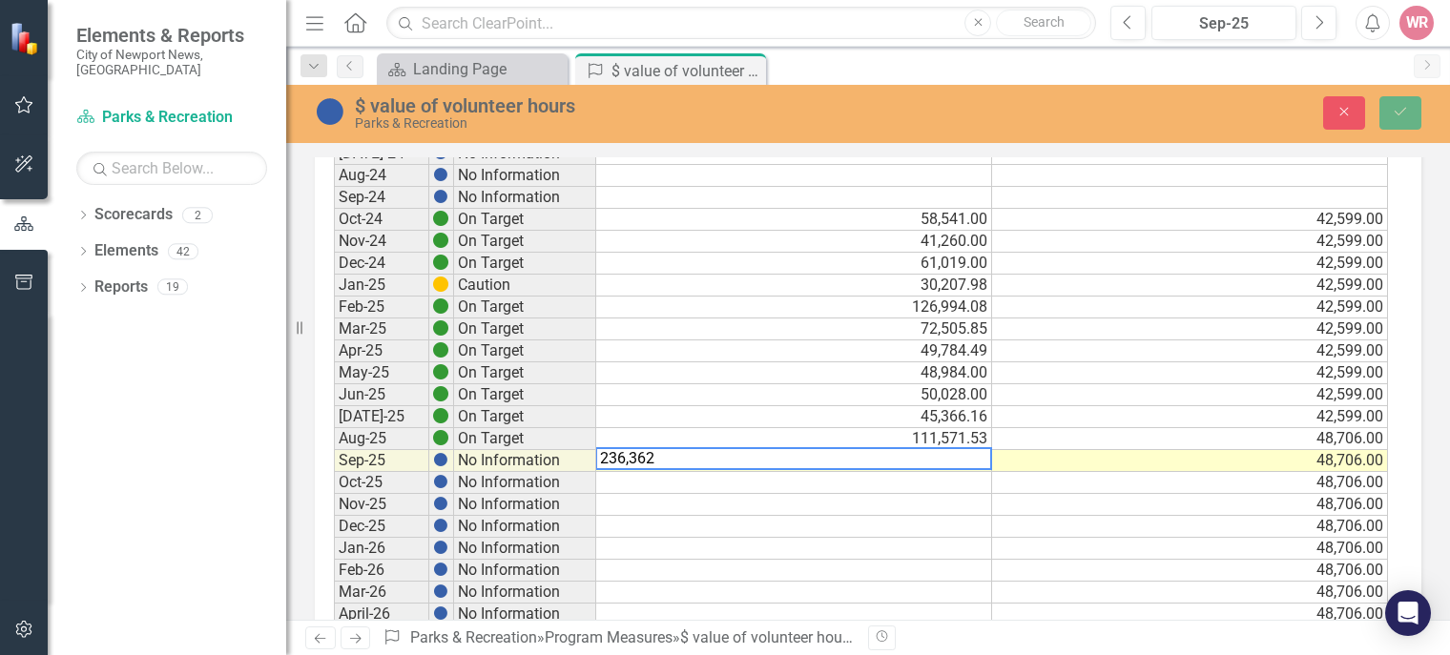
click at [625, 453] on textarea "236,362" at bounding box center [793, 458] width 397 height 23
type textarea "236362"
click at [1396, 102] on button "Save" at bounding box center [1400, 112] width 42 height 33
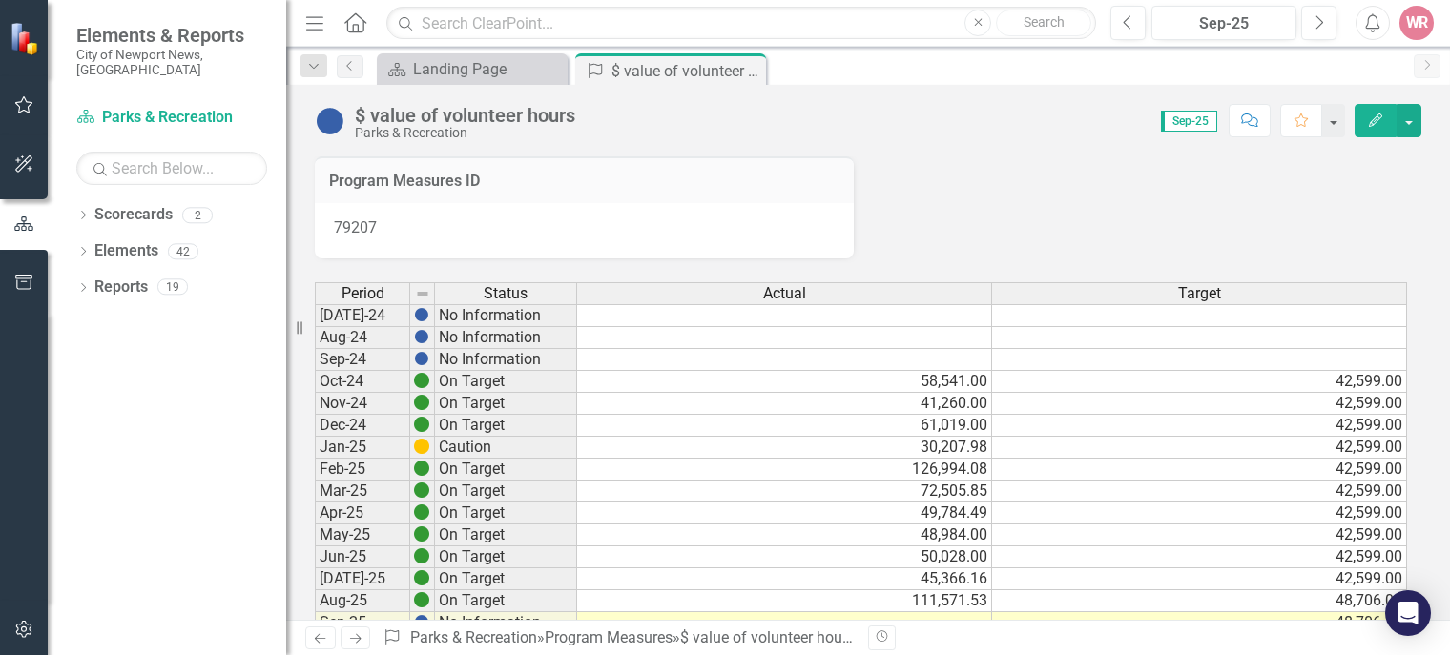
scroll to position [153, 0]
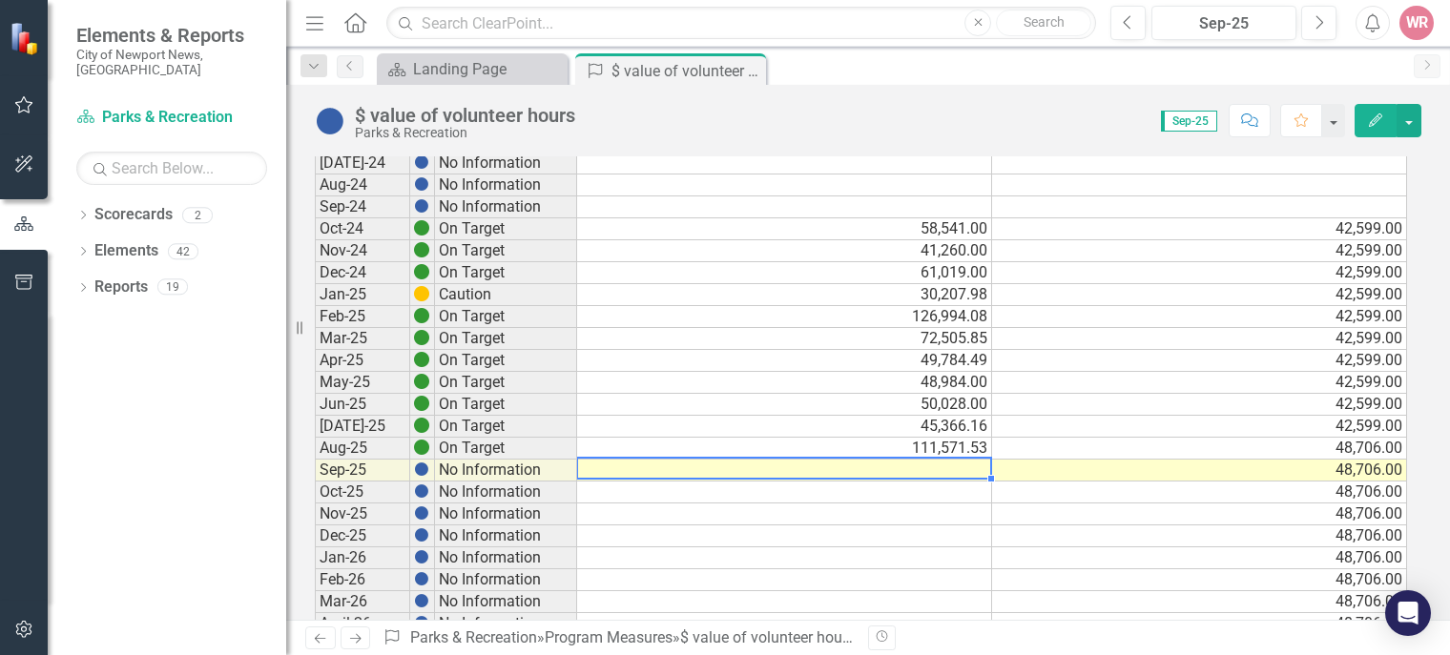
click at [913, 467] on td at bounding box center [784, 471] width 415 height 22
type textarea "3"
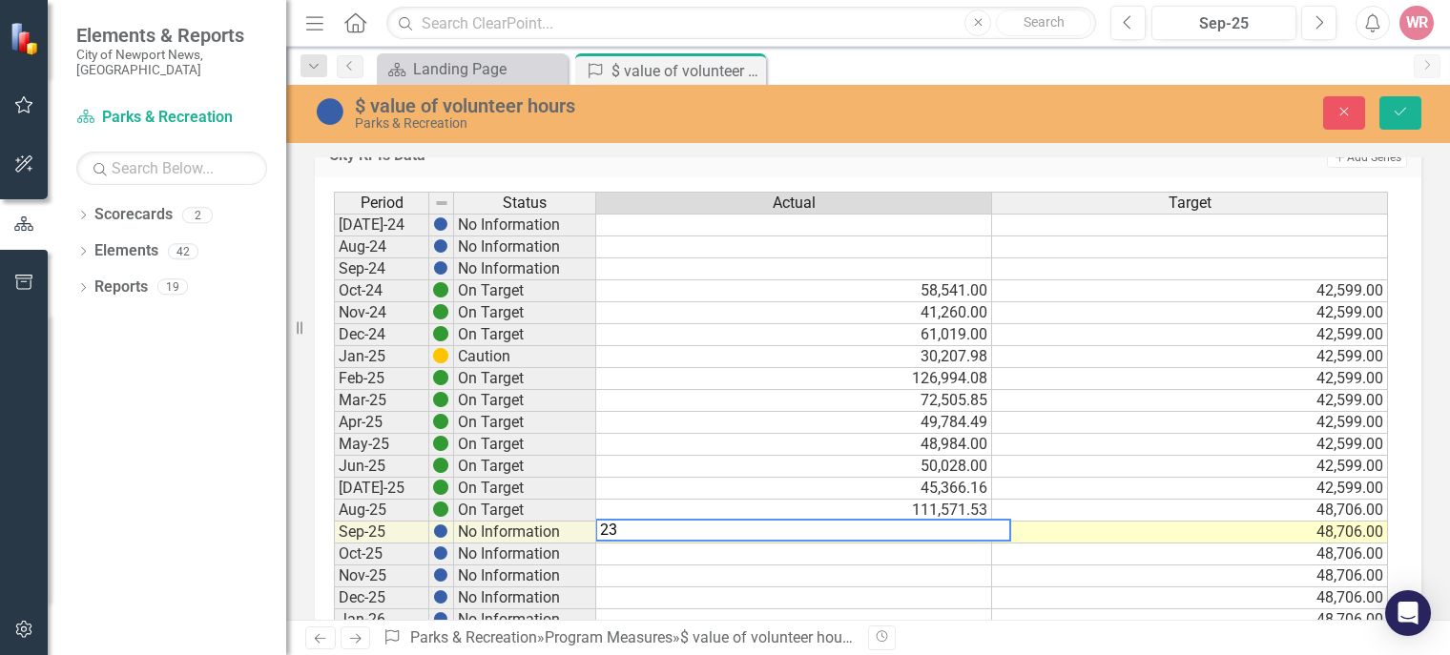
type textarea "236"
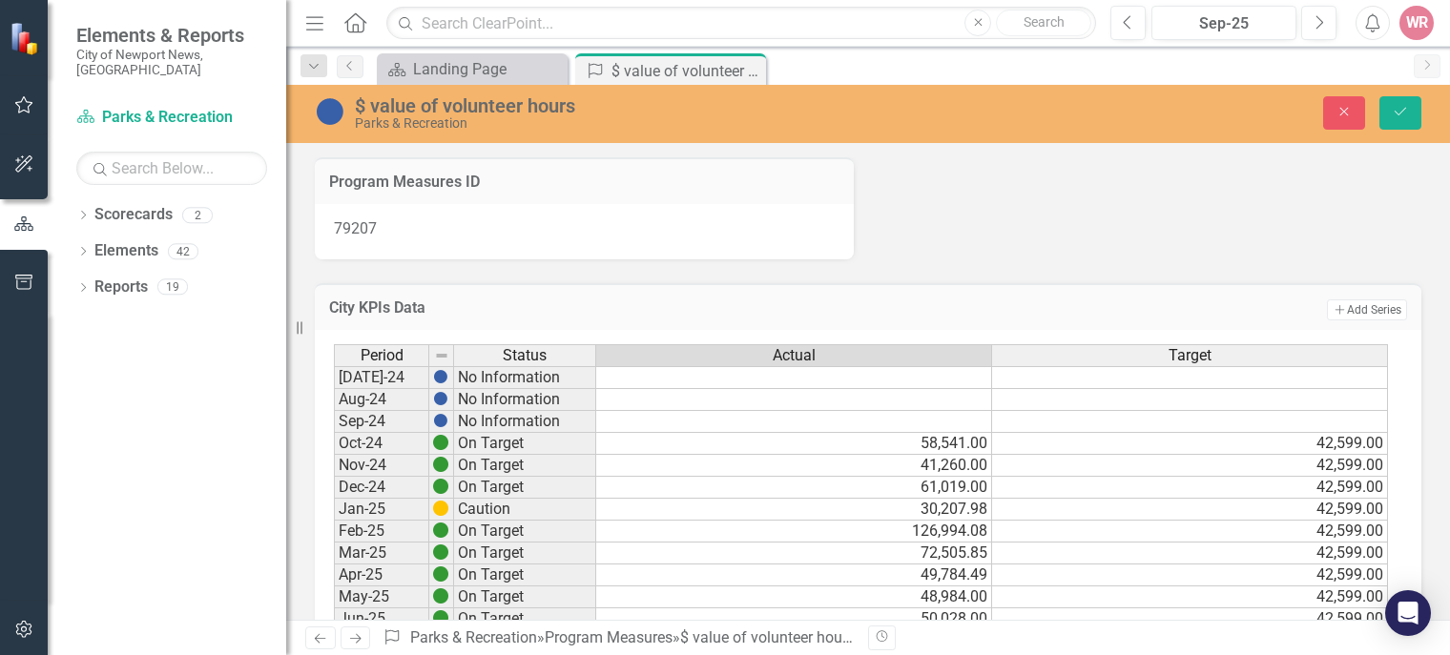
scroll to position [153, 0]
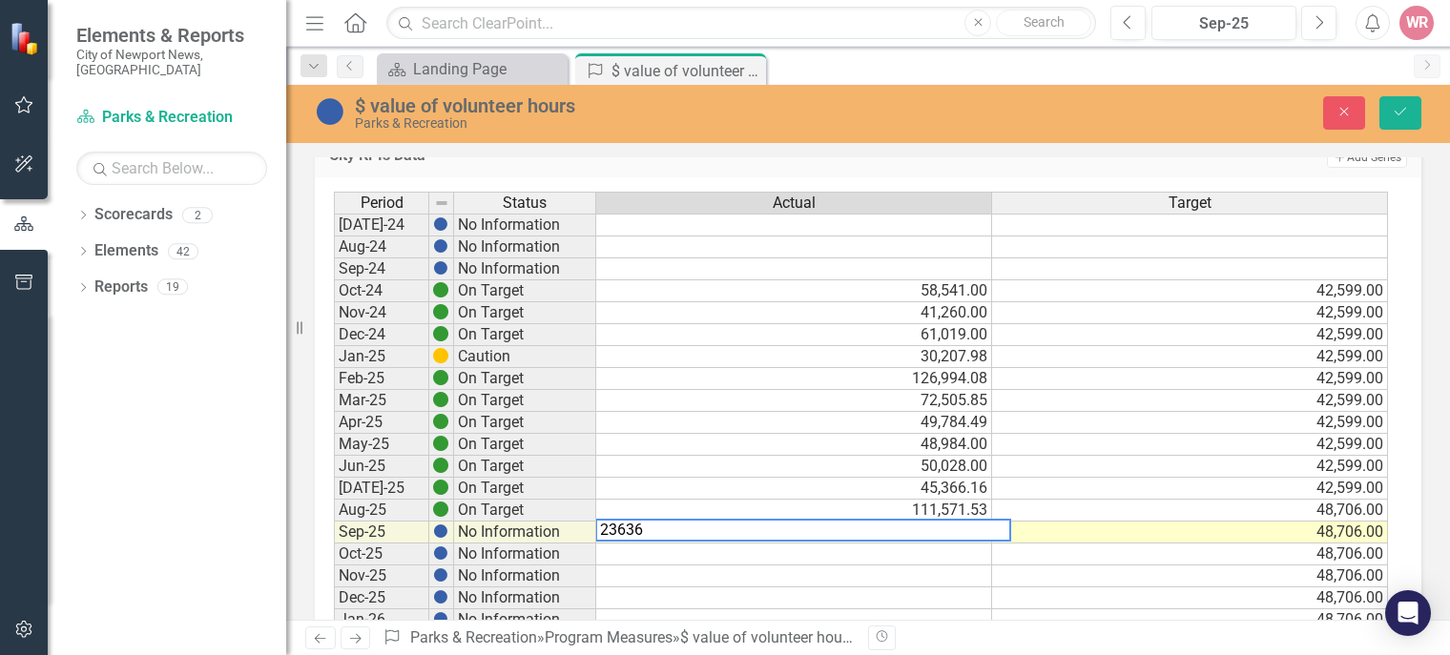
type textarea "236362"
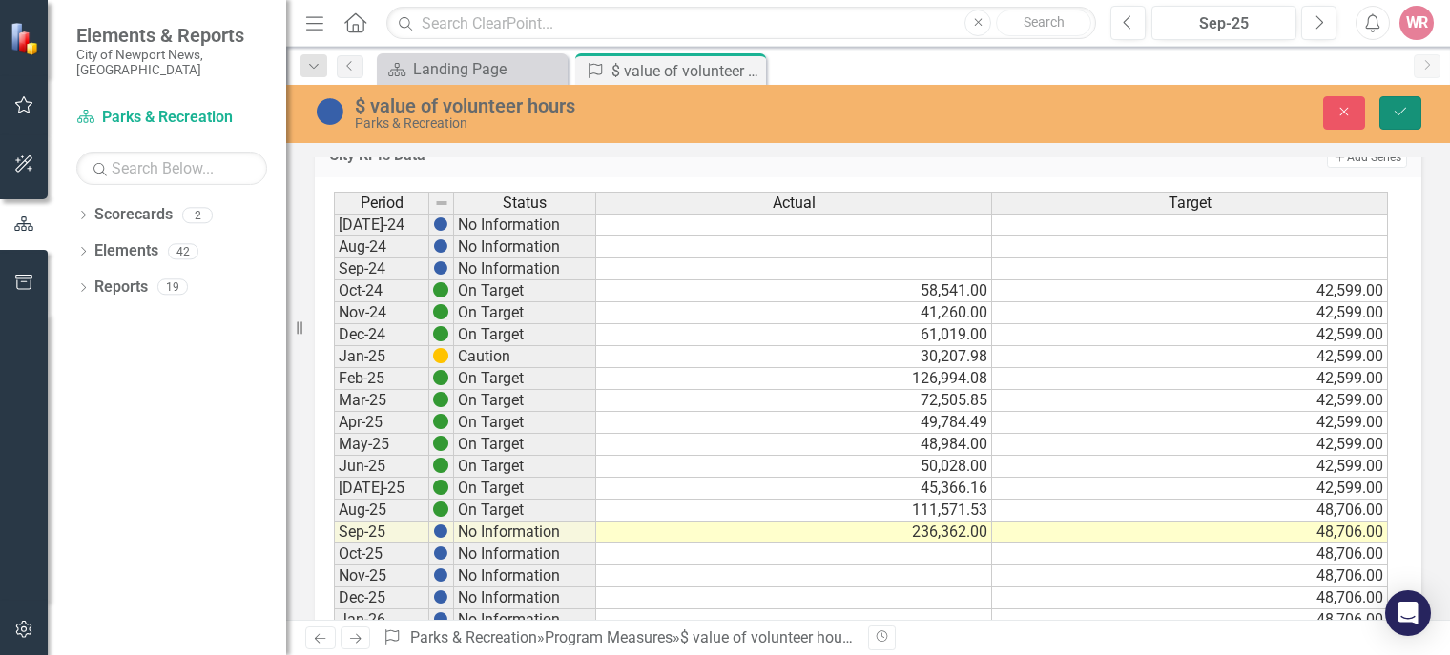
click at [1402, 108] on icon "Save" at bounding box center [1400, 111] width 17 height 13
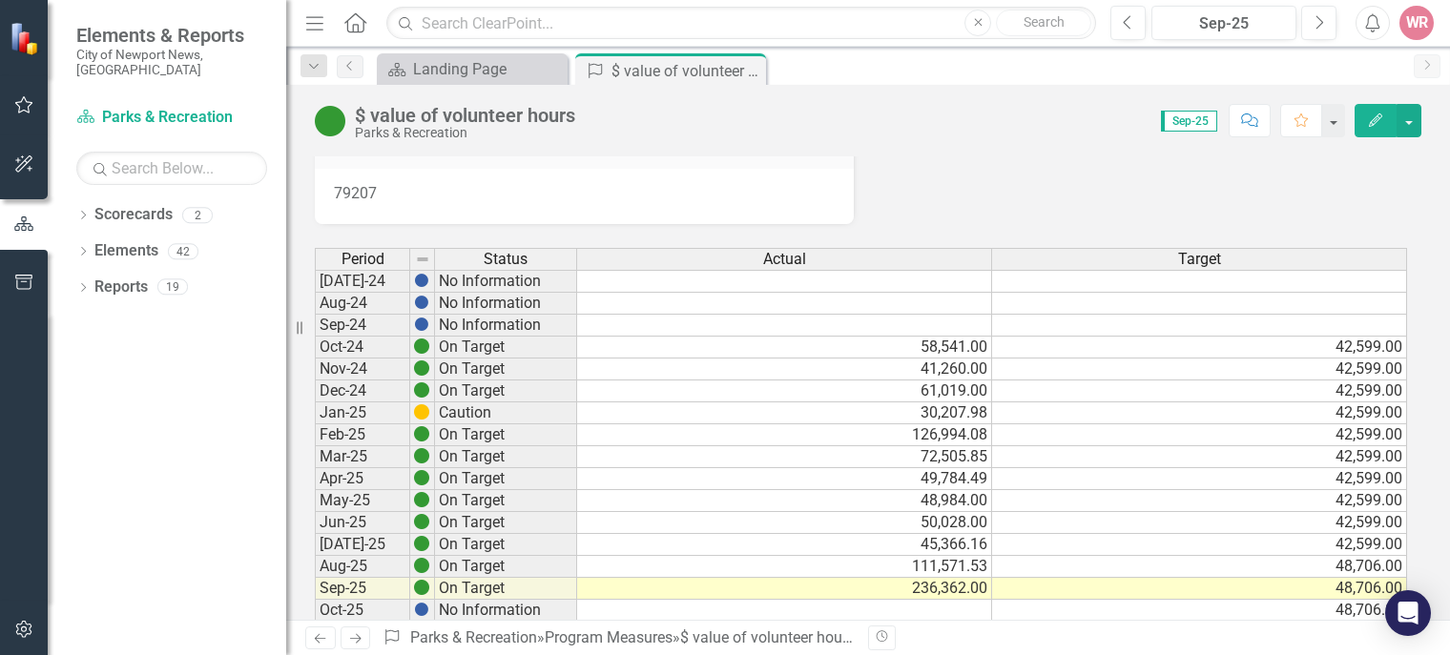
scroll to position [0, 0]
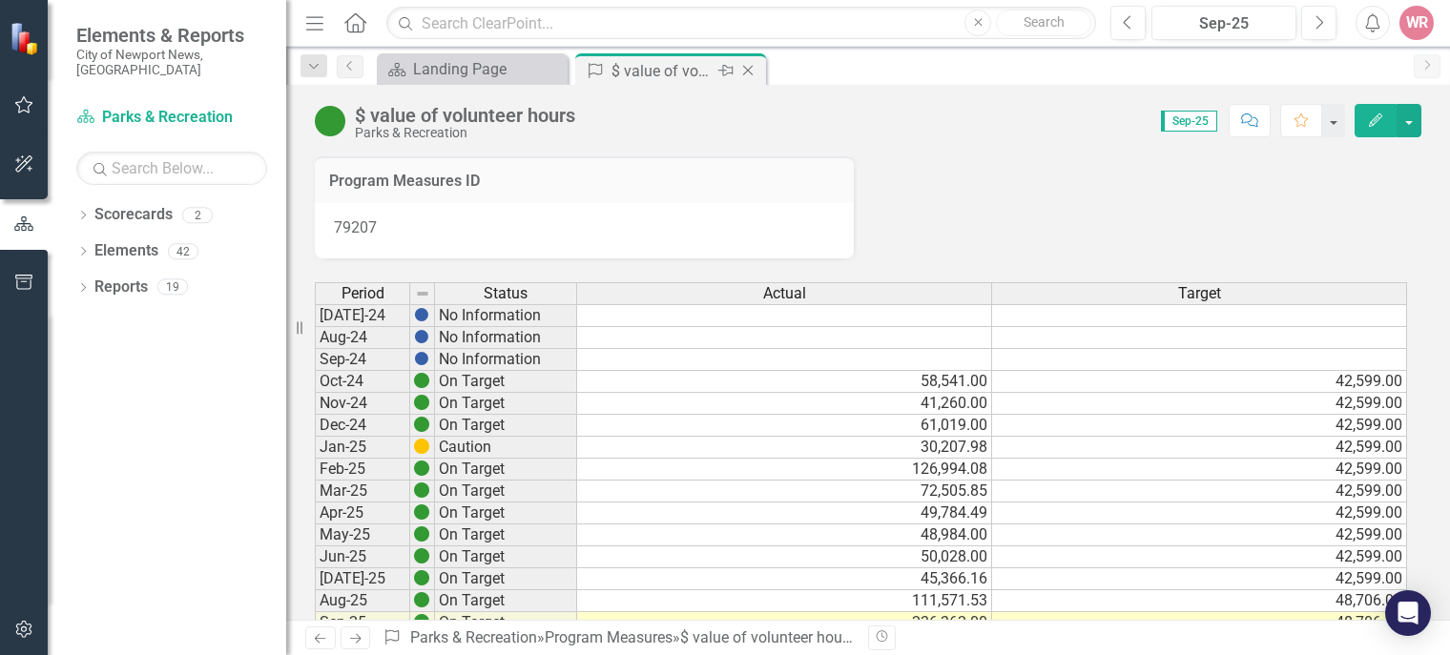
click at [755, 74] on icon "Close" at bounding box center [747, 70] width 19 height 15
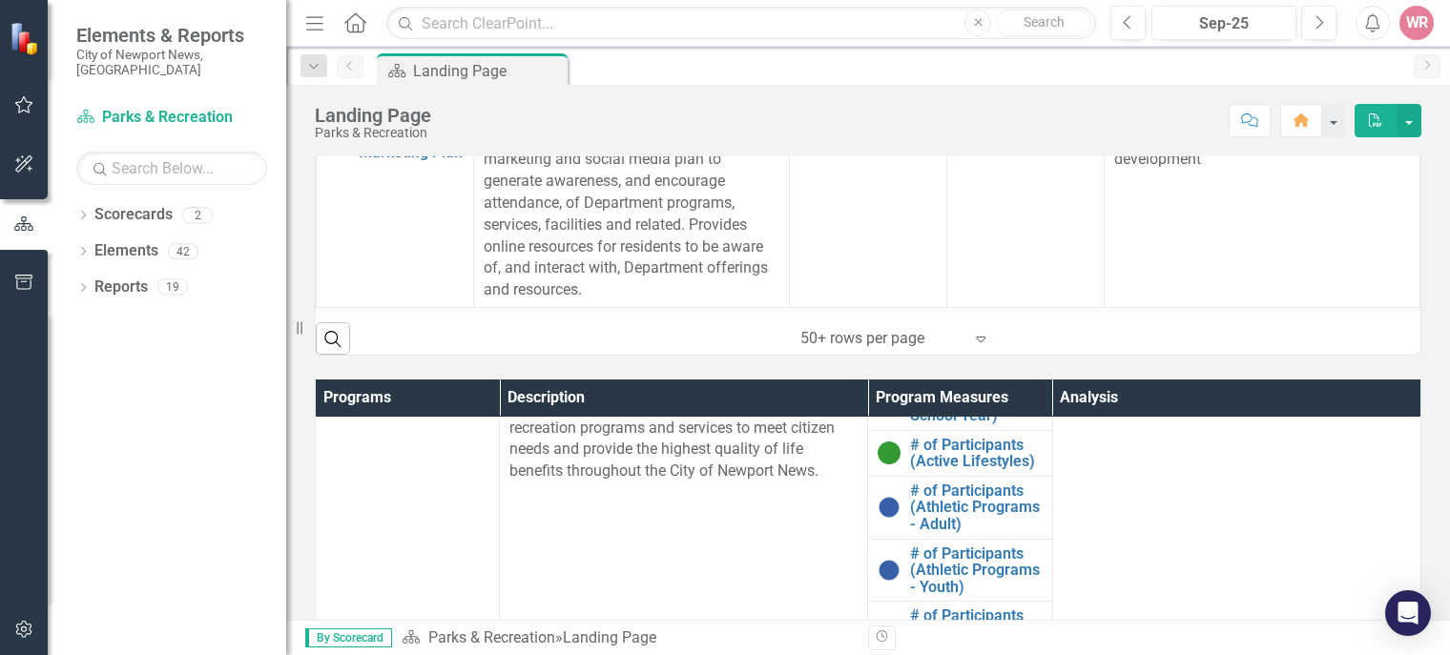
scroll to position [439, 0]
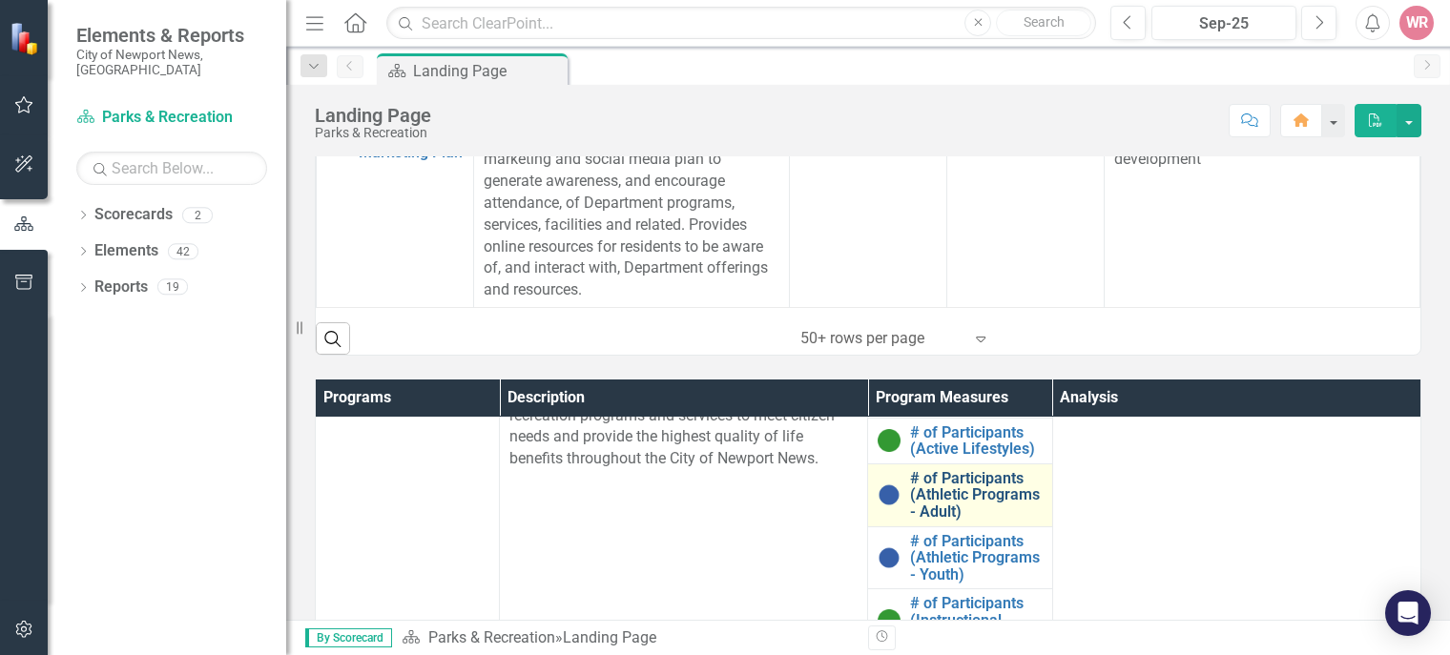
click at [932, 484] on link "# of Participants (Athletic Programs - Adult)" at bounding box center [976, 495] width 132 height 51
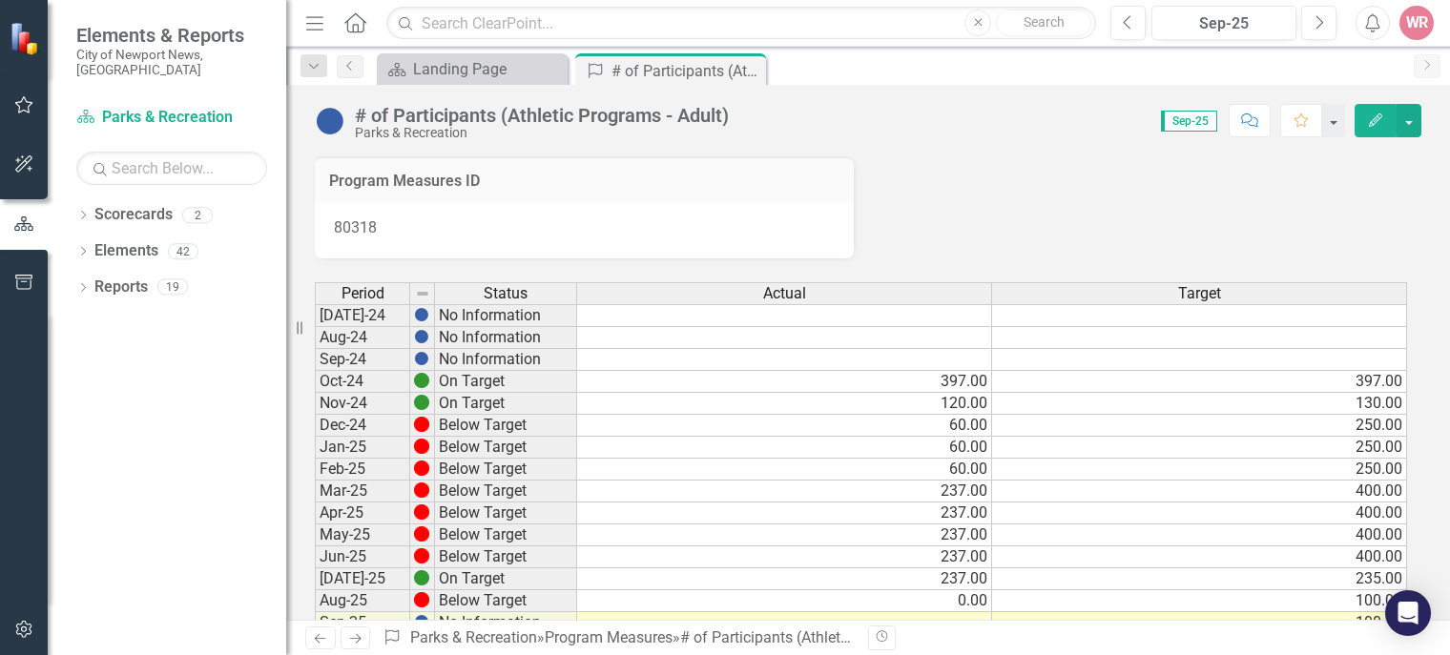
click at [1389, 244] on div "Program Measures ID 80318" at bounding box center [867, 196] width 1135 height 126
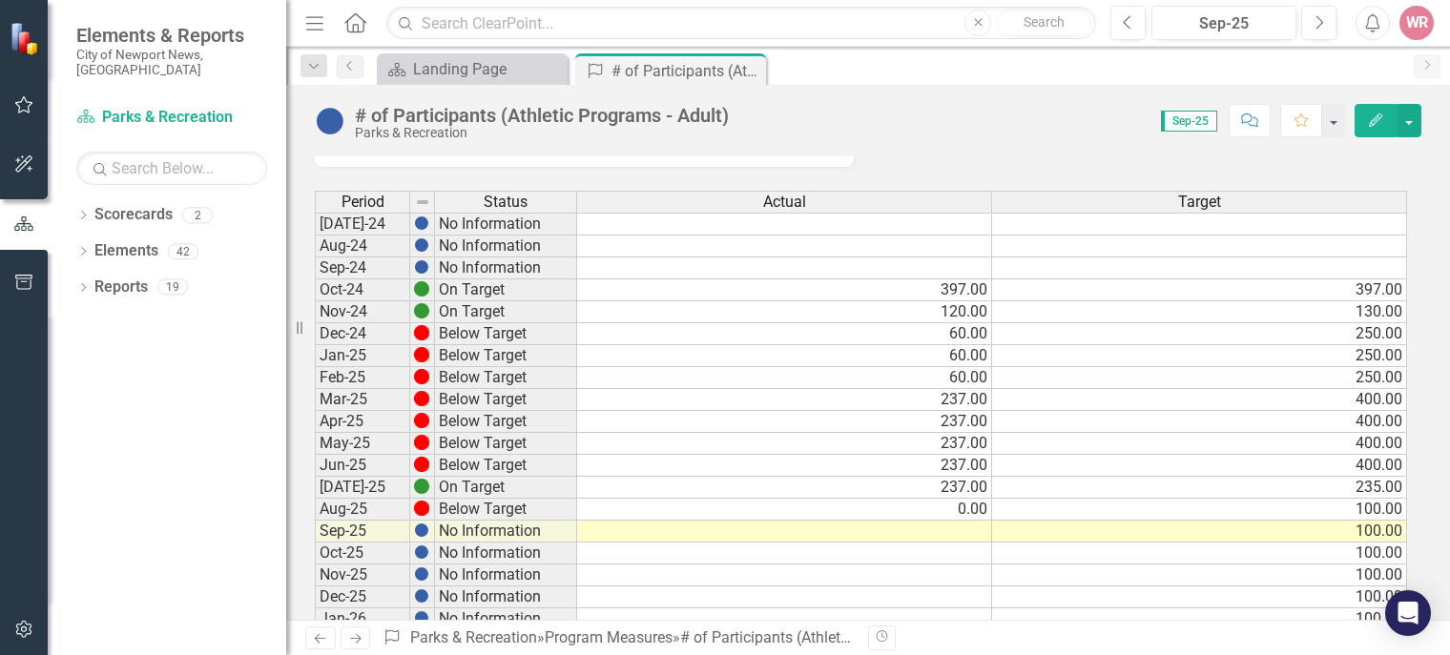
scroll to position [95, 0]
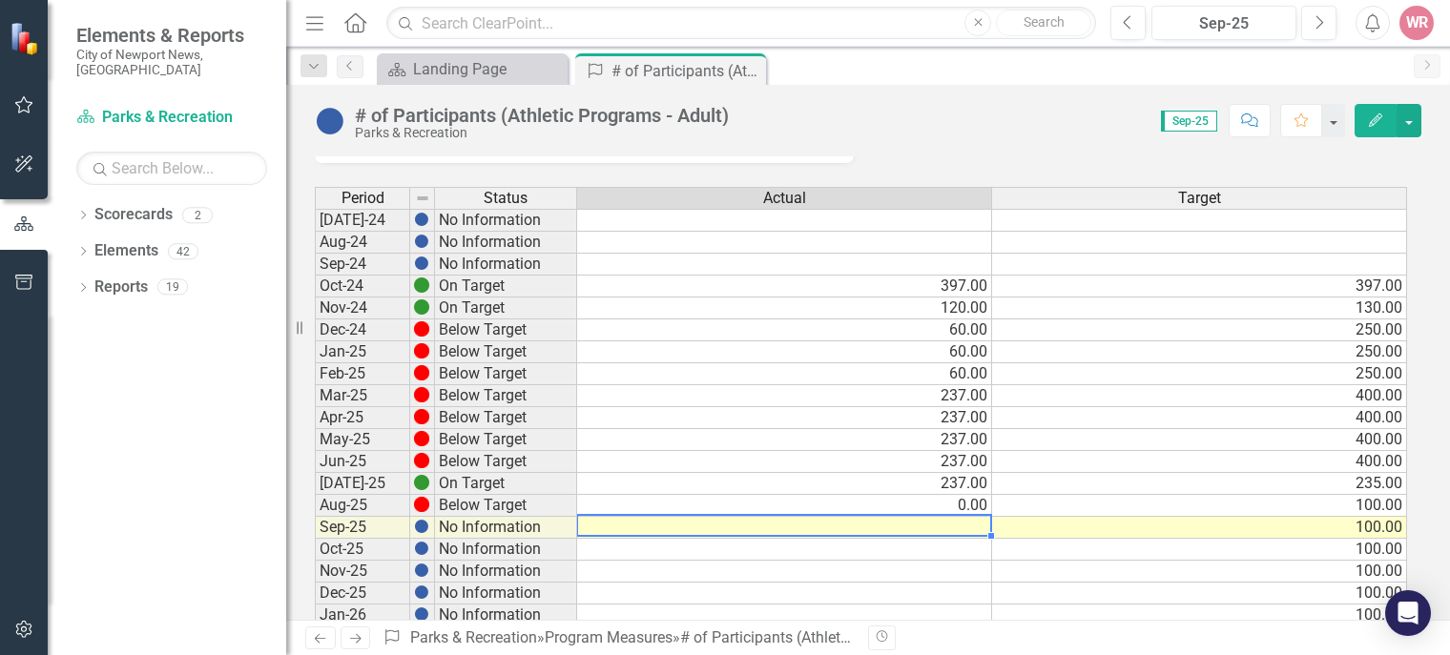
click at [945, 525] on td at bounding box center [784, 528] width 415 height 22
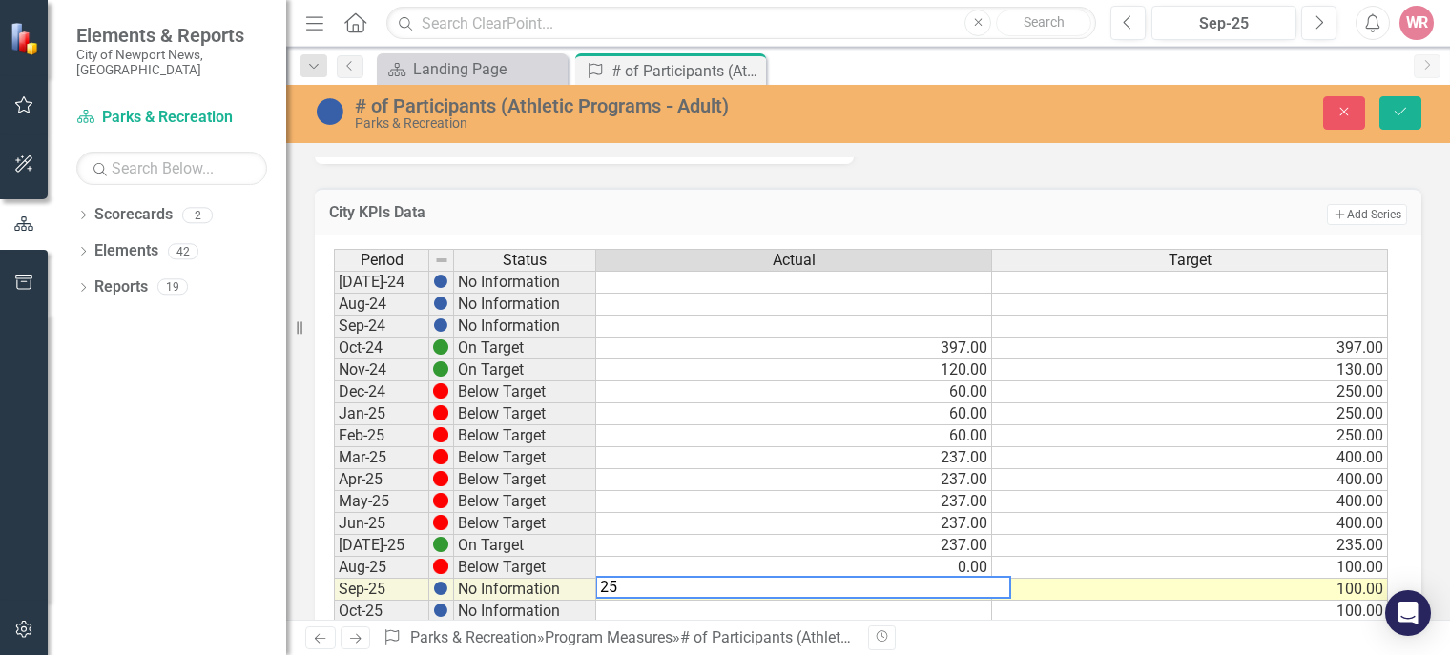
type textarea "2"
type textarea "1561"
click at [1403, 107] on icon "Save" at bounding box center [1400, 111] width 17 height 13
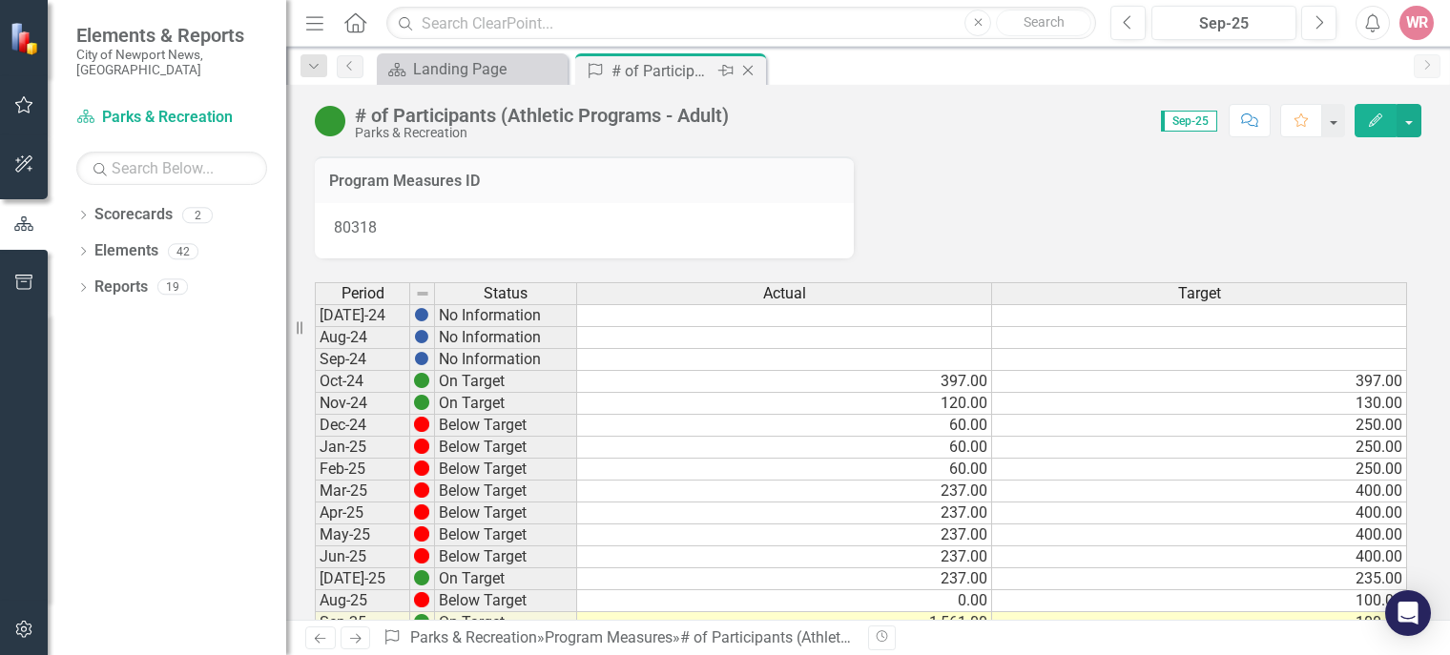
click at [752, 72] on icon "Close" at bounding box center [747, 70] width 19 height 15
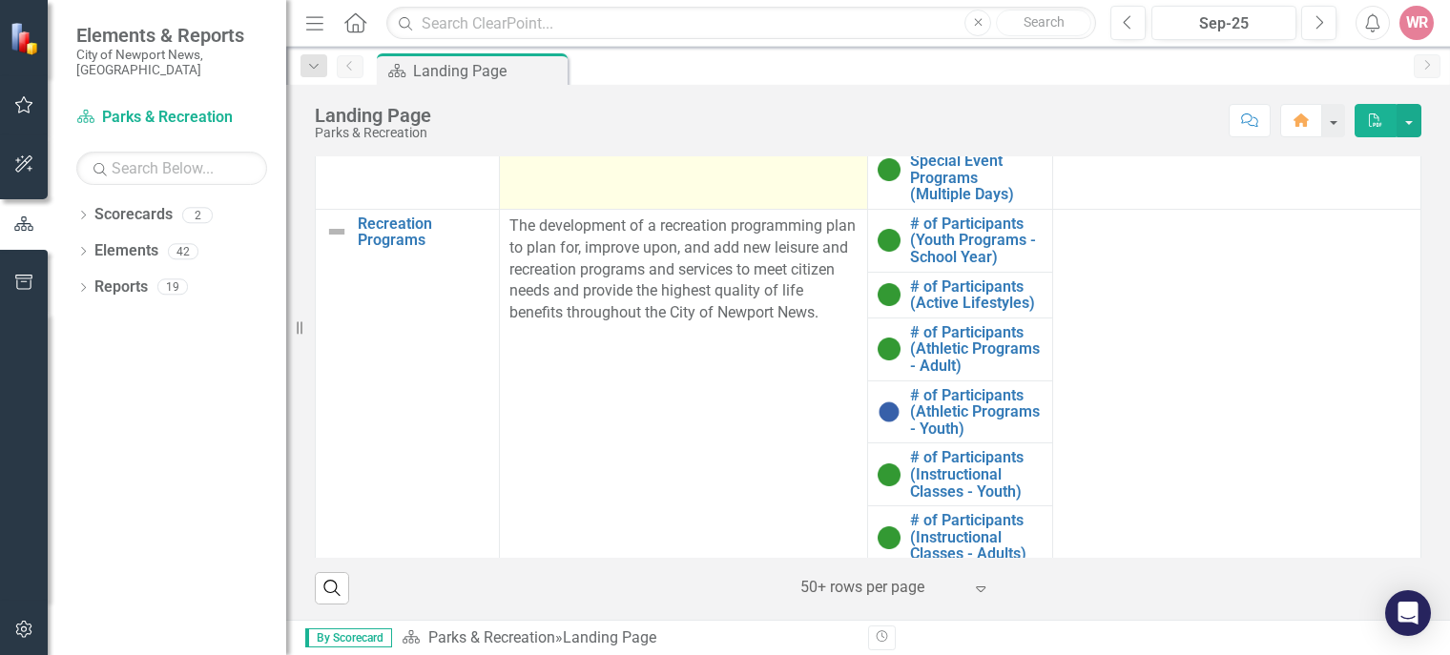
scroll to position [282, 0]
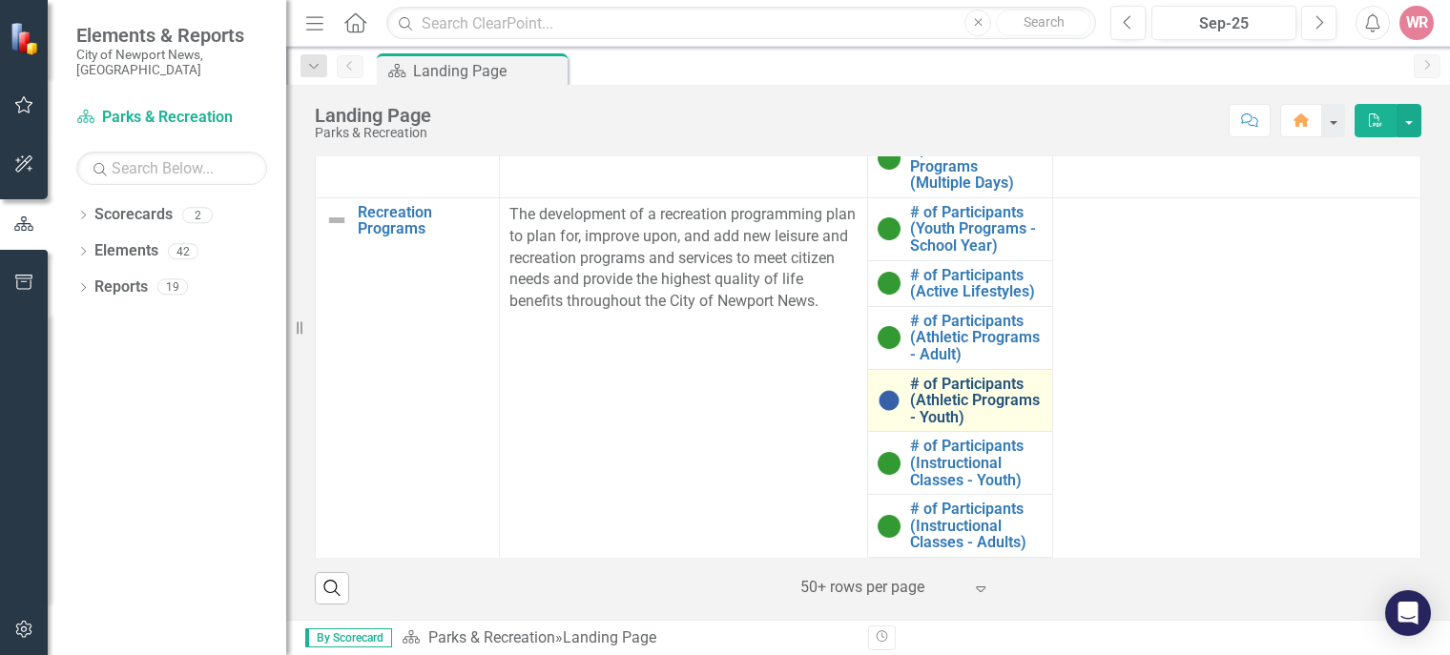
click at [940, 399] on link "# of Participants (Athletic Programs - Youth)" at bounding box center [976, 401] width 132 height 51
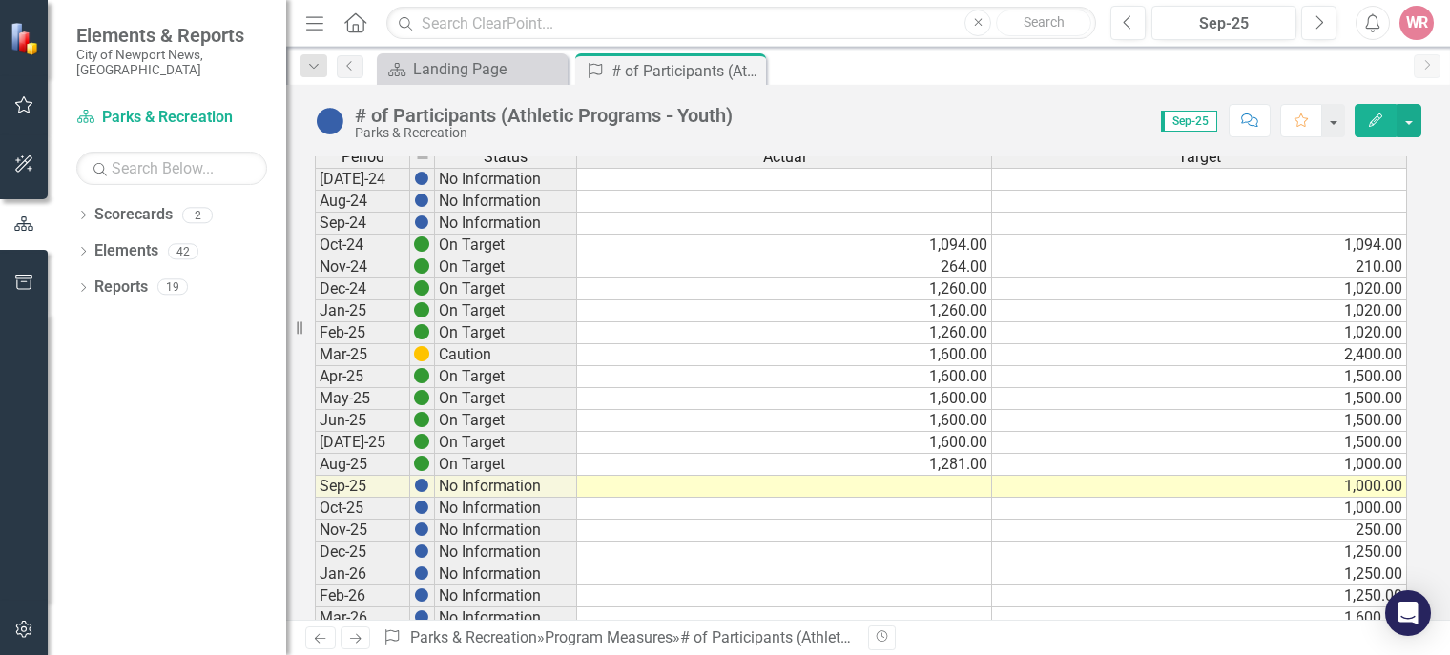
scroll to position [148, 0]
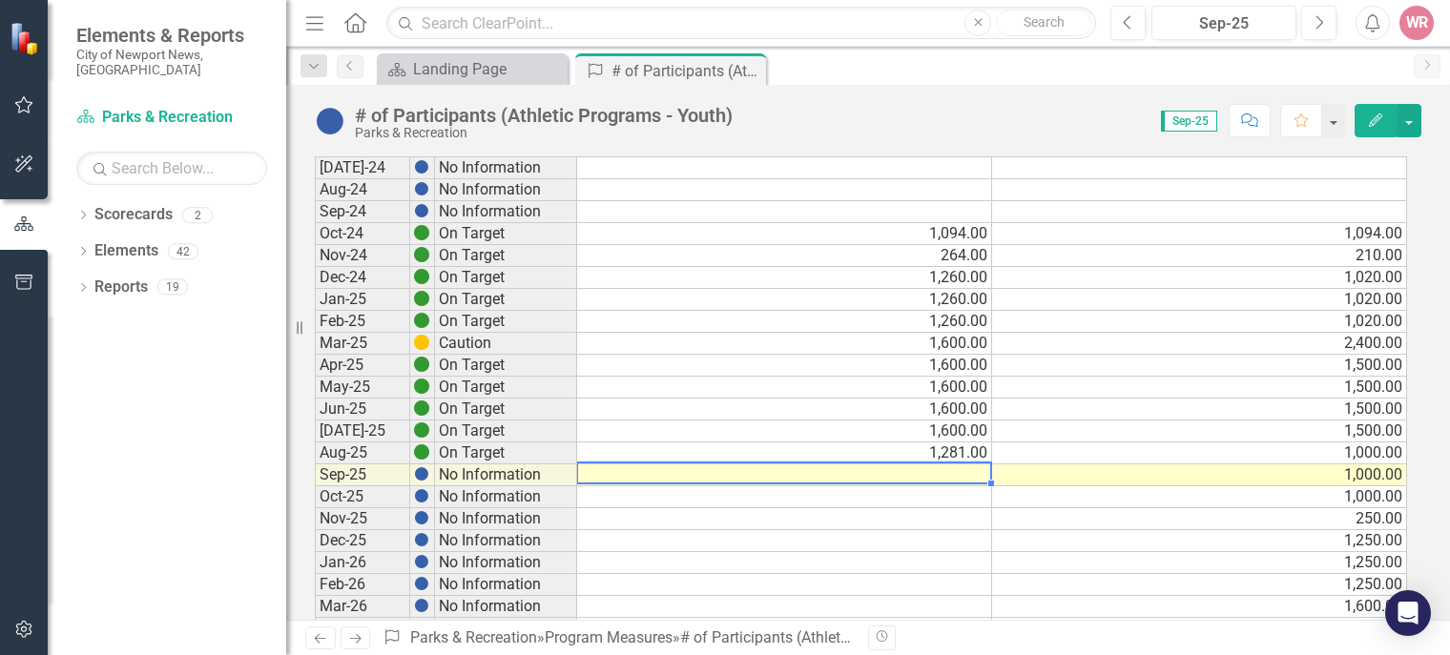
click at [941, 474] on td at bounding box center [784, 476] width 415 height 22
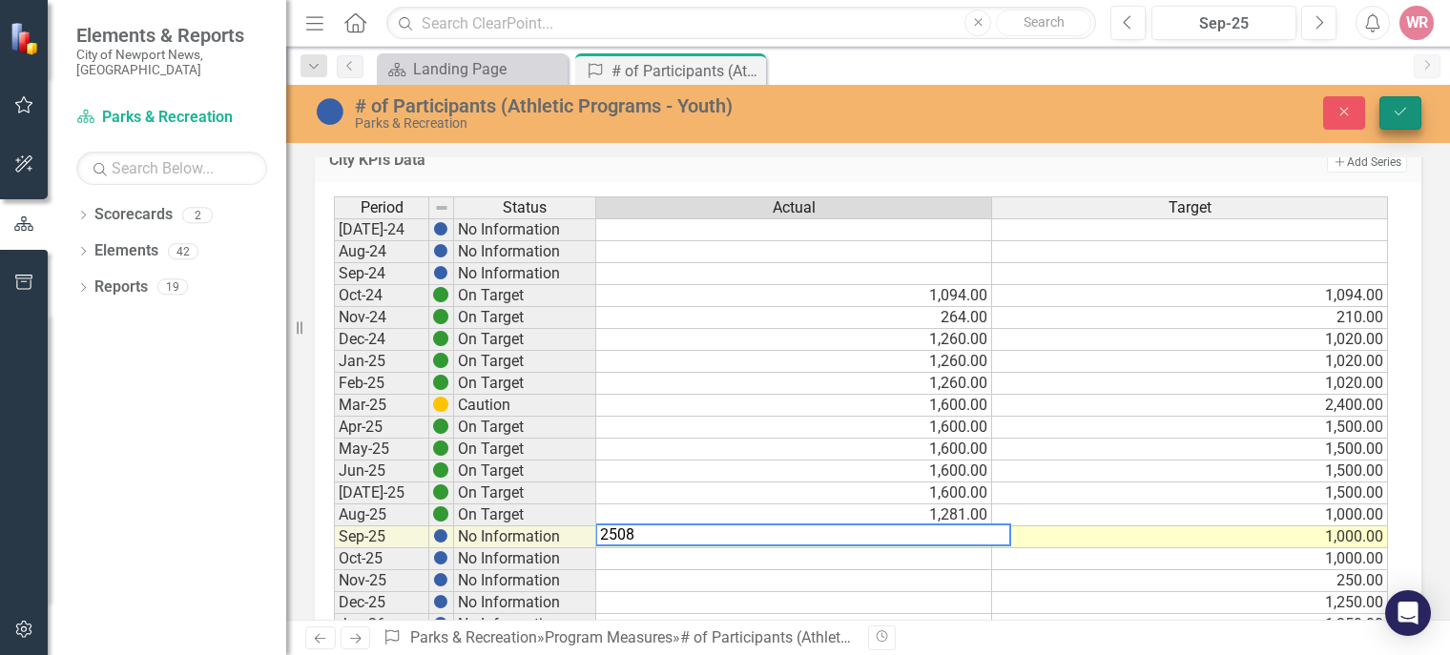
type textarea "2508"
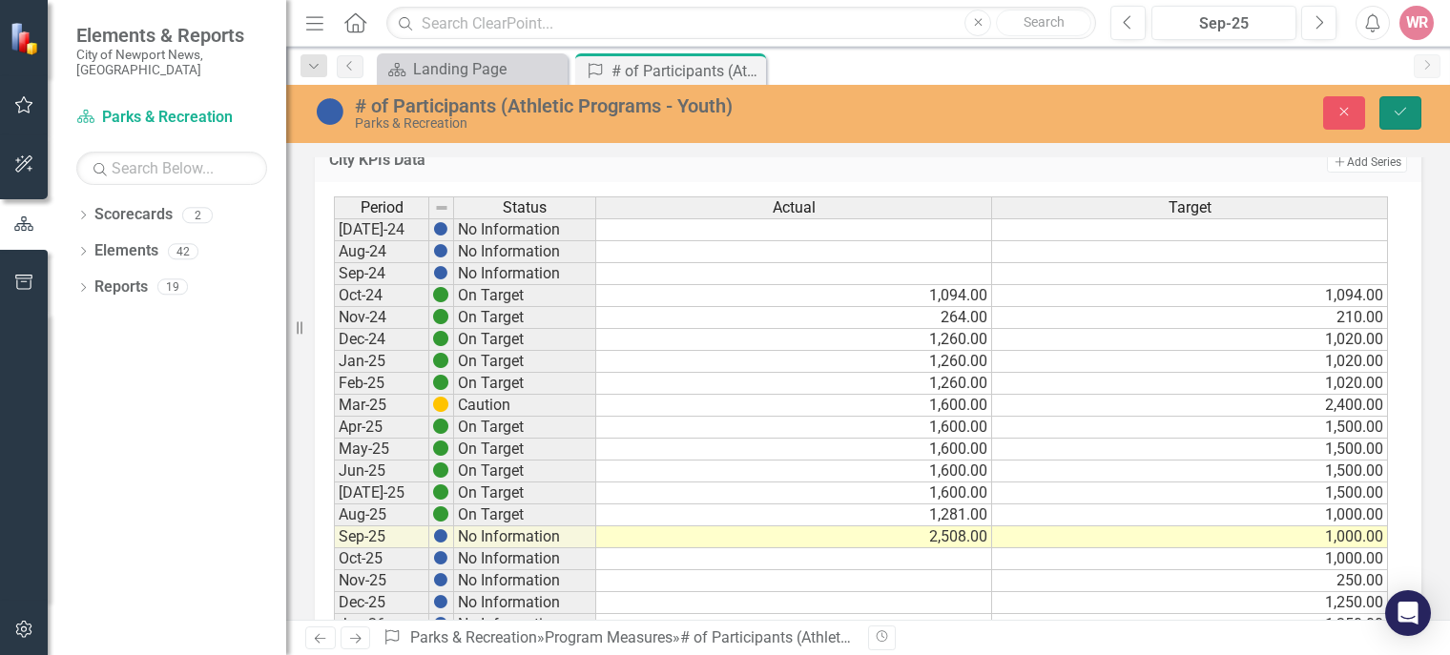
click at [1395, 121] on button "Save" at bounding box center [1400, 112] width 42 height 33
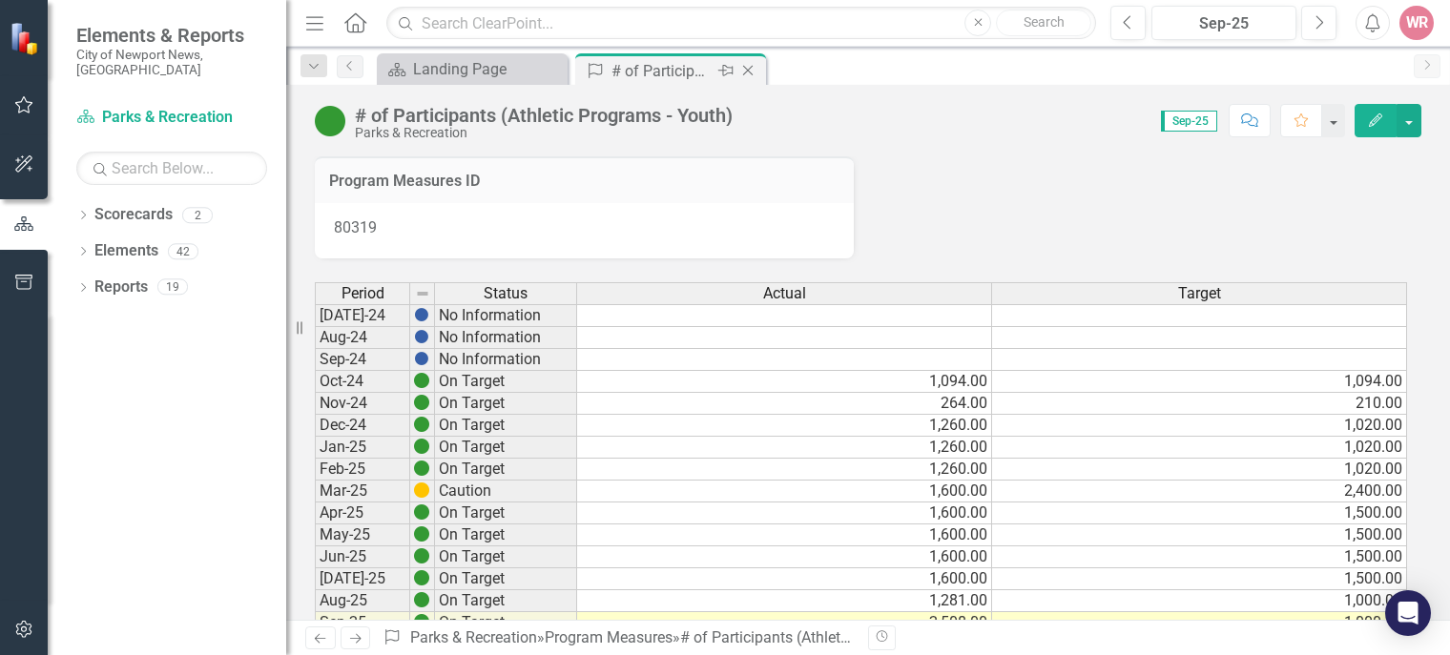
click at [752, 68] on icon "Close" at bounding box center [747, 70] width 19 height 15
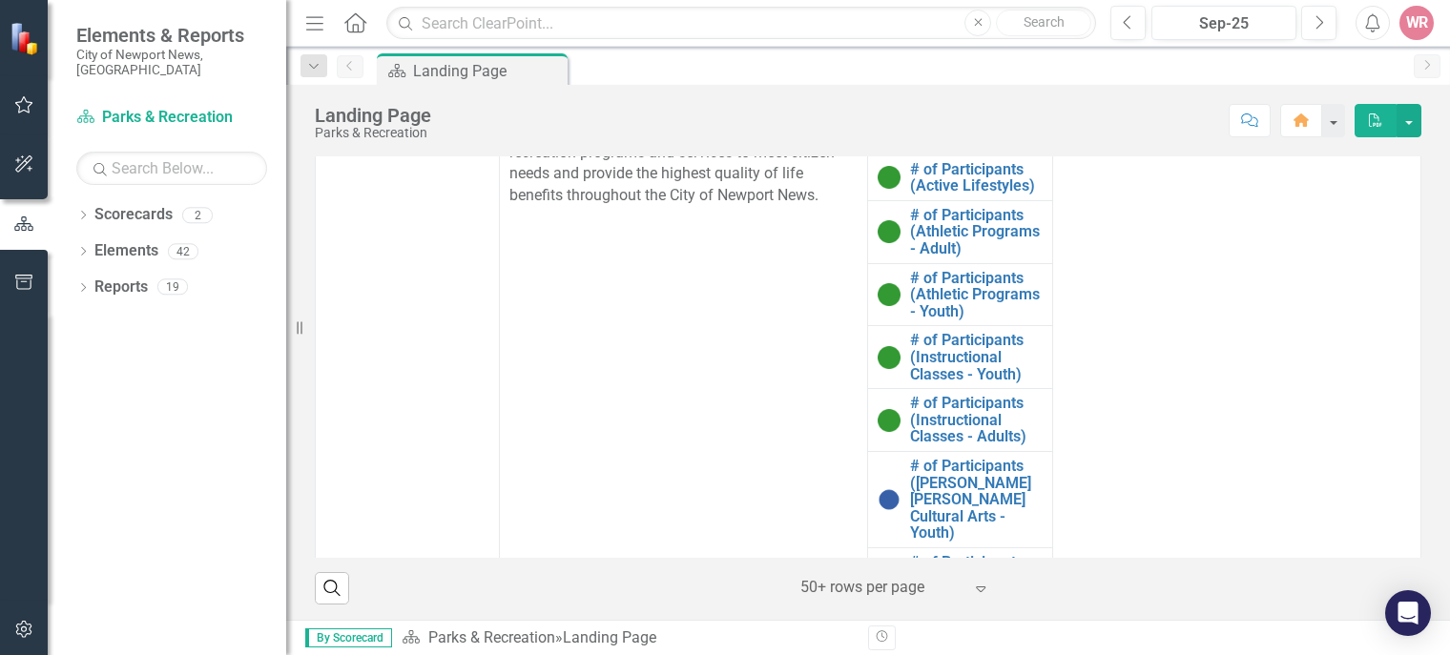
scroll to position [439, 0]
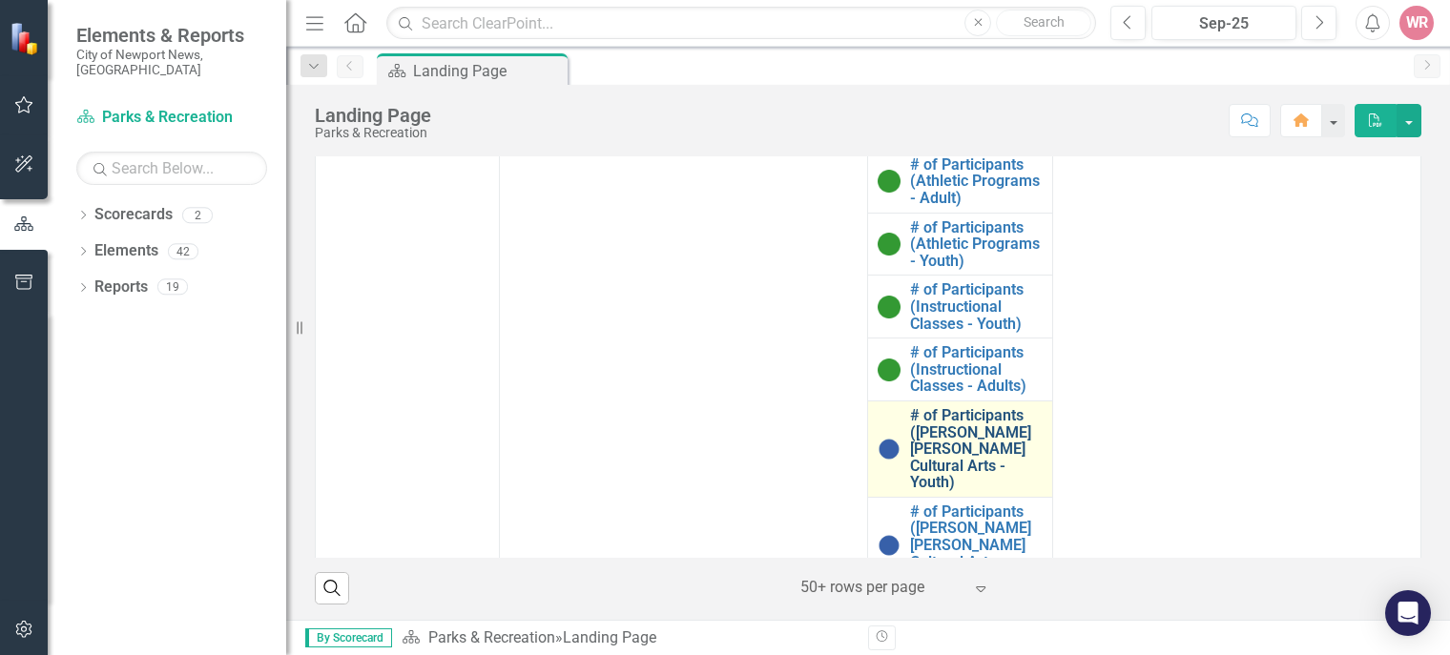
click at [949, 426] on link "# of Participants ([PERSON_NAME] [PERSON_NAME] Cultural Arts - Youth)" at bounding box center [976, 449] width 132 height 84
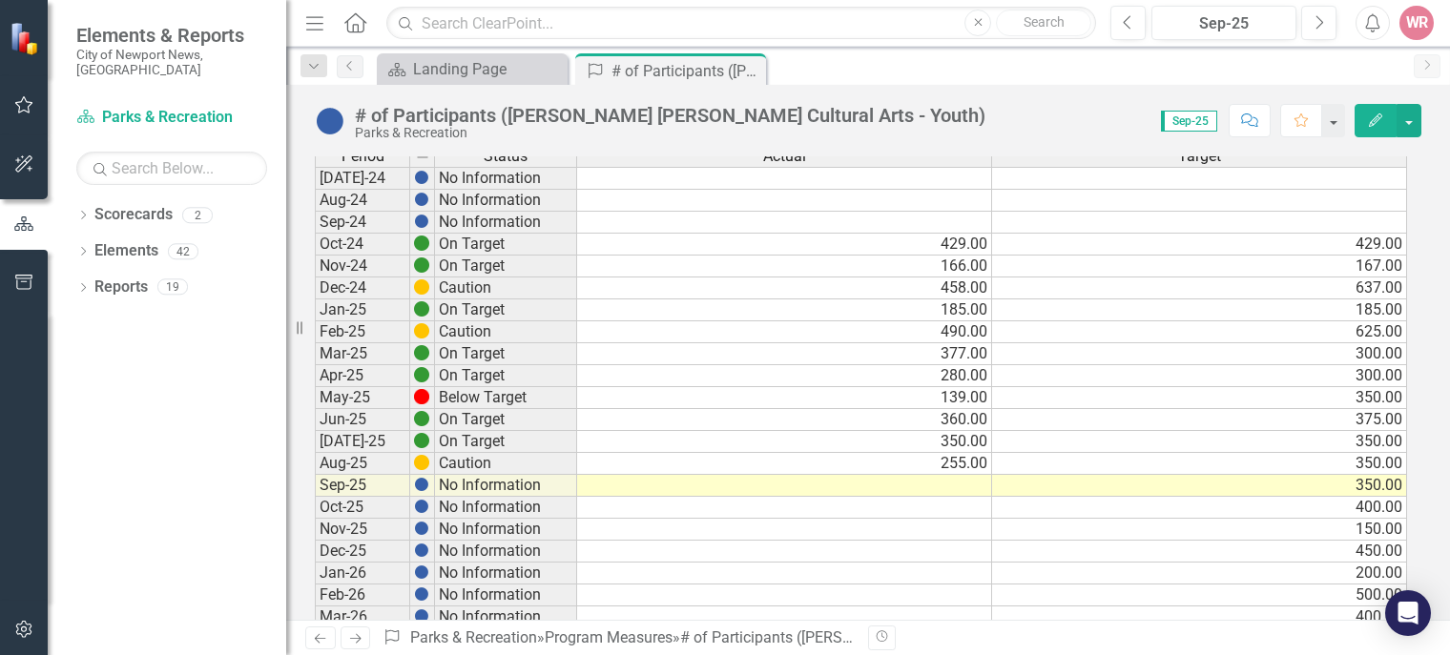
scroll to position [137, 0]
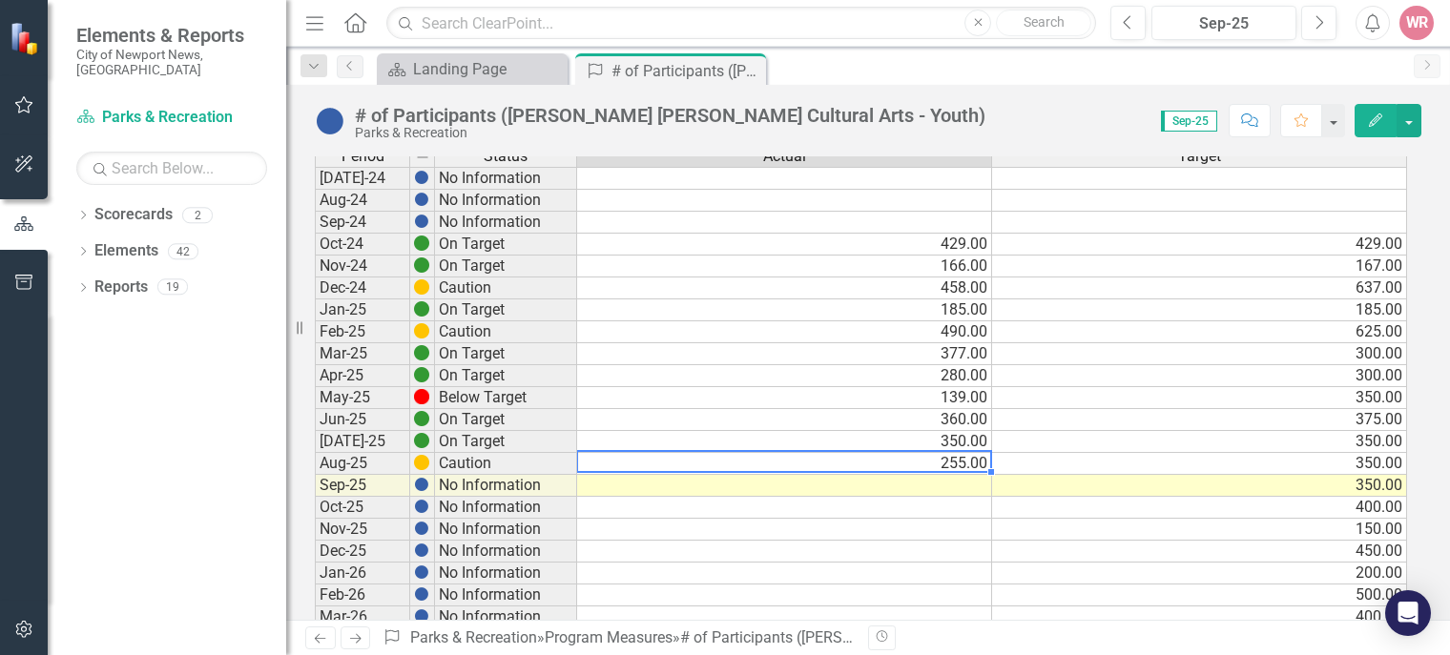
click at [315, 469] on div "Period Status Actual Target Jul-24 No Information Aug-24 No Information Sep-24 …" at bounding box center [315, 617] width 0 height 944
click at [954, 477] on td at bounding box center [784, 486] width 415 height 22
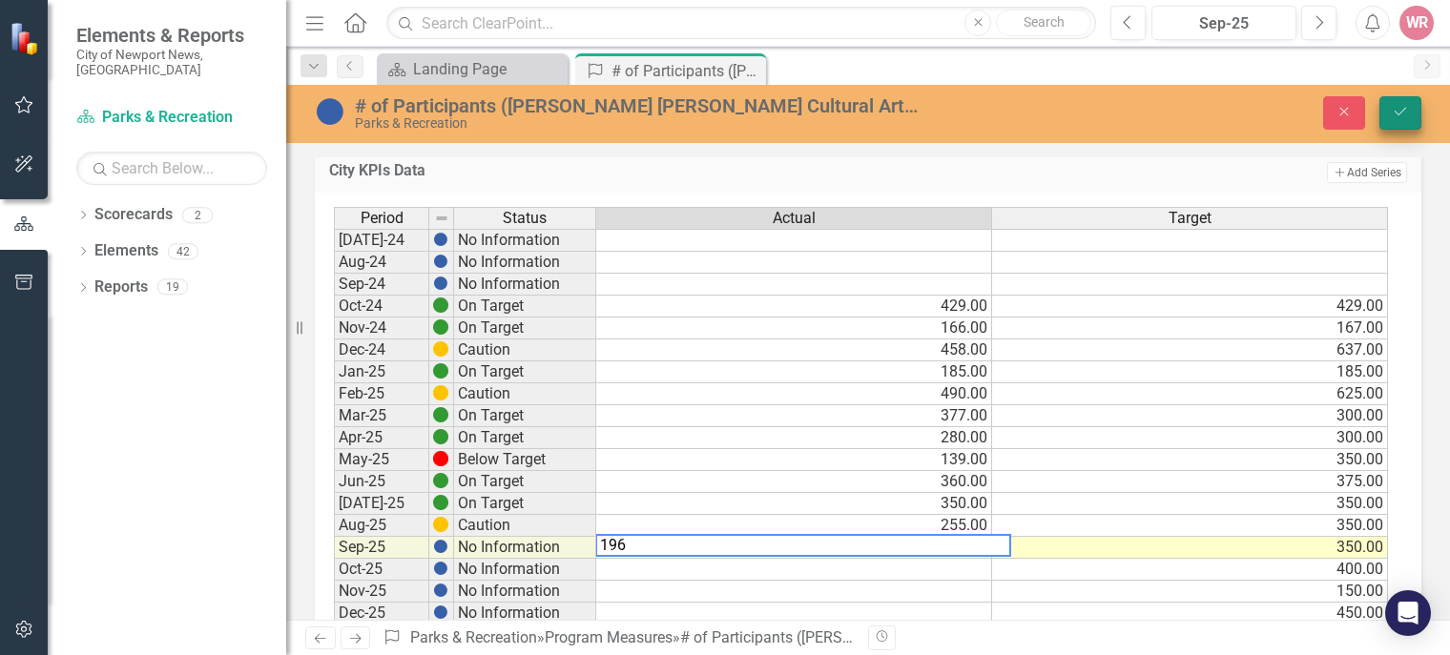
type textarea "196"
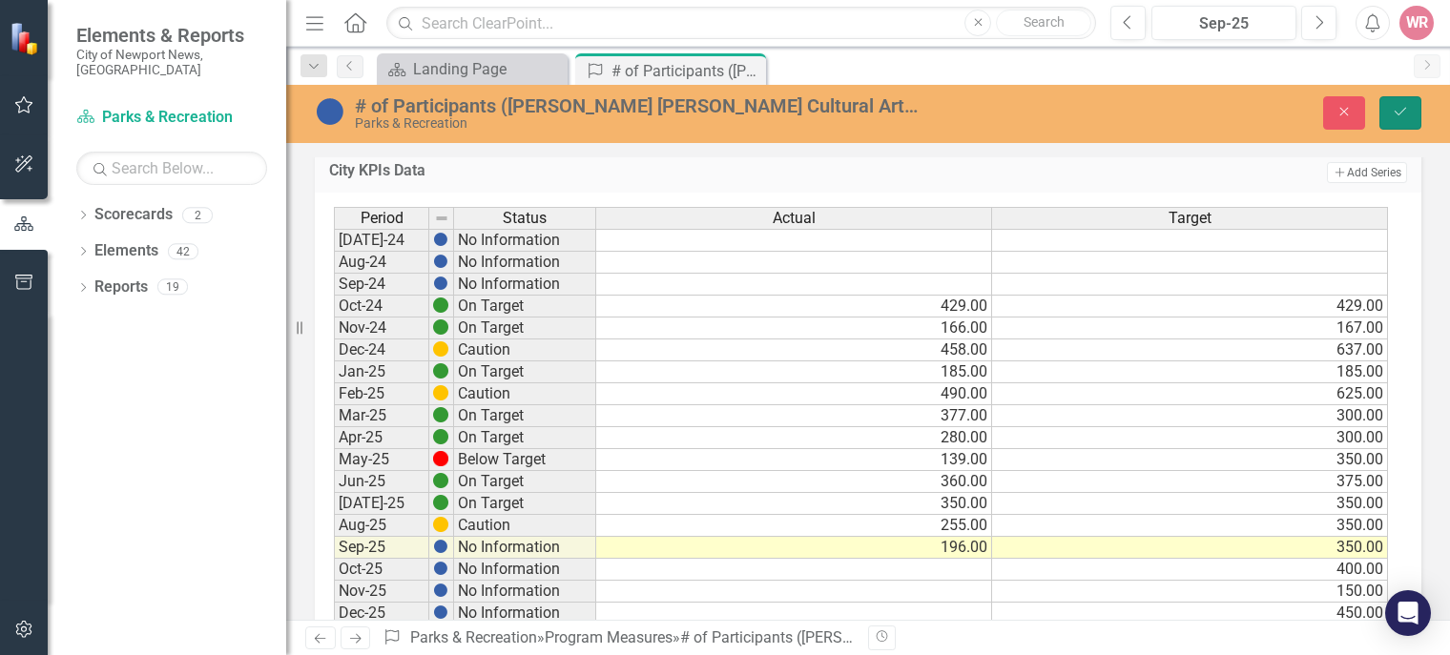
click at [1389, 96] on button "Save" at bounding box center [1400, 112] width 42 height 33
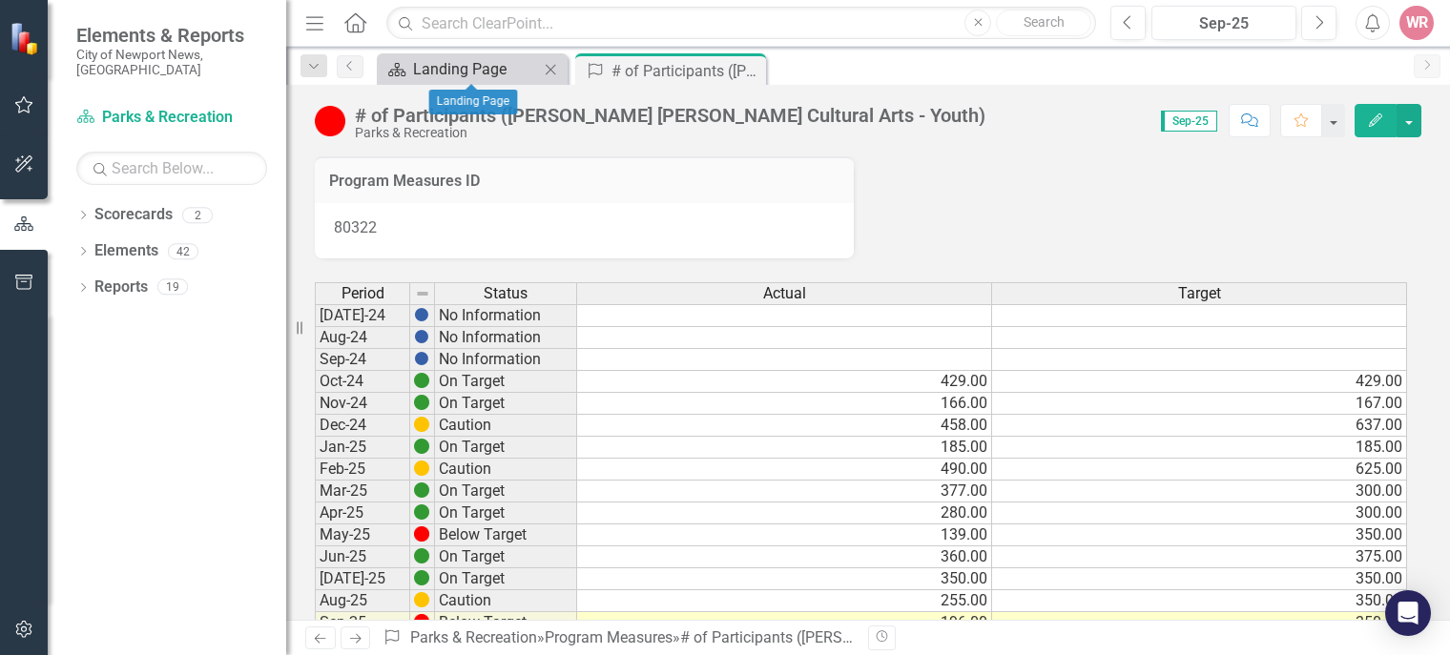
click at [455, 68] on div "Landing Page" at bounding box center [476, 69] width 126 height 24
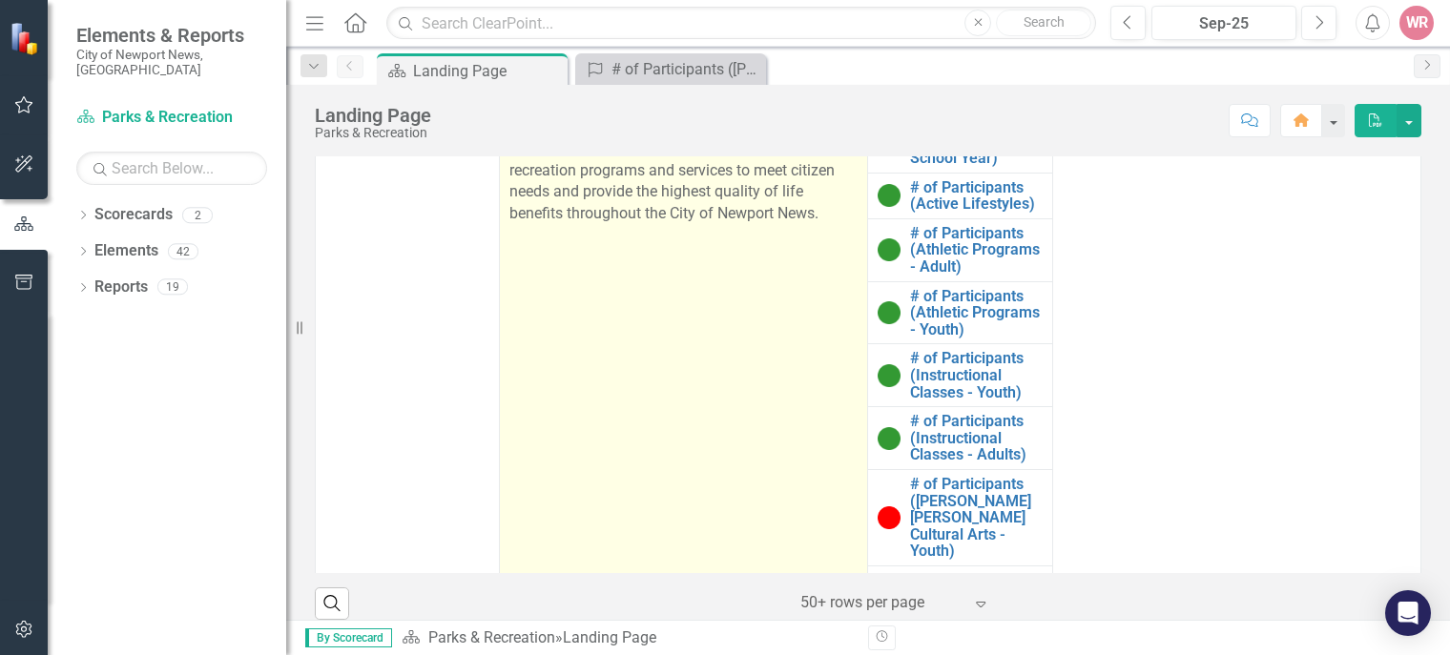
scroll to position [439, 0]
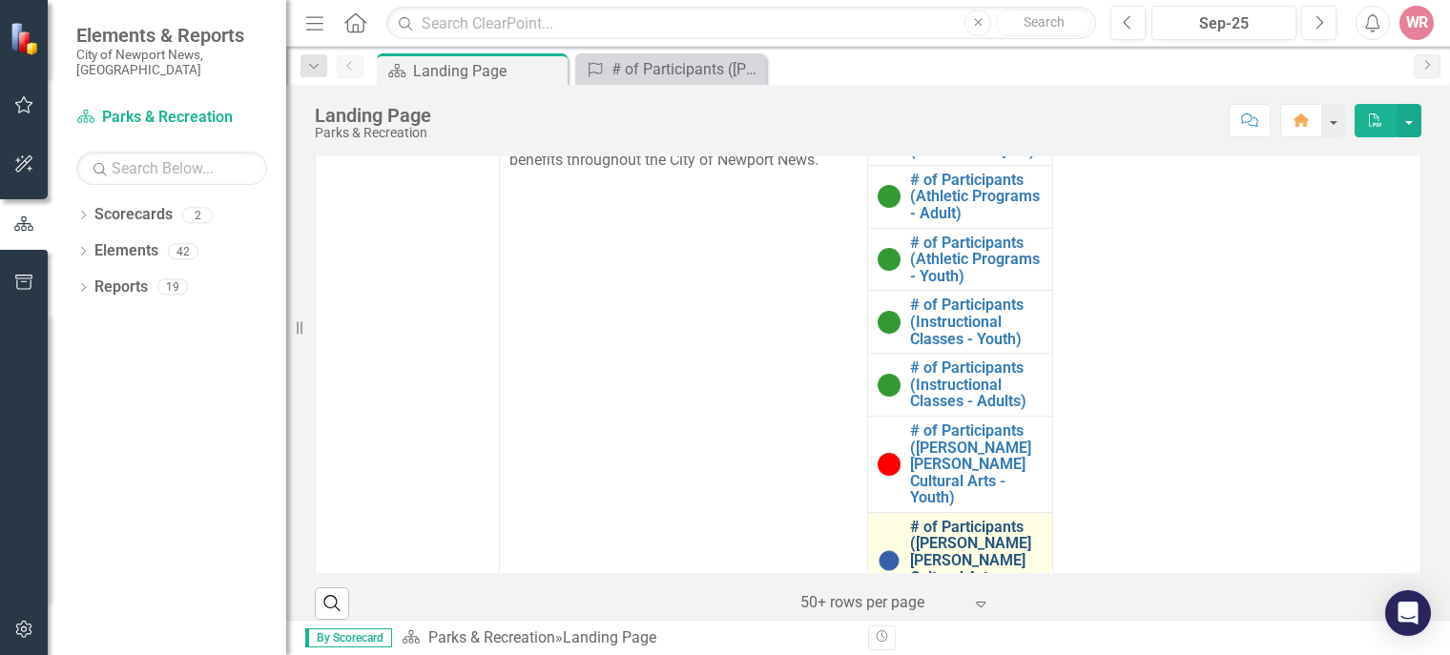
click at [920, 522] on link "# of Participants ([PERSON_NAME] [PERSON_NAME] Cultural Arts - Adults)" at bounding box center [976, 561] width 132 height 84
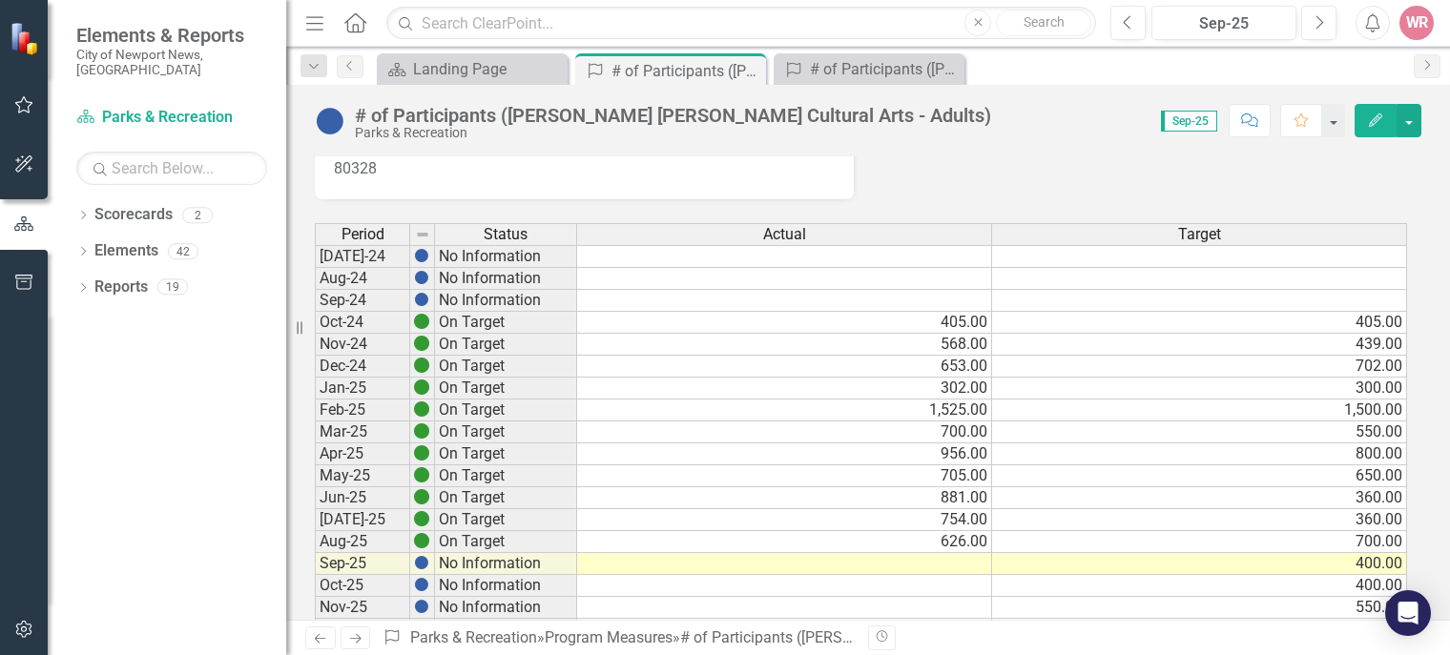
scroll to position [60, 0]
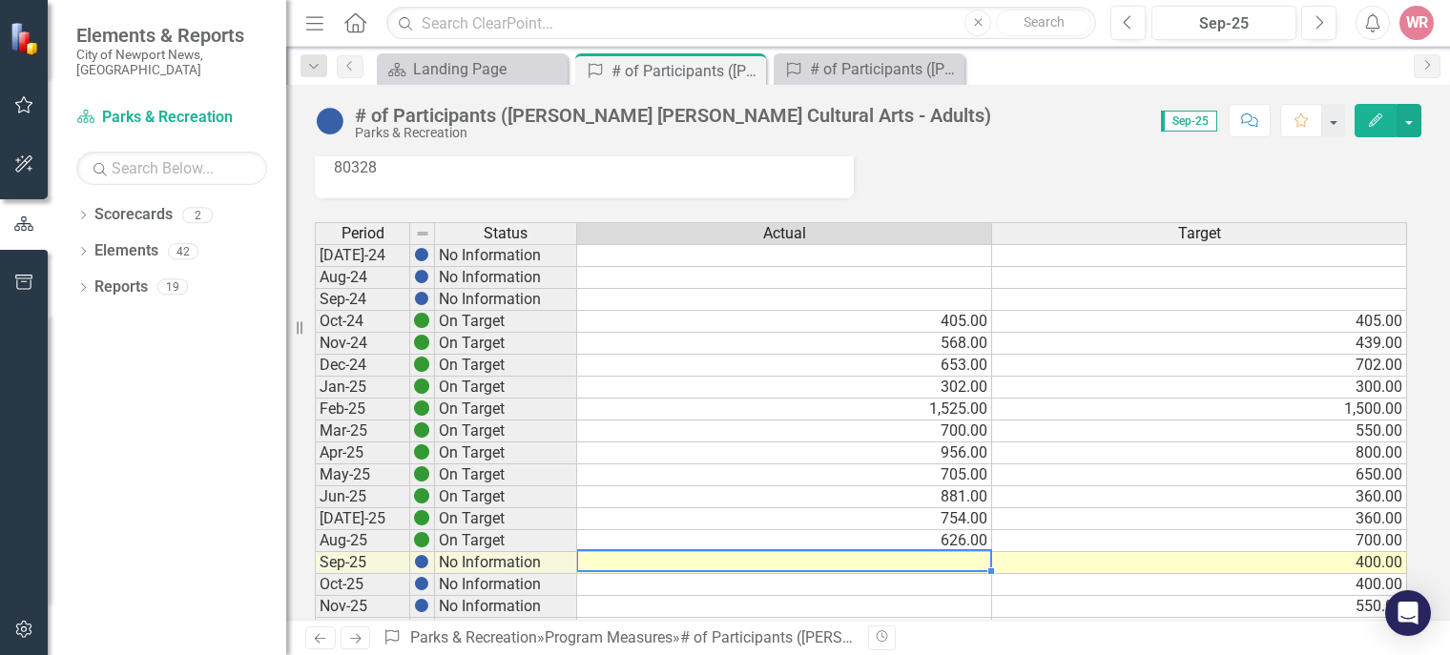
click at [921, 562] on td at bounding box center [784, 563] width 415 height 22
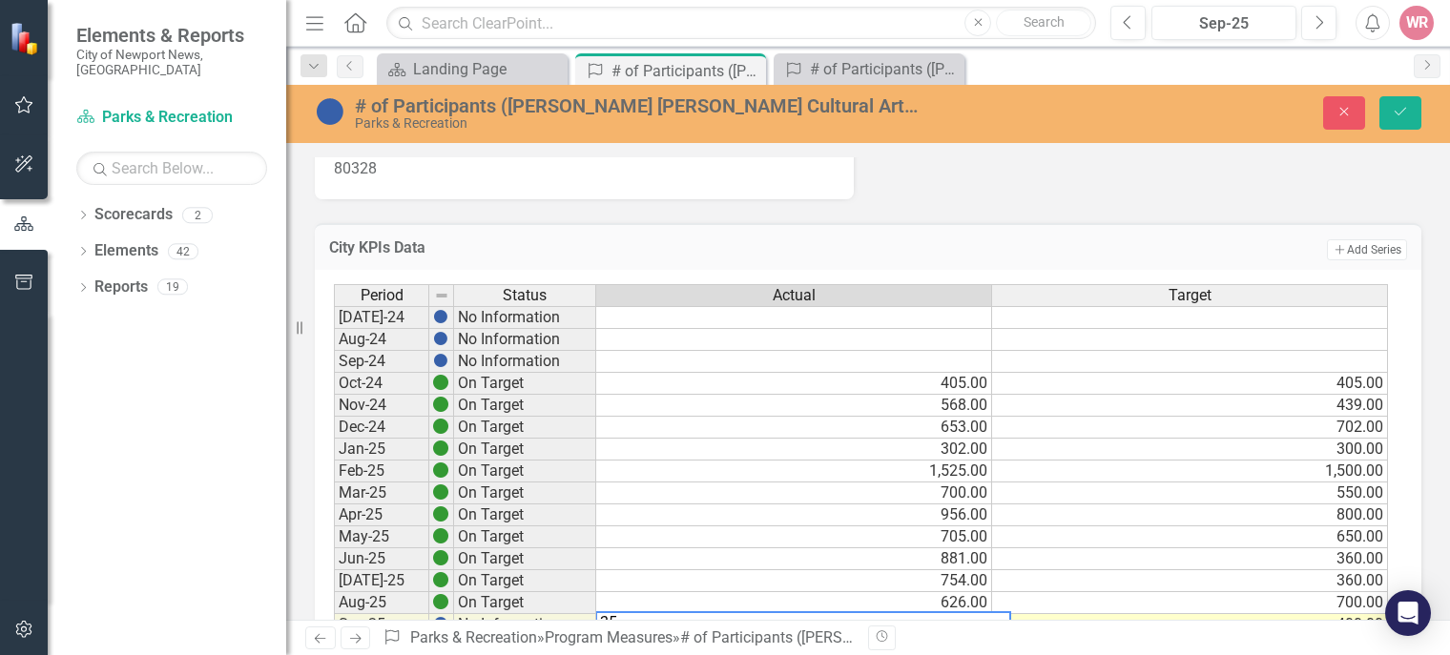
scroll to position [71, 0]
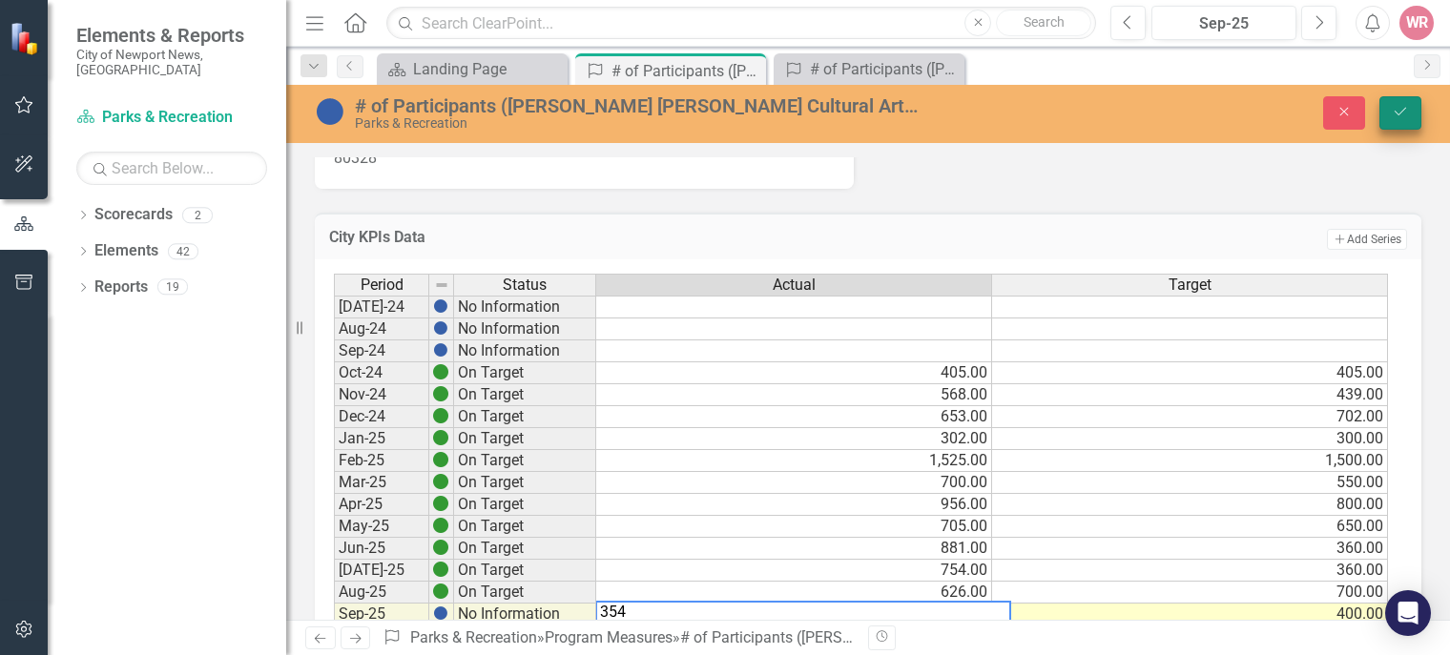
type textarea "354"
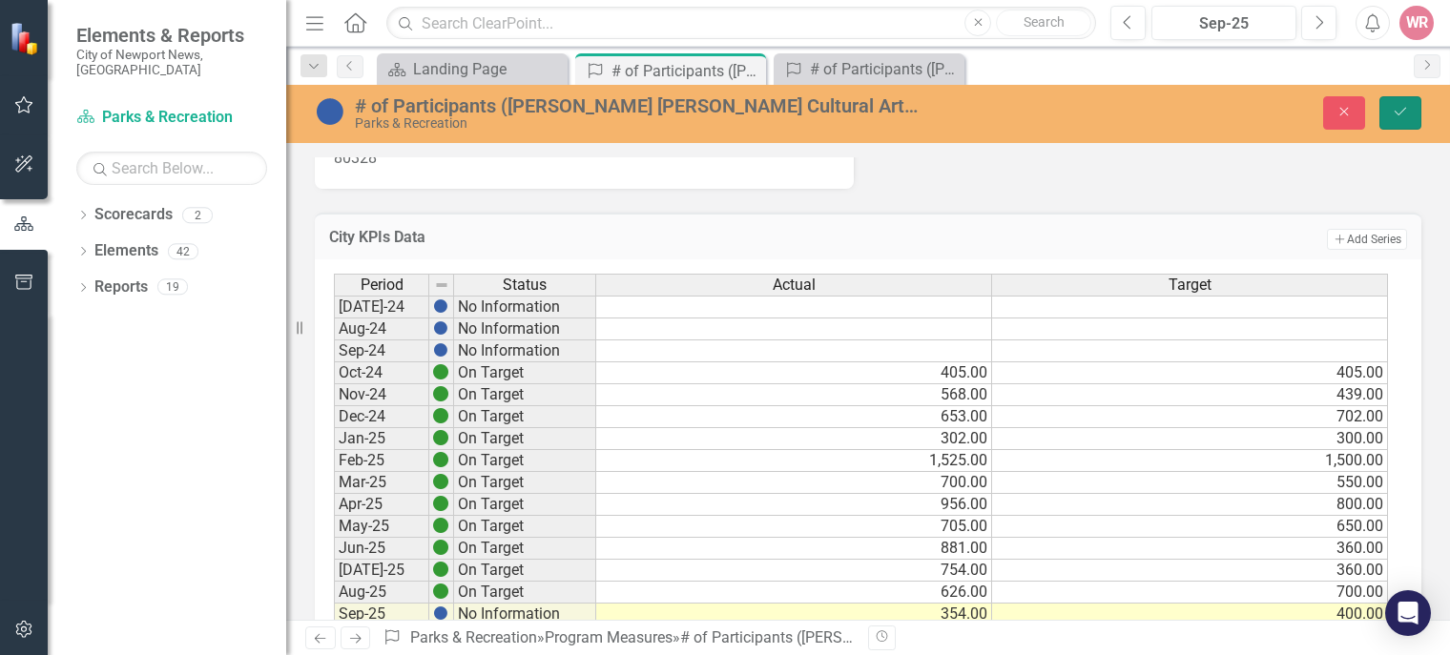
click at [1404, 114] on icon "Save" at bounding box center [1400, 111] width 17 height 13
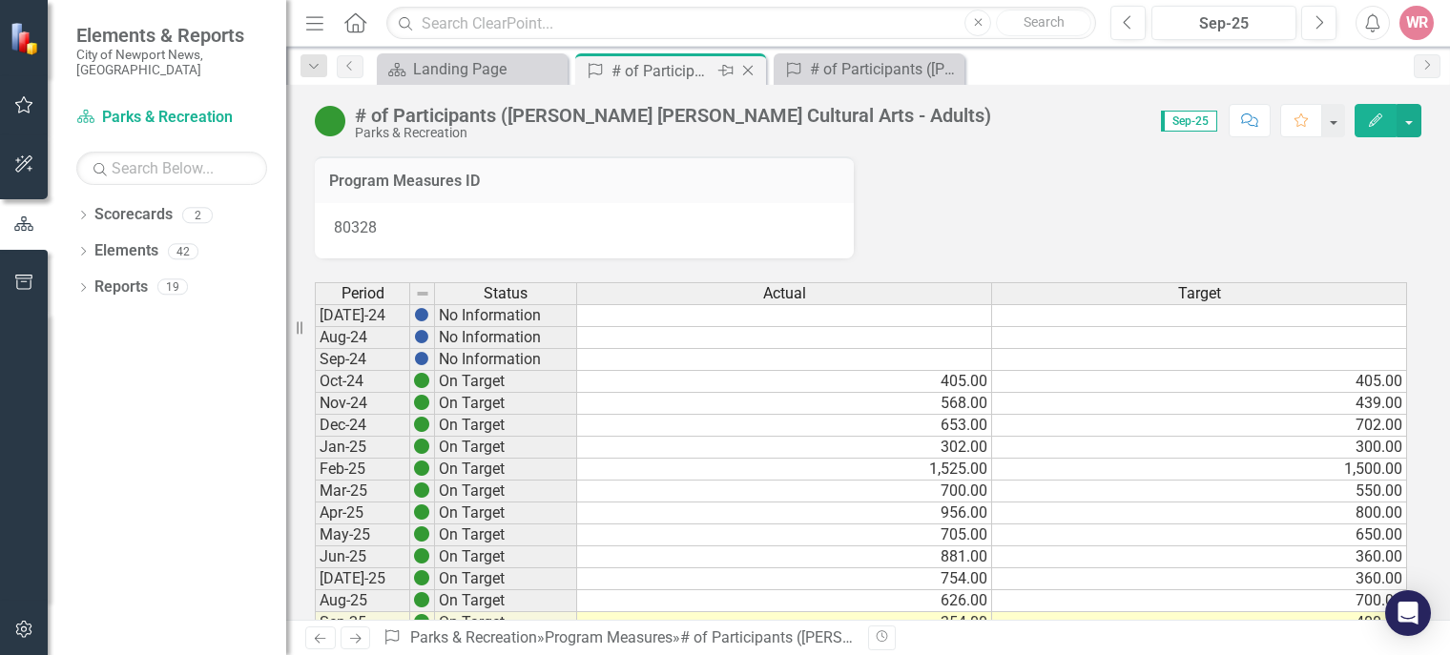
click at [758, 68] on div "Close" at bounding box center [749, 71] width 24 height 24
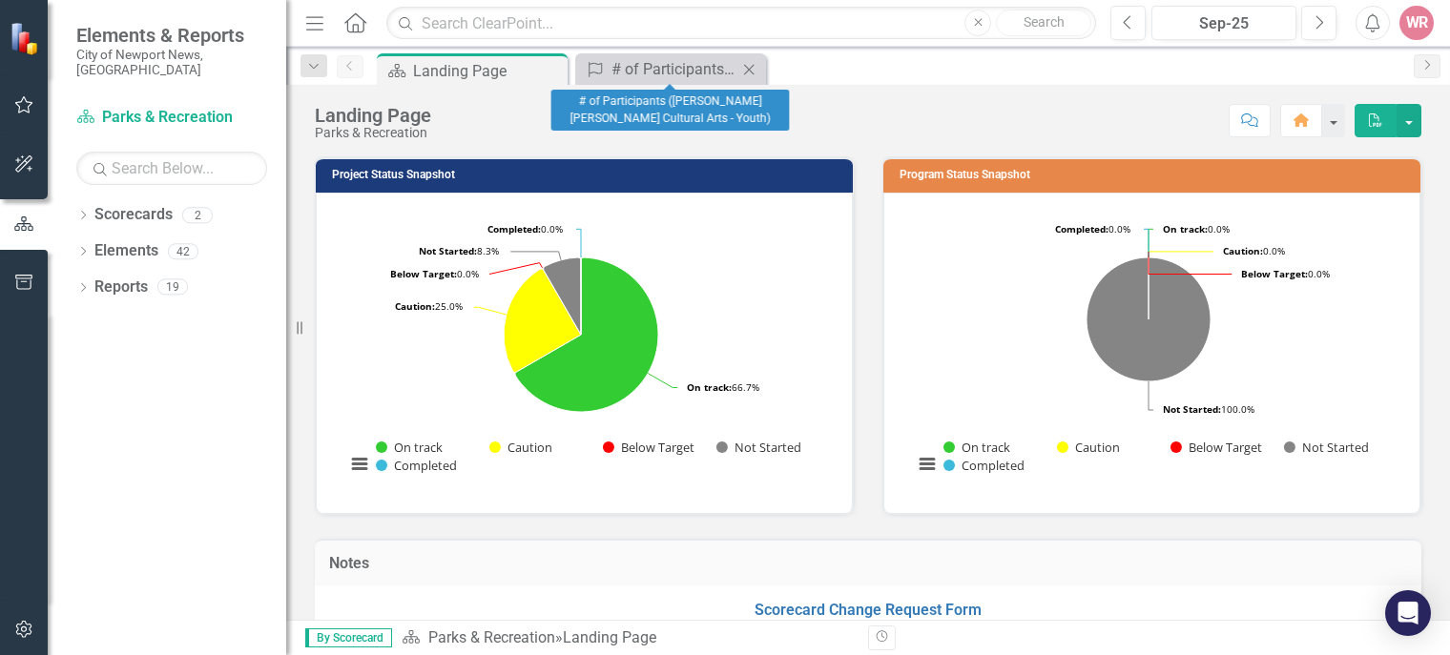
click at [755, 65] on icon "Close" at bounding box center [748, 69] width 19 height 15
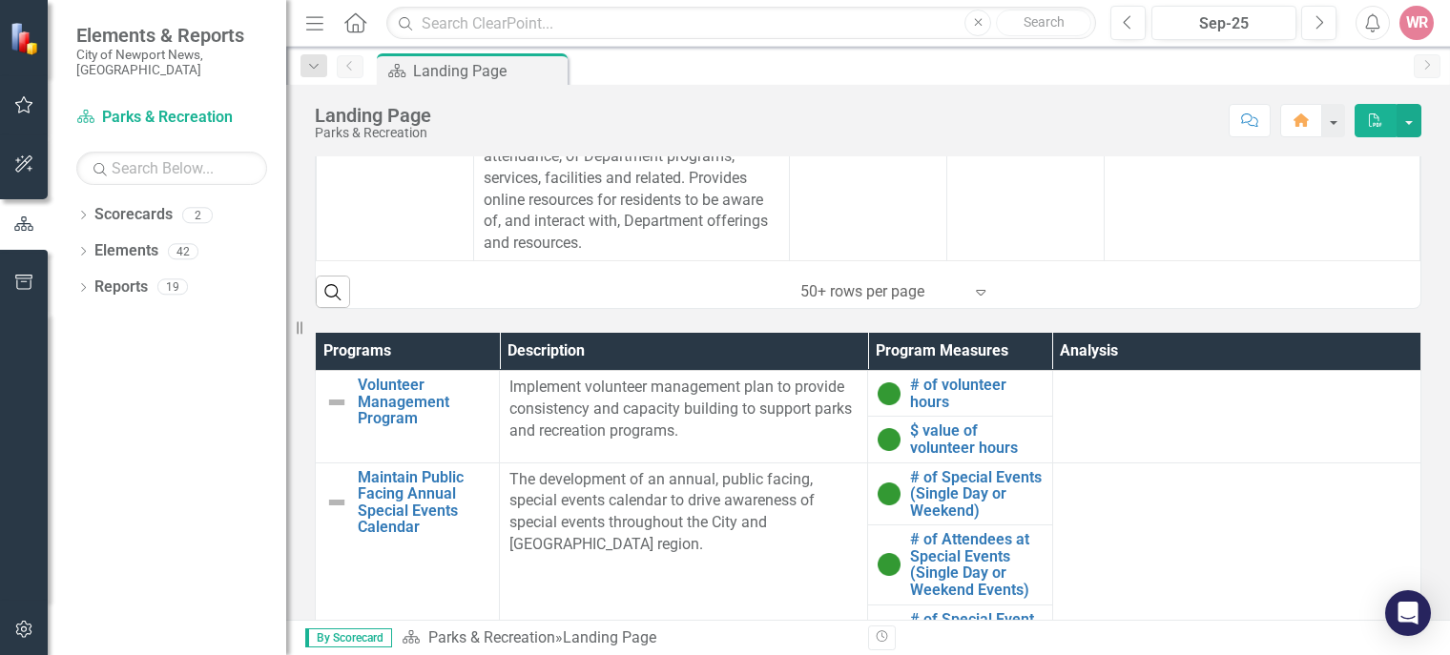
scroll to position [976, 0]
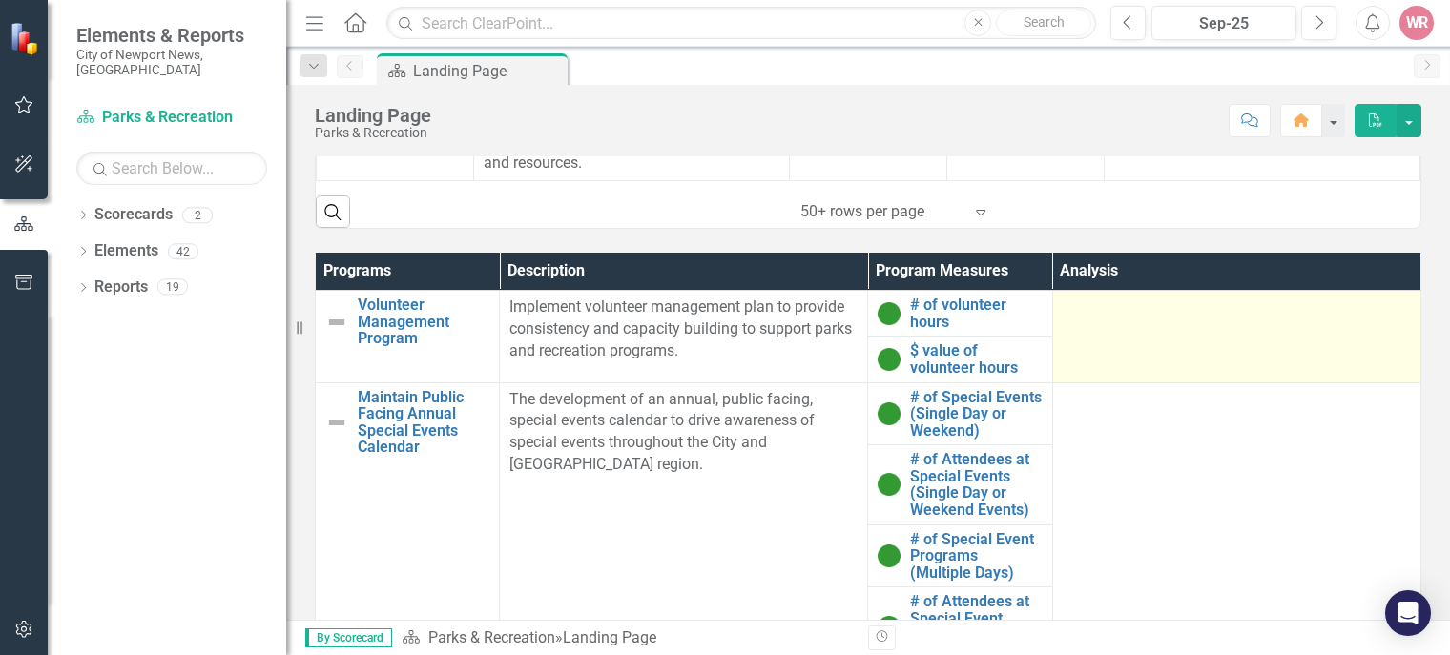
click at [1108, 321] on td at bounding box center [1236, 337] width 368 height 92
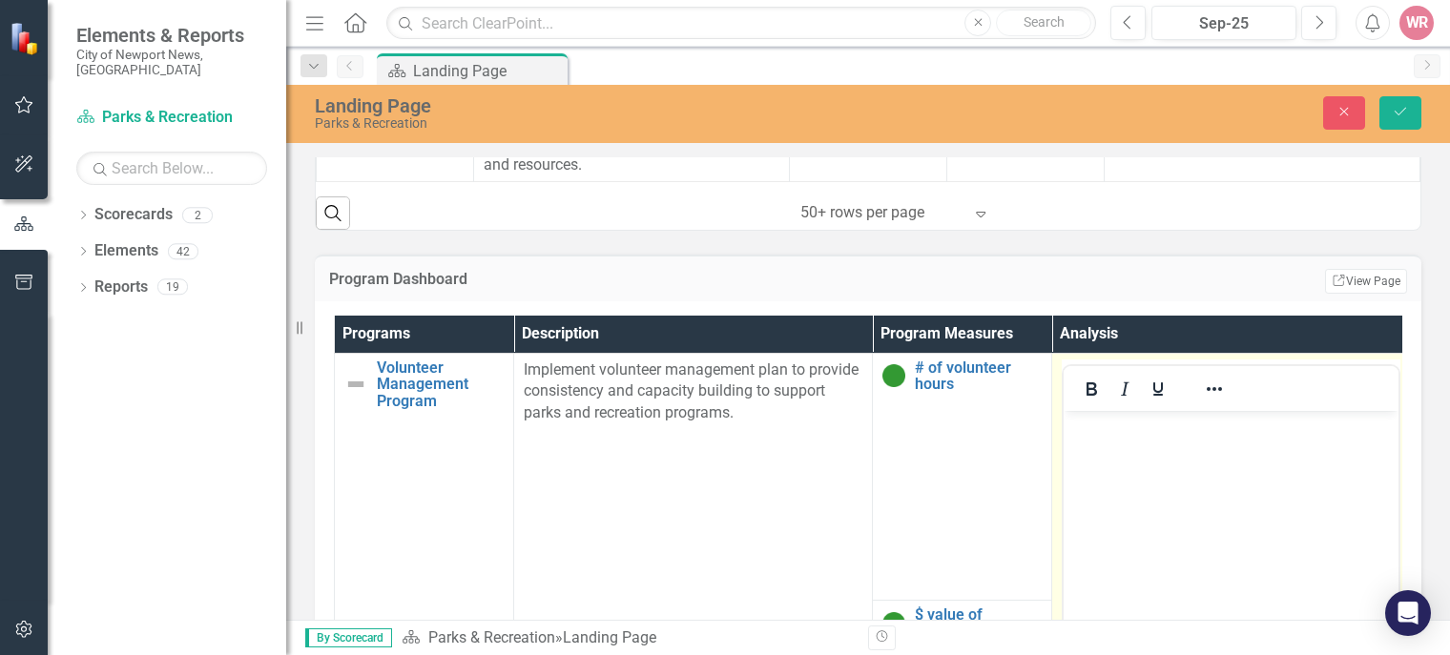
scroll to position [0, 0]
click at [1138, 519] on body "Rich Text Area. Press ALT-0 for help." at bounding box center [1231, 553] width 335 height 286
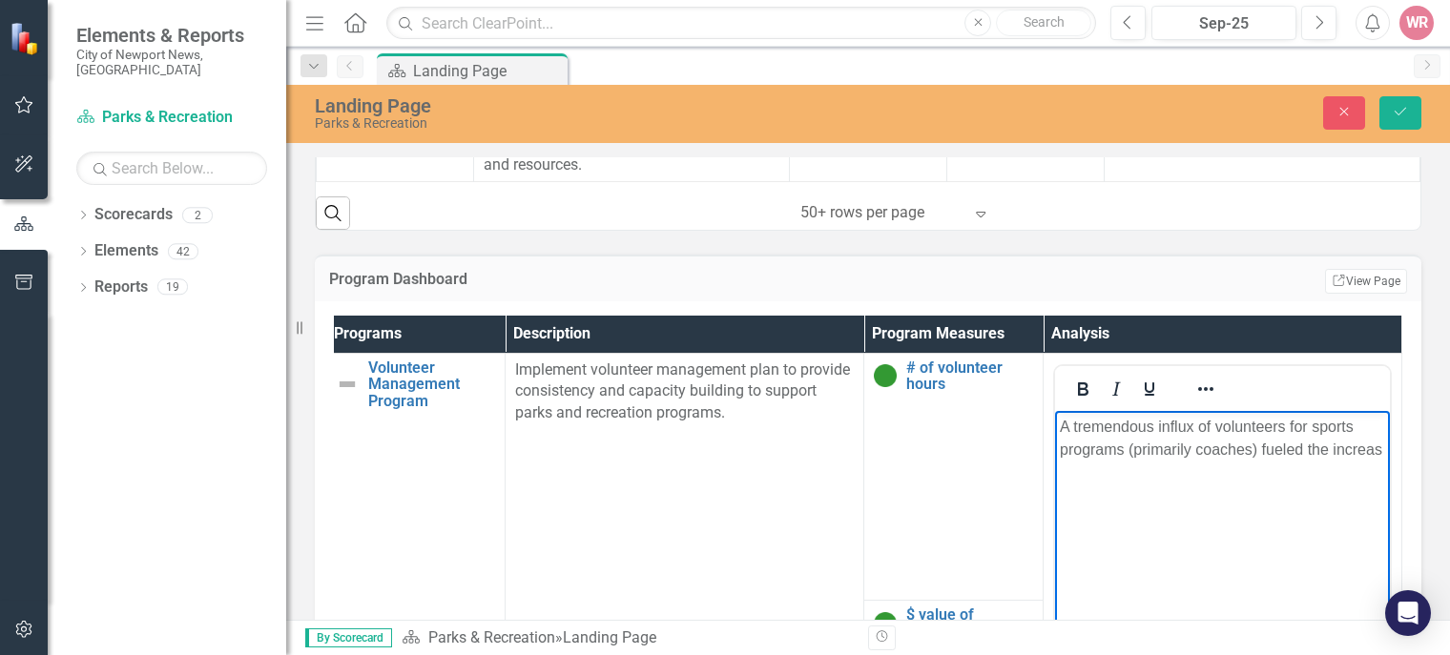
scroll to position [0, 16]
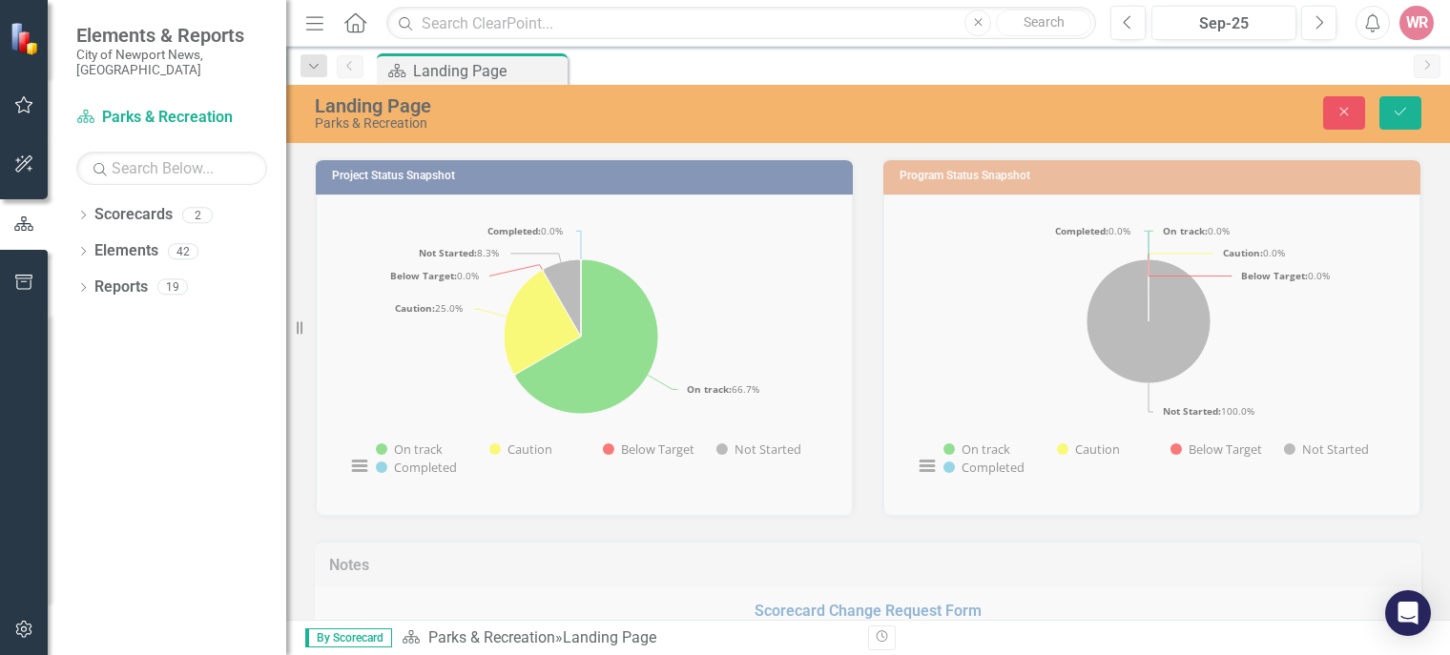
scroll to position [0, 16]
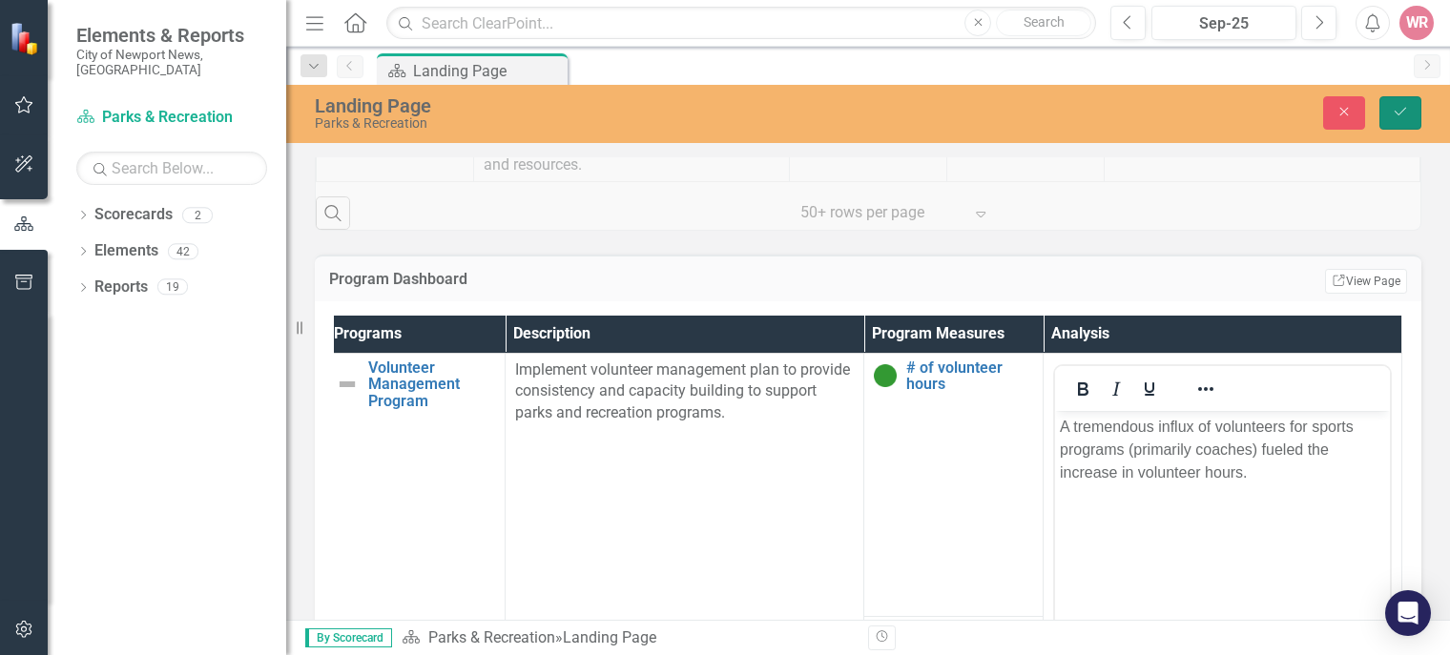
click at [1394, 114] on icon "Save" at bounding box center [1400, 111] width 17 height 13
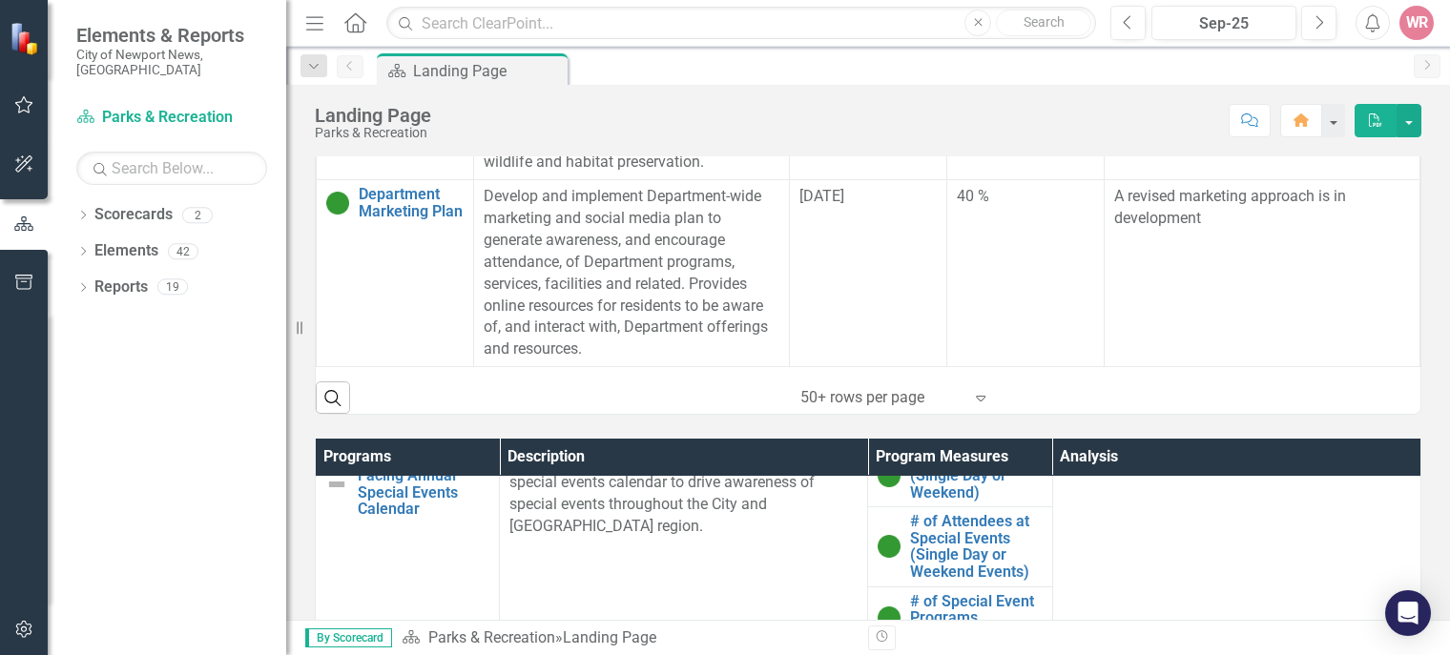
scroll to position [99, 0]
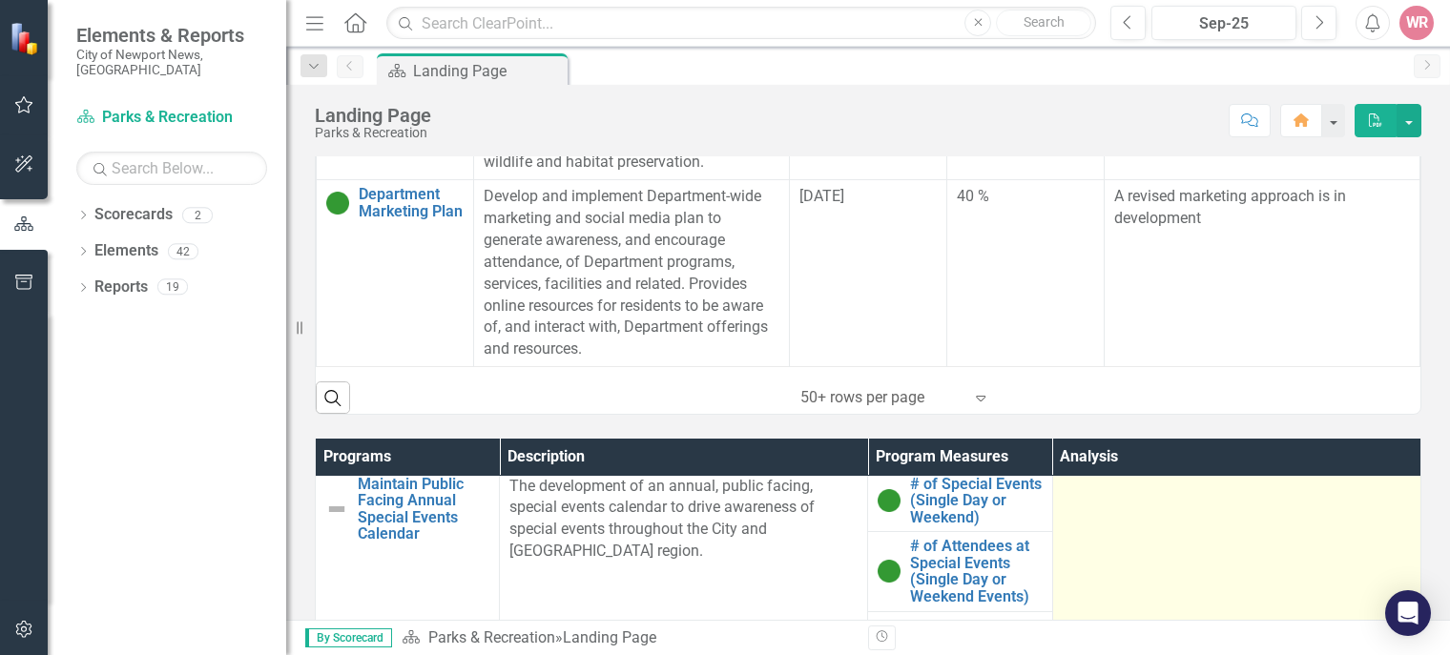
click at [1098, 522] on td at bounding box center [1236, 611] width 368 height 284
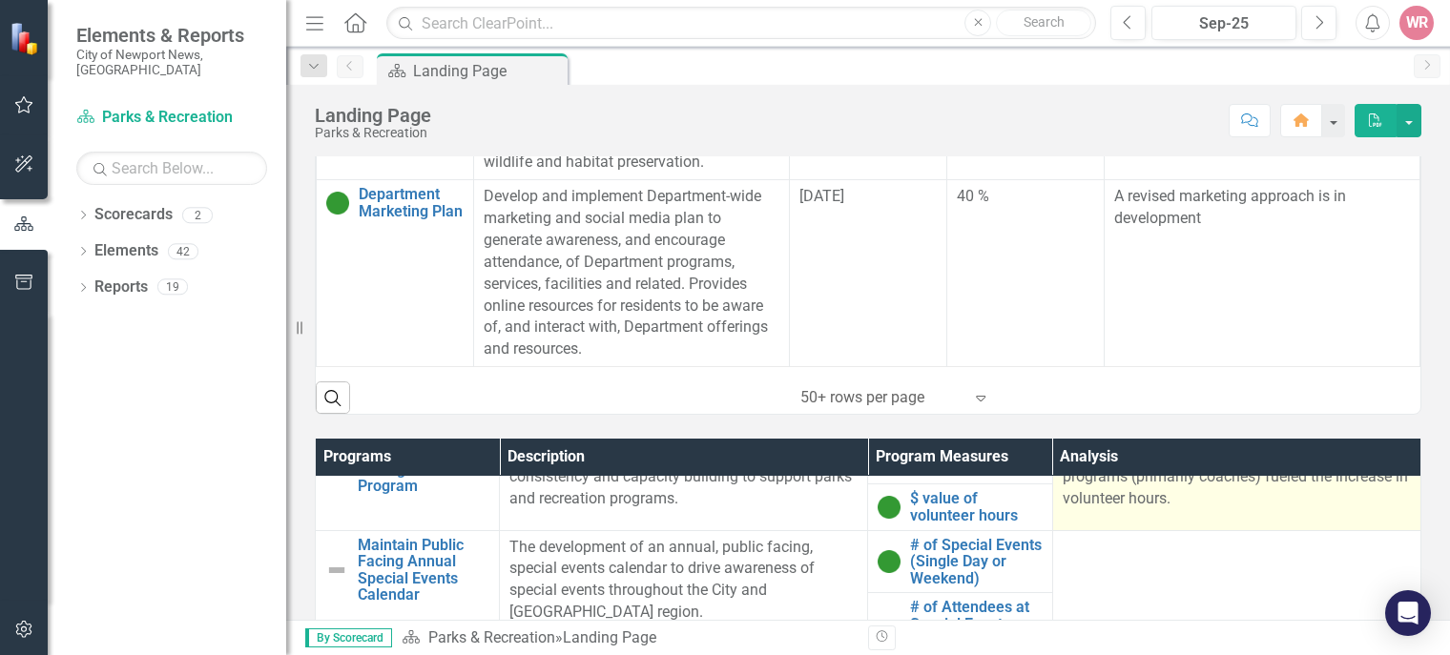
scroll to position [38, 0]
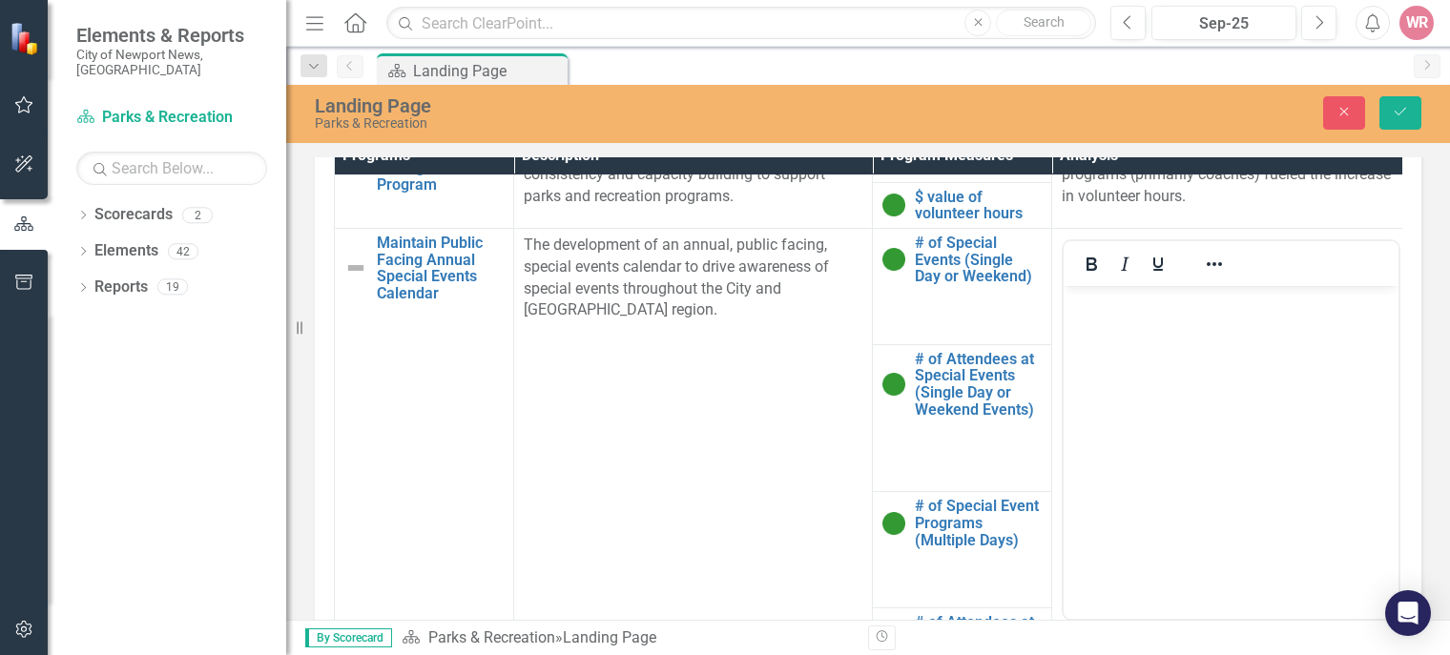
scroll to position [1179, 0]
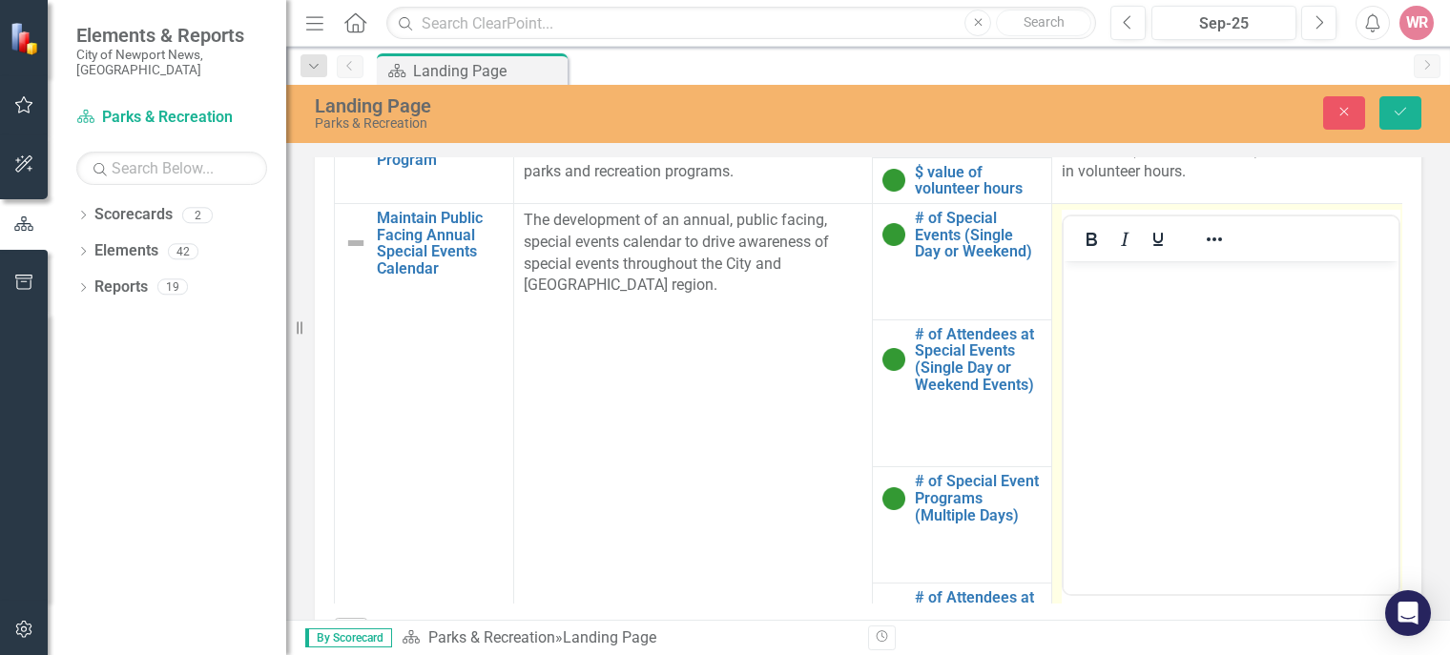
click at [1145, 365] on body "Rich Text Area. Press ALT-0 for help." at bounding box center [1231, 403] width 335 height 286
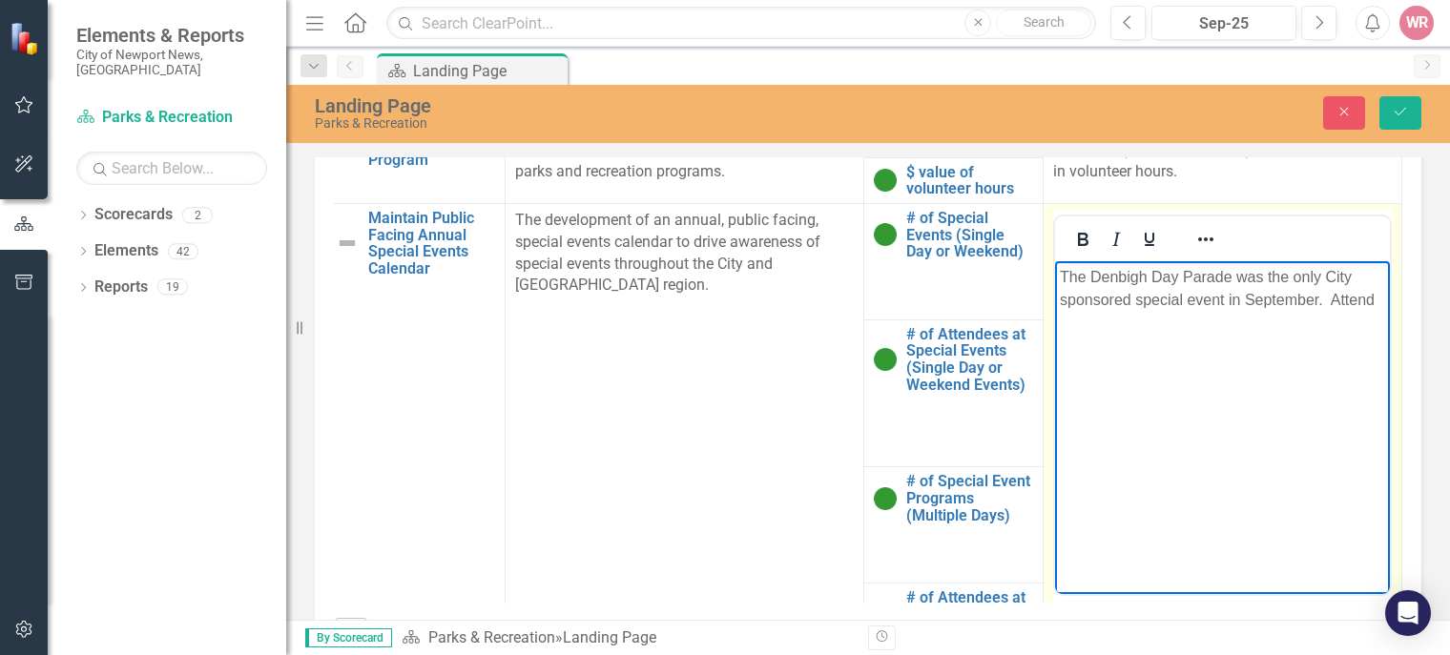
scroll to position [38, 17]
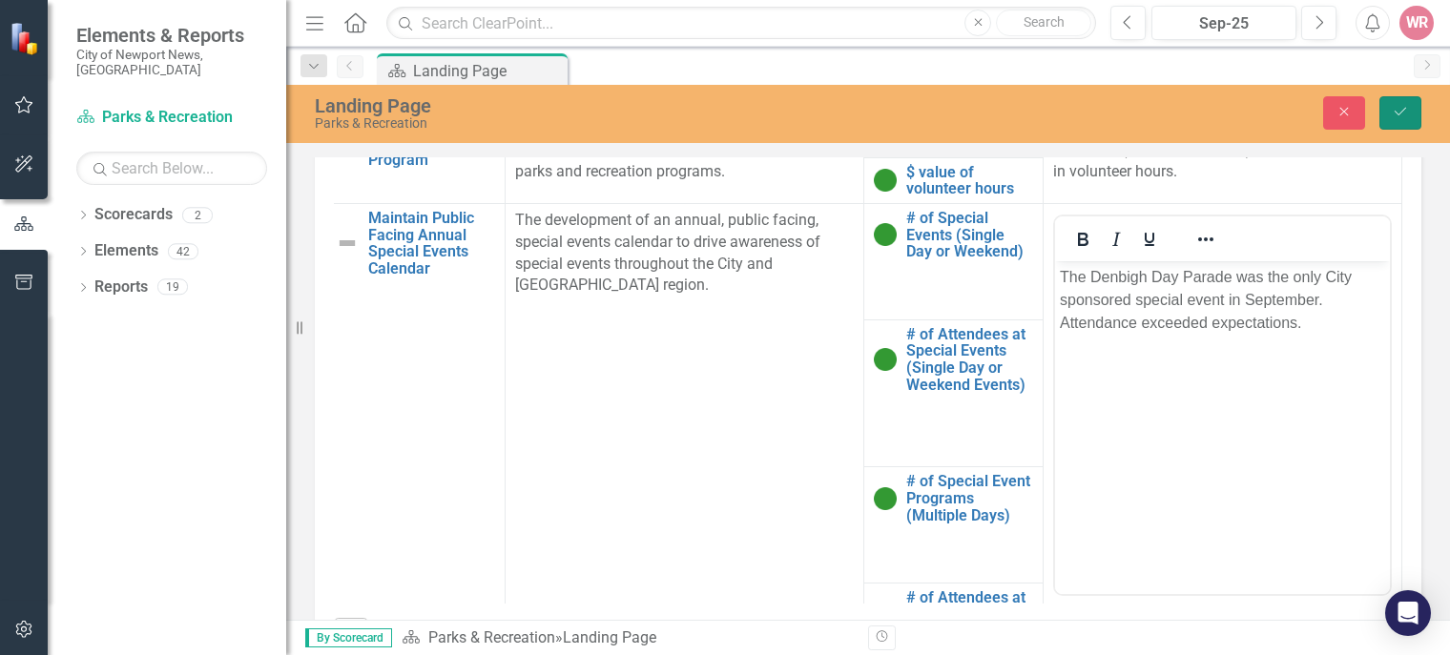
click at [1413, 98] on button "Save" at bounding box center [1400, 112] width 42 height 33
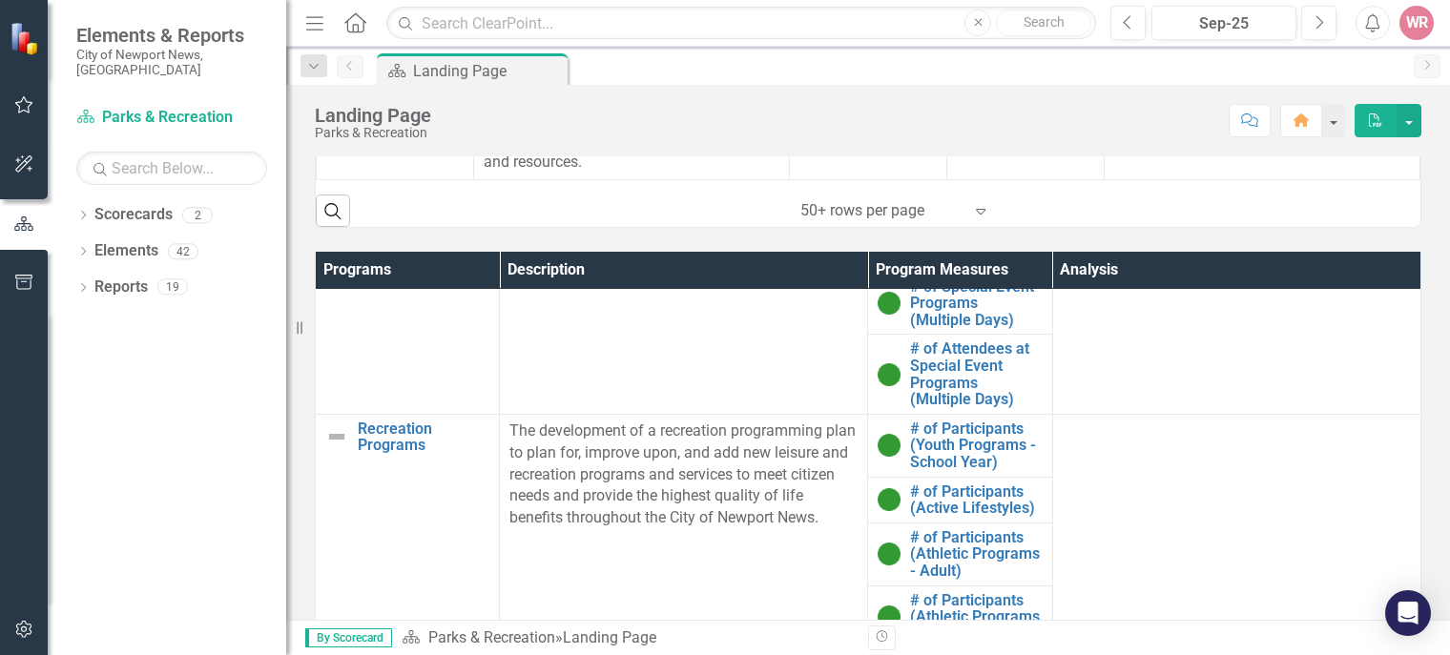
scroll to position [244, 0]
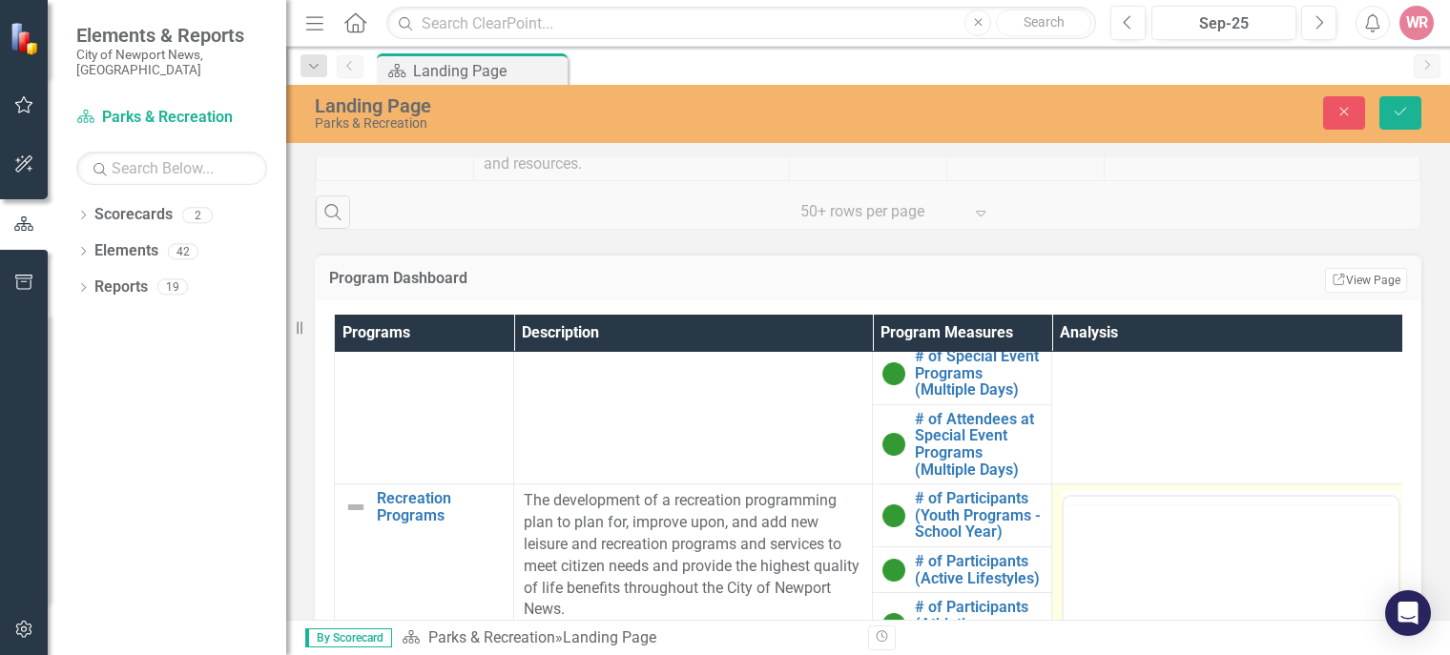
scroll to position [0, 0]
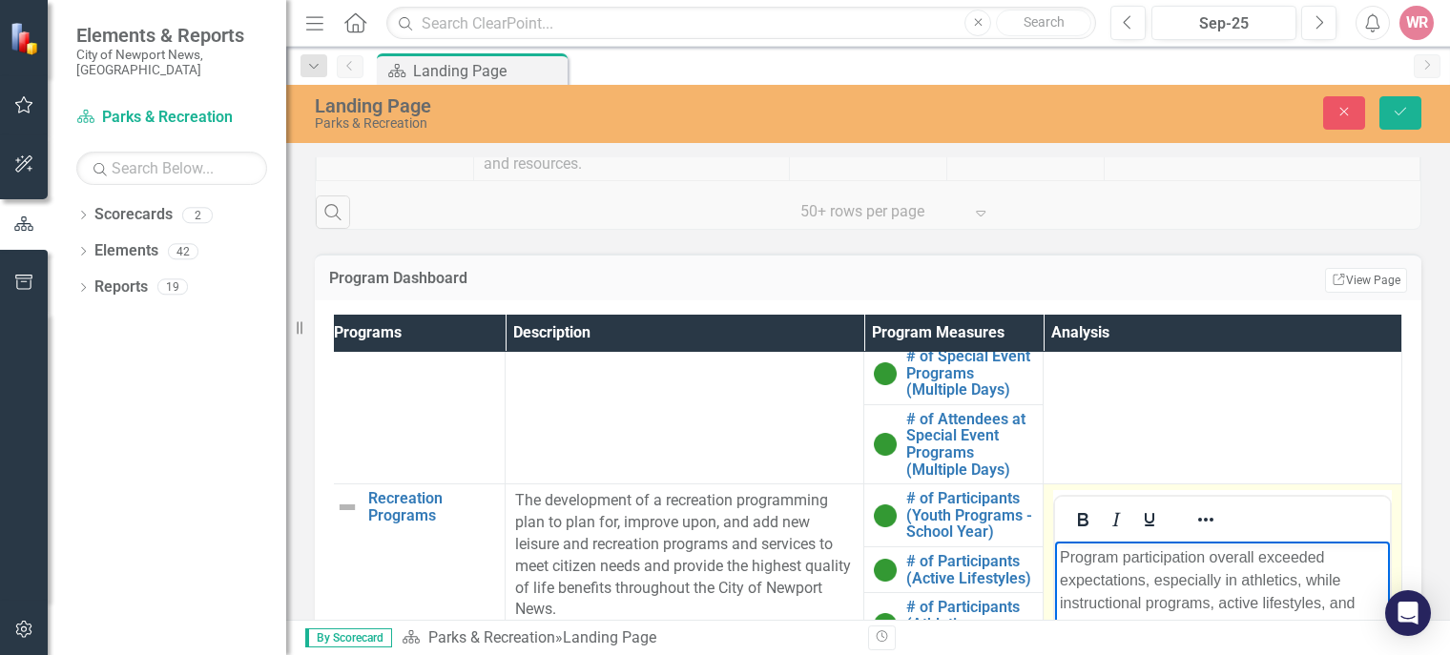
scroll to position [986, 0]
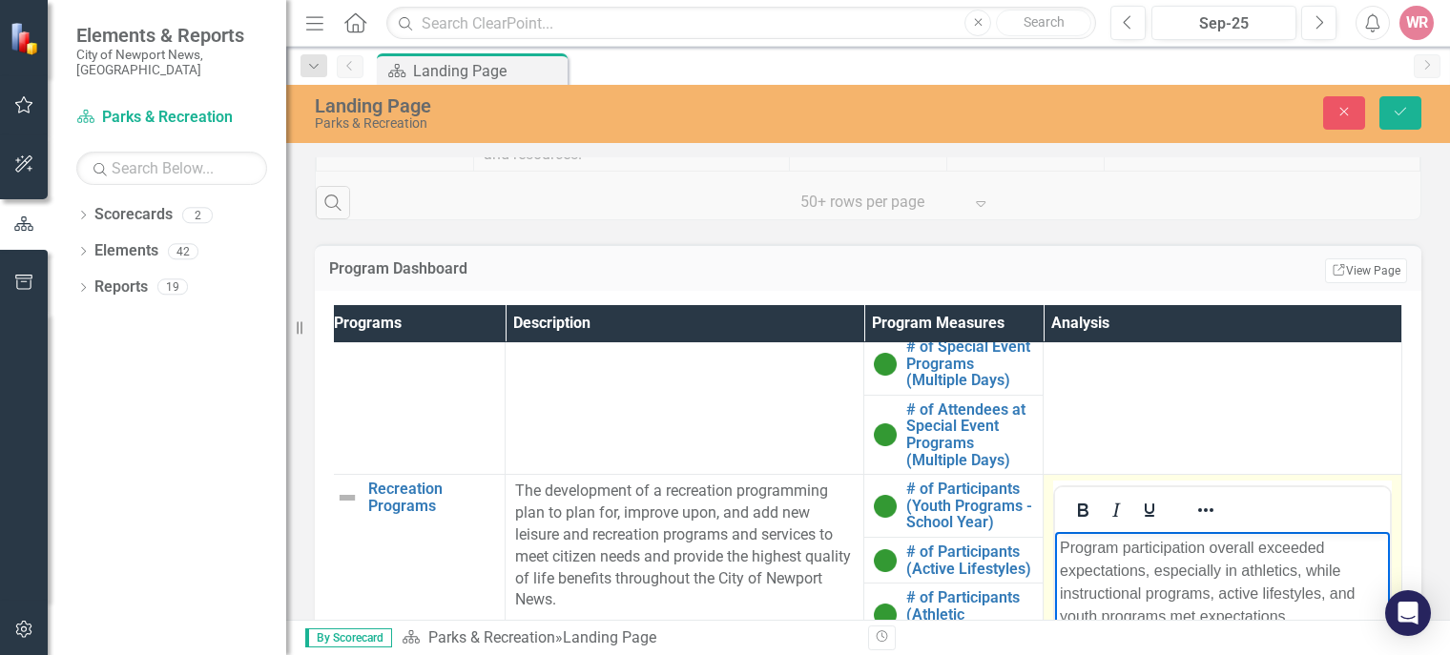
click at [1164, 611] on p "Program participation overall exceeded expectations, especially in athletics, w…" at bounding box center [1222, 583] width 325 height 92
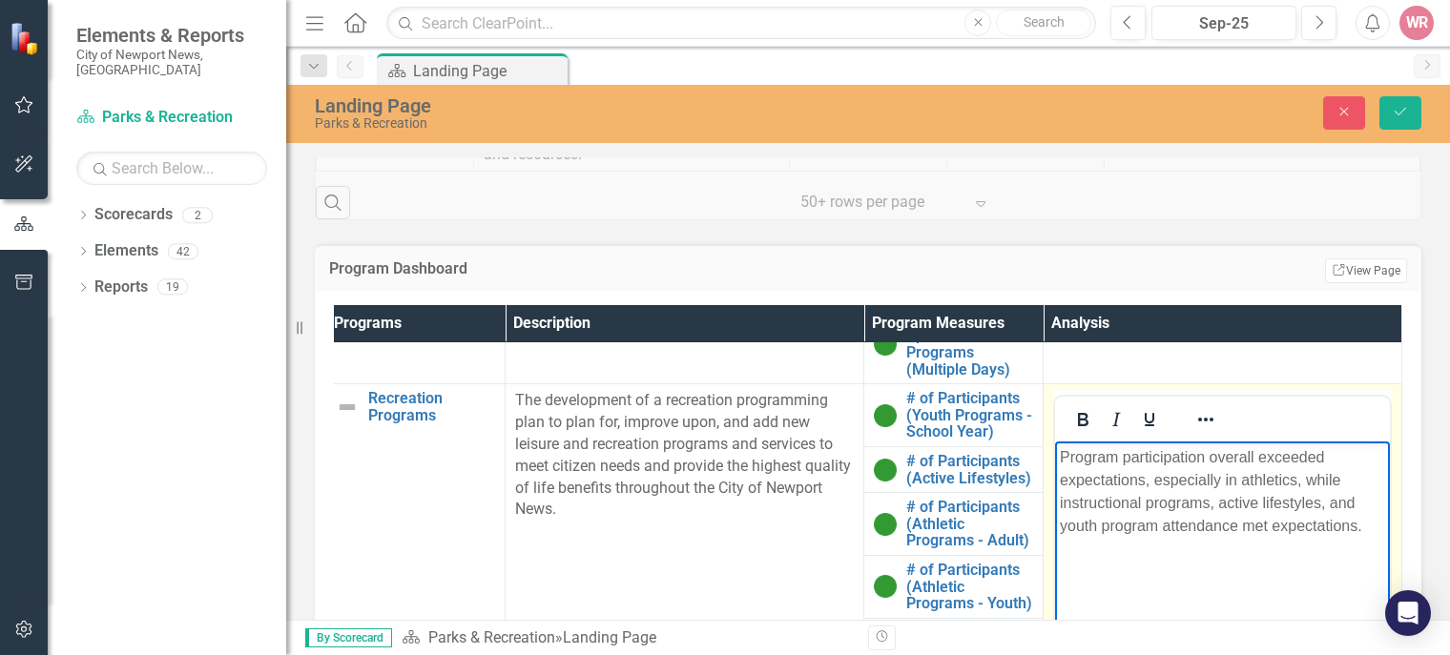
scroll to position [336, 31]
click at [1376, 542] on body "Program participation overall exceeded expectations, especially in athletics, w…" at bounding box center [1222, 584] width 335 height 286
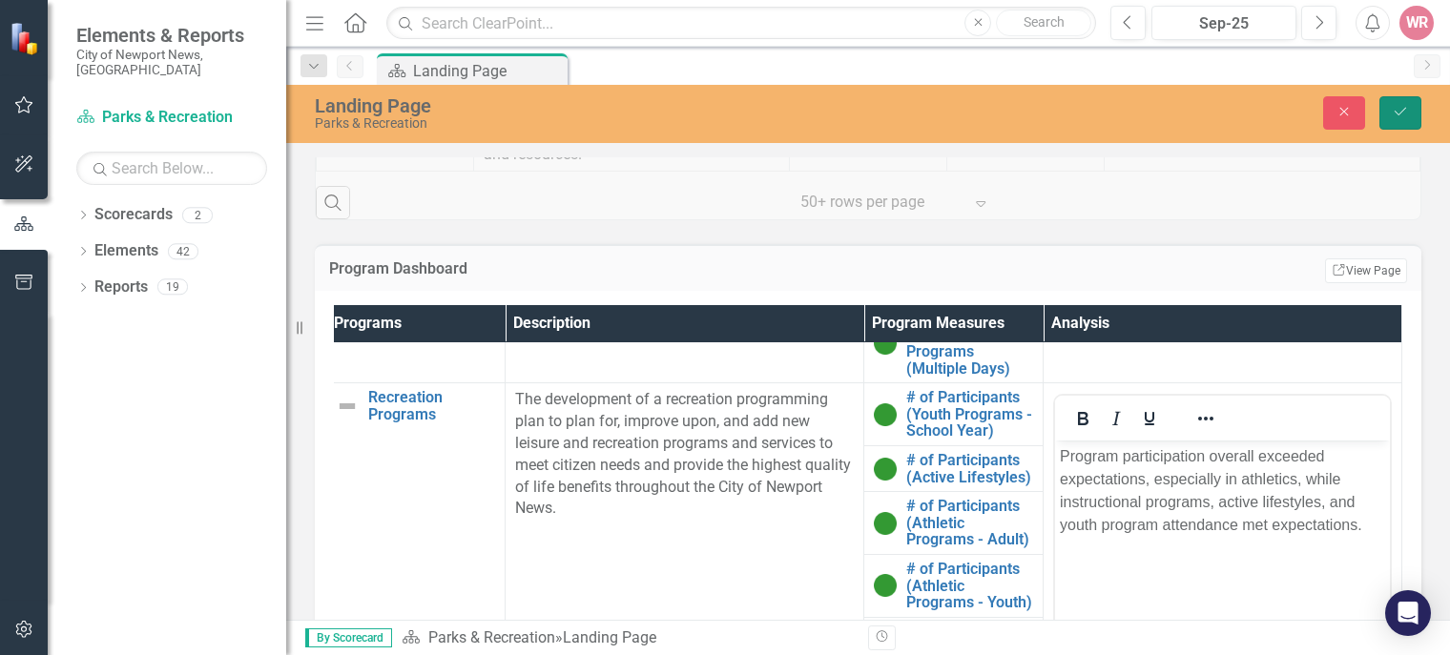
click at [1407, 111] on icon "Save" at bounding box center [1400, 111] width 17 height 13
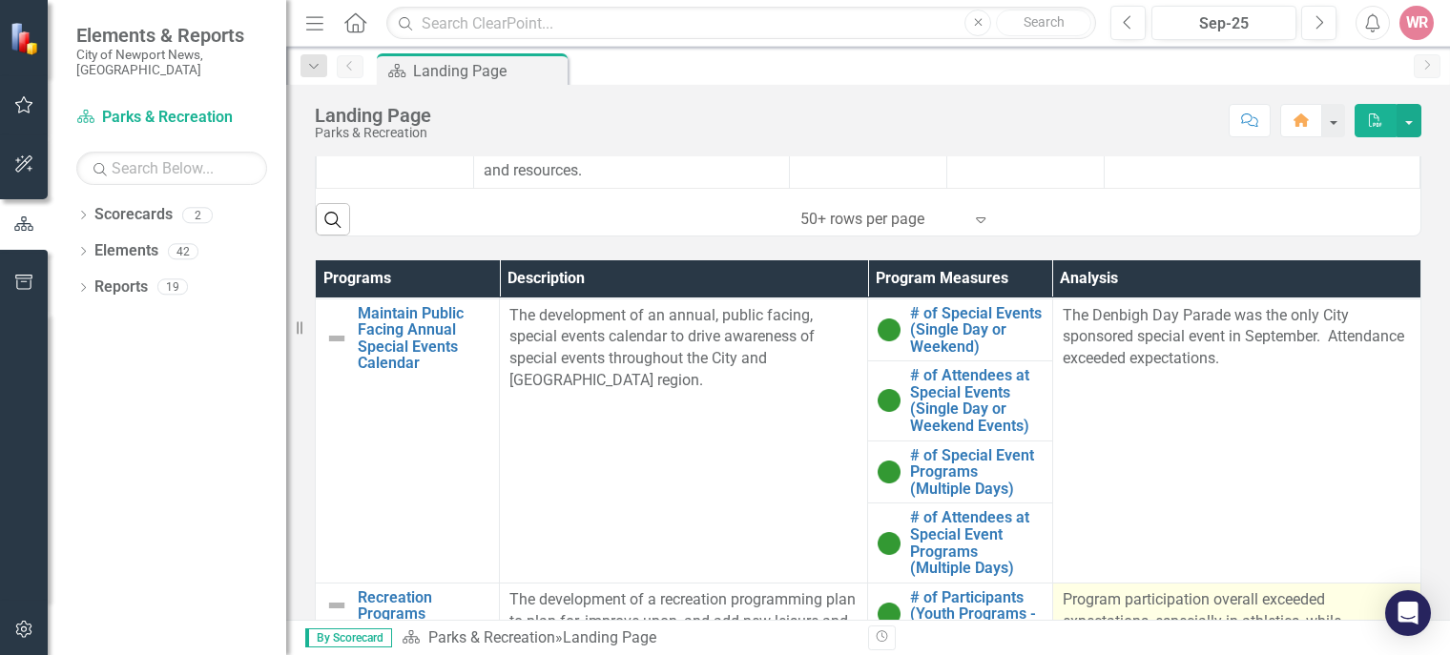
scroll to position [0, 0]
